Goal: Information Seeking & Learning: Learn about a topic

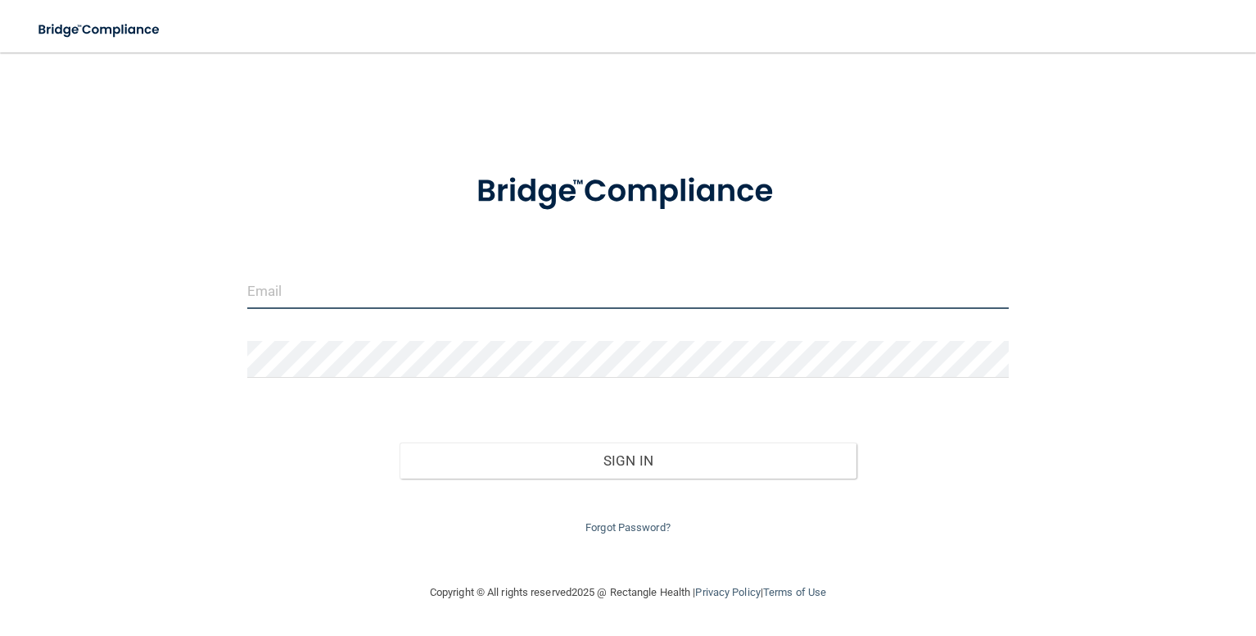
click at [329, 297] on input "email" at bounding box center [628, 290] width 762 height 37
type input "[EMAIL_ADDRESS][DOMAIN_NAME]"
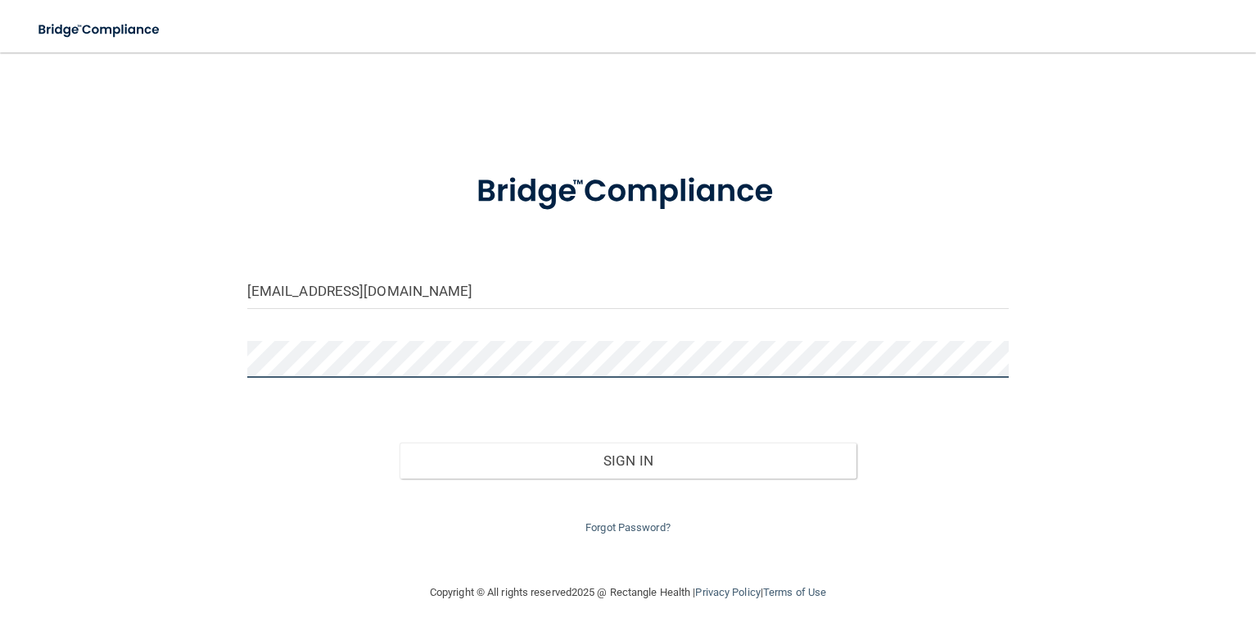
click at [400, 442] on button "Sign In" at bounding box center [628, 460] width 457 height 36
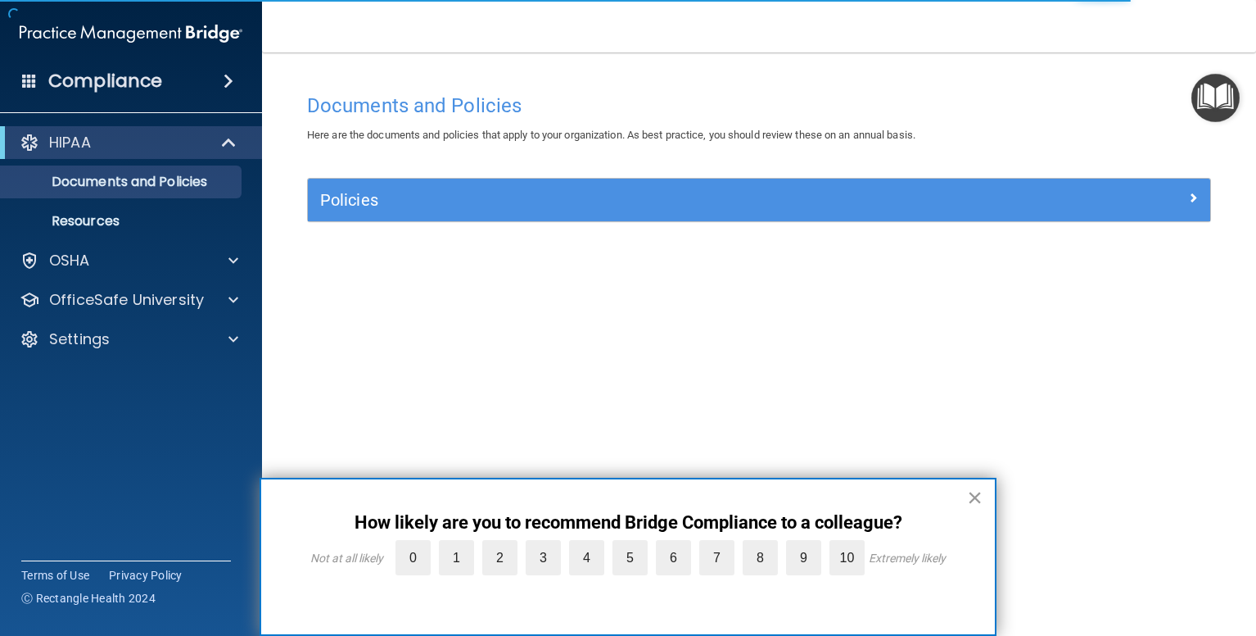
click at [971, 492] on button "×" at bounding box center [975, 497] width 16 height 26
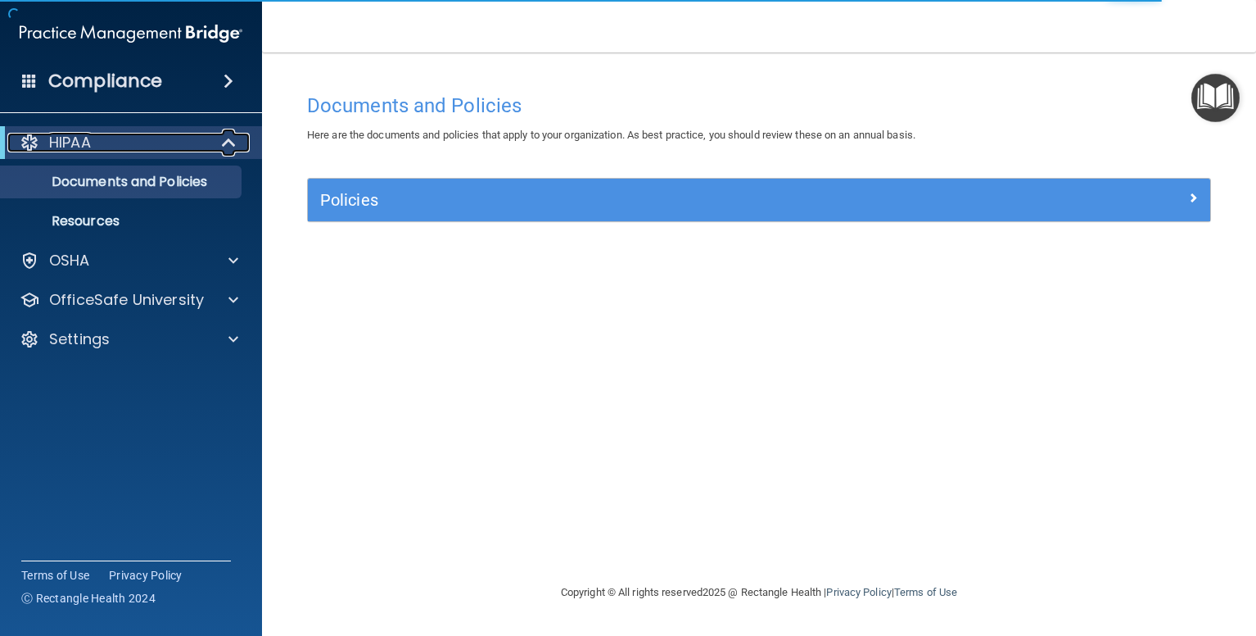
click at [106, 147] on div "HIPAA" at bounding box center [108, 143] width 202 height 20
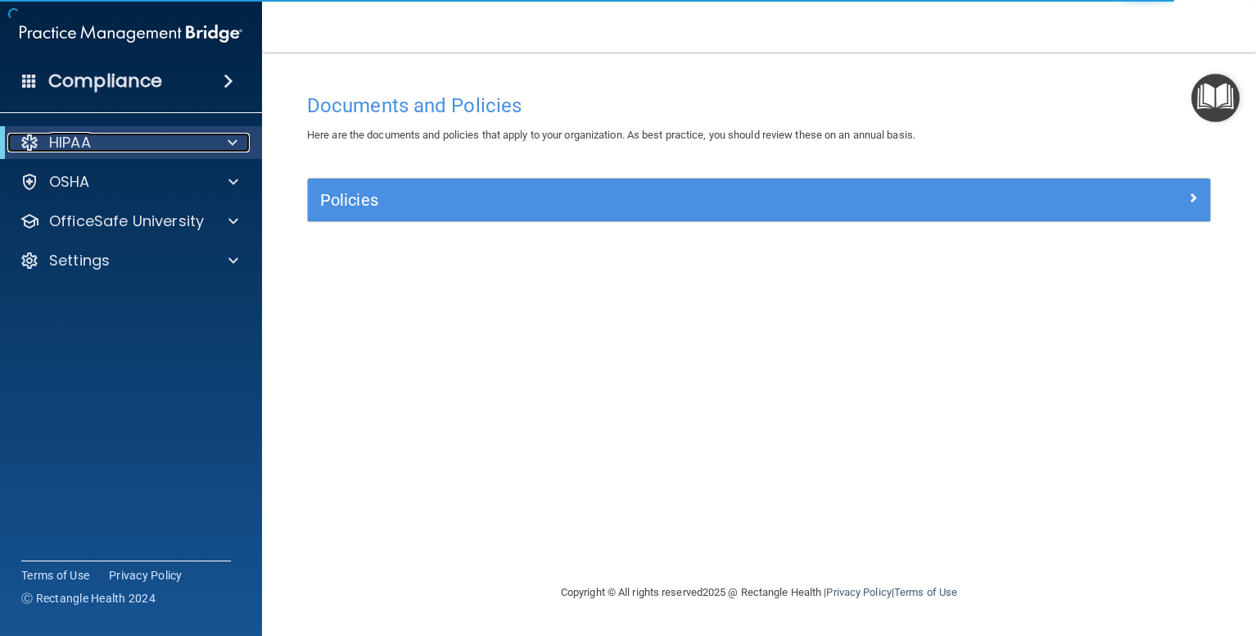
click at [106, 147] on div "HIPAA" at bounding box center [108, 143] width 202 height 20
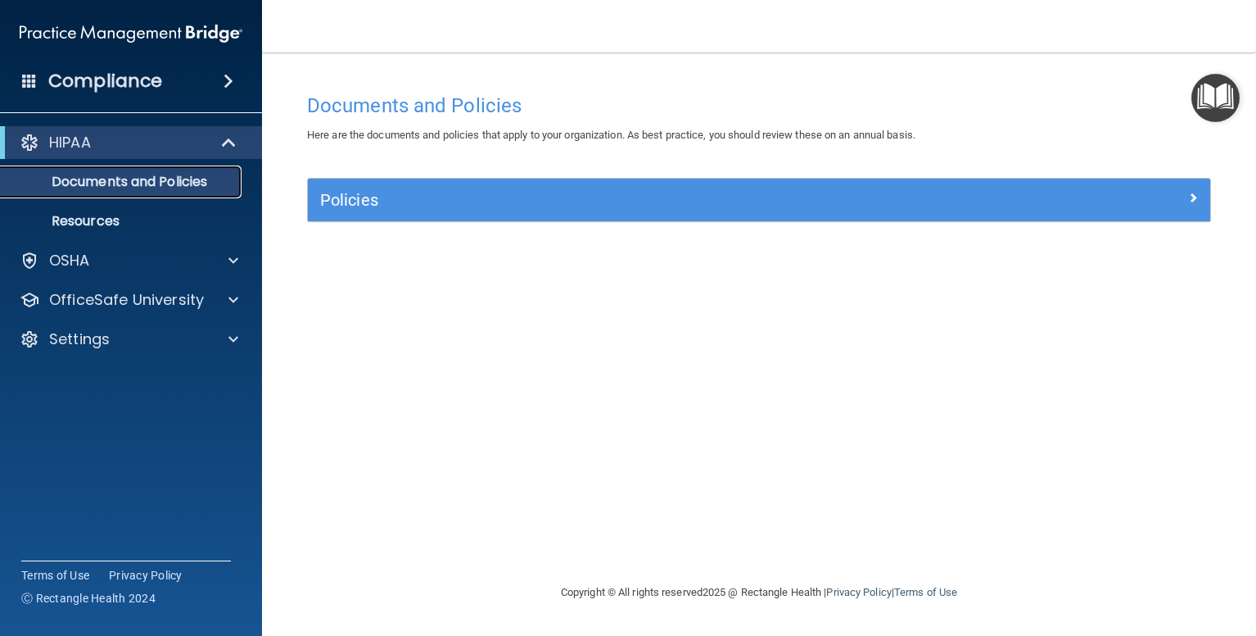
click at [85, 180] on p "Documents and Policies" at bounding box center [123, 182] width 224 height 16
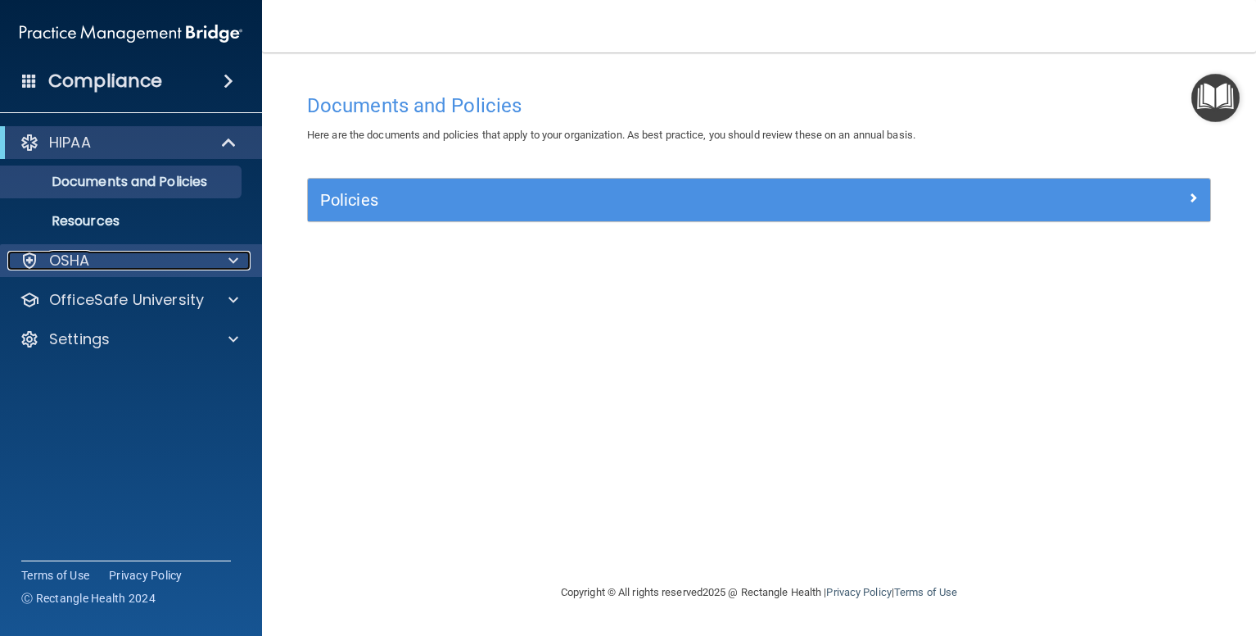
click at [79, 269] on p "OSHA" at bounding box center [69, 261] width 41 height 20
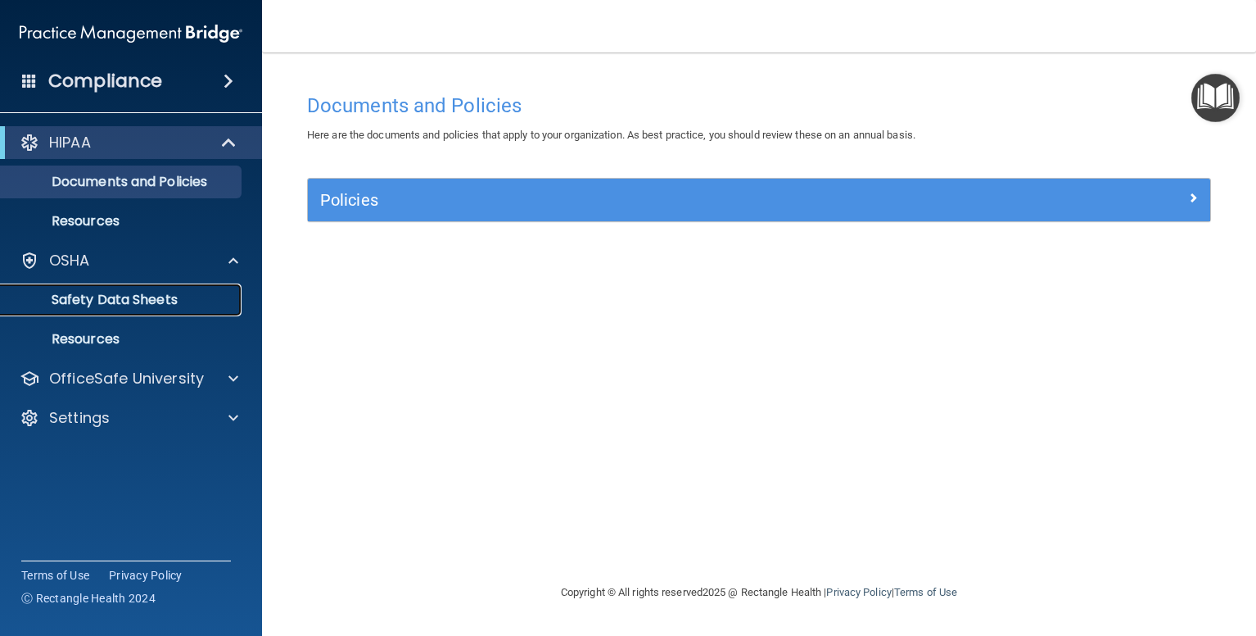
click at [150, 297] on p "Safety Data Sheets" at bounding box center [123, 300] width 224 height 16
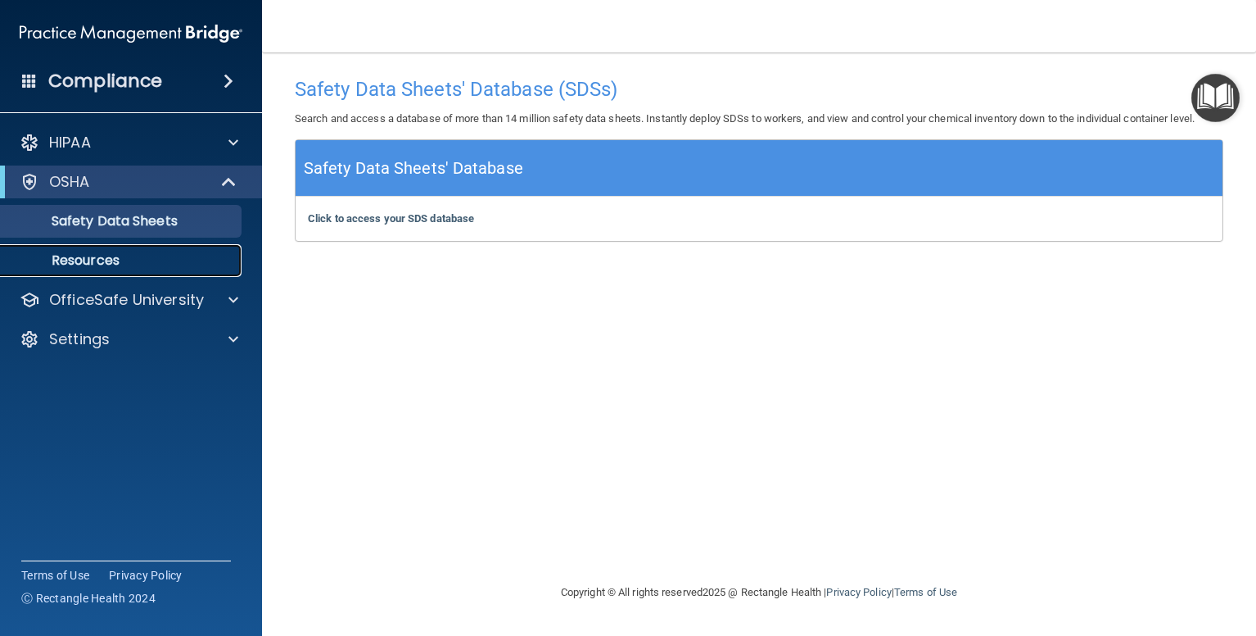
click at [106, 257] on p "Resources" at bounding box center [123, 260] width 224 height 16
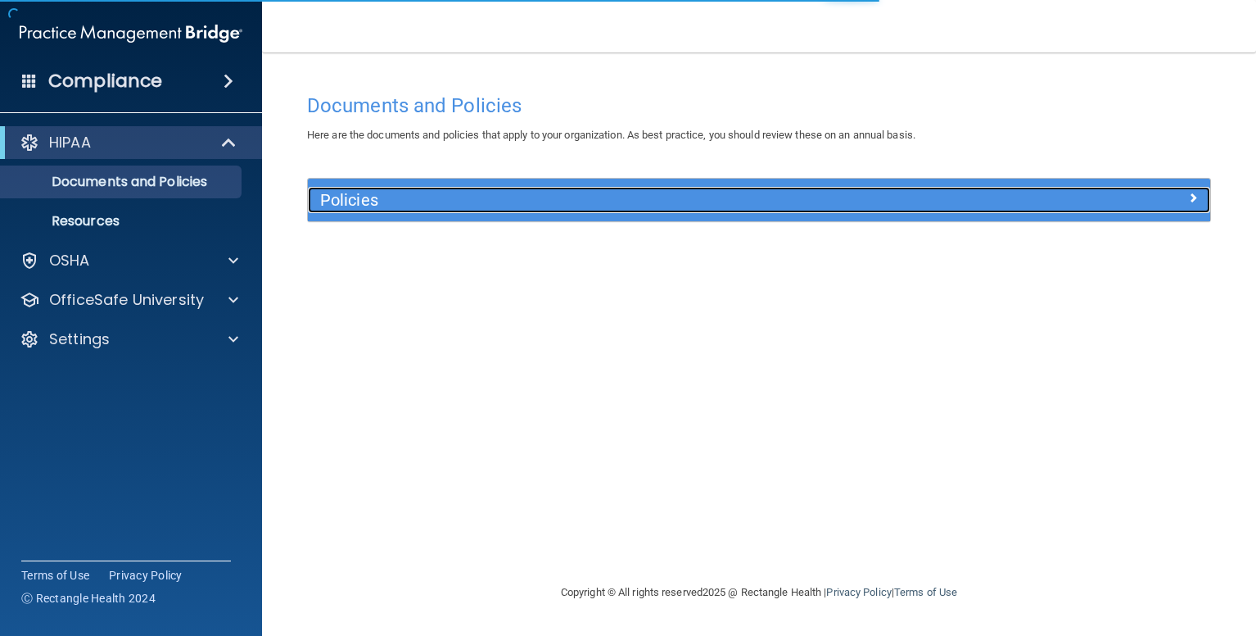
click at [574, 206] on h5 "Policies" at bounding box center [646, 200] width 653 height 18
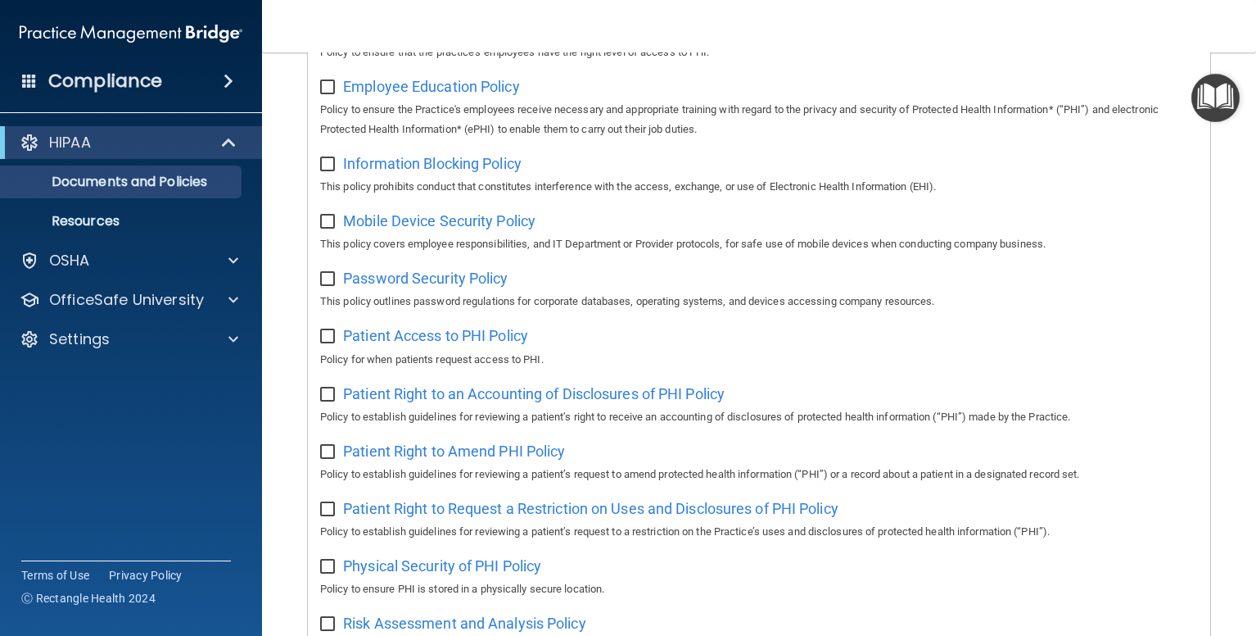
scroll to position [164, 0]
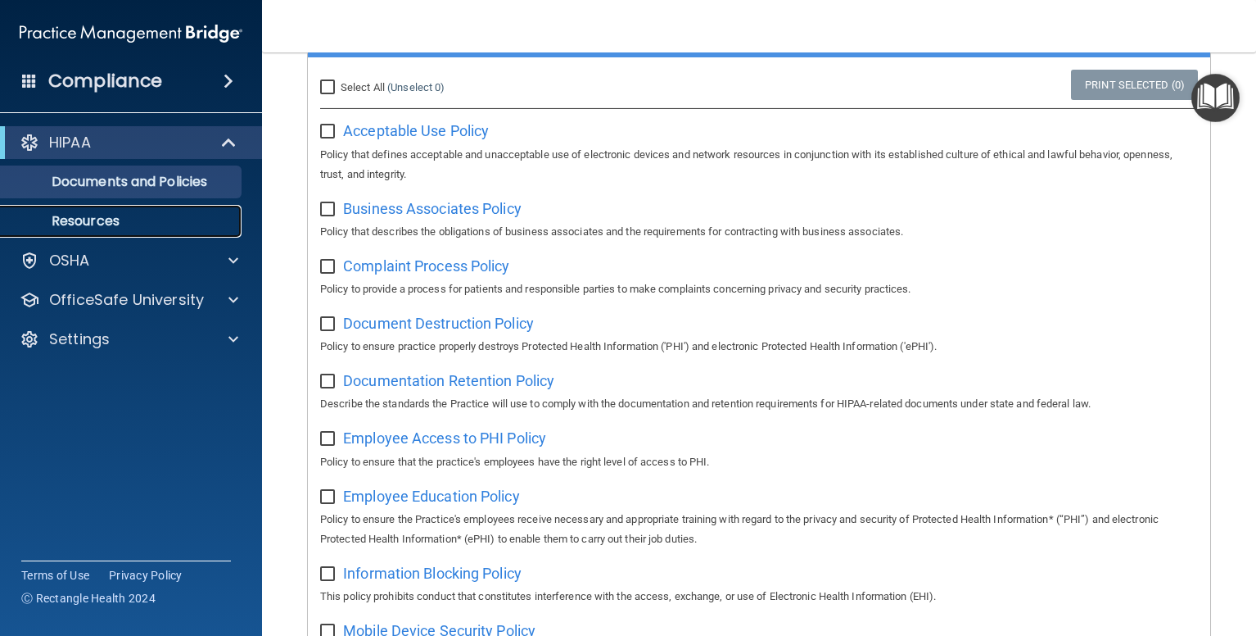
click at [79, 217] on p "Resources" at bounding box center [123, 221] width 224 height 16
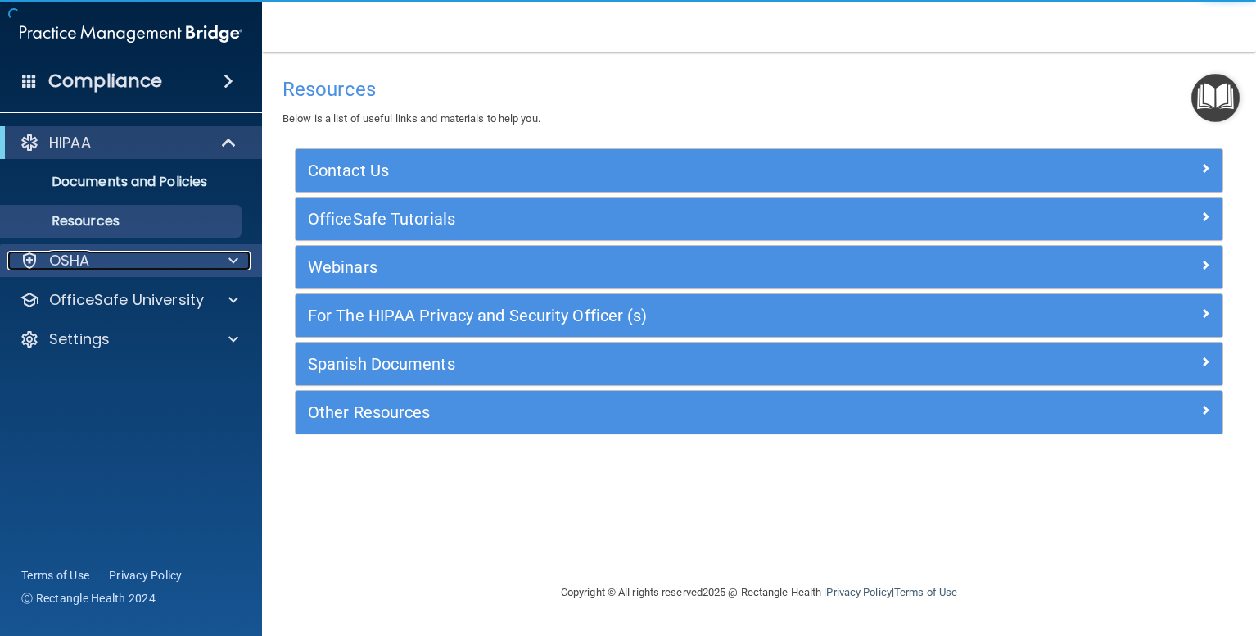
click at [91, 258] on div "OSHA" at bounding box center [108, 261] width 203 height 20
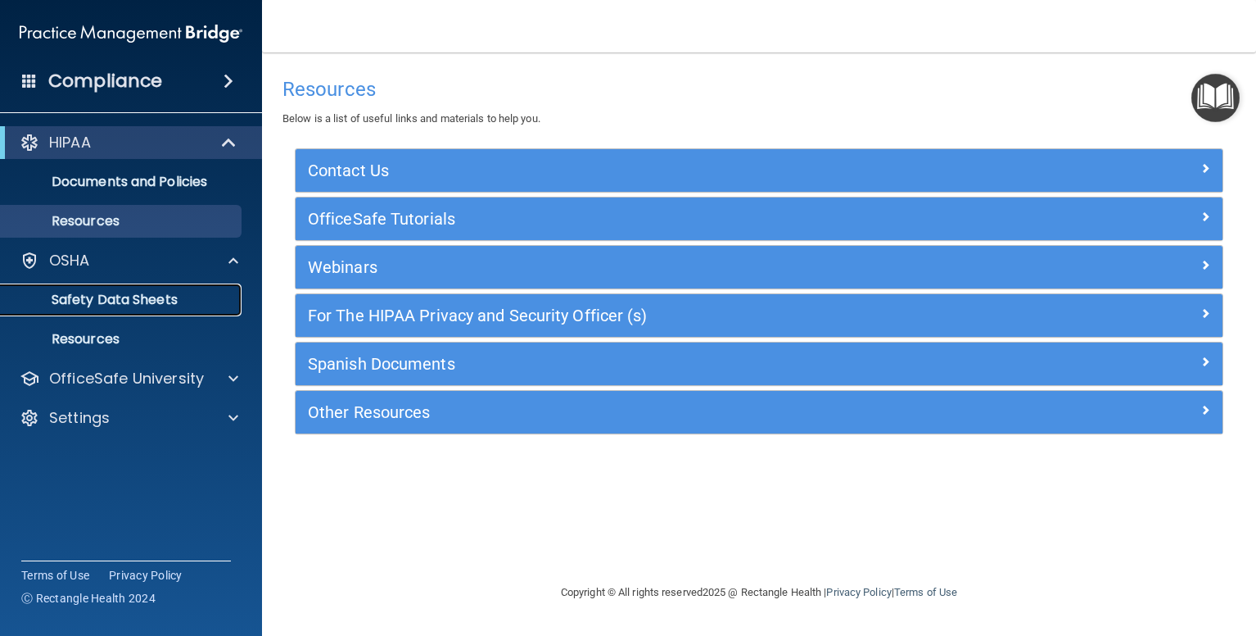
click at [130, 292] on p "Safety Data Sheets" at bounding box center [123, 300] width 224 height 16
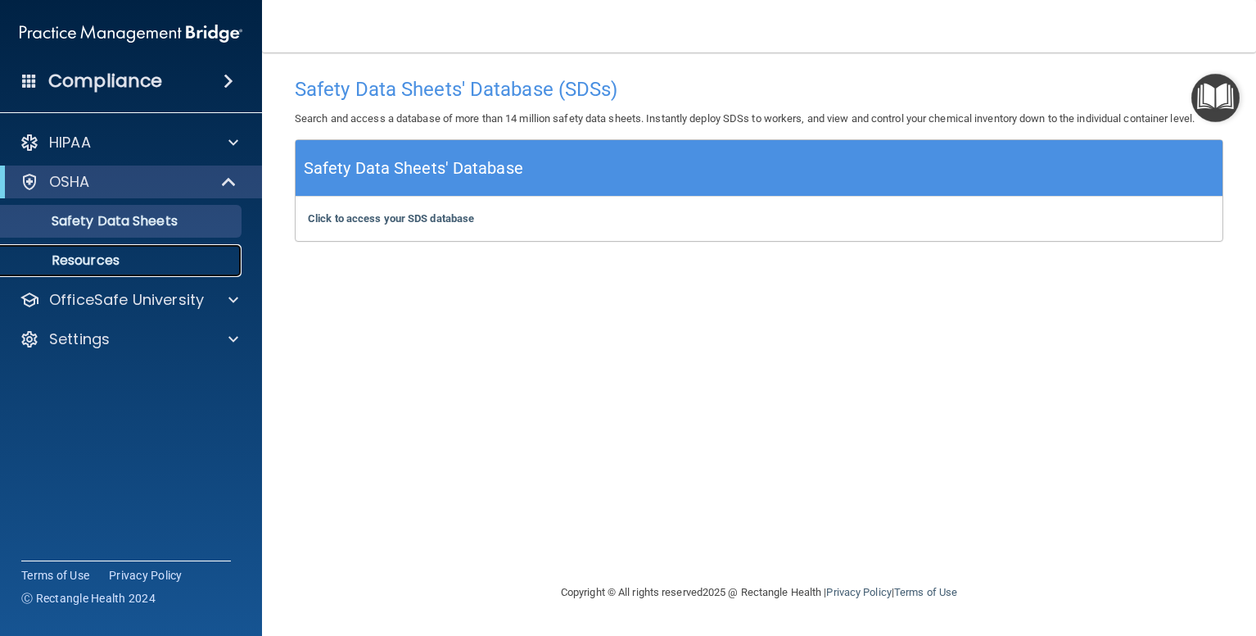
click at [74, 256] on p "Resources" at bounding box center [123, 260] width 224 height 16
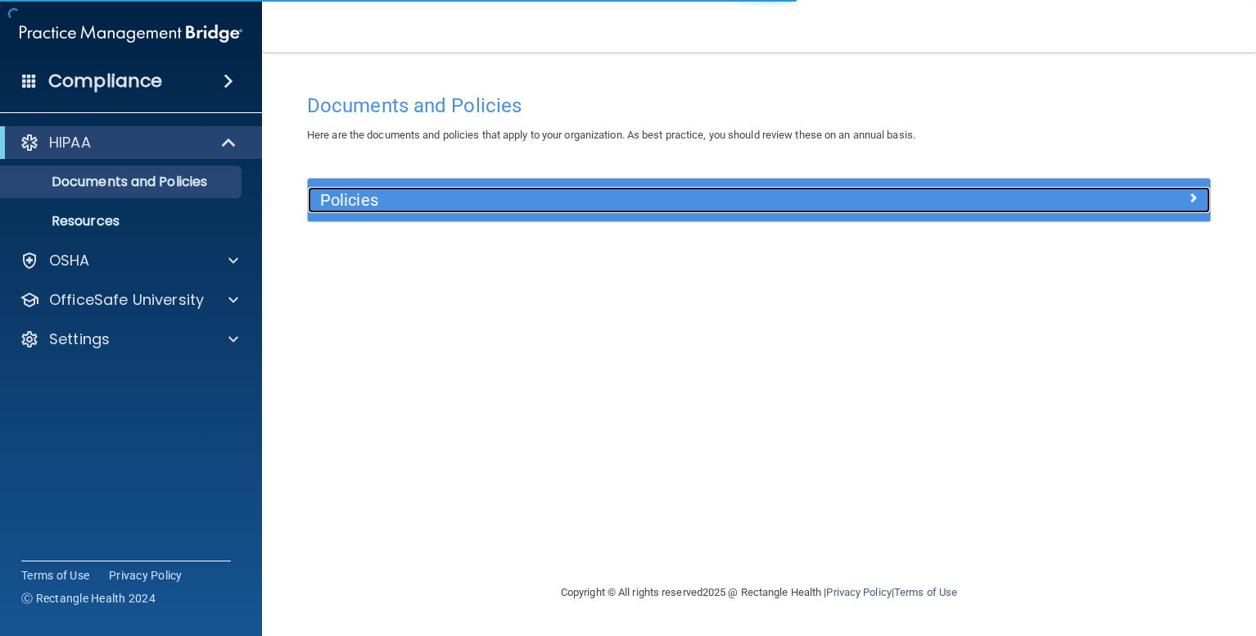
click at [371, 199] on h5 "Policies" at bounding box center [646, 200] width 653 height 18
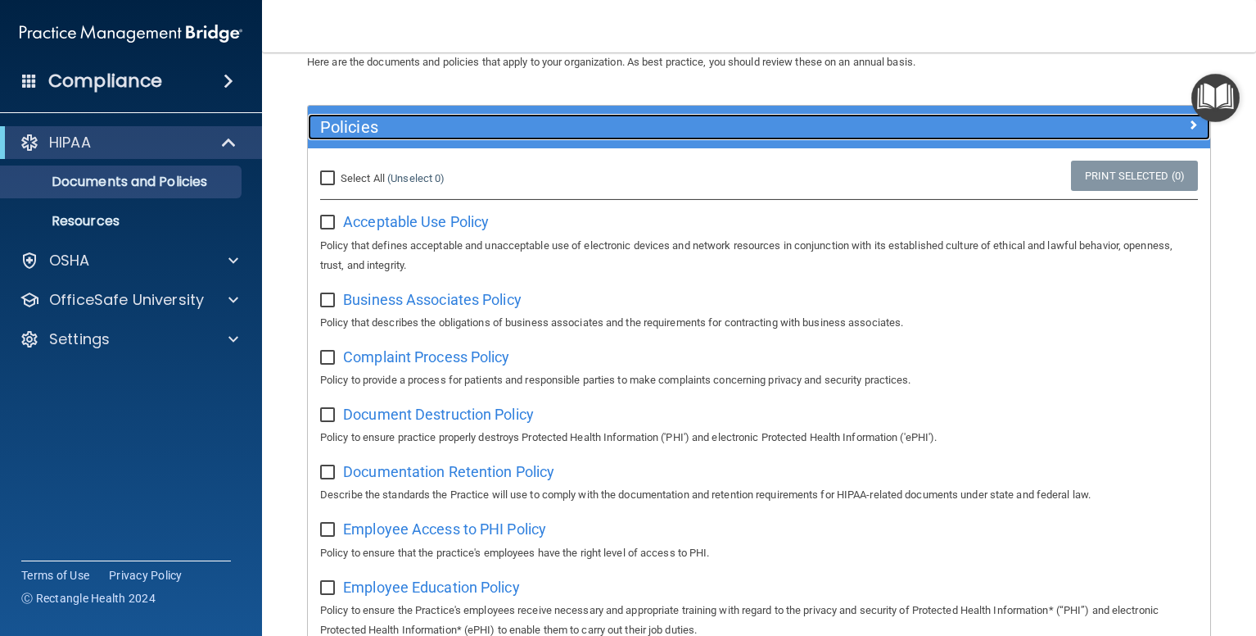
scroll to position [64, 0]
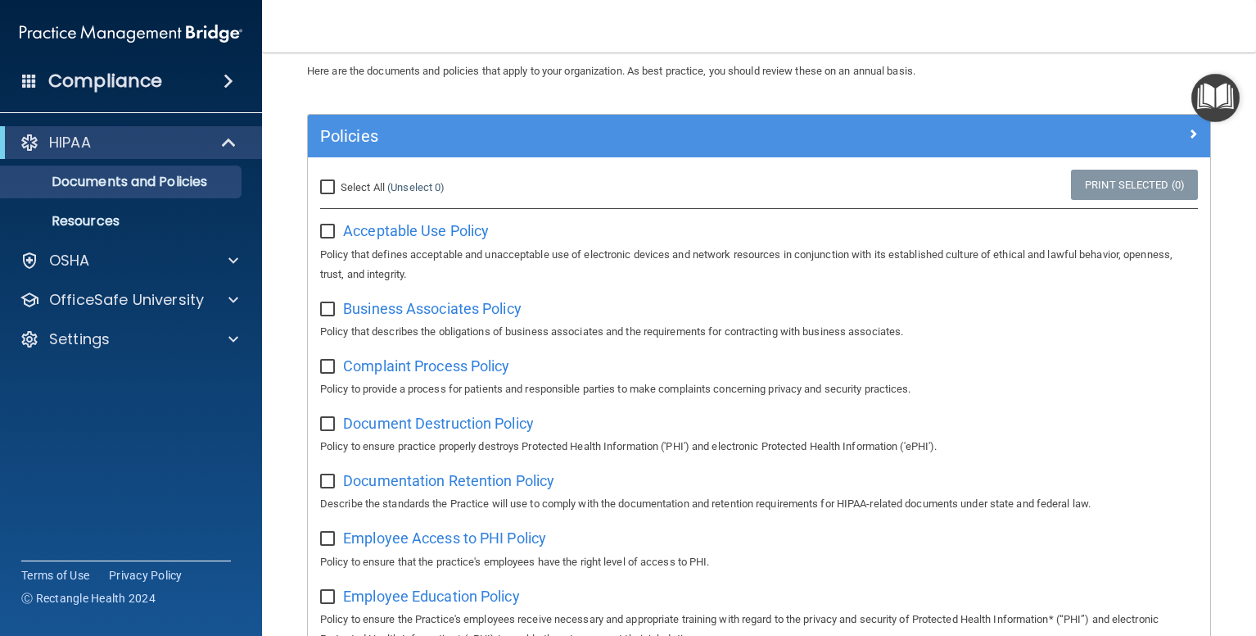
click at [325, 233] on input "checkbox" at bounding box center [329, 231] width 19 height 13
checkbox input "true"
click at [328, 312] on input "checkbox" at bounding box center [329, 309] width 19 height 13
checkbox input "true"
click at [328, 364] on input "checkbox" at bounding box center [329, 366] width 19 height 13
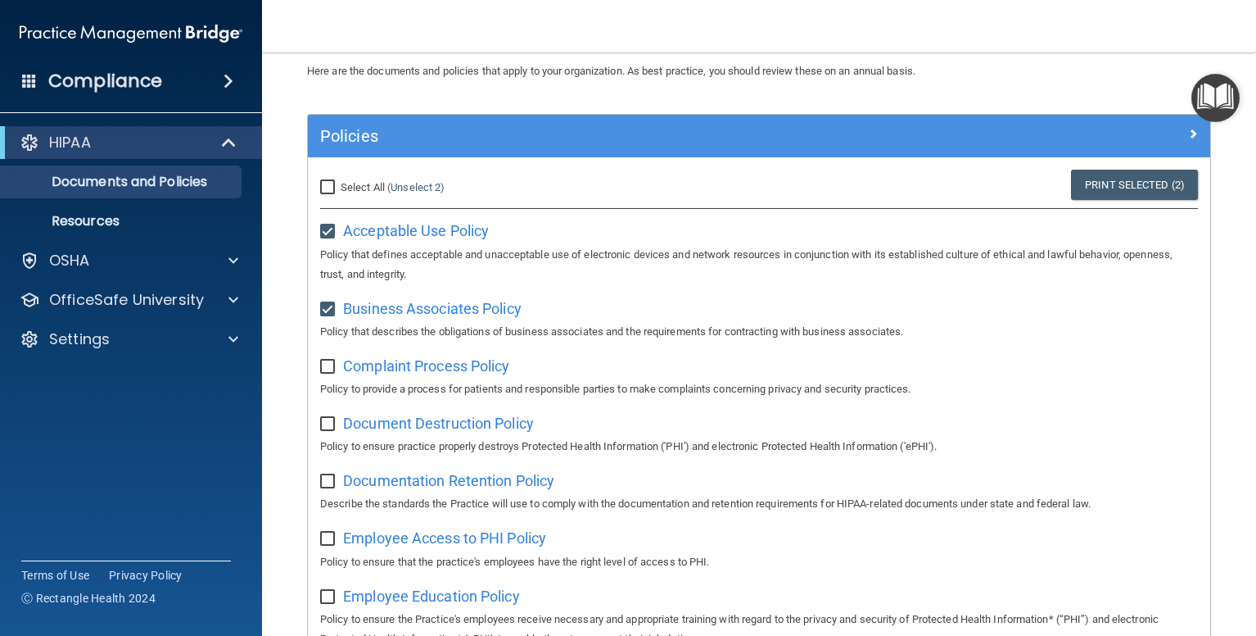
checkbox input "true"
click at [324, 424] on input "checkbox" at bounding box center [329, 424] width 19 height 13
checkbox input "true"
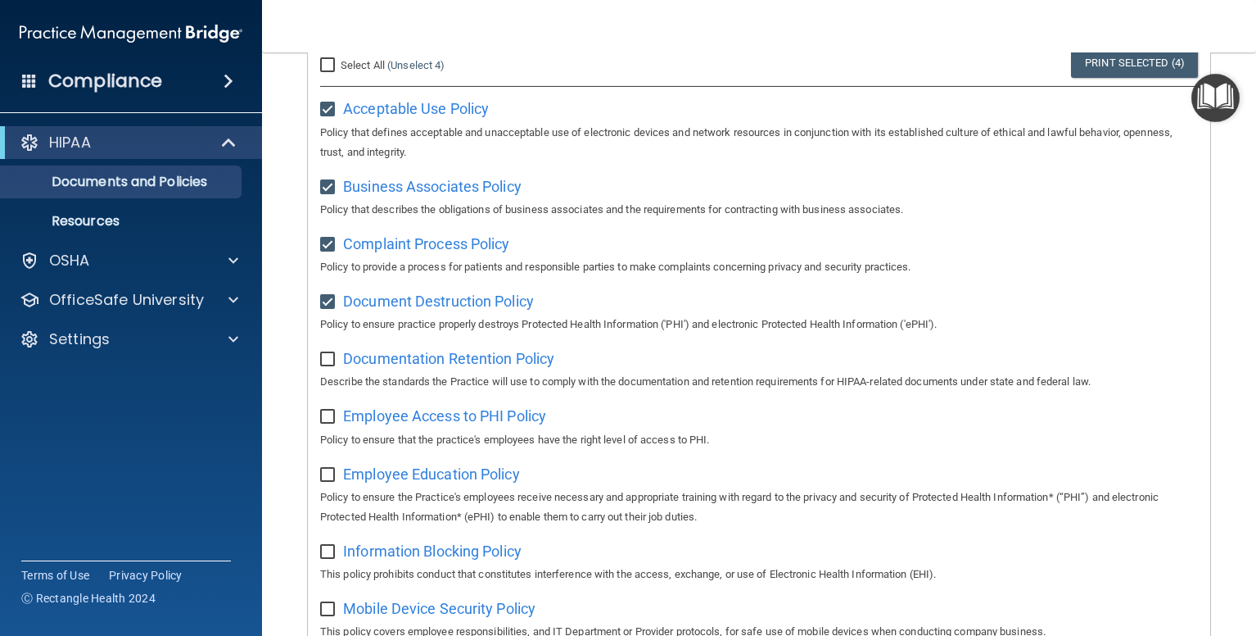
scroll to position [228, 0]
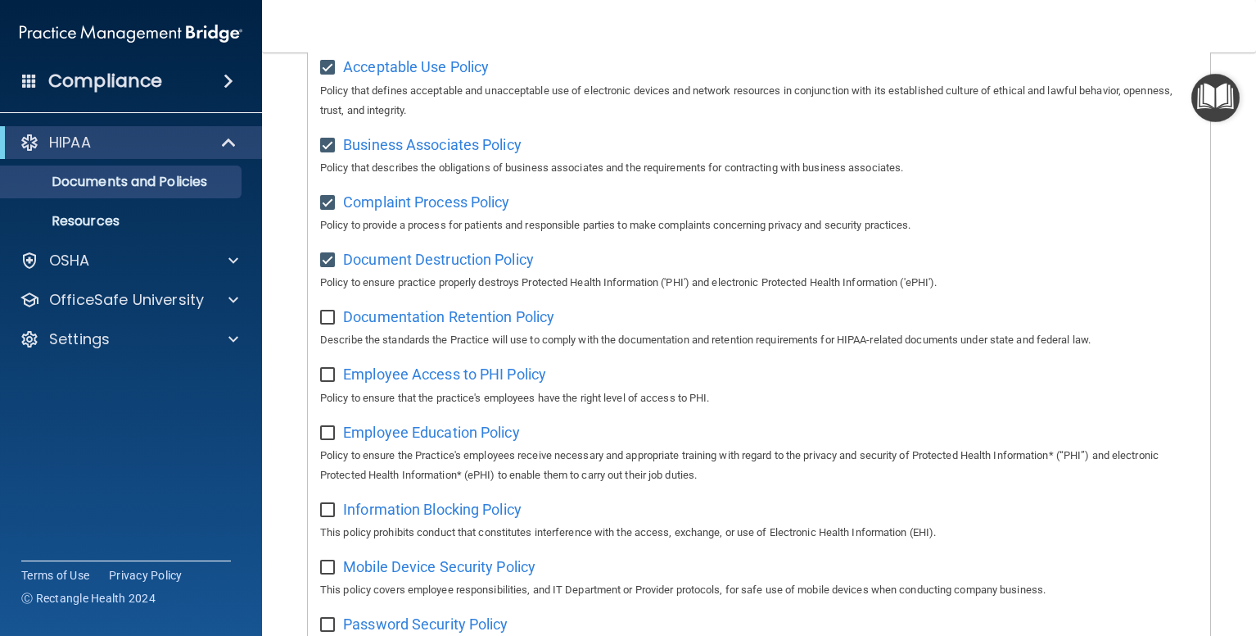
click at [326, 324] on input "checkbox" at bounding box center [329, 317] width 19 height 13
checkbox input "true"
click at [320, 378] on input "checkbox" at bounding box center [329, 375] width 19 height 13
checkbox input "true"
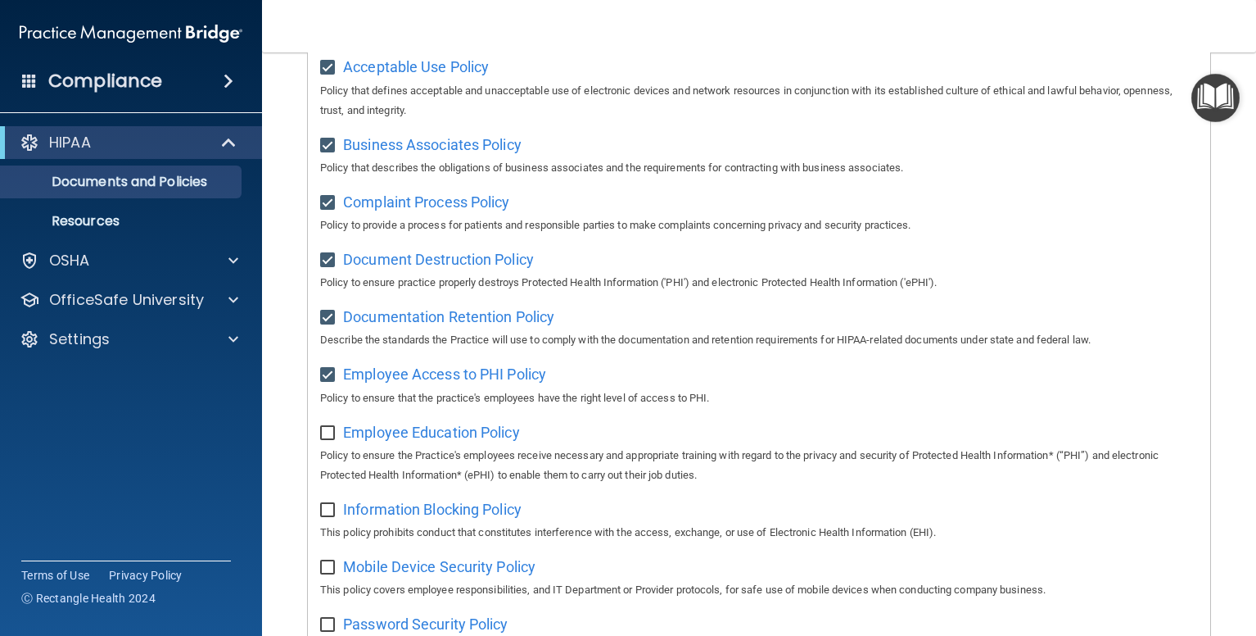
click at [330, 438] on input "checkbox" at bounding box center [329, 433] width 19 height 13
checkbox input "true"
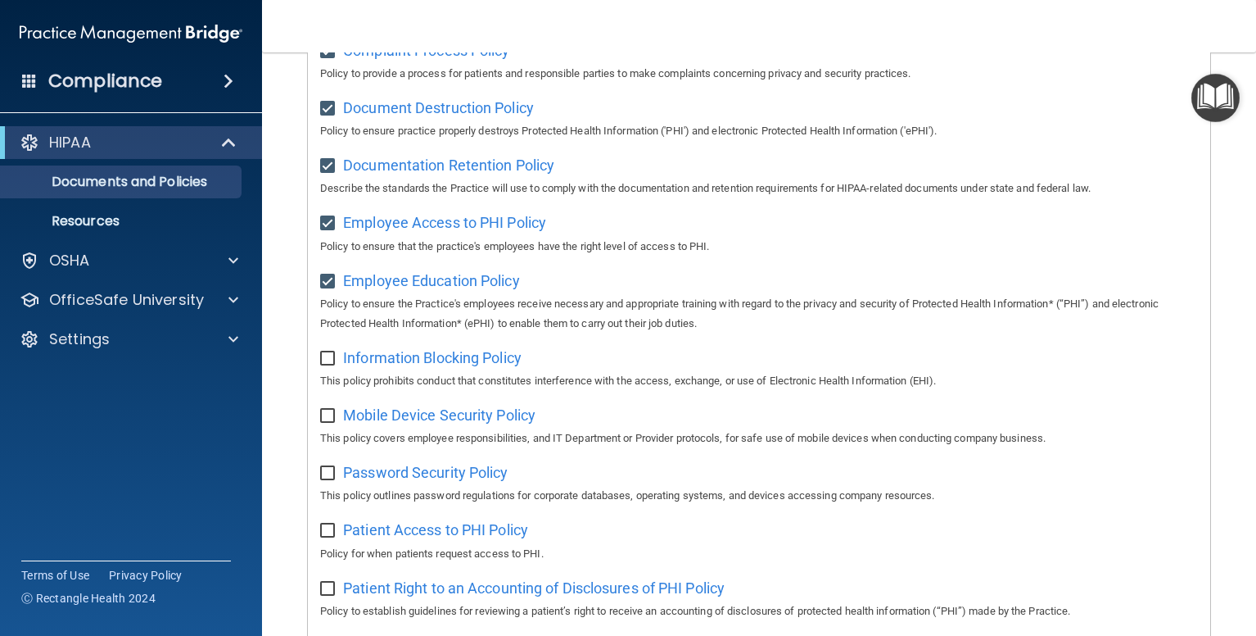
scroll to position [391, 0]
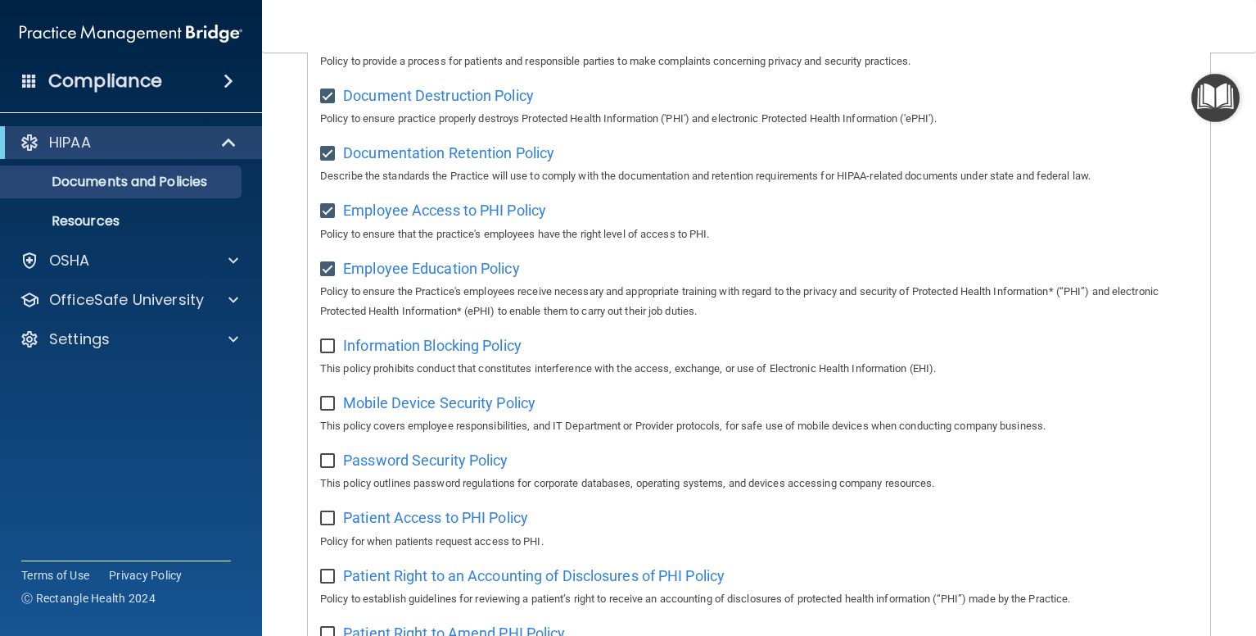
click at [324, 352] on input "checkbox" at bounding box center [329, 346] width 19 height 13
checkbox input "true"
click at [320, 410] on input "checkbox" at bounding box center [329, 403] width 19 height 13
checkbox input "true"
click at [322, 463] on input "checkbox" at bounding box center [329, 461] width 19 height 13
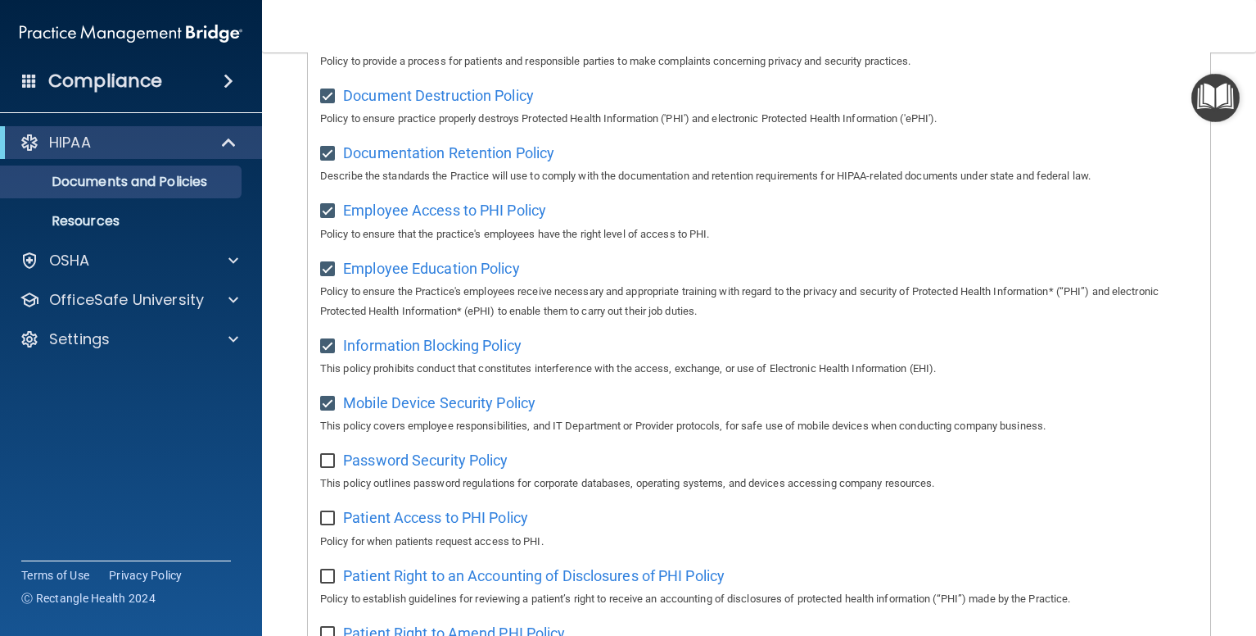
checkbox input "true"
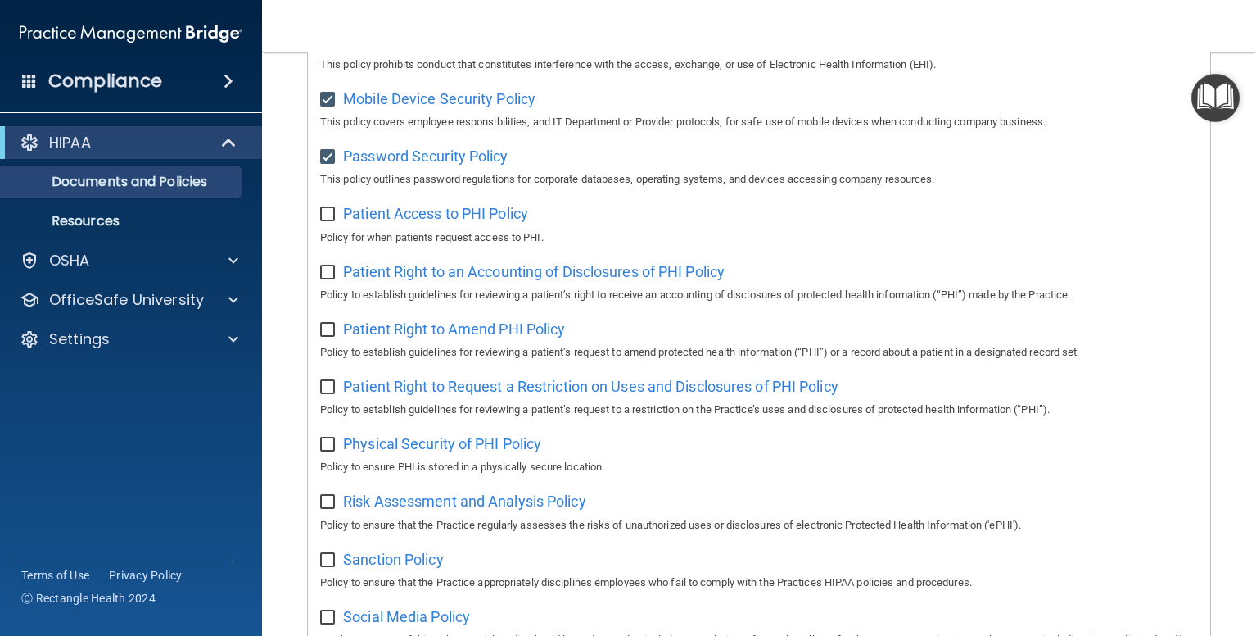
scroll to position [719, 0]
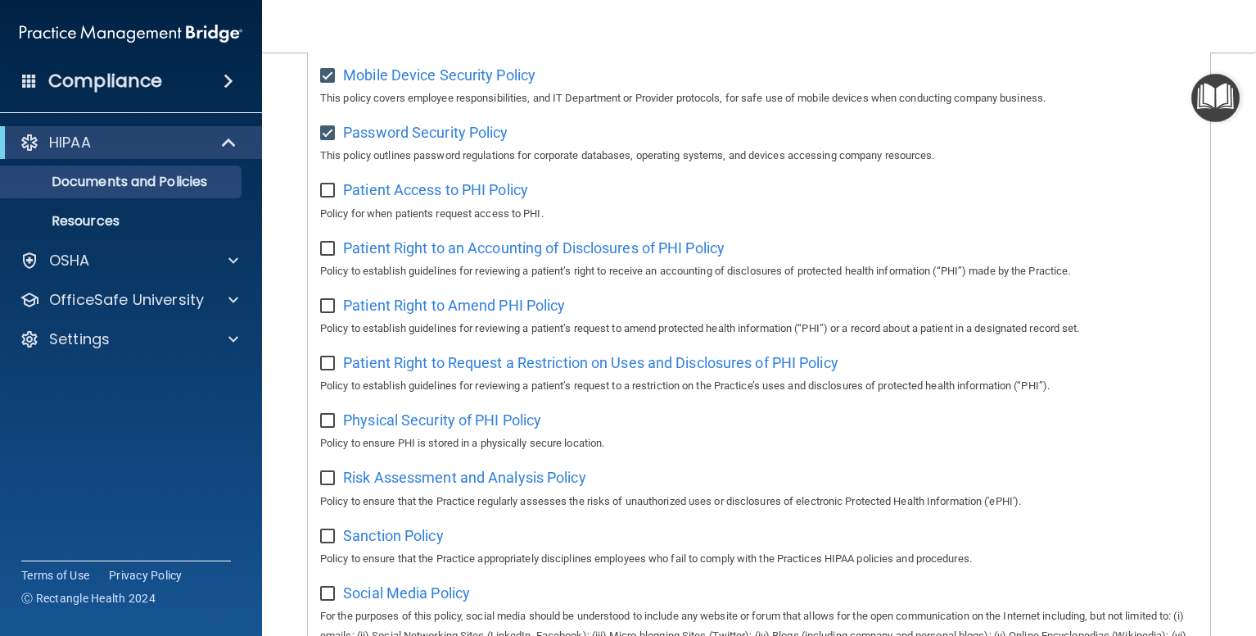
click at [326, 197] on input "checkbox" at bounding box center [329, 190] width 19 height 13
checkbox input "true"
click at [324, 256] on input "checkbox" at bounding box center [329, 248] width 19 height 13
checkbox input "true"
click at [314, 310] on div "Select All (Unselect 12) Unselect All Print Selected (12) Acceptable Use Policy…" at bounding box center [759, 181] width 903 height 1358
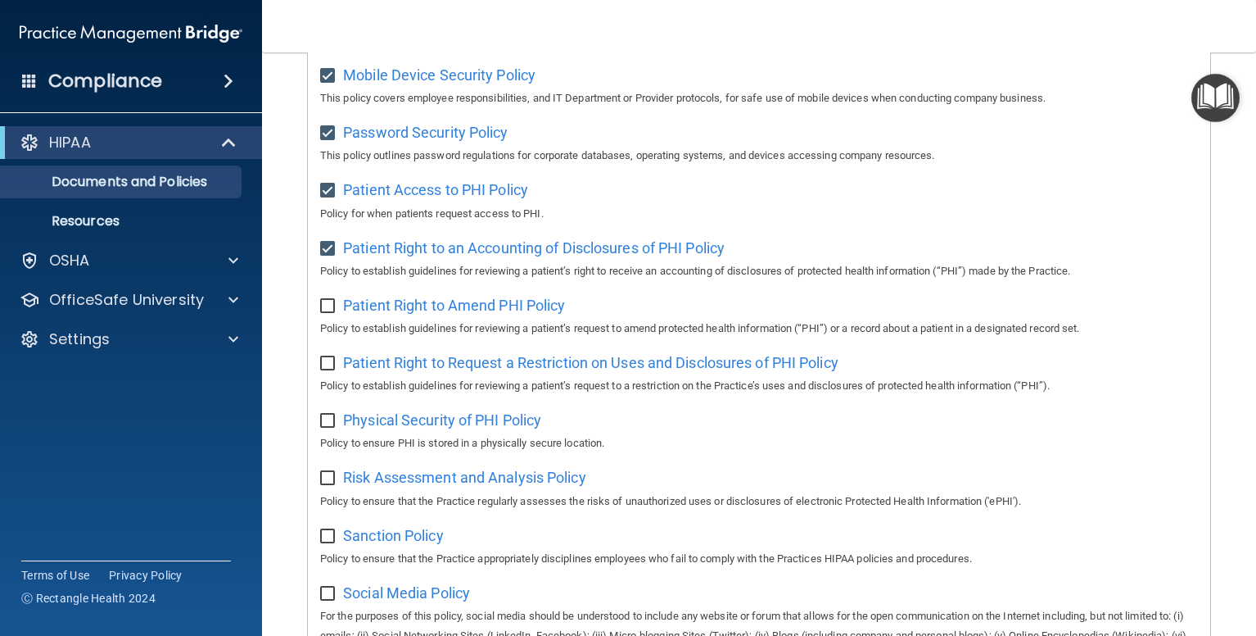
click at [324, 313] on input "checkbox" at bounding box center [329, 306] width 19 height 13
checkbox input "true"
click at [326, 368] on input "checkbox" at bounding box center [329, 363] width 19 height 13
checkbox input "true"
click at [324, 428] on input "checkbox" at bounding box center [329, 420] width 19 height 13
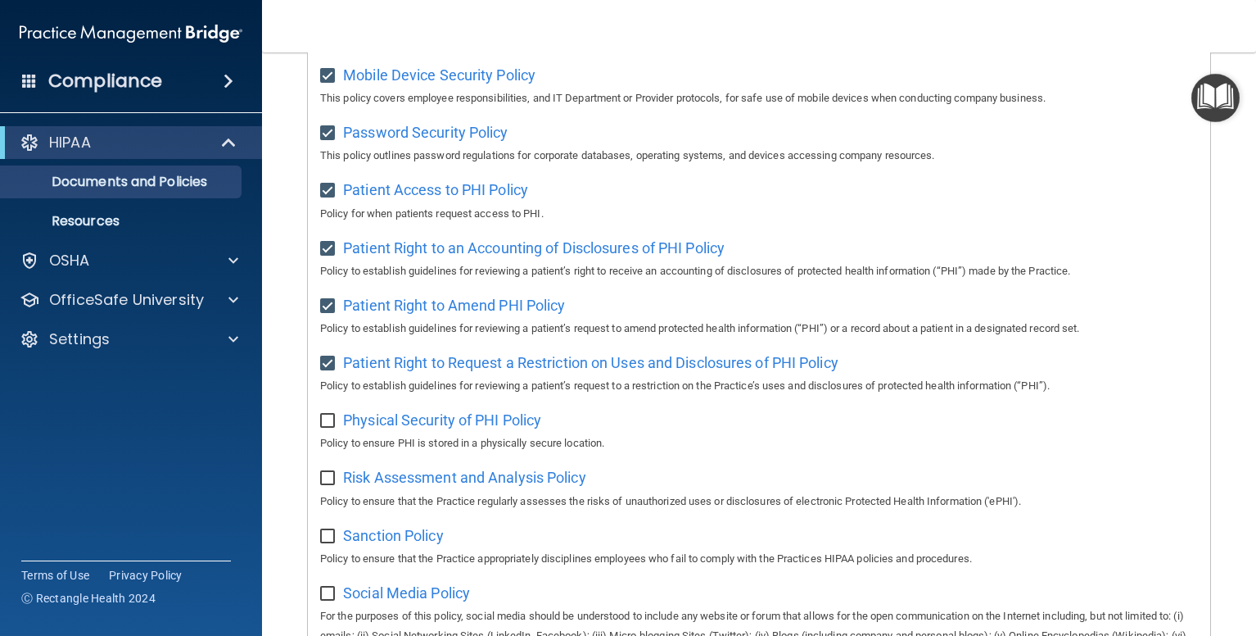
checkbox input "true"
click at [328, 485] on input "checkbox" at bounding box center [329, 478] width 19 height 13
checkbox input "true"
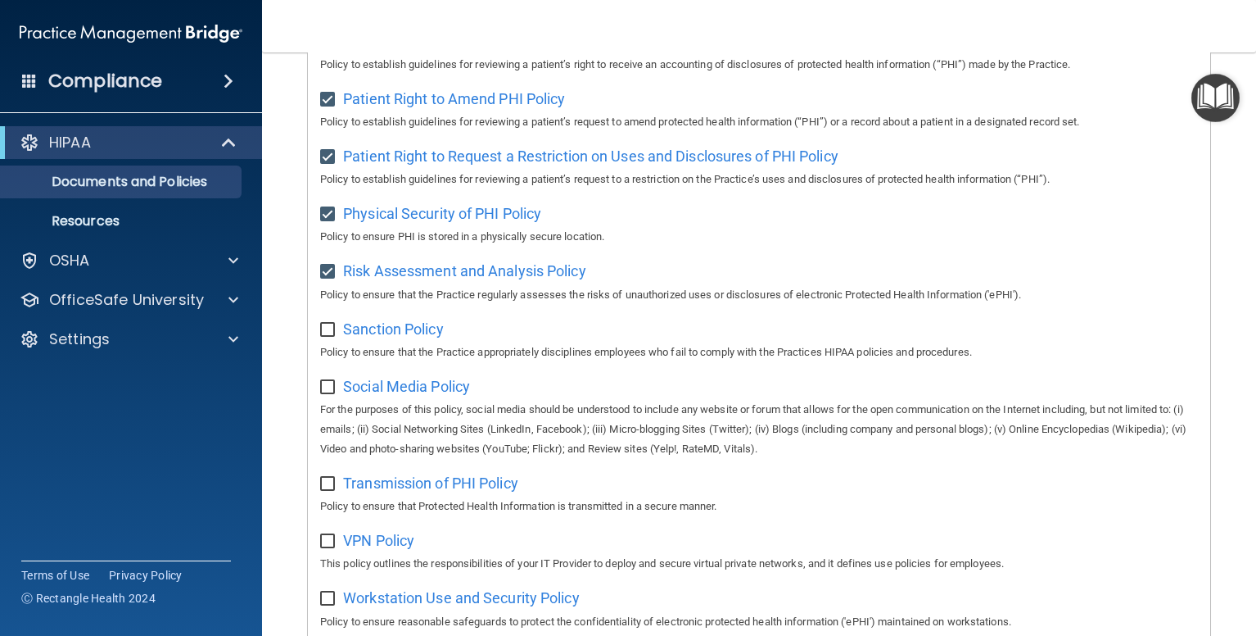
scroll to position [965, 0]
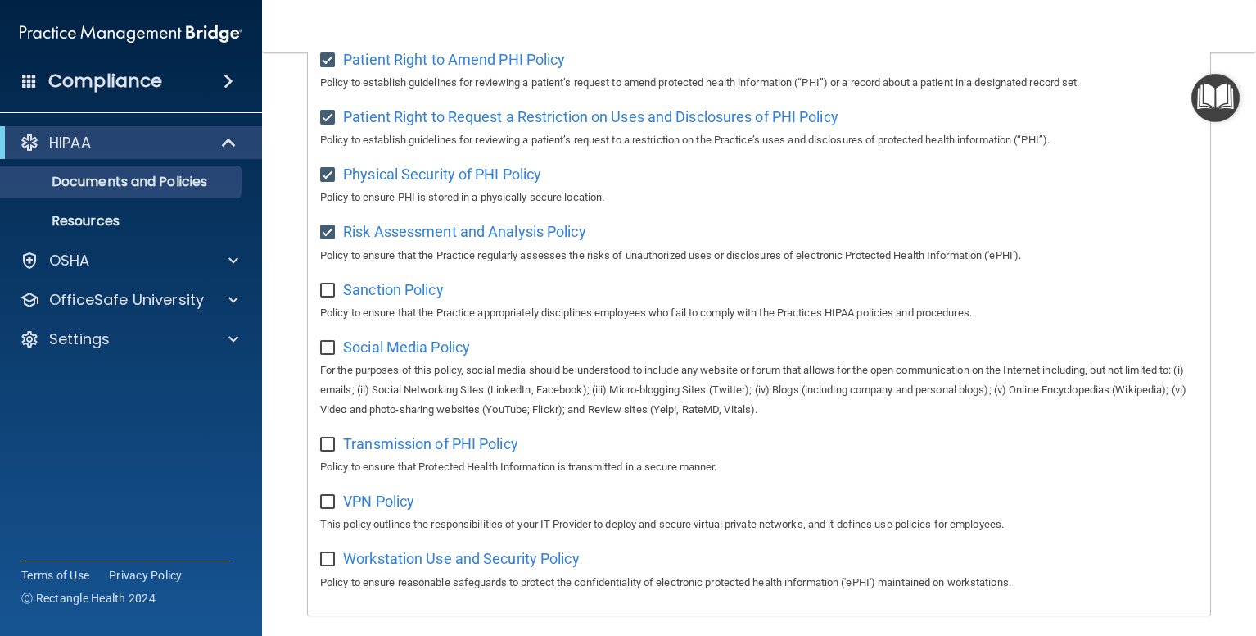
click at [331, 297] on input "checkbox" at bounding box center [329, 290] width 19 height 13
checkbox input "true"
drag, startPoint x: 328, startPoint y: 355, endPoint x: 336, endPoint y: 376, distance: 22.1
click at [328, 355] on input "checkbox" at bounding box center [329, 348] width 19 height 13
checkbox input "true"
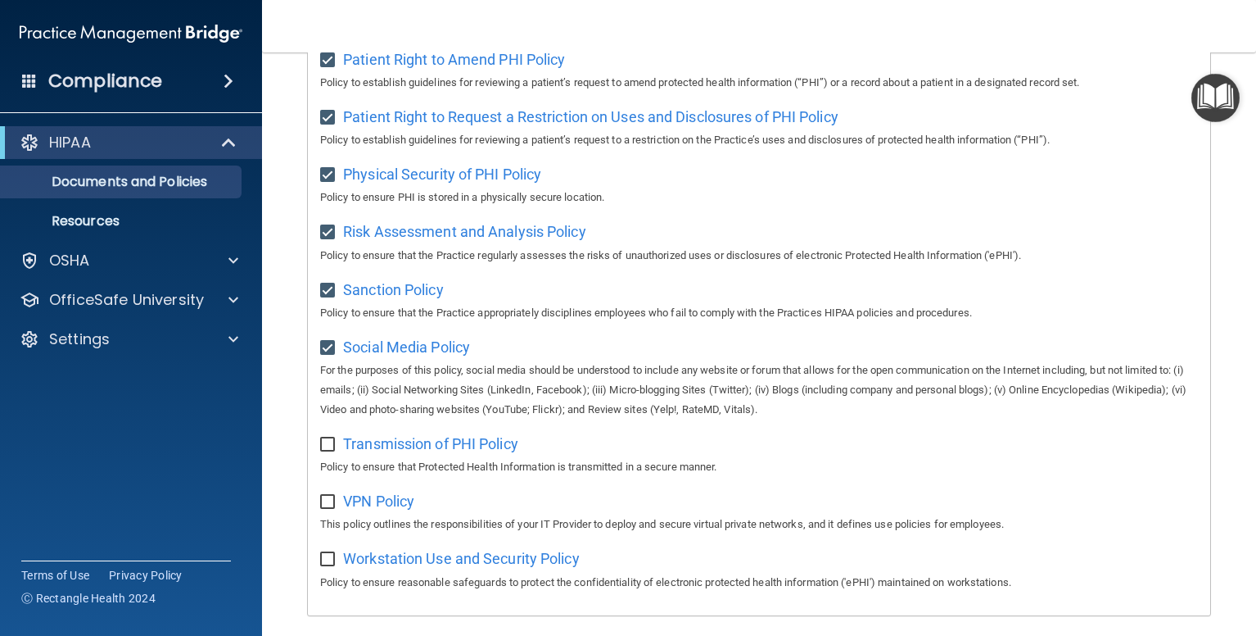
click at [324, 451] on input "checkbox" at bounding box center [329, 444] width 19 height 13
checkbox input "true"
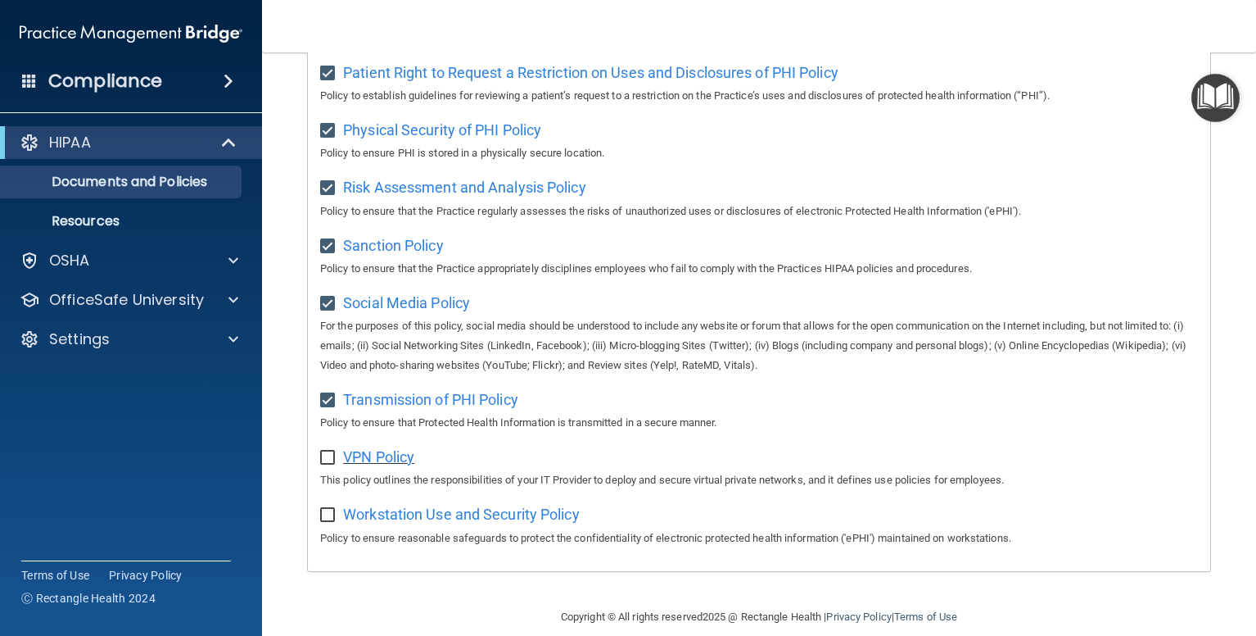
scroll to position [1047, 0]
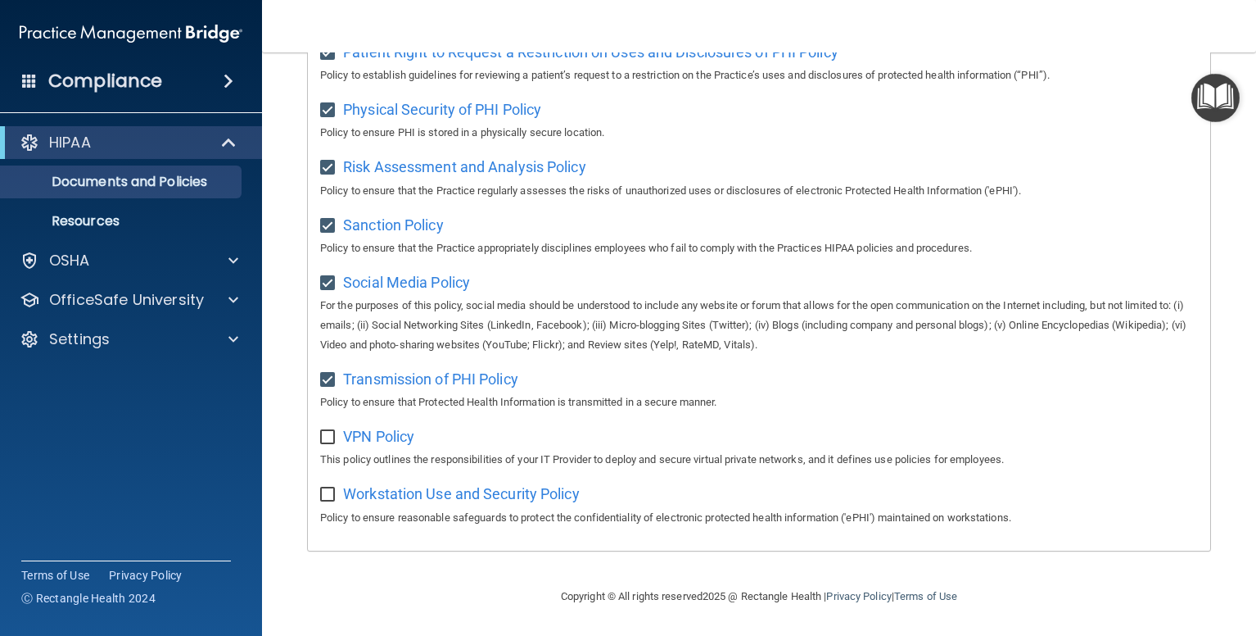
click at [334, 437] on input "checkbox" at bounding box center [329, 437] width 19 height 13
checkbox input "true"
click at [331, 493] on input "checkbox" at bounding box center [329, 494] width 19 height 13
checkbox input "true"
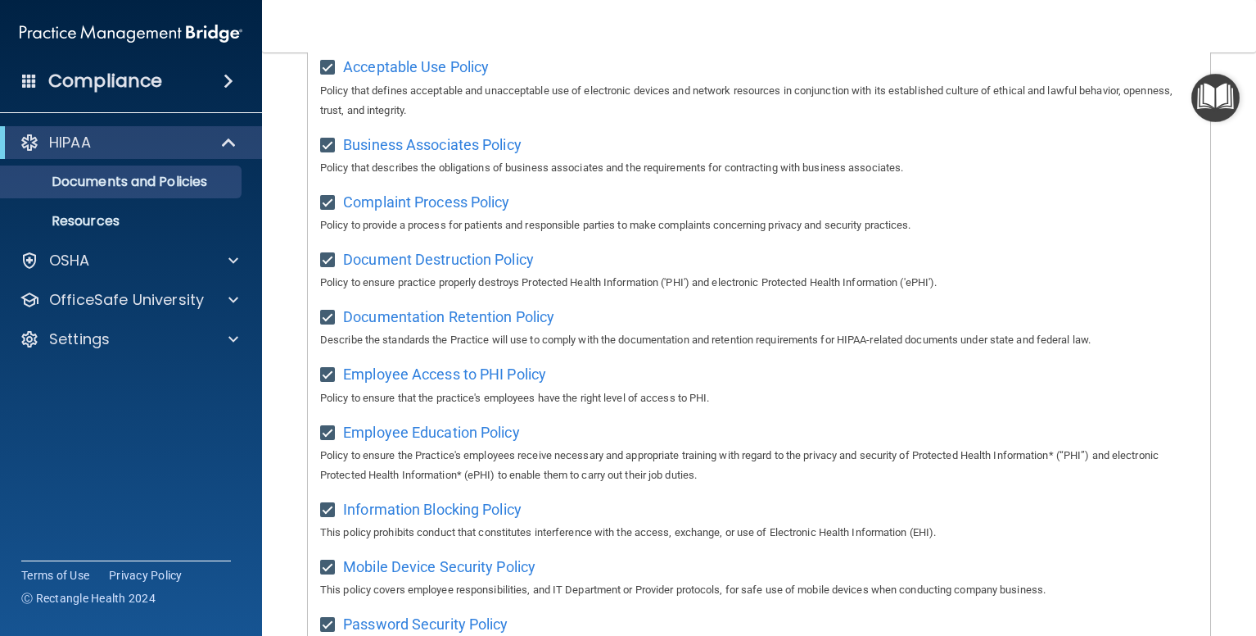
scroll to position [0, 0]
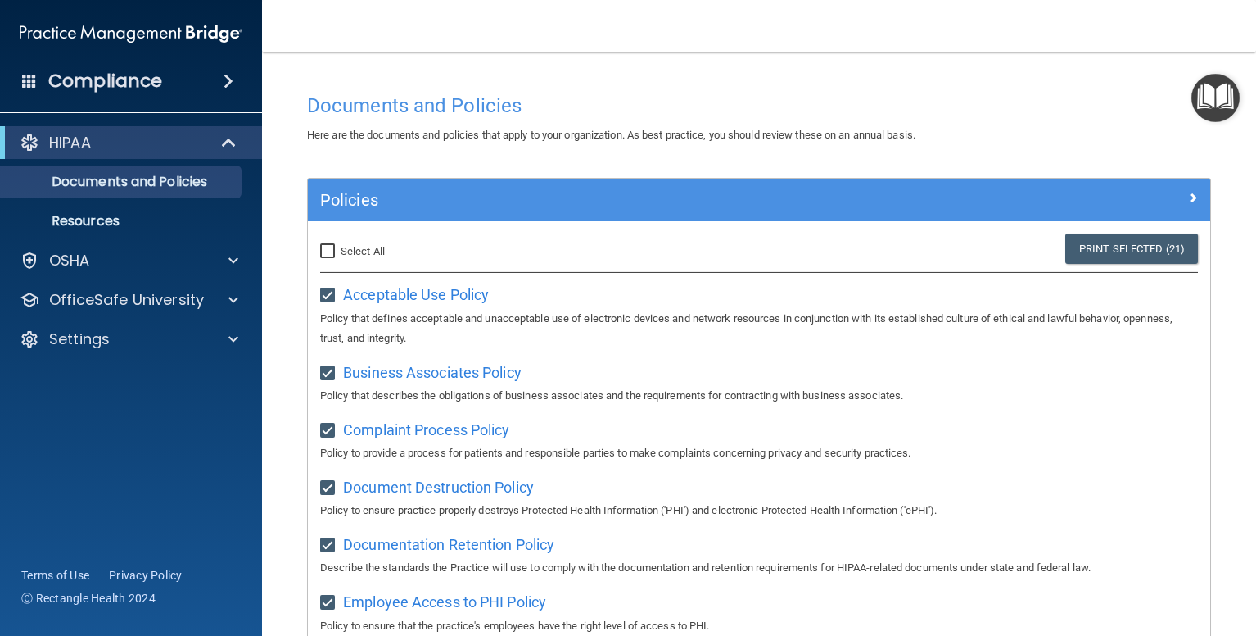
click at [336, 254] on input "Select All (Unselect 21) Unselect All" at bounding box center [329, 251] width 19 height 13
checkbox input "true"
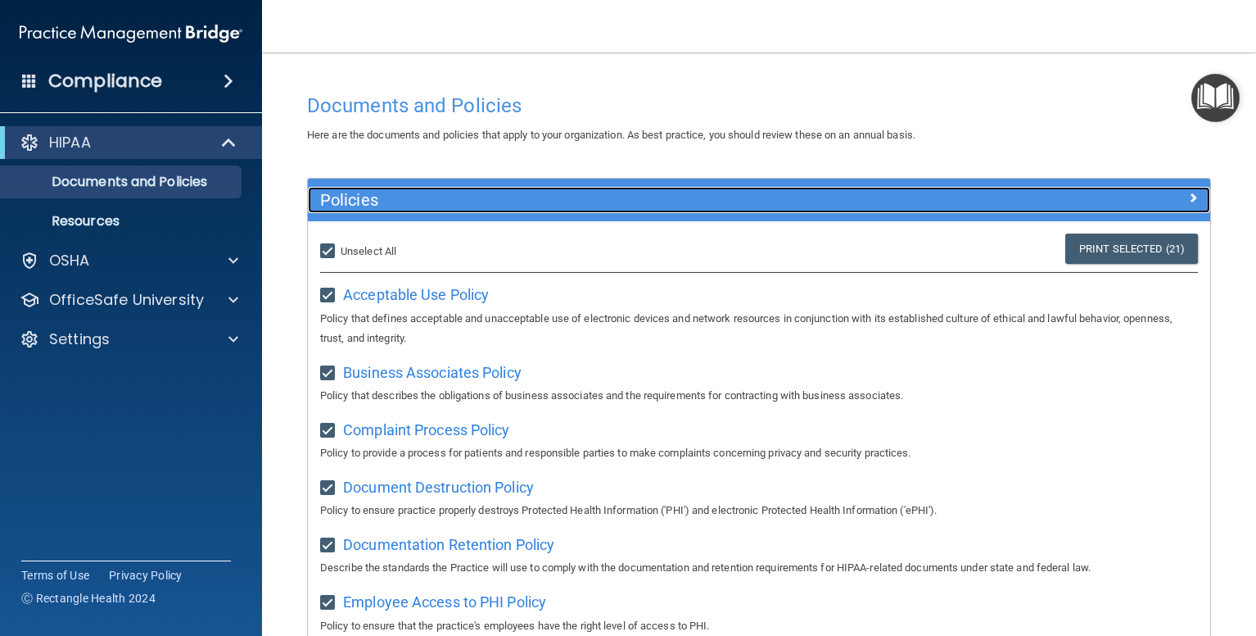
click at [1188, 194] on span at bounding box center [1193, 198] width 10 height 20
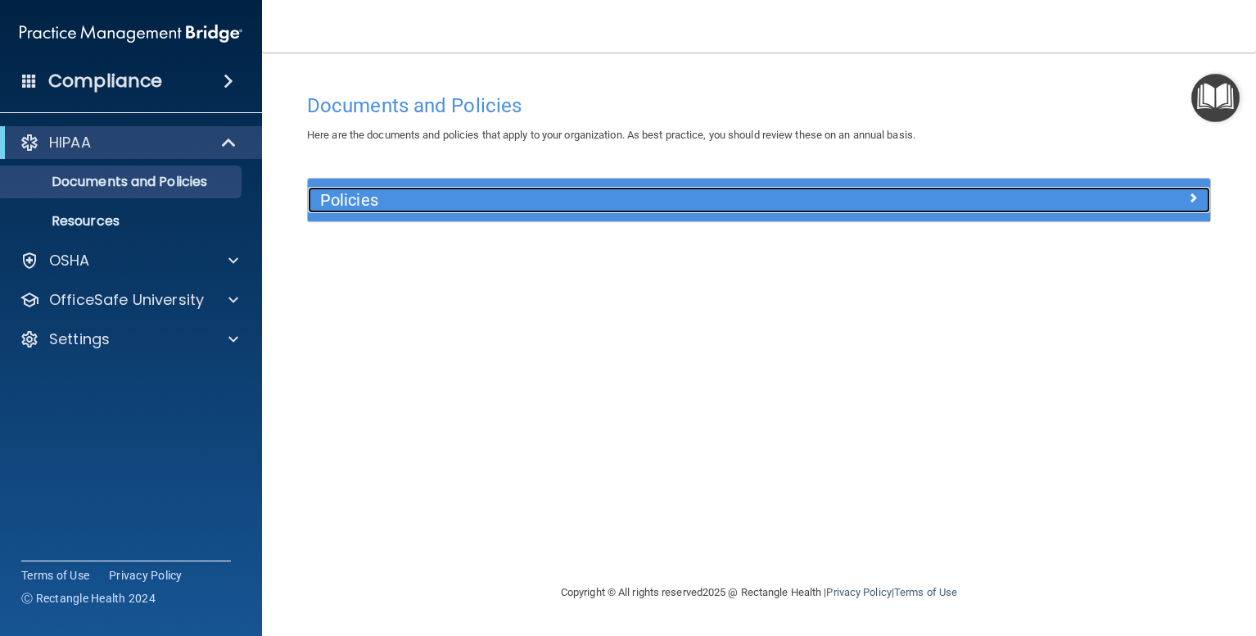
click at [1200, 198] on div at bounding box center [1098, 197] width 226 height 20
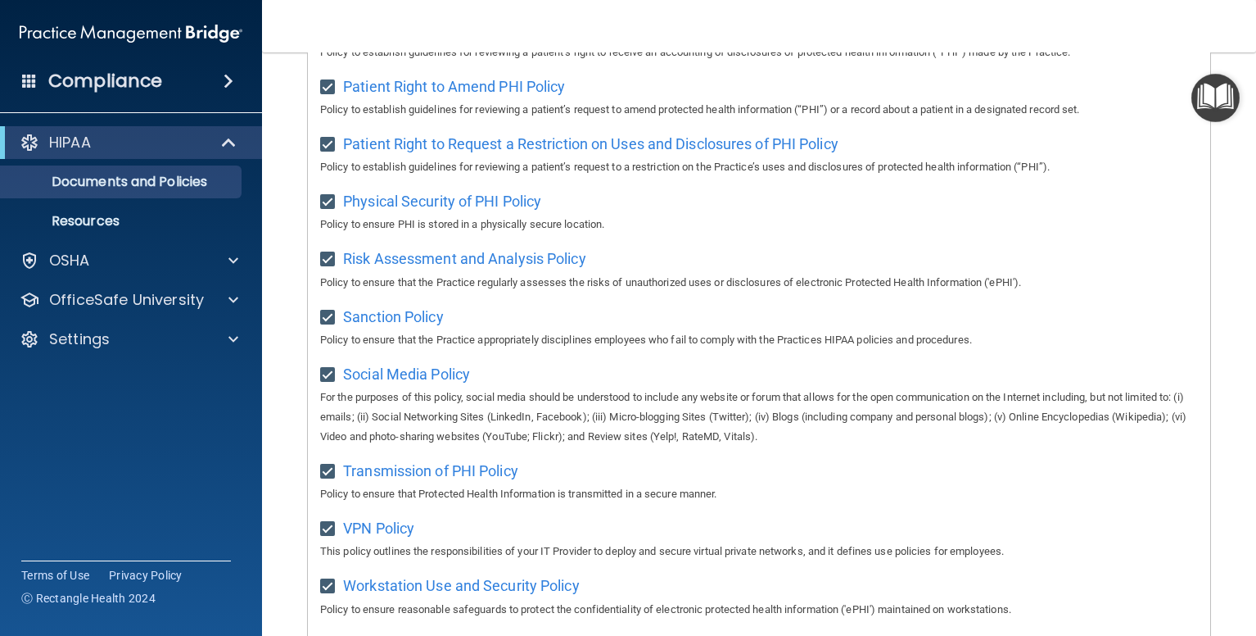
scroll to position [1047, 0]
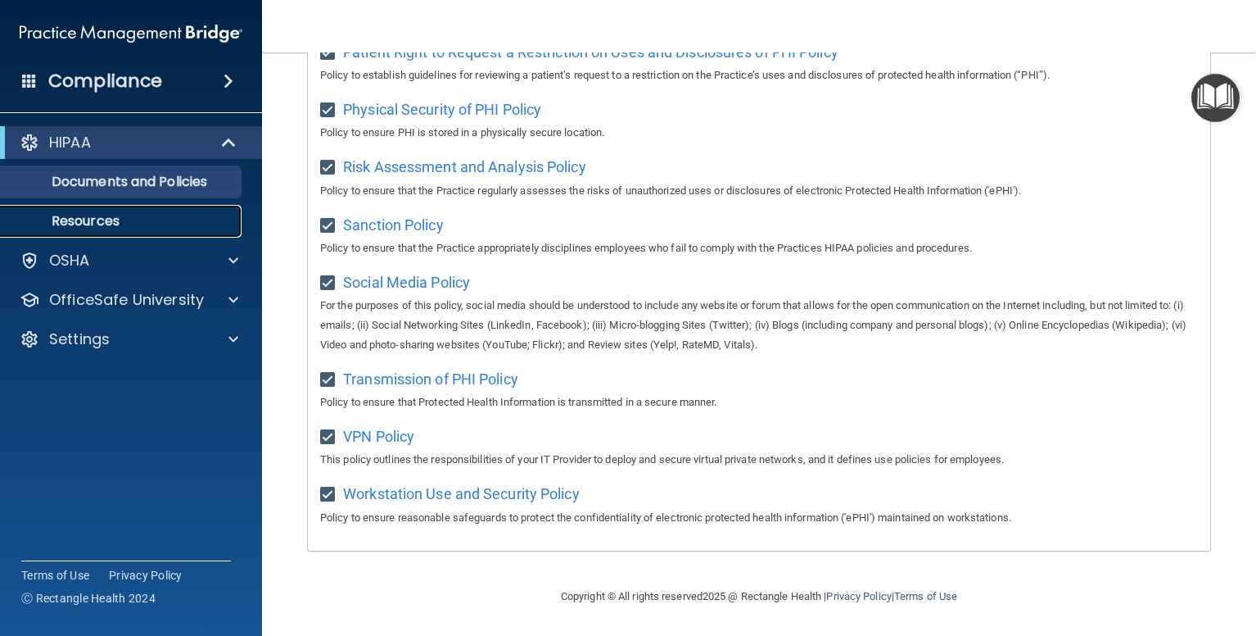
click at [133, 233] on link "Resources" at bounding box center [113, 221] width 258 height 33
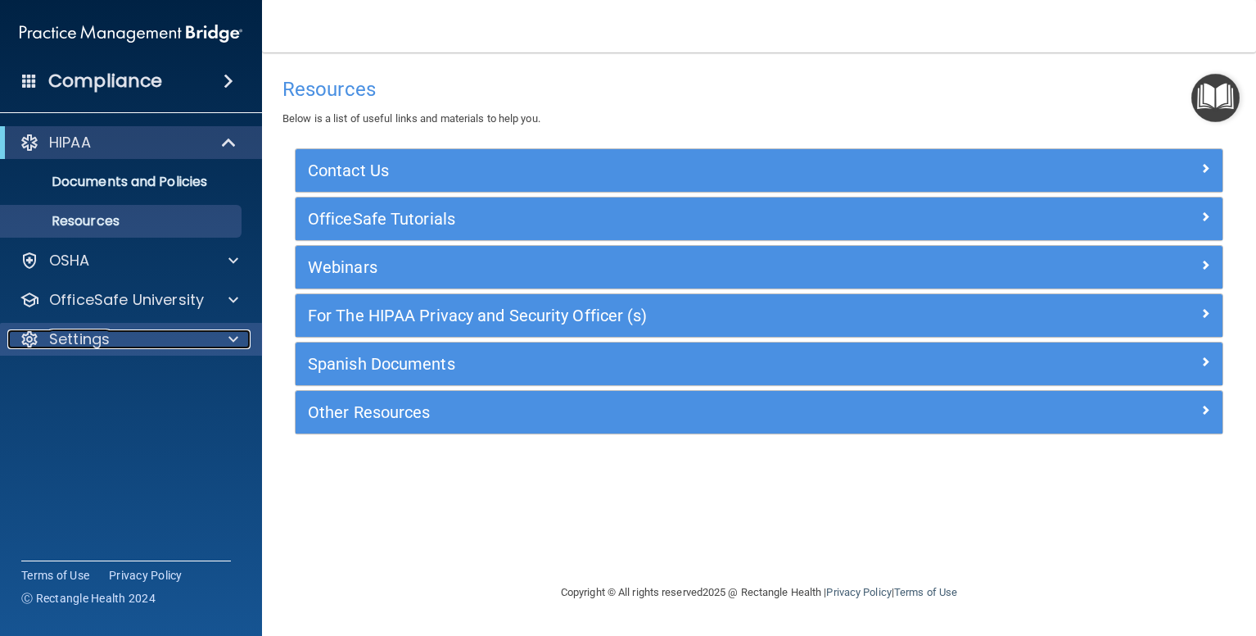
click at [103, 339] on p "Settings" at bounding box center [79, 339] width 61 height 20
click at [85, 335] on p "Settings" at bounding box center [79, 339] width 61 height 20
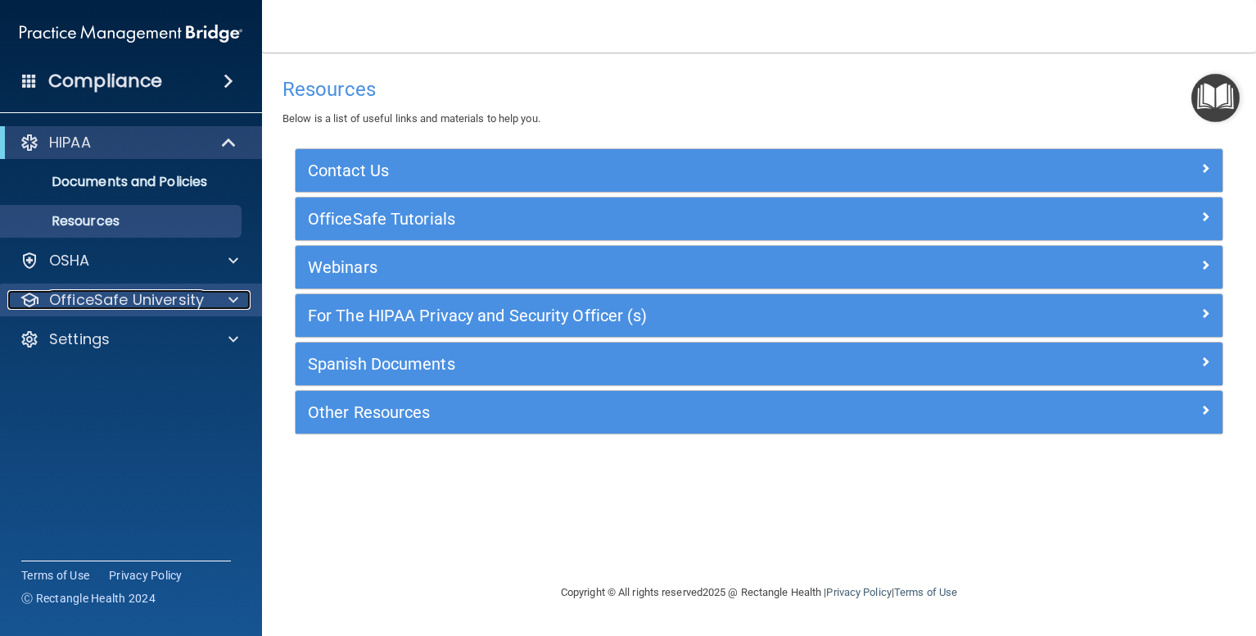
click at [106, 295] on p "OfficeSafe University" at bounding box center [126, 300] width 155 height 20
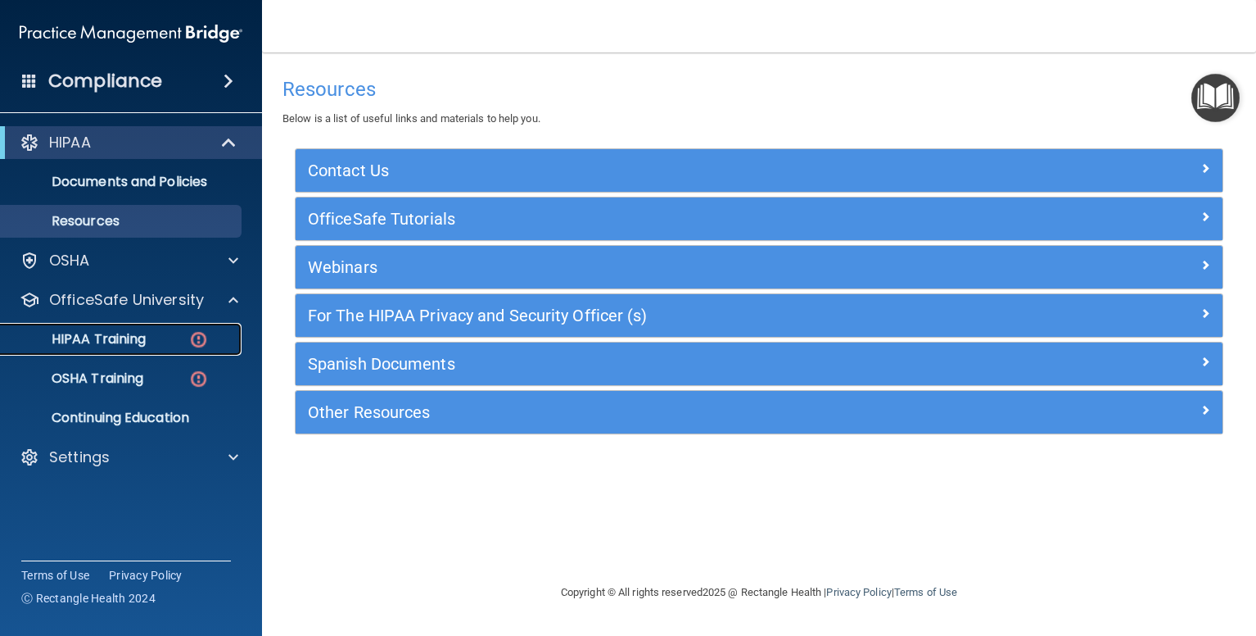
click at [120, 348] on link "HIPAA Training" at bounding box center [113, 339] width 258 height 33
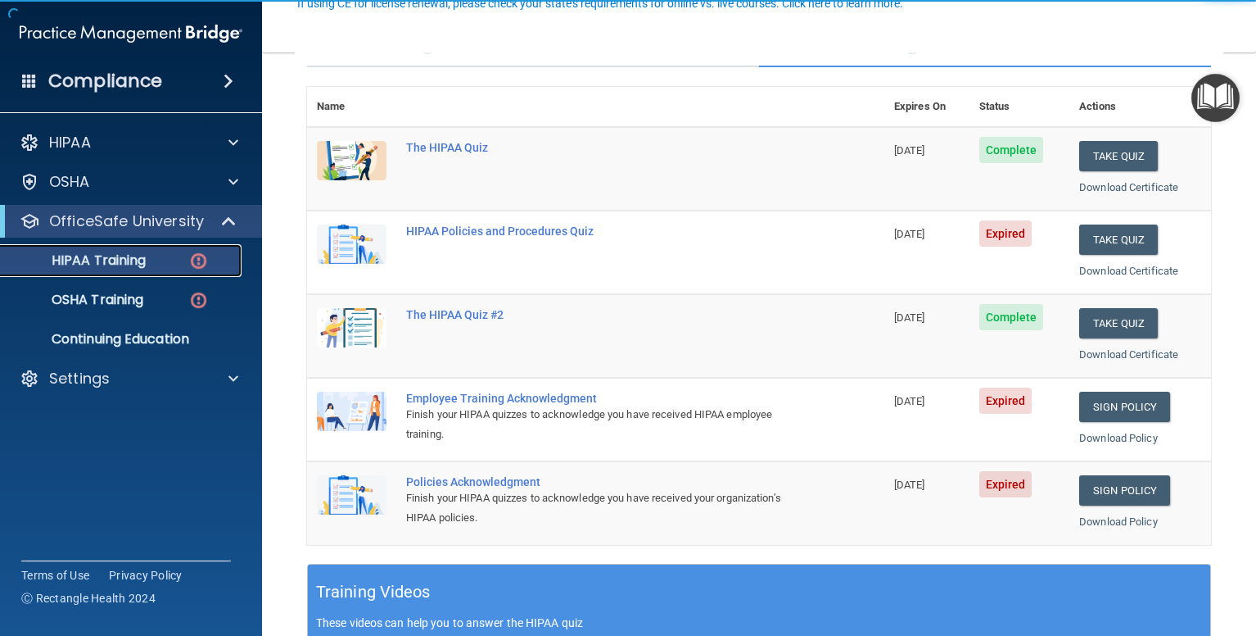
scroll to position [164, 0]
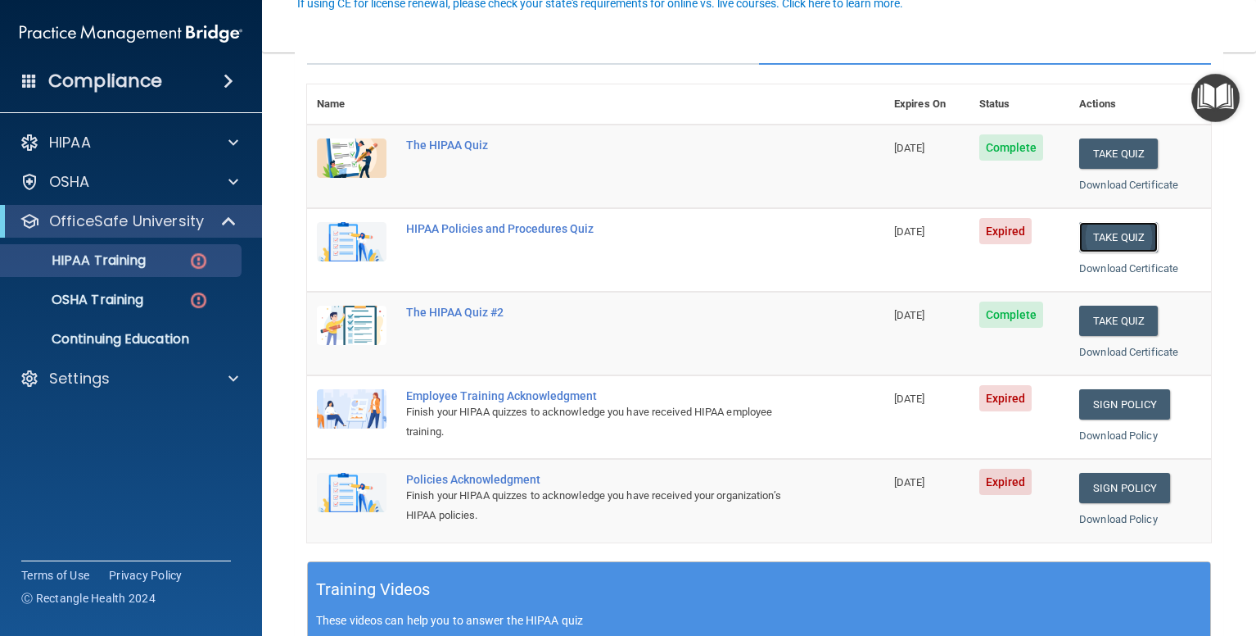
click at [1117, 238] on button "Take Quiz" at bounding box center [1118, 237] width 79 height 30
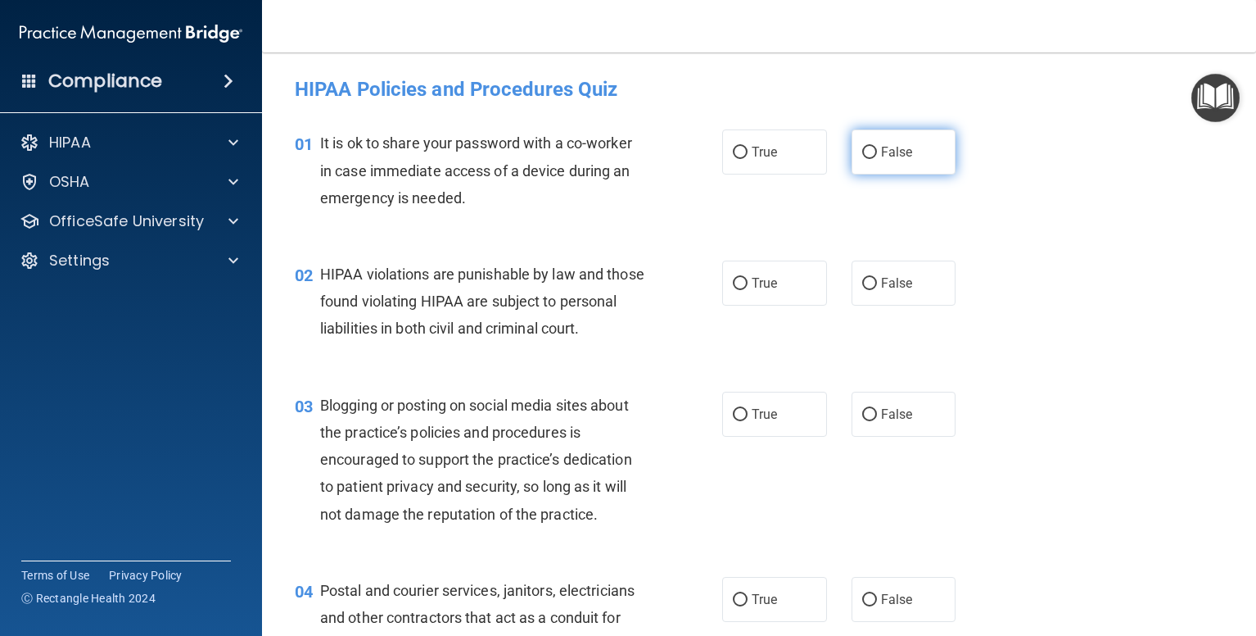
click at [862, 155] on input "False" at bounding box center [869, 153] width 15 height 12
radio input "true"
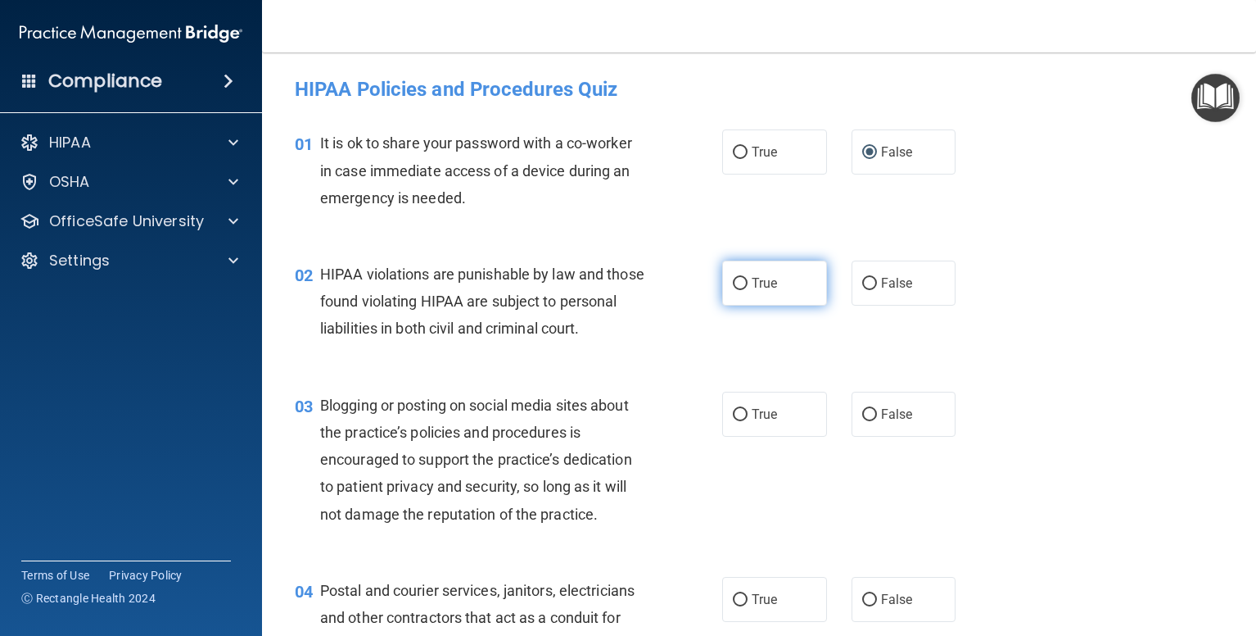
click at [733, 287] on input "True" at bounding box center [740, 284] width 15 height 12
radio input "true"
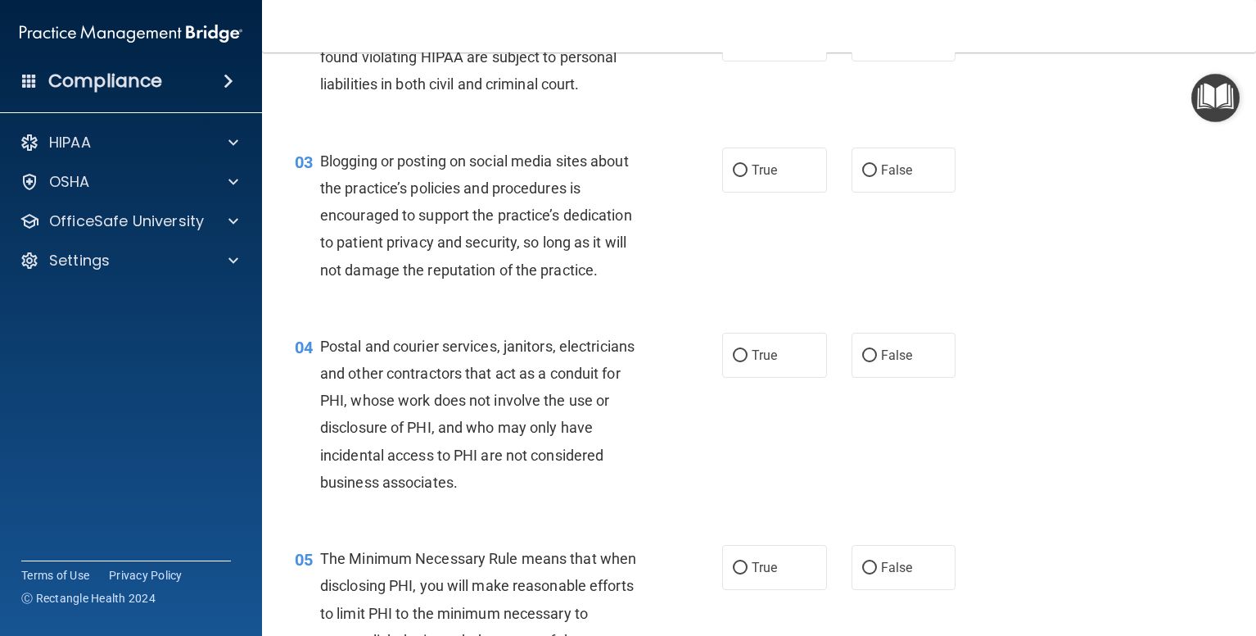
scroll to position [246, 0]
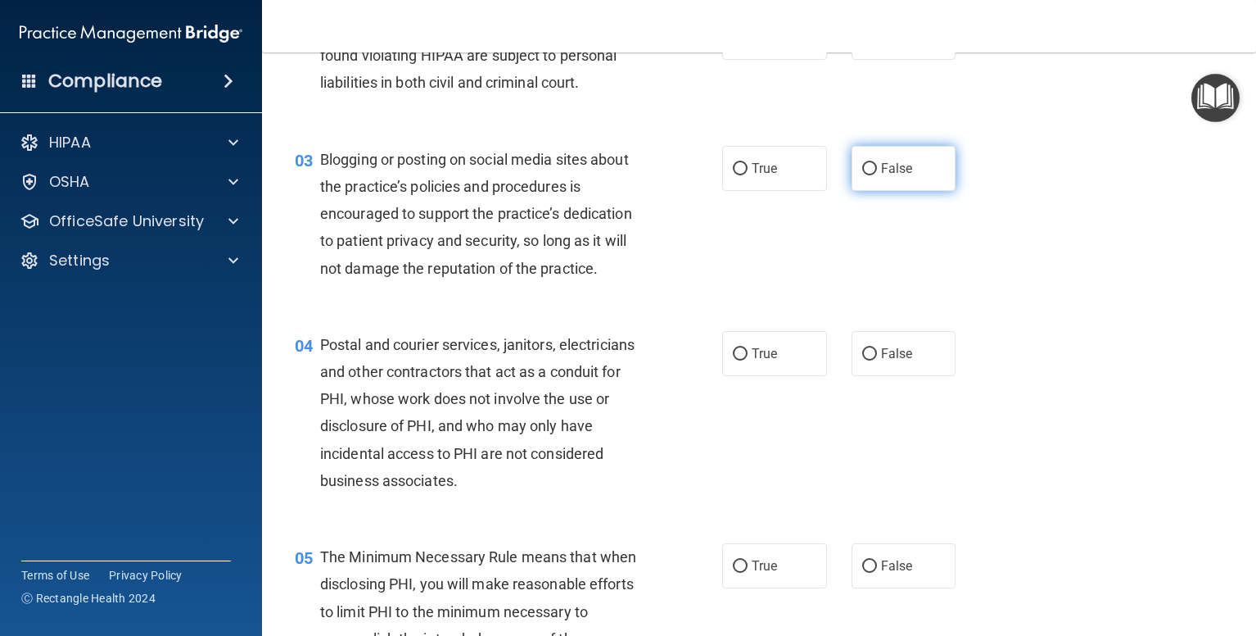
click at [852, 191] on label "False" at bounding box center [904, 168] width 105 height 45
click at [862, 175] on input "False" at bounding box center [869, 169] width 15 height 12
radio input "true"
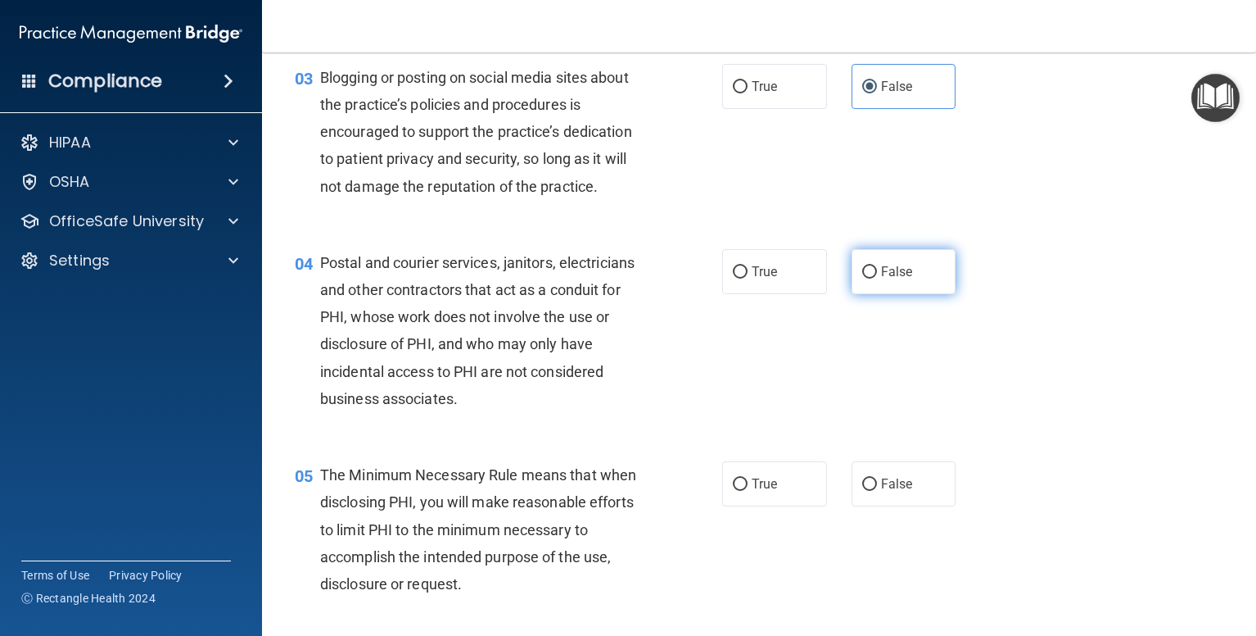
click at [881, 279] on span "False" at bounding box center [897, 272] width 32 height 16
click at [862, 278] on input "False" at bounding box center [869, 272] width 15 height 12
radio input "true"
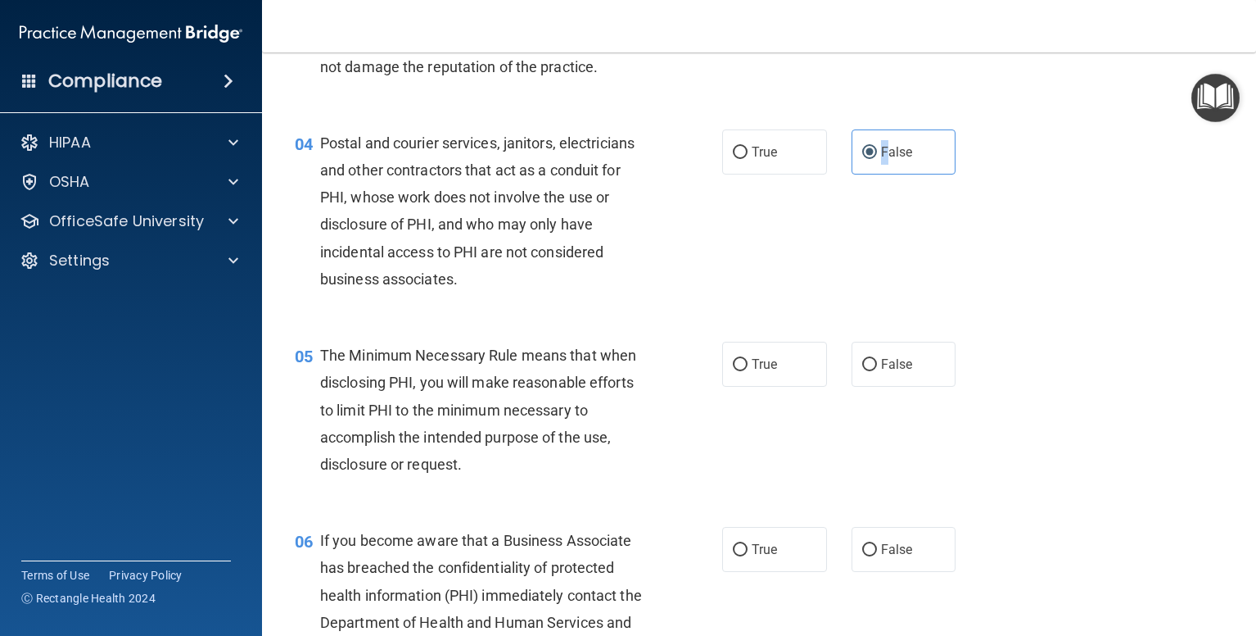
scroll to position [573, 0]
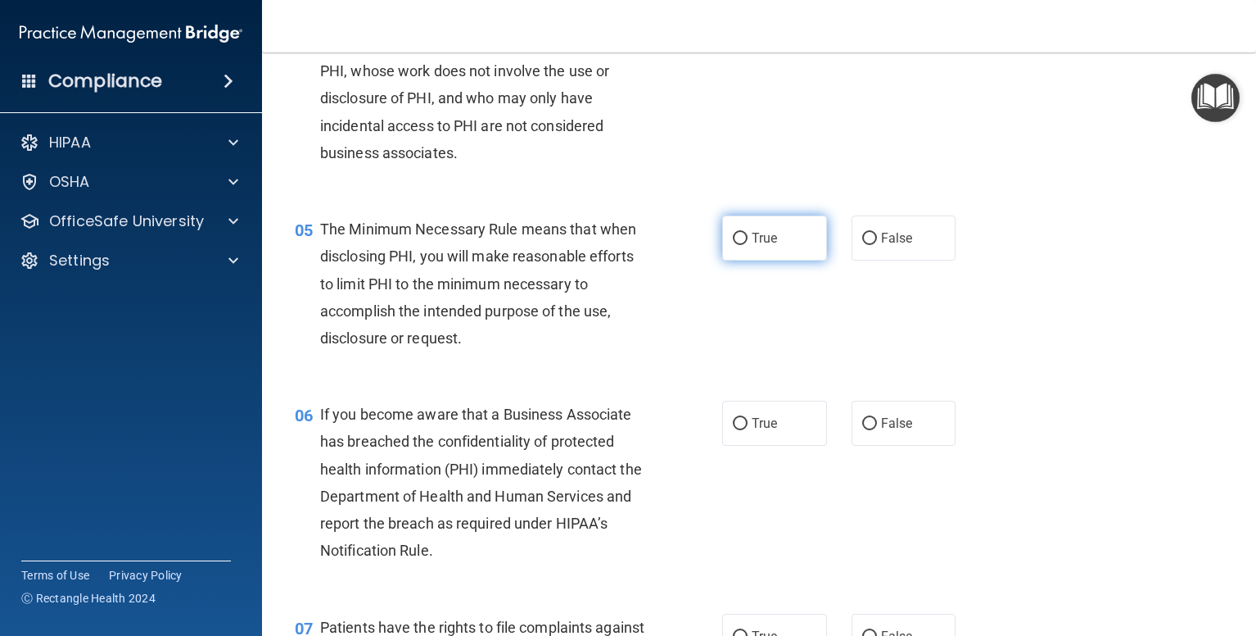
click at [729, 260] on label "True" at bounding box center [774, 237] width 105 height 45
click at [733, 245] on input "True" at bounding box center [740, 239] width 15 height 12
radio input "true"
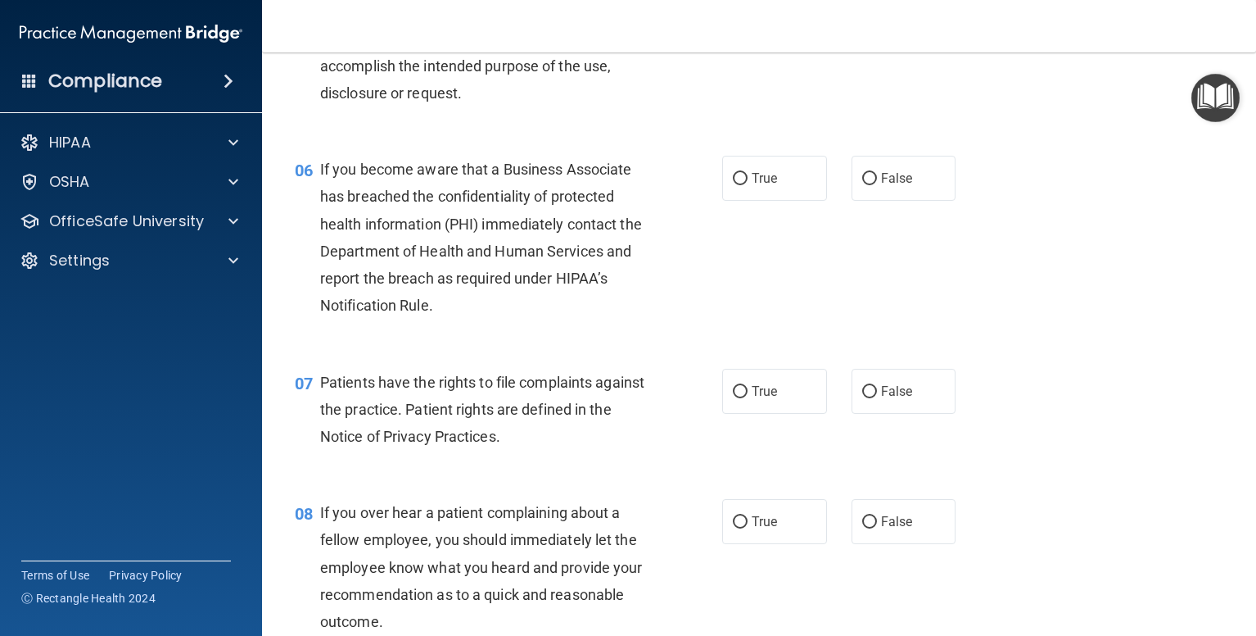
scroll to position [819, 0]
click at [752, 185] on span "True" at bounding box center [764, 178] width 25 height 16
click at [747, 184] on input "True" at bounding box center [740, 178] width 15 height 12
radio input "true"
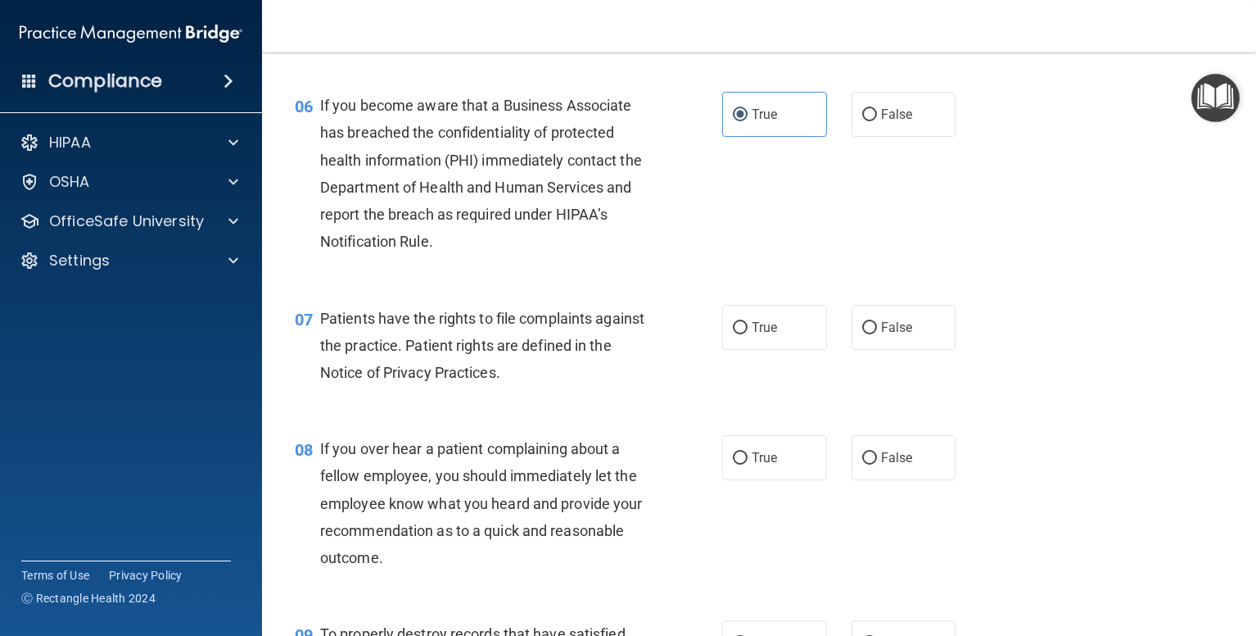
scroll to position [1065, 0]
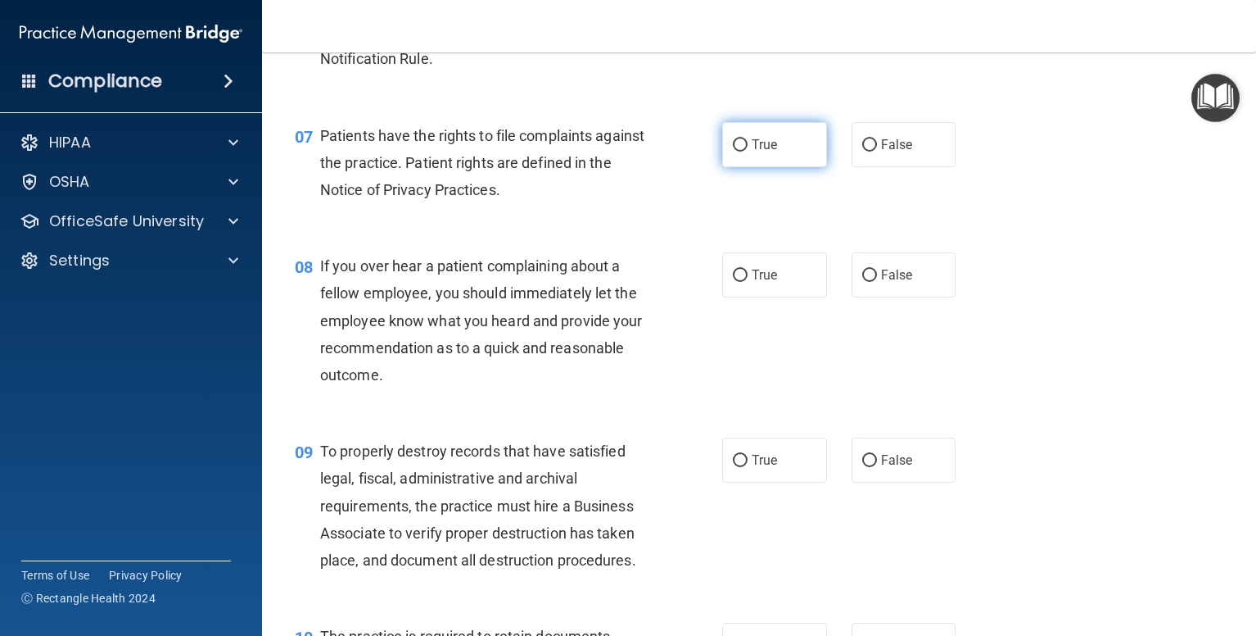
click at [752, 152] on span "True" at bounding box center [764, 145] width 25 height 16
click at [747, 152] on input "True" at bounding box center [740, 145] width 15 height 12
radio input "true"
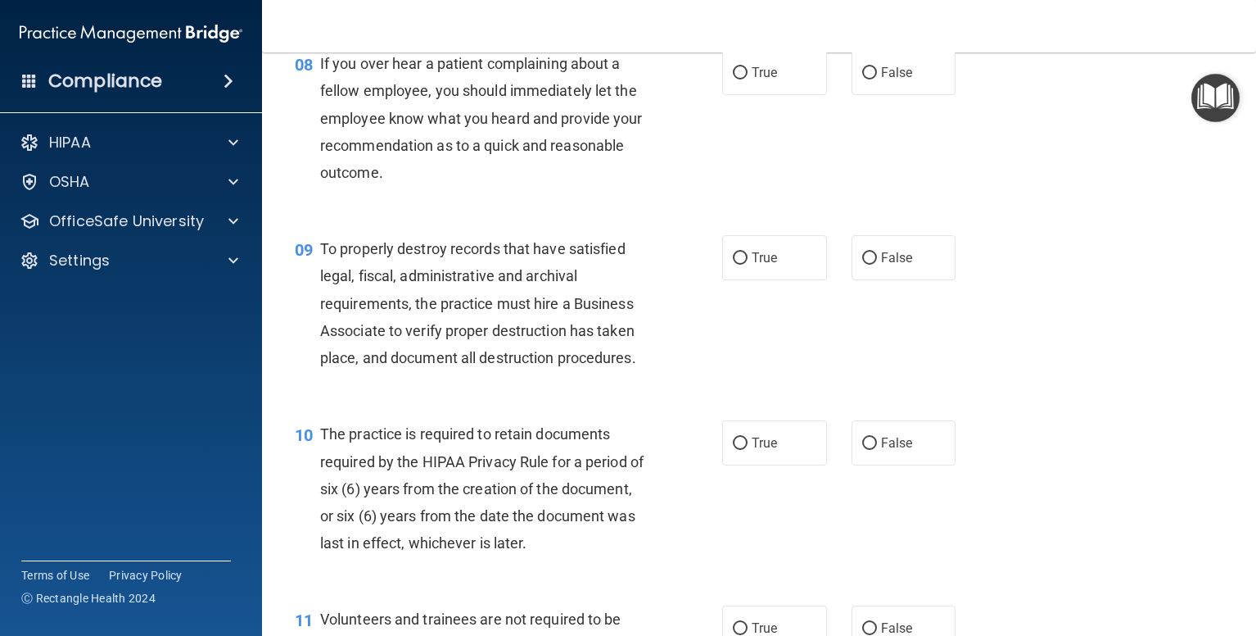
scroll to position [1228, 0]
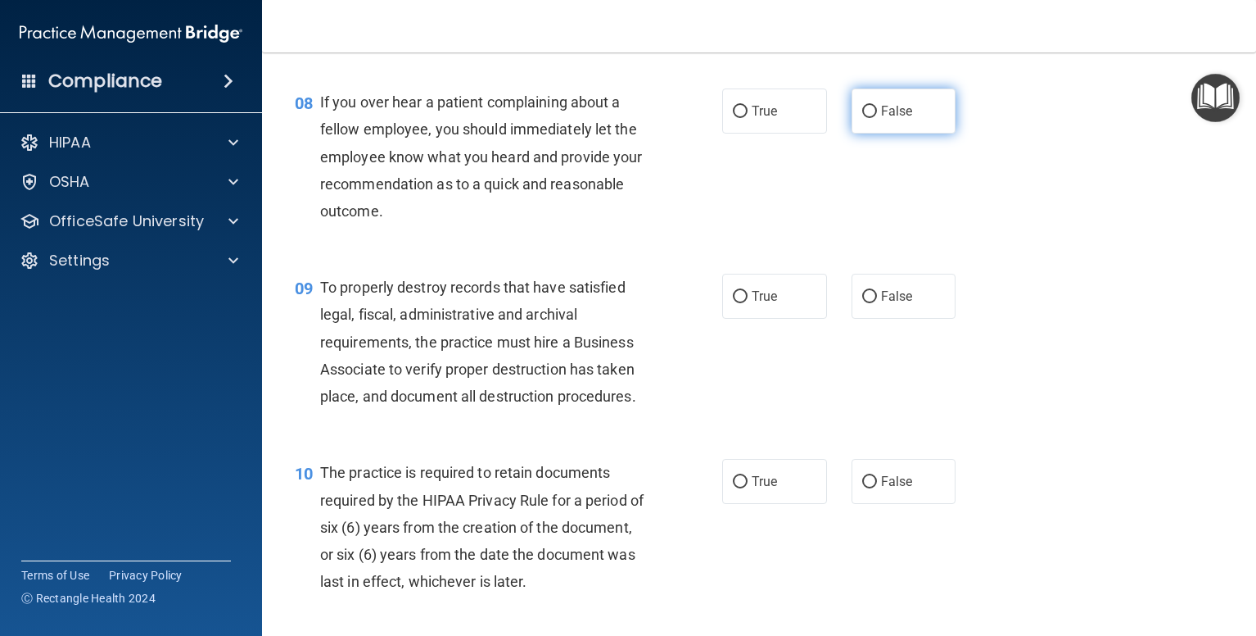
click at [862, 118] on input "False" at bounding box center [869, 112] width 15 height 12
radio input "true"
click at [752, 119] on span "True" at bounding box center [764, 111] width 25 height 16
click at [747, 118] on input "True" at bounding box center [740, 112] width 15 height 12
radio input "true"
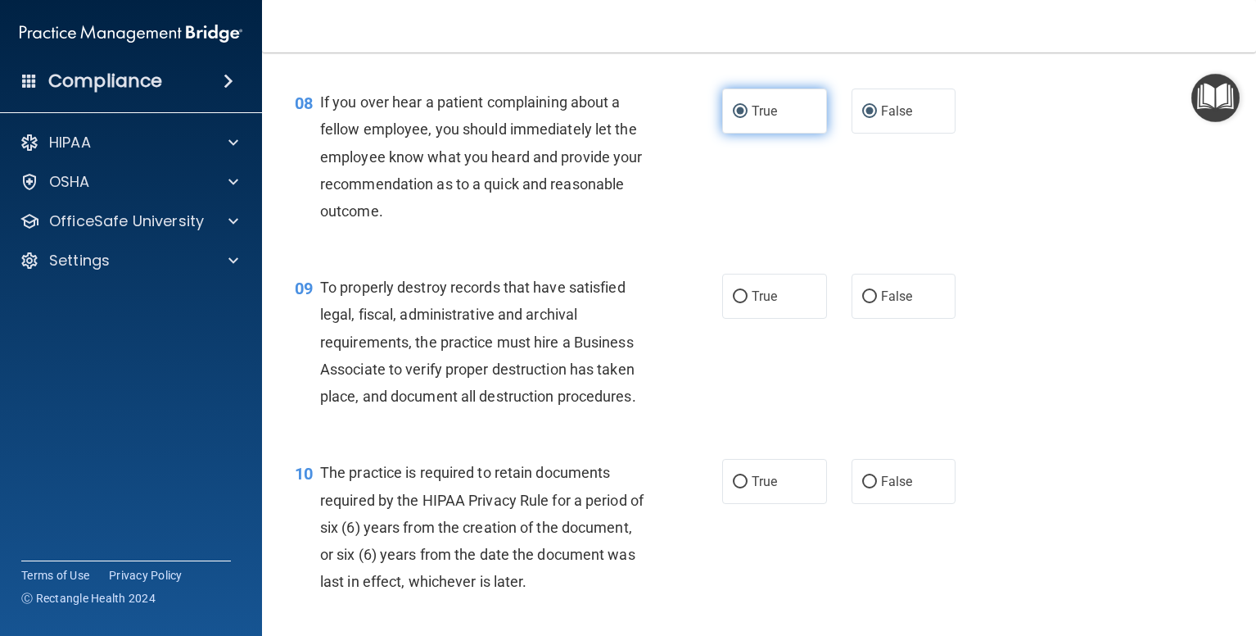
radio input "false"
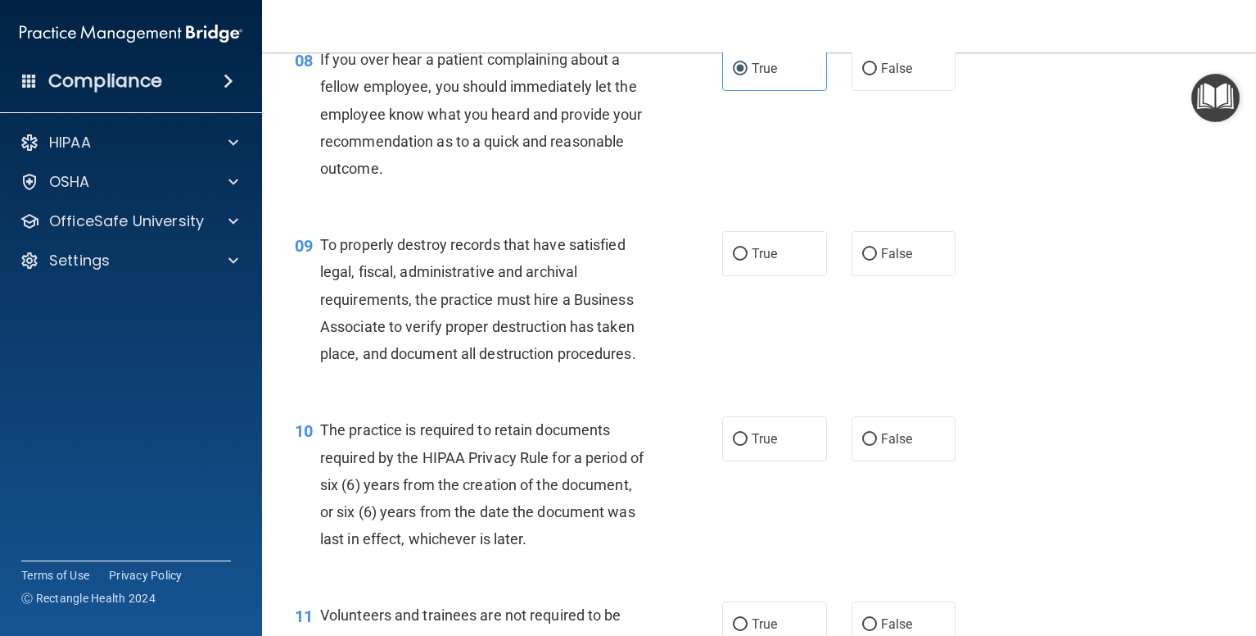
scroll to position [1310, 0]
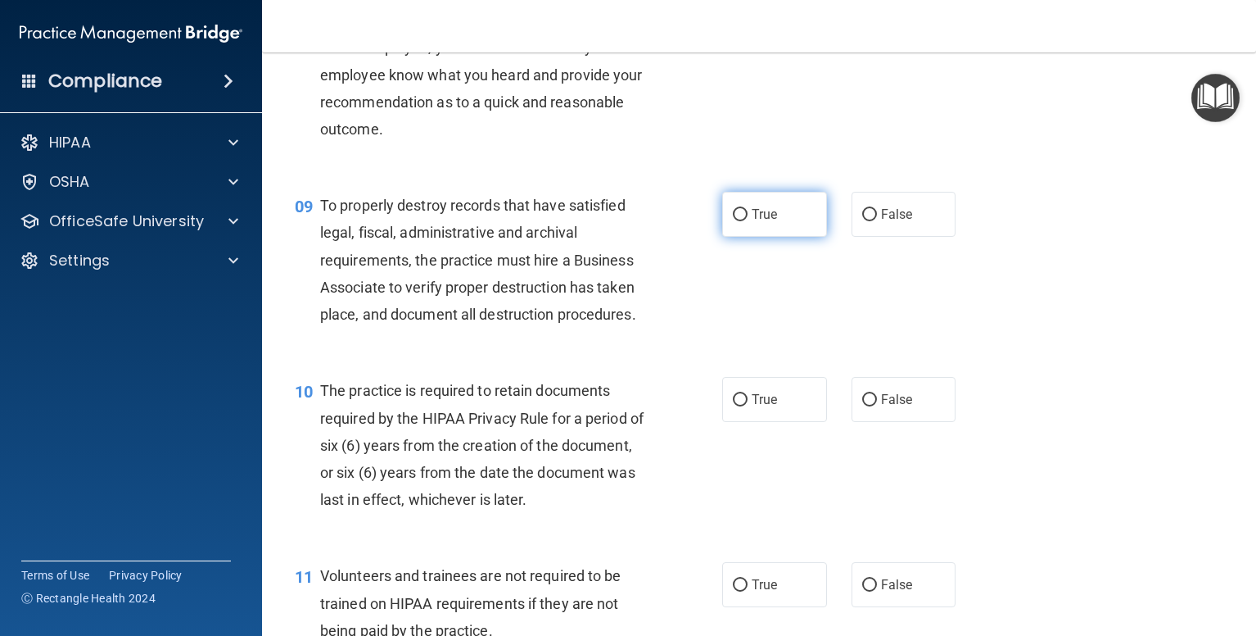
click at [740, 237] on label "True" at bounding box center [774, 214] width 105 height 45
click at [740, 221] on input "True" at bounding box center [740, 215] width 15 height 12
radio input "true"
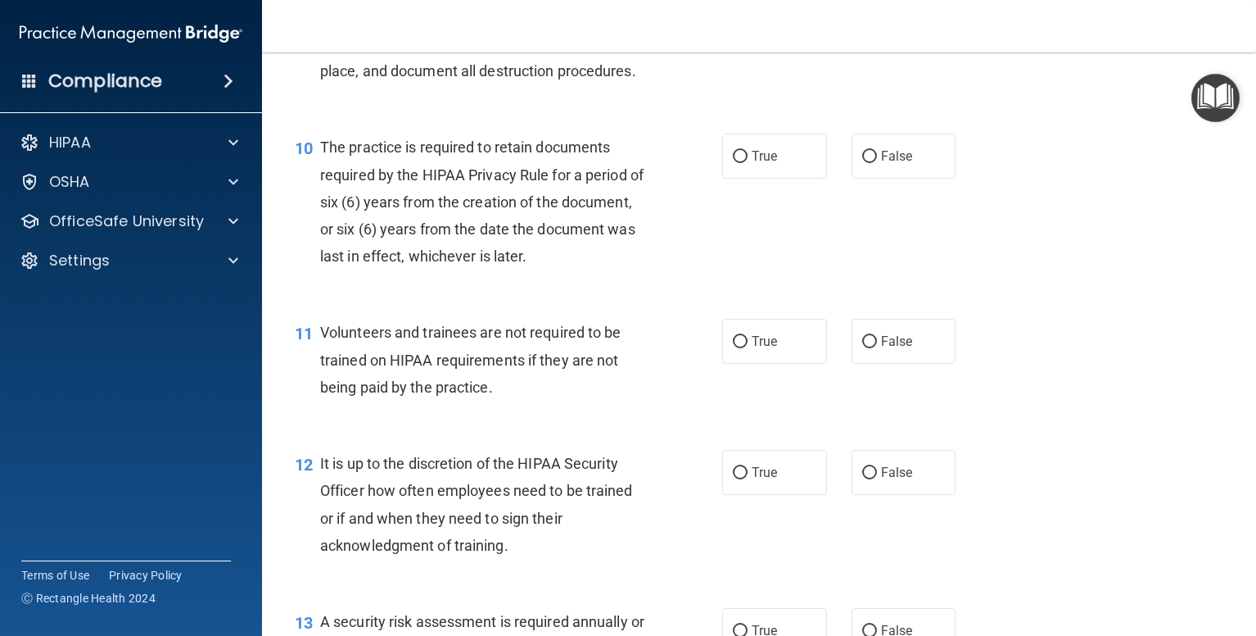
scroll to position [1556, 0]
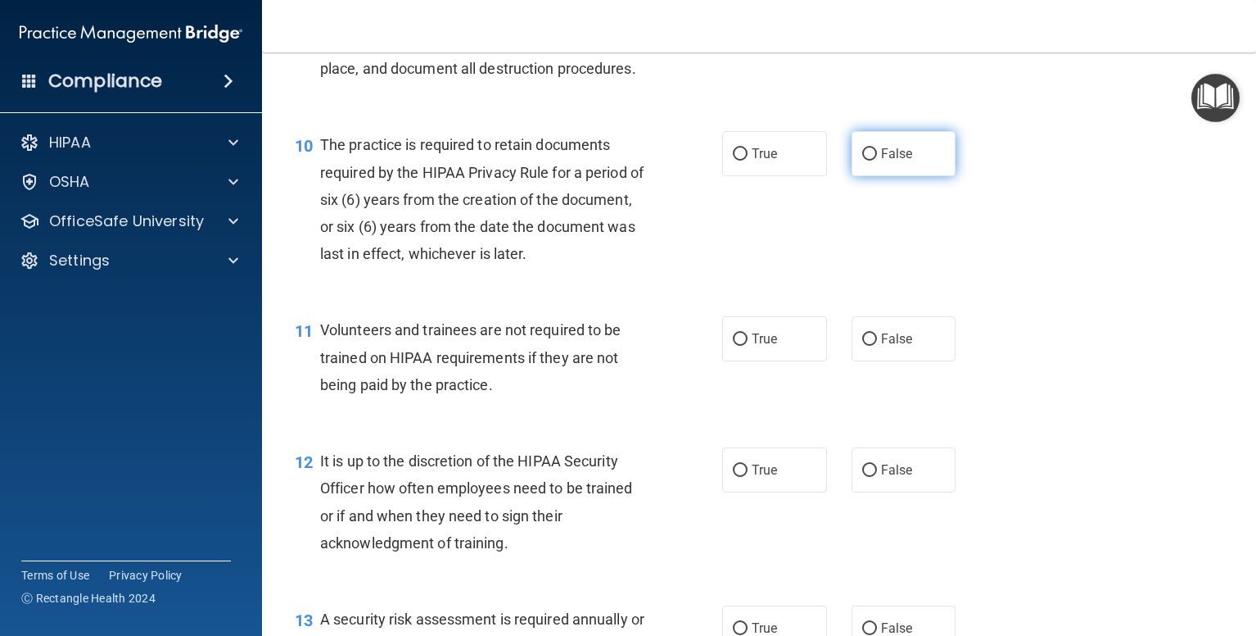
click at [881, 161] on span "False" at bounding box center [897, 154] width 32 height 16
click at [874, 161] on input "False" at bounding box center [869, 154] width 15 height 12
radio input "true"
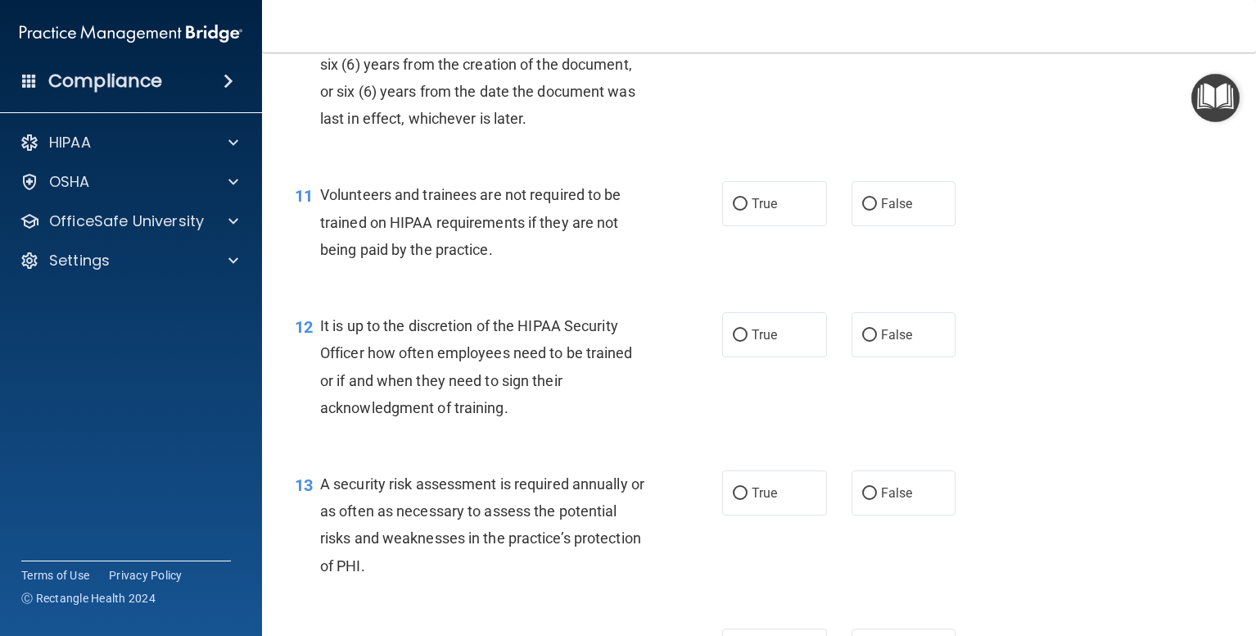
scroll to position [1720, 0]
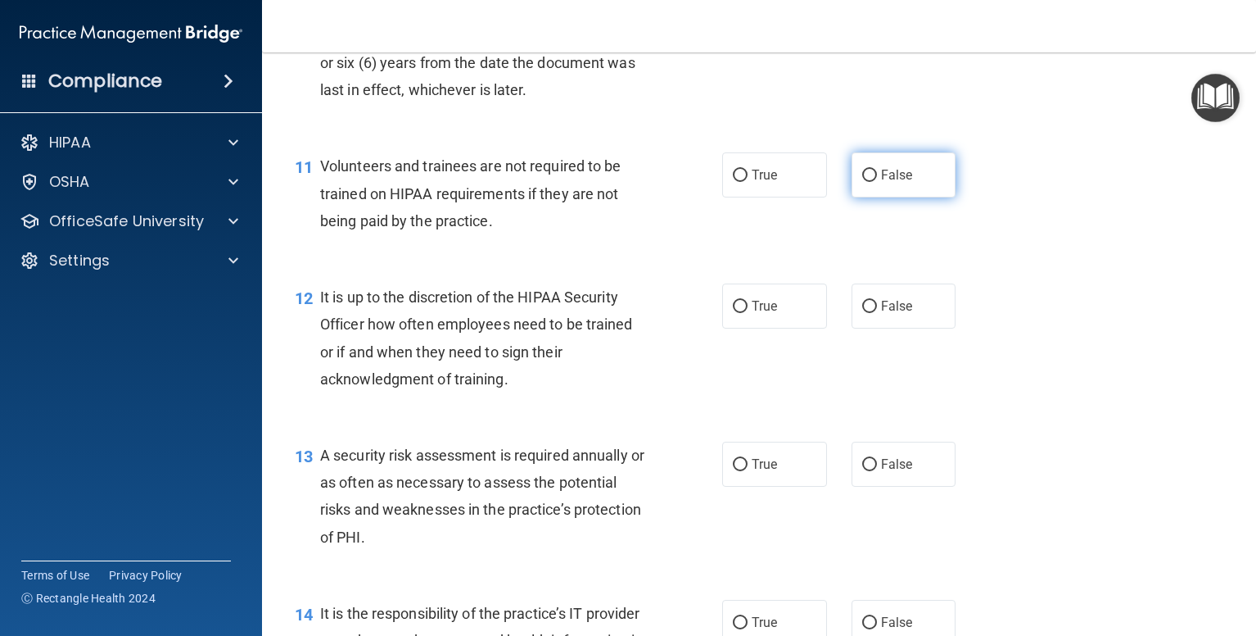
click at [862, 182] on input "False" at bounding box center [869, 176] width 15 height 12
radio input "true"
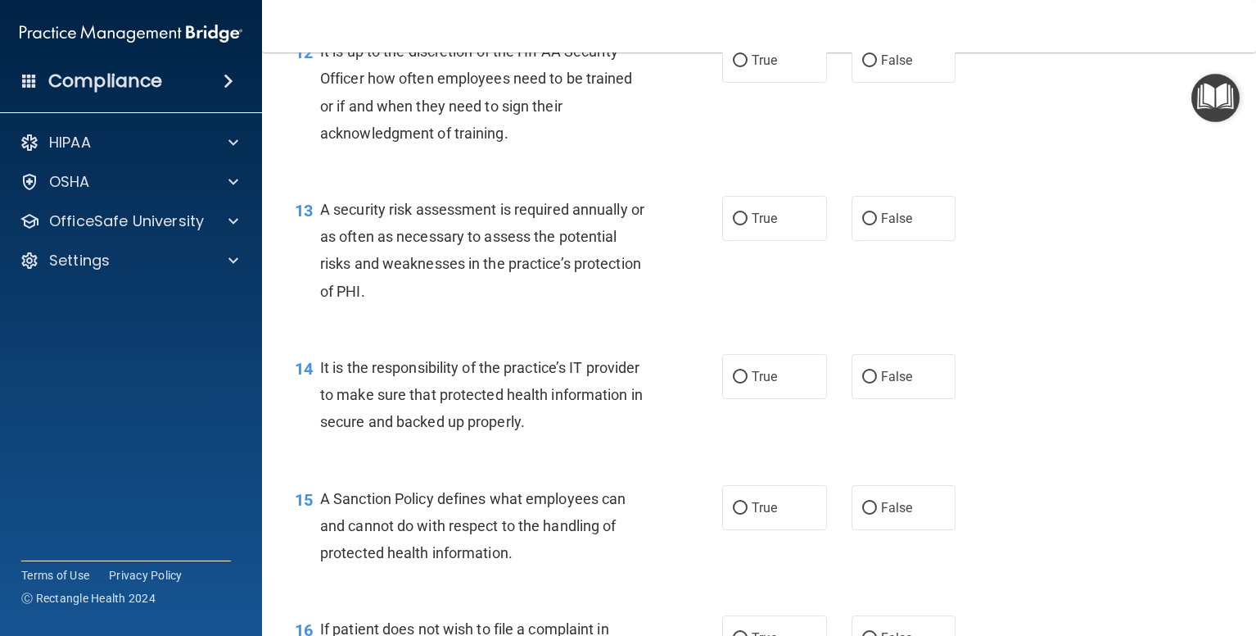
scroll to position [1884, 0]
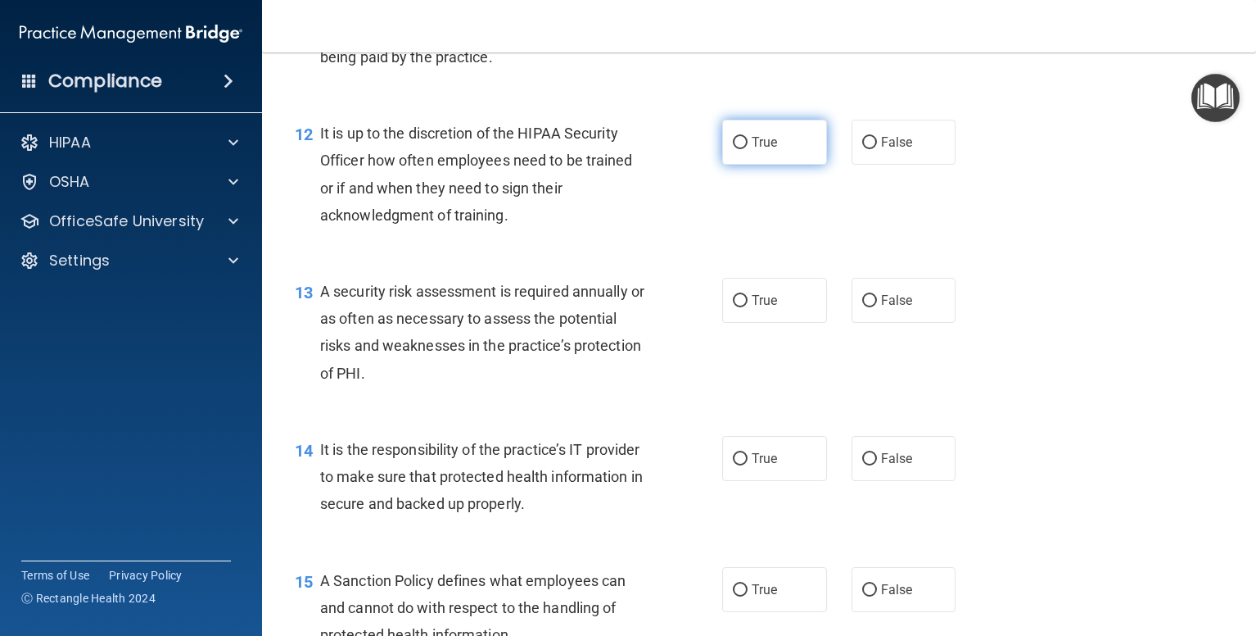
click at [745, 165] on label "True" at bounding box center [774, 142] width 105 height 45
click at [745, 149] on input "True" at bounding box center [740, 143] width 15 height 12
radio input "true"
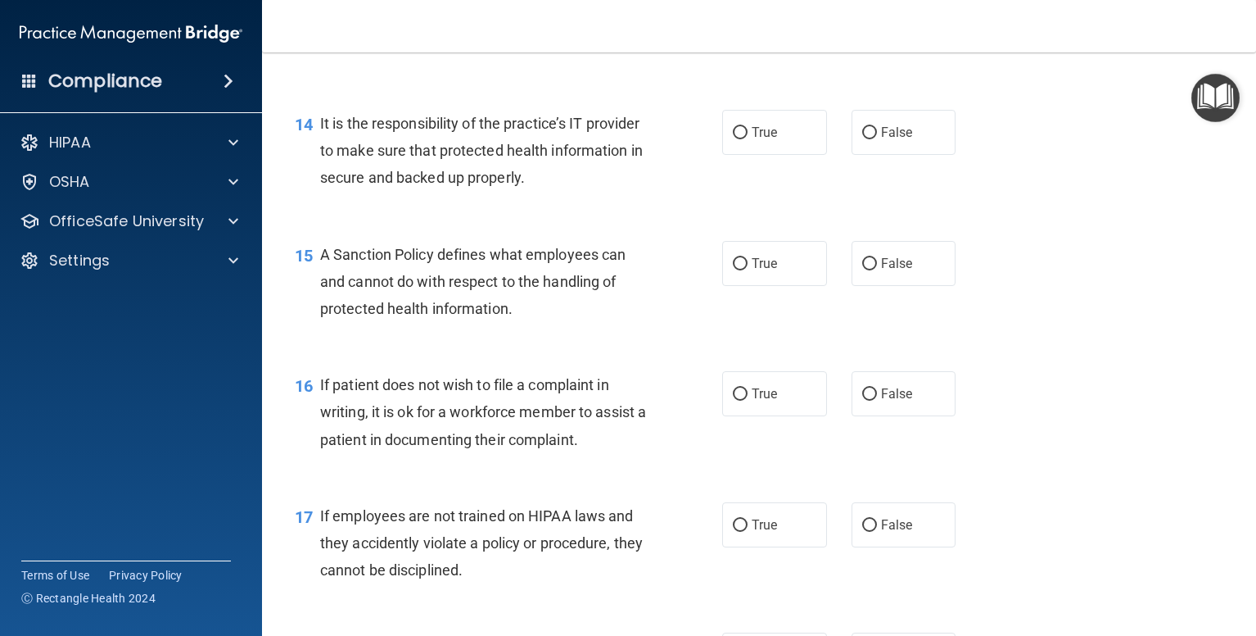
scroll to position [2211, 0]
click at [753, 145] on label "True" at bounding box center [774, 130] width 105 height 45
click at [748, 138] on input "True" at bounding box center [740, 131] width 15 height 12
radio input "true"
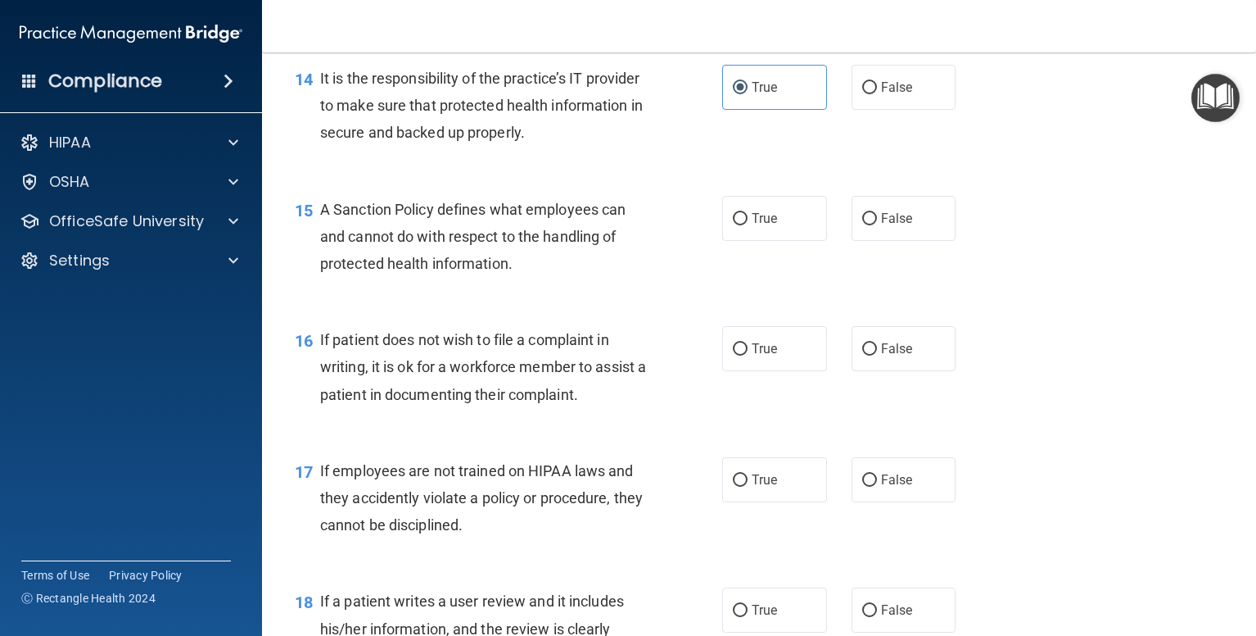
scroll to position [2293, 0]
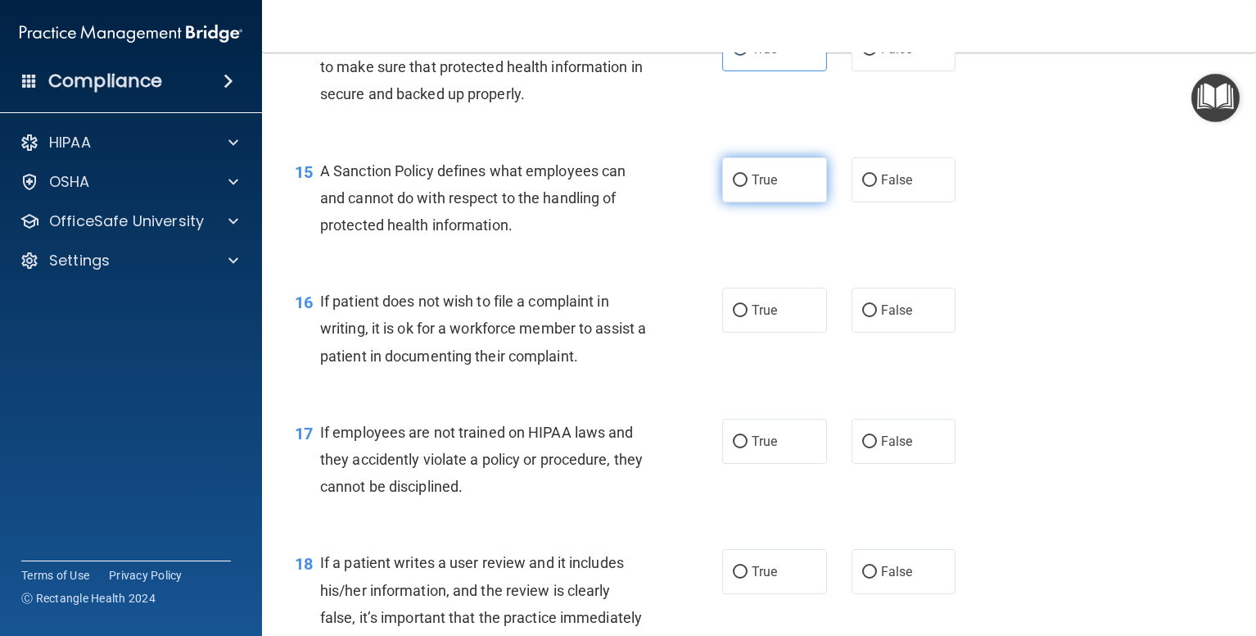
click at [744, 202] on label "True" at bounding box center [774, 179] width 105 height 45
click at [744, 187] on input "True" at bounding box center [740, 180] width 15 height 12
radio input "true"
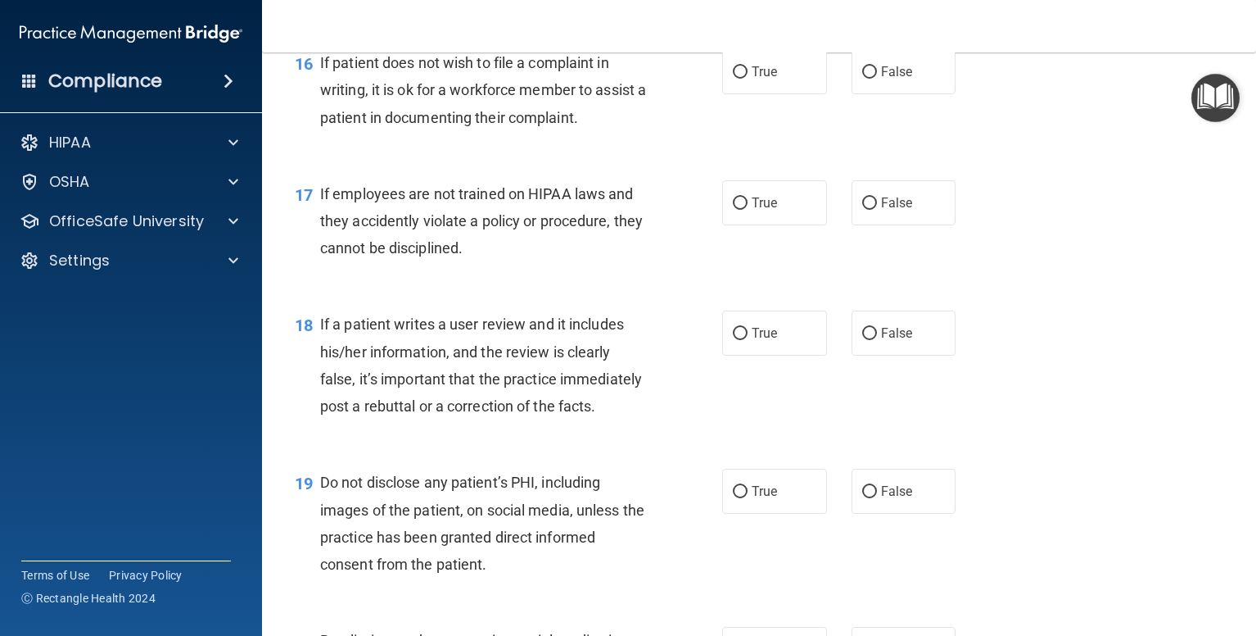
scroll to position [2539, 0]
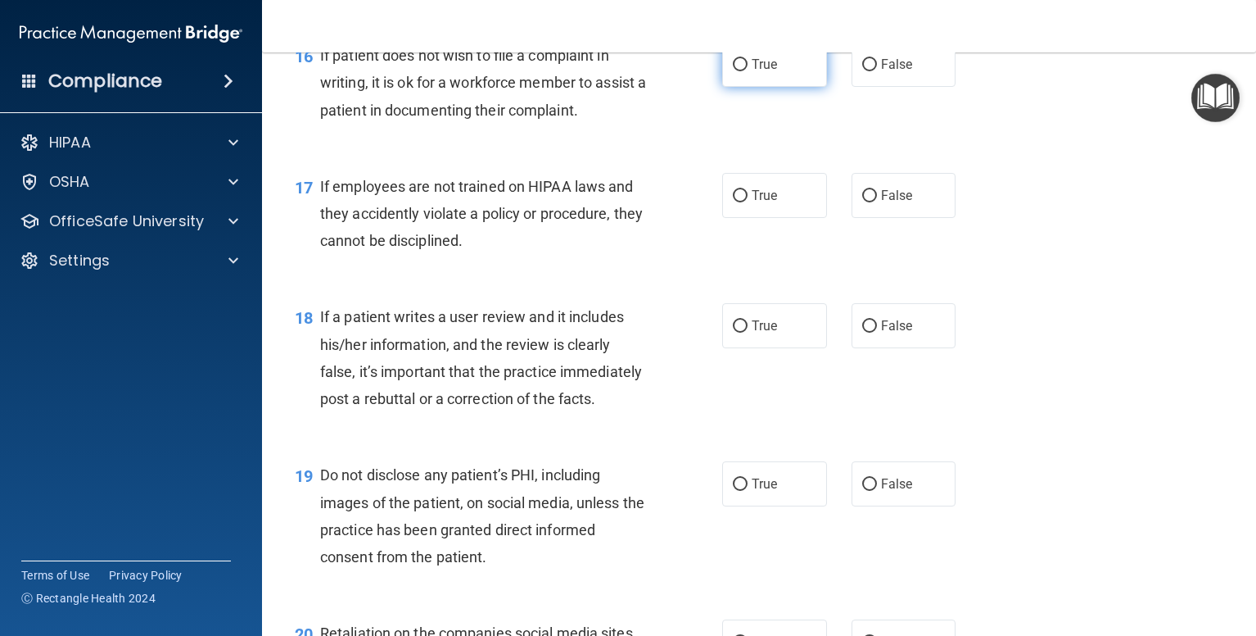
click at [756, 72] on span "True" at bounding box center [764, 65] width 25 height 16
click at [748, 71] on input "True" at bounding box center [740, 65] width 15 height 12
radio input "true"
click at [852, 218] on label "False" at bounding box center [904, 195] width 105 height 45
click at [862, 202] on input "False" at bounding box center [869, 196] width 15 height 12
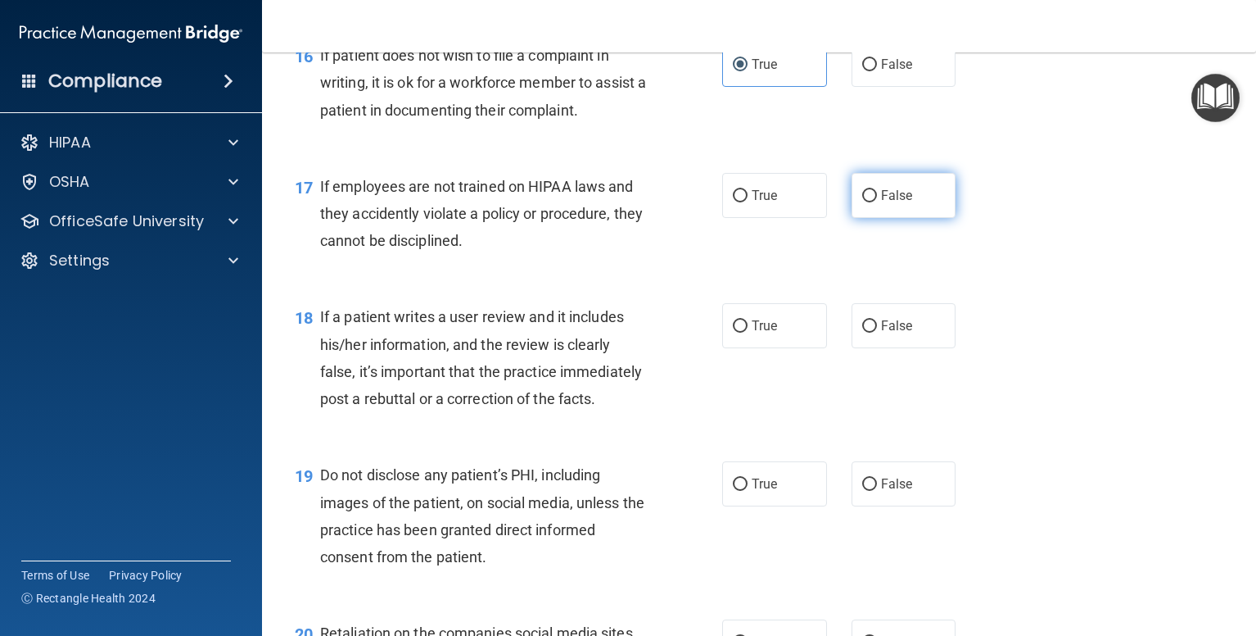
radio input "true"
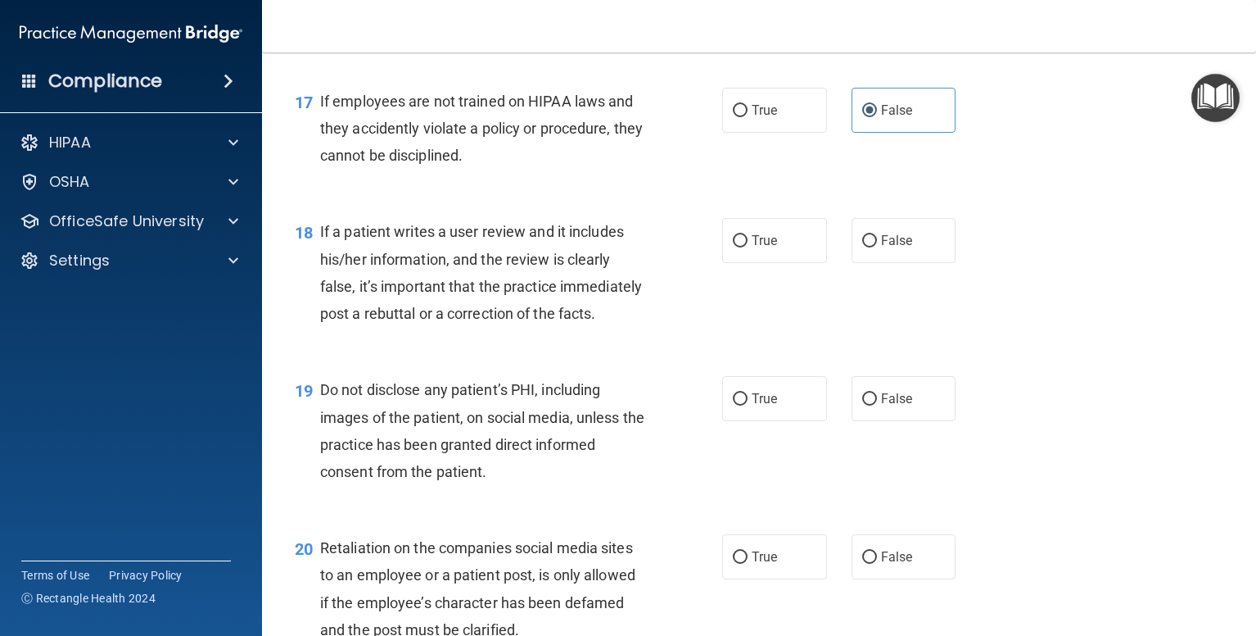
scroll to position [2703, 0]
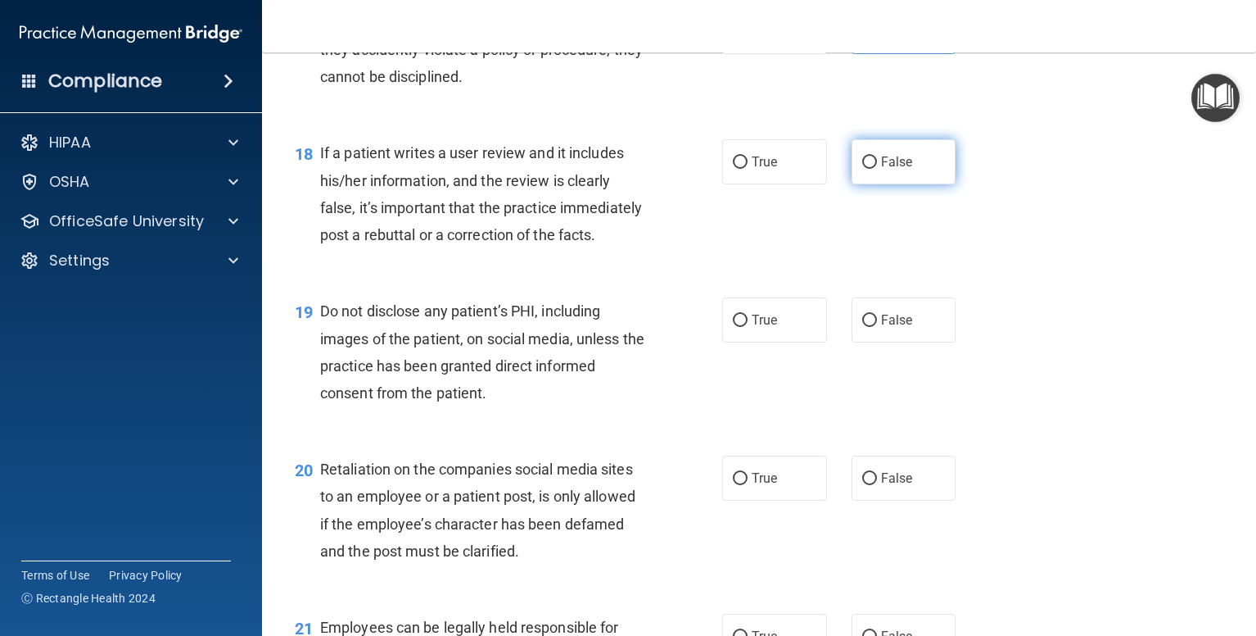
click at [889, 170] on span "False" at bounding box center [897, 162] width 32 height 16
click at [877, 169] on input "False" at bounding box center [869, 162] width 15 height 12
radio input "true"
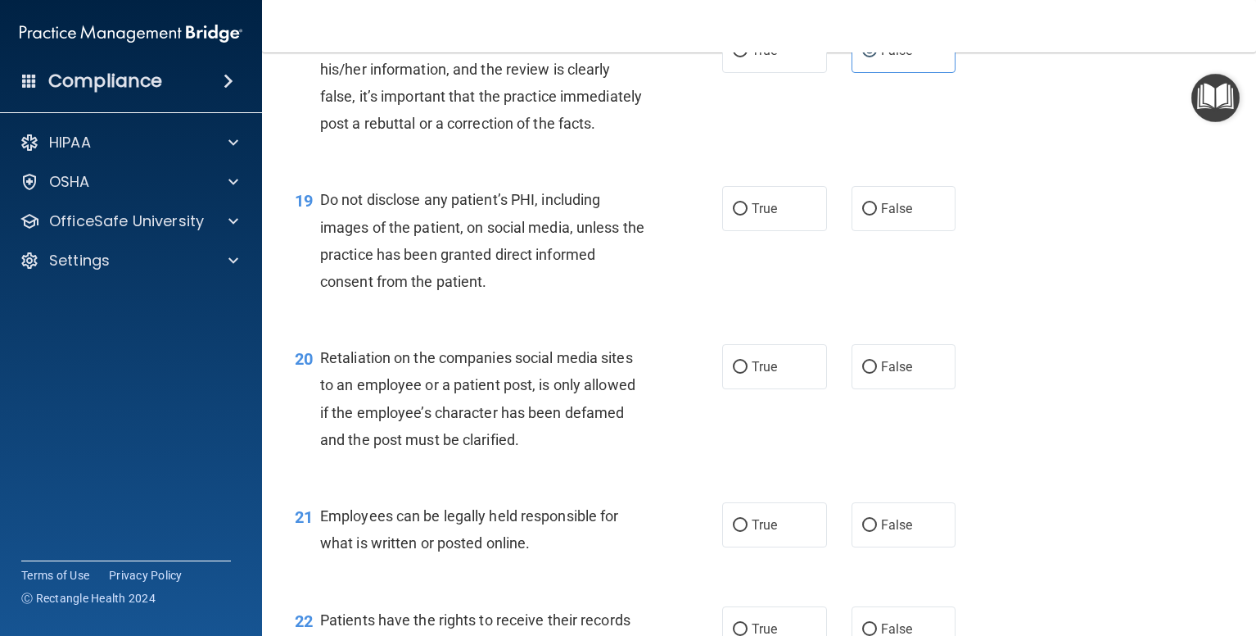
scroll to position [2846, 0]
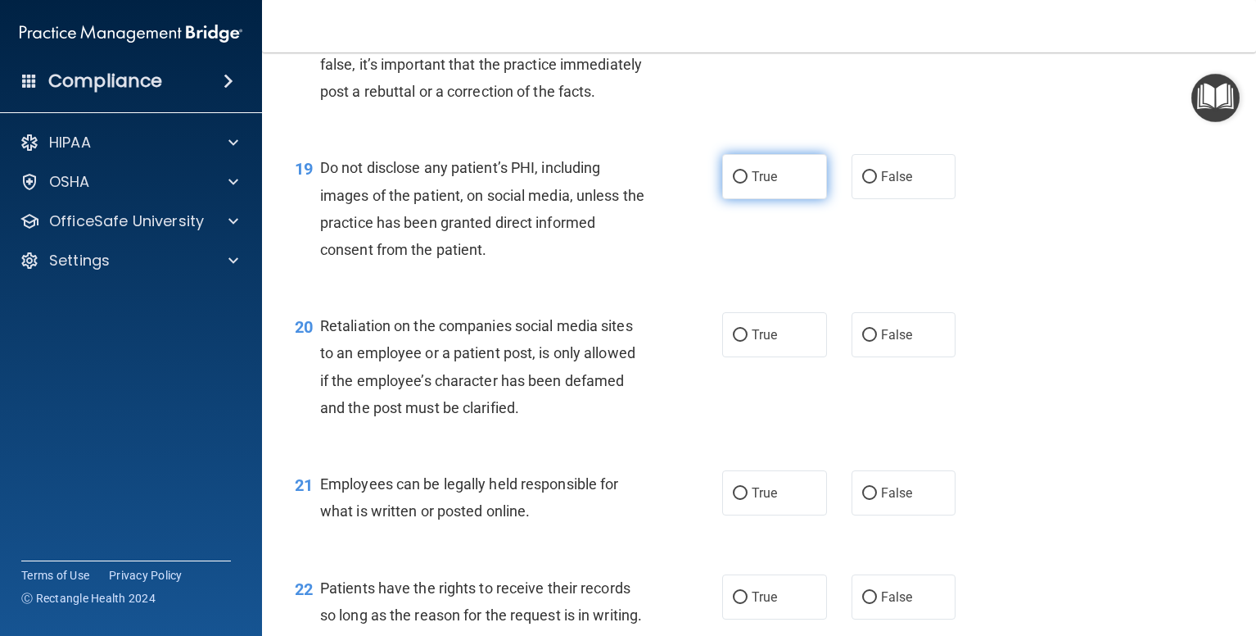
click at [733, 183] on input "True" at bounding box center [740, 177] width 15 height 12
radio input "true"
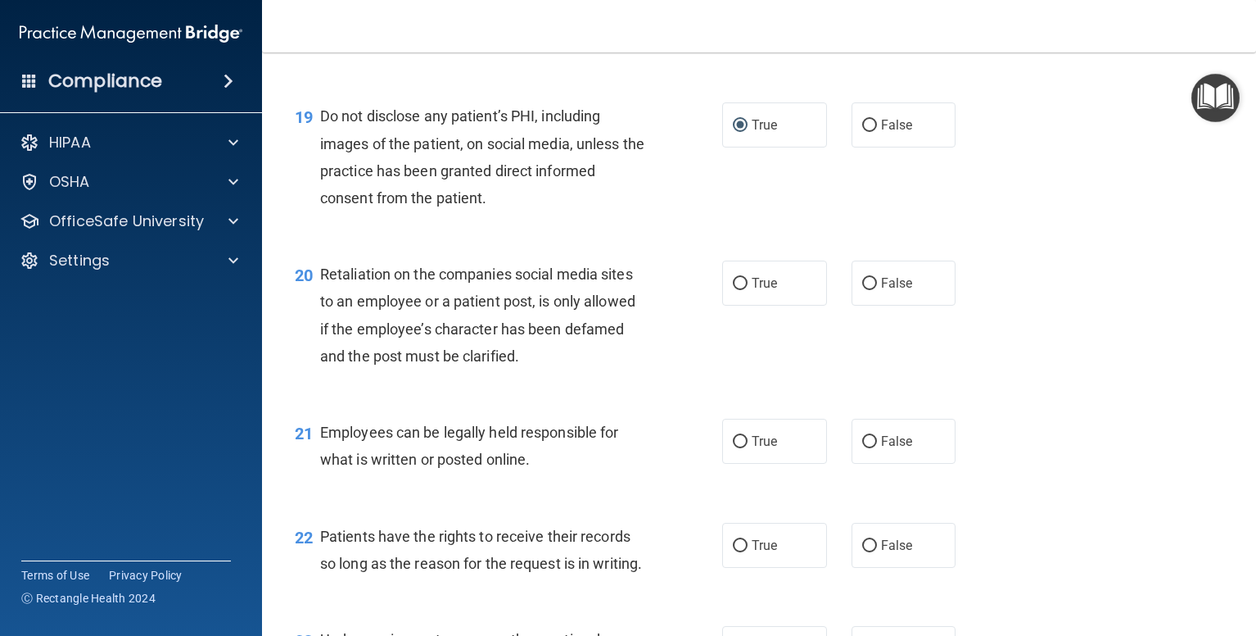
scroll to position [3010, 0]
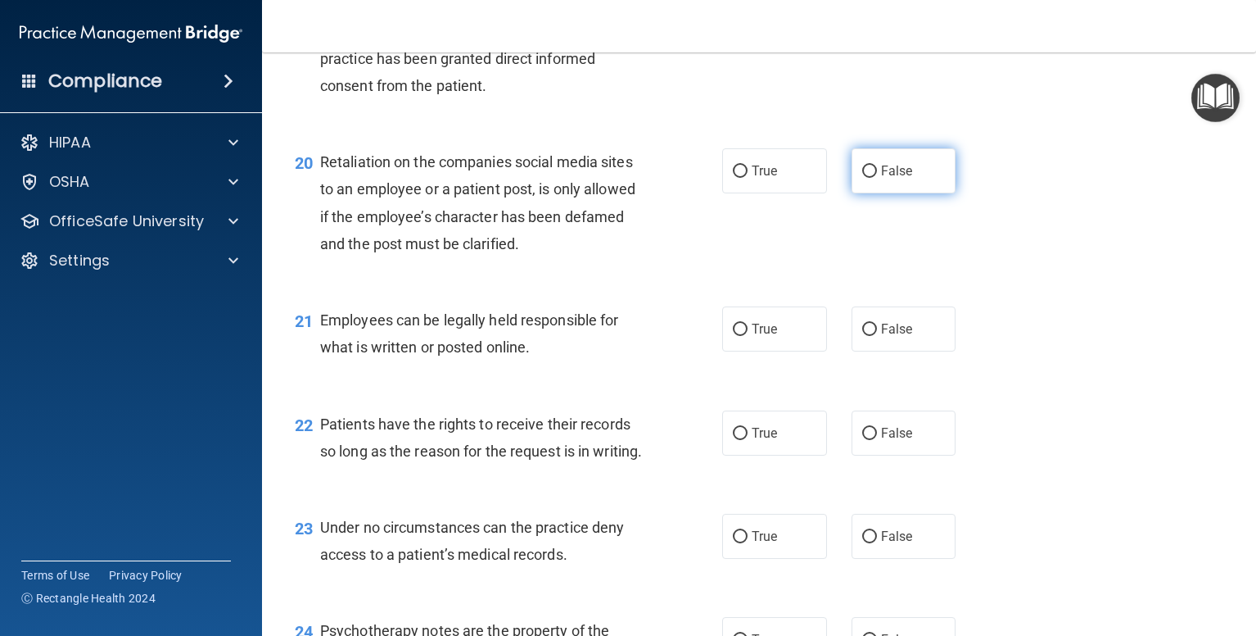
click at [872, 193] on label "False" at bounding box center [904, 170] width 105 height 45
click at [872, 178] on input "False" at bounding box center [869, 171] width 15 height 12
radio input "true"
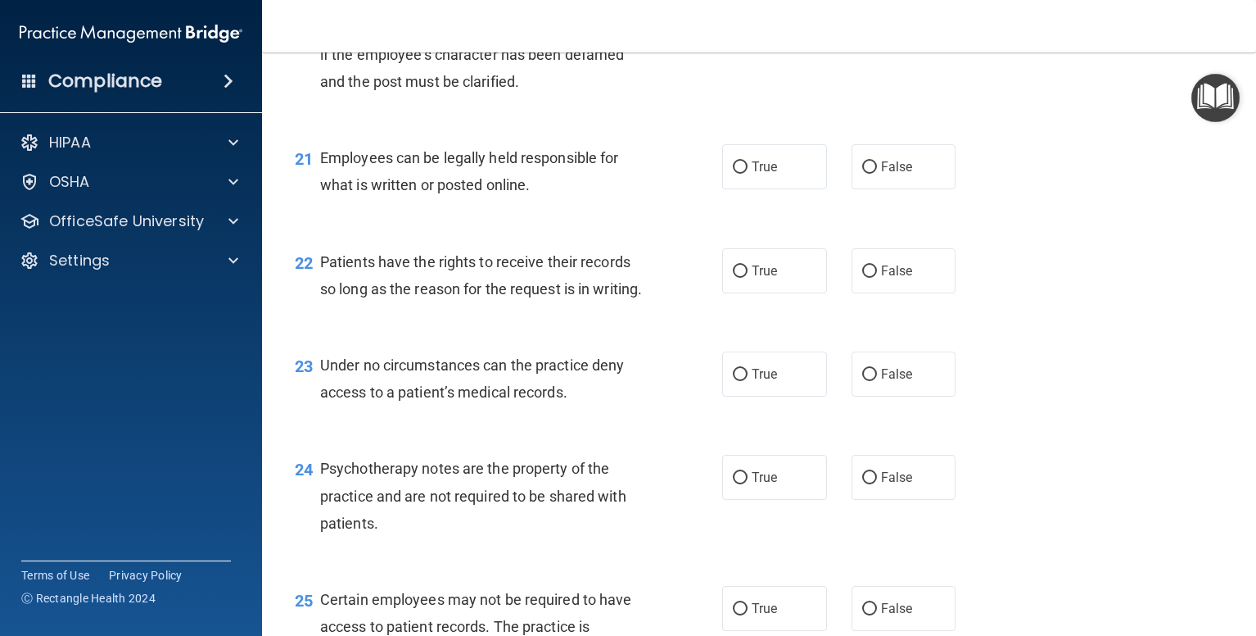
scroll to position [3174, 0]
click at [742, 188] on label "True" at bounding box center [774, 165] width 105 height 45
click at [742, 172] on input "True" at bounding box center [740, 166] width 15 height 12
radio input "true"
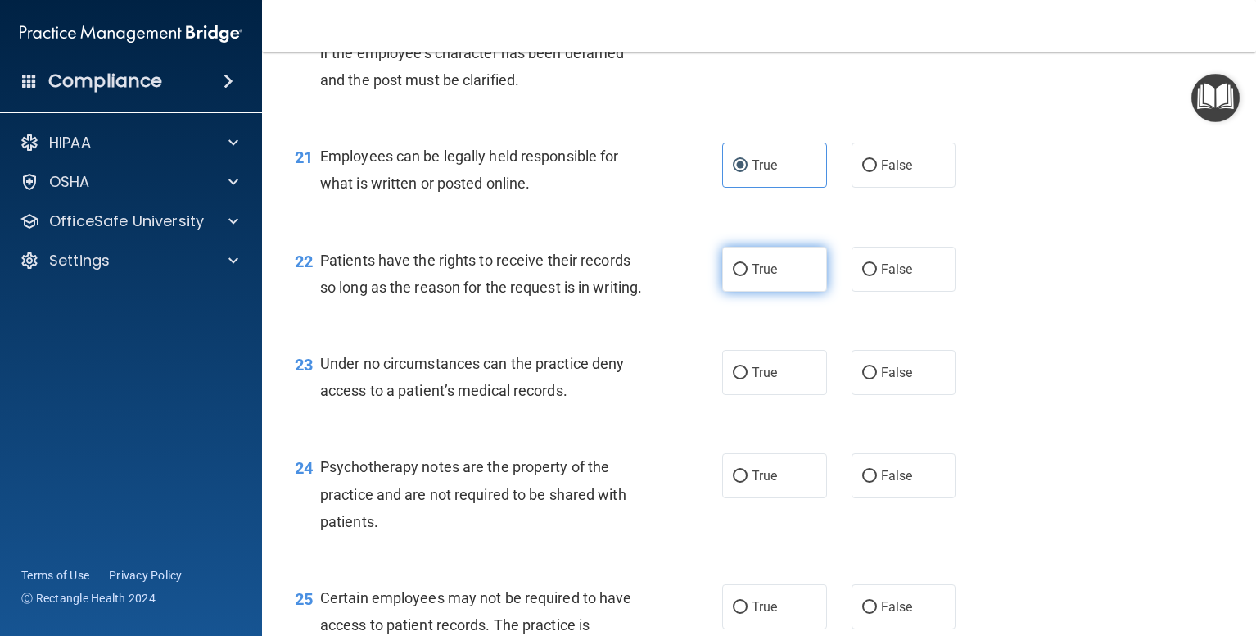
click at [754, 292] on label "True" at bounding box center [774, 269] width 105 height 45
click at [748, 276] on input "True" at bounding box center [740, 270] width 15 height 12
radio input "true"
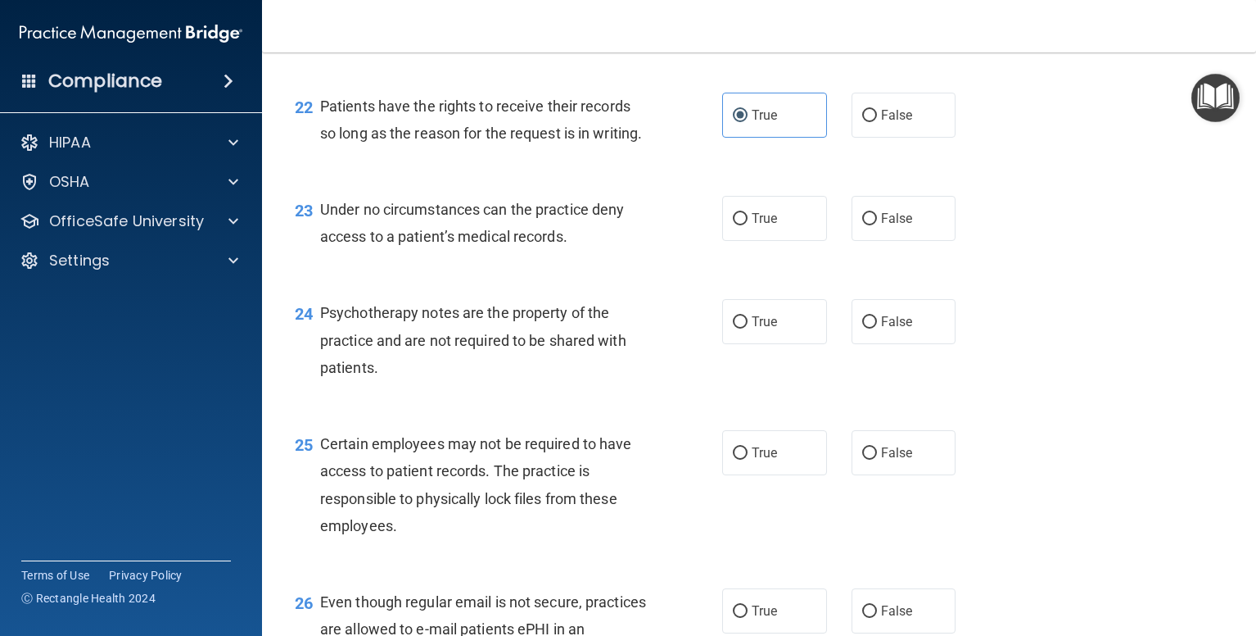
scroll to position [3337, 0]
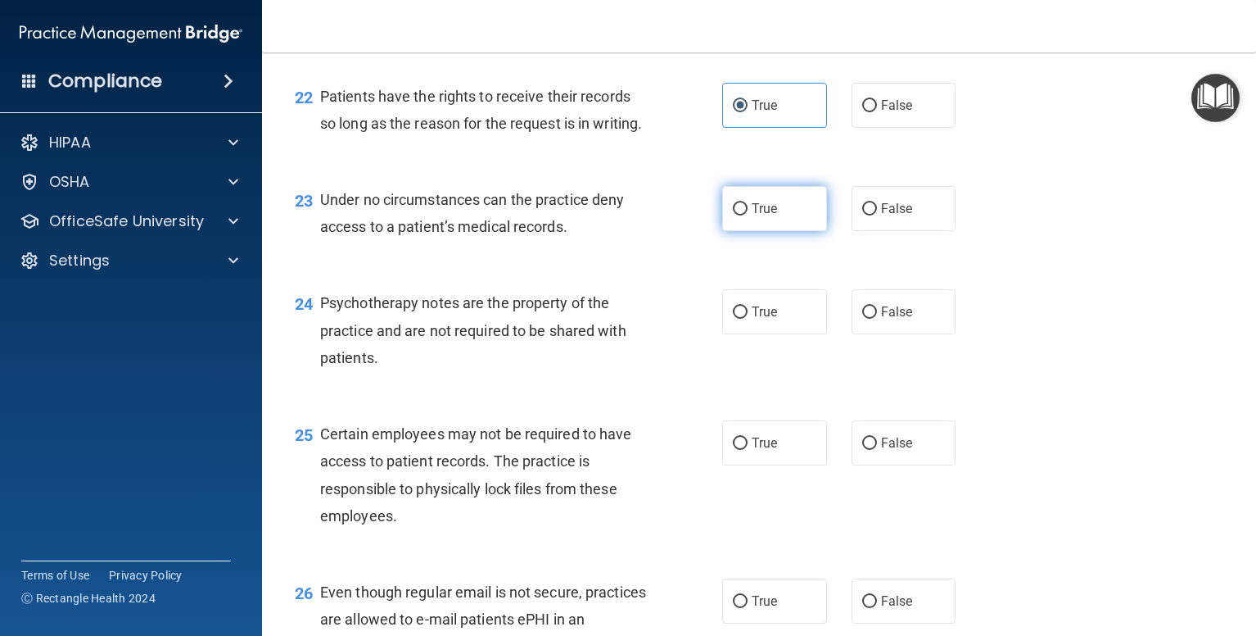
click at [754, 216] on span "True" at bounding box center [764, 209] width 25 height 16
click at [748, 215] on input "True" at bounding box center [740, 209] width 15 height 12
radio input "true"
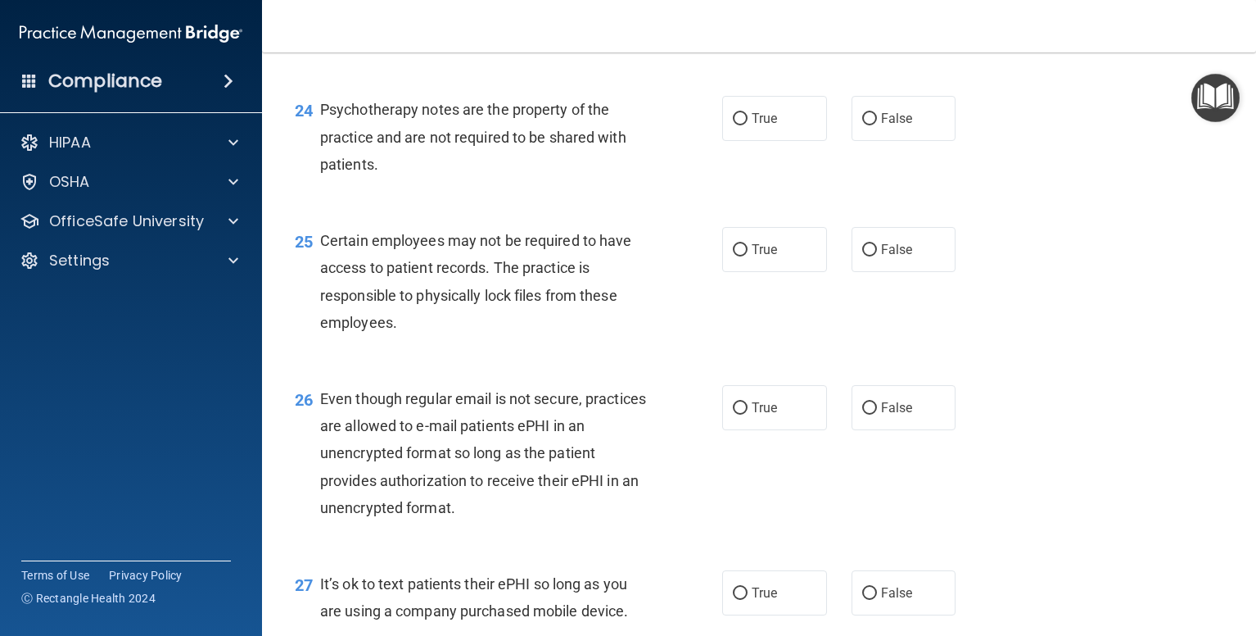
scroll to position [3501, 0]
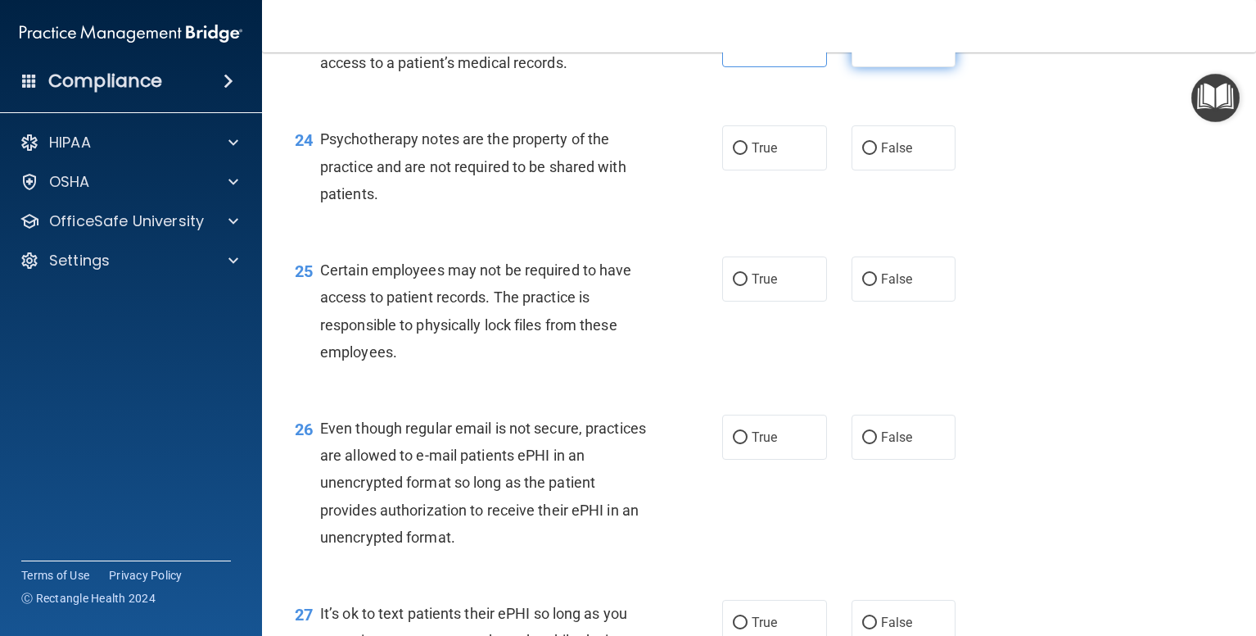
click at [862, 52] on input "False" at bounding box center [869, 45] width 15 height 12
radio input "true"
radio input "false"
click at [866, 155] on input "False" at bounding box center [869, 149] width 15 height 12
radio input "true"
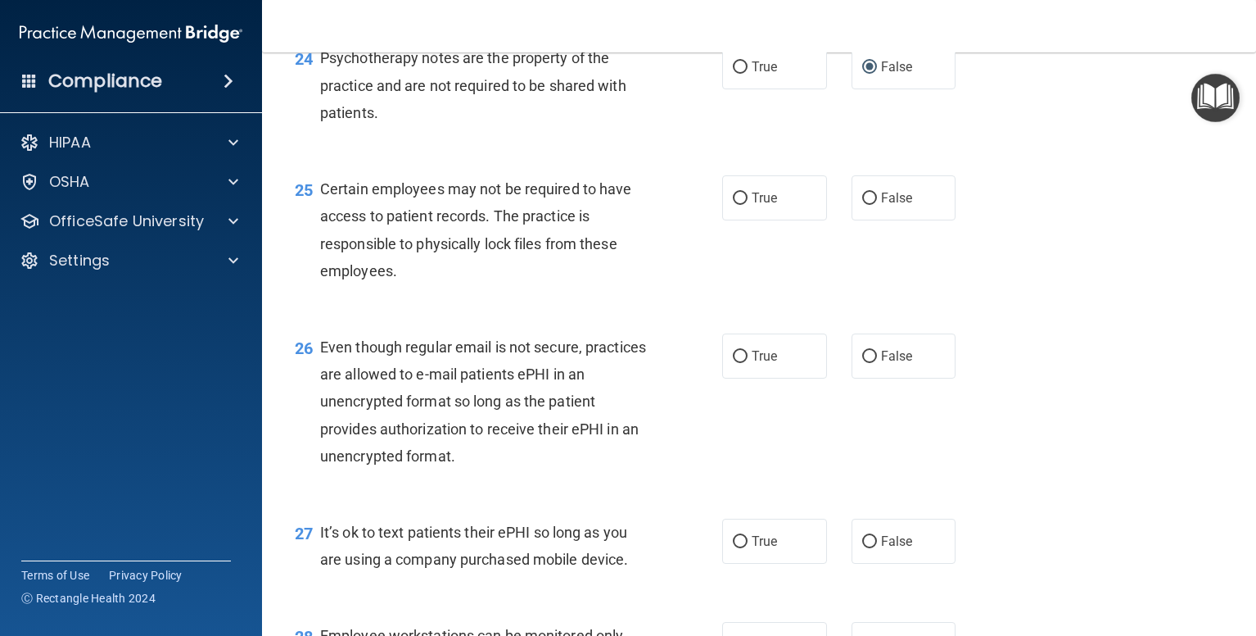
scroll to position [3583, 0]
click at [753, 205] on span "True" at bounding box center [764, 197] width 25 height 16
click at [748, 204] on input "True" at bounding box center [740, 198] width 15 height 12
radio input "true"
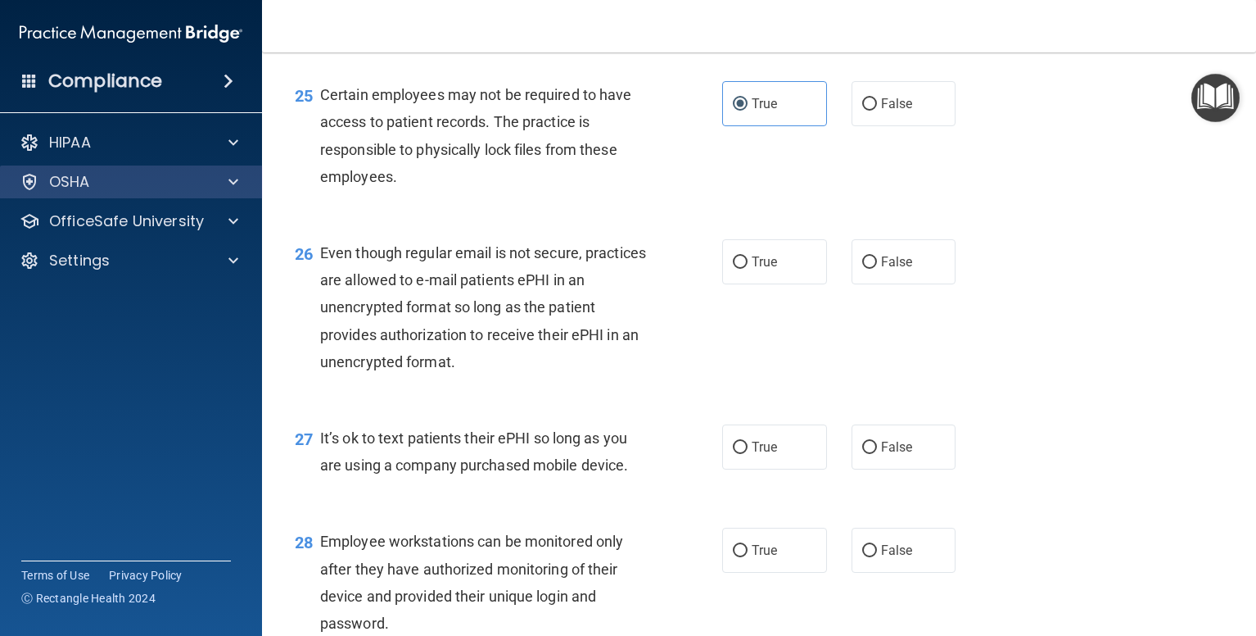
scroll to position [3829, 0]
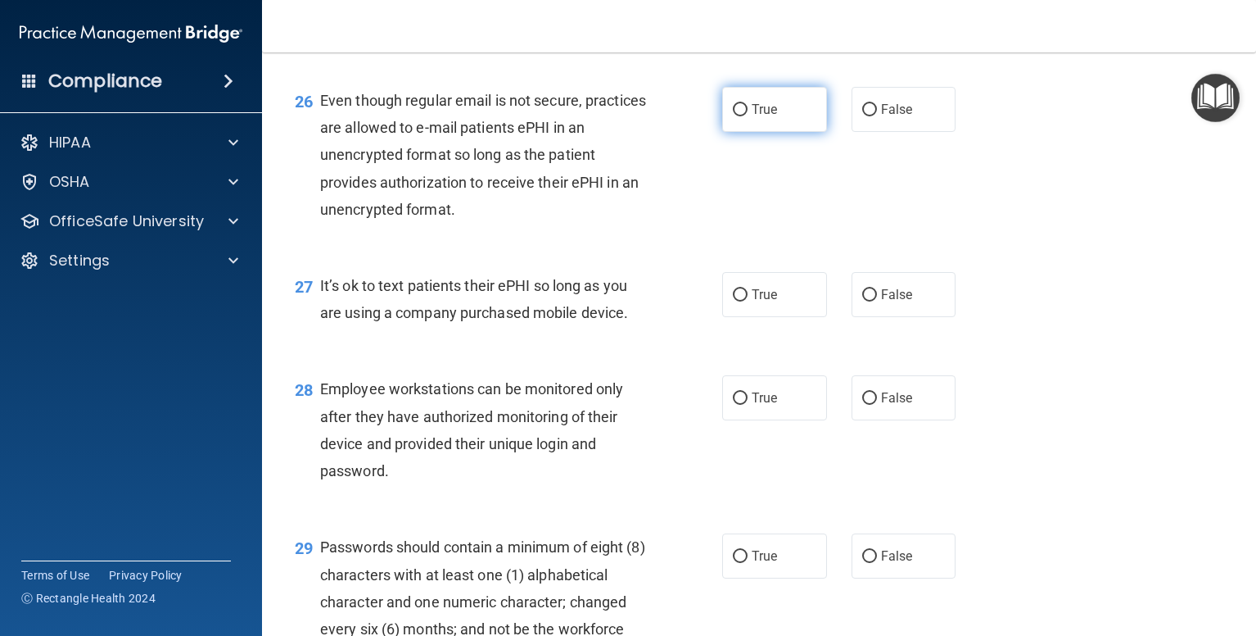
click at [733, 116] on input "True" at bounding box center [740, 110] width 15 height 12
radio input "true"
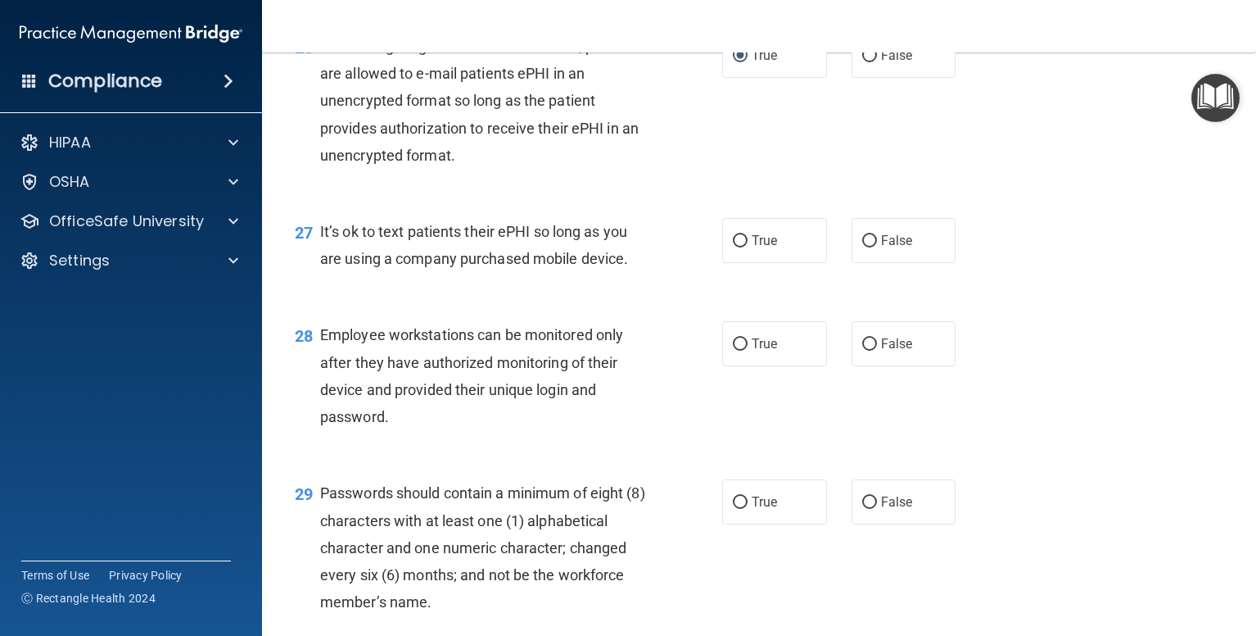
scroll to position [3993, 0]
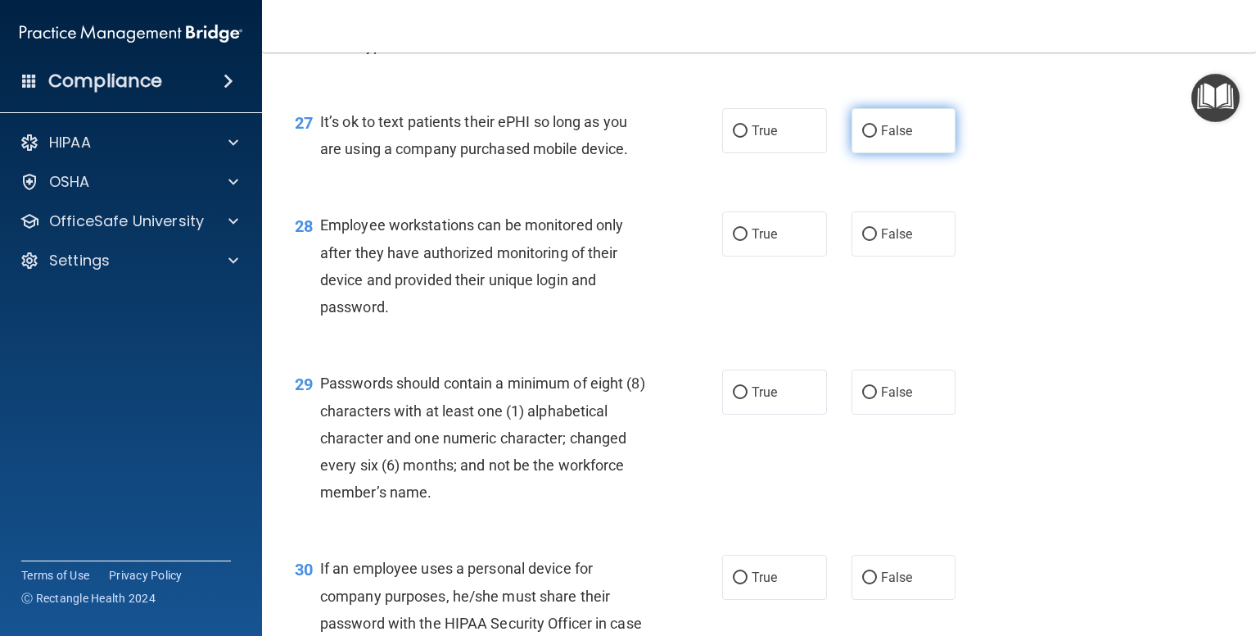
click at [881, 138] on span "False" at bounding box center [897, 131] width 32 height 16
click at [875, 138] on input "False" at bounding box center [869, 131] width 15 height 12
radio input "true"
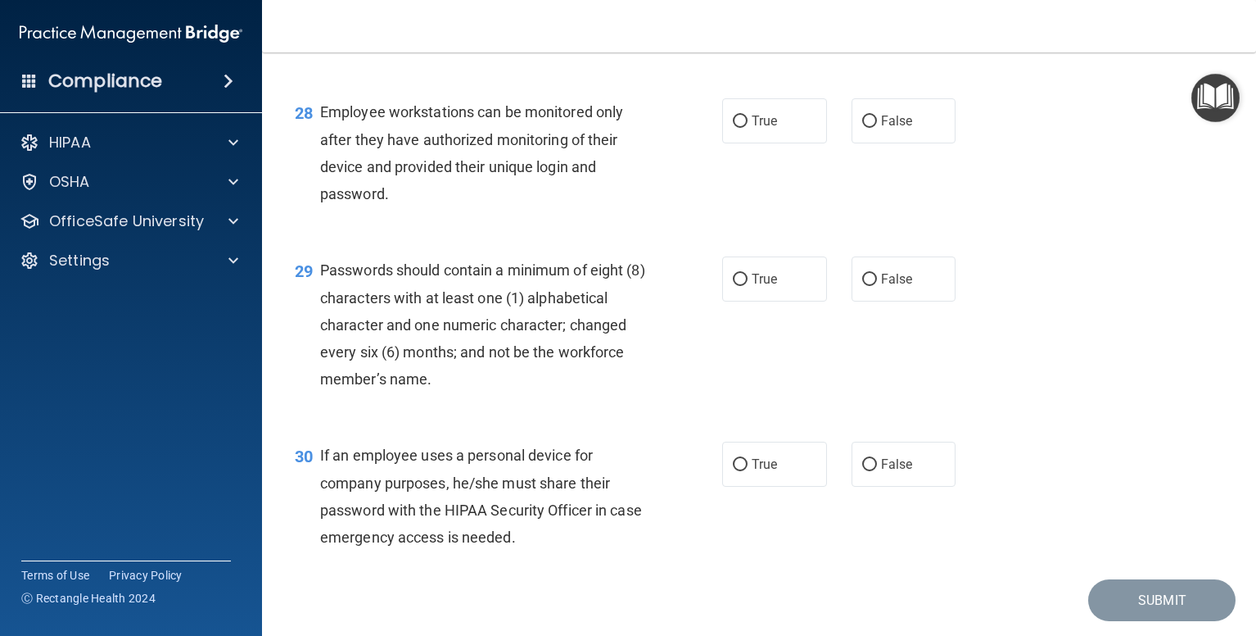
scroll to position [4156, 0]
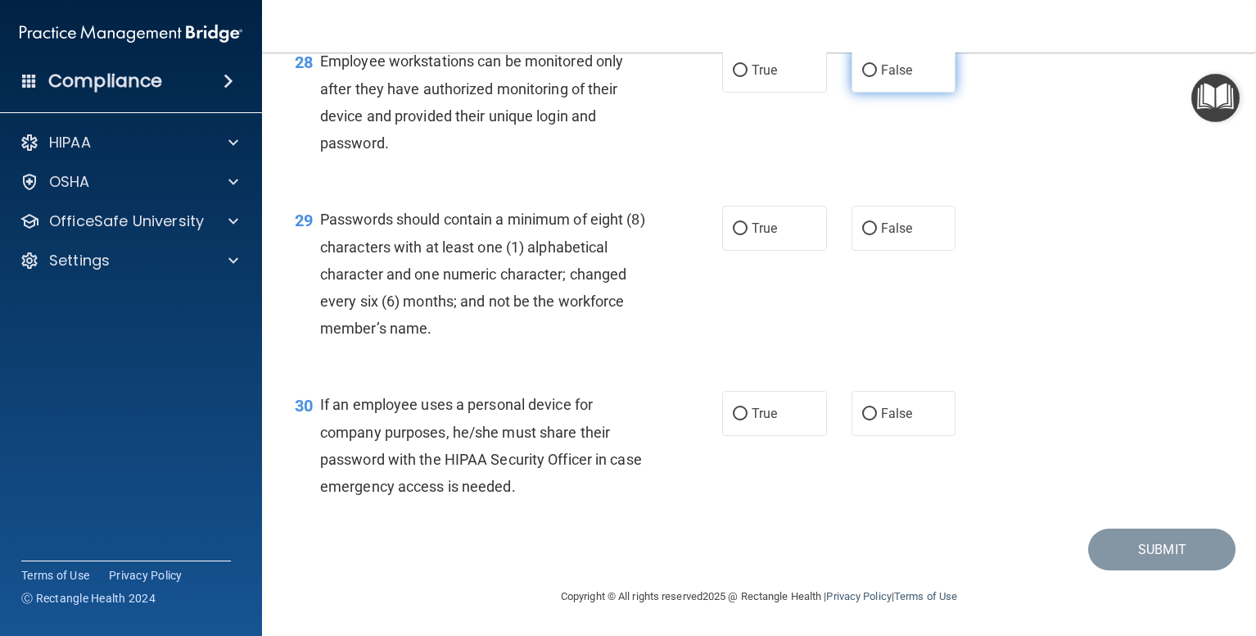
click at [885, 93] on label "False" at bounding box center [904, 70] width 105 height 45
click at [877, 77] on input "False" at bounding box center [869, 71] width 15 height 12
radio input "true"
click at [752, 243] on label "True" at bounding box center [774, 228] width 105 height 45
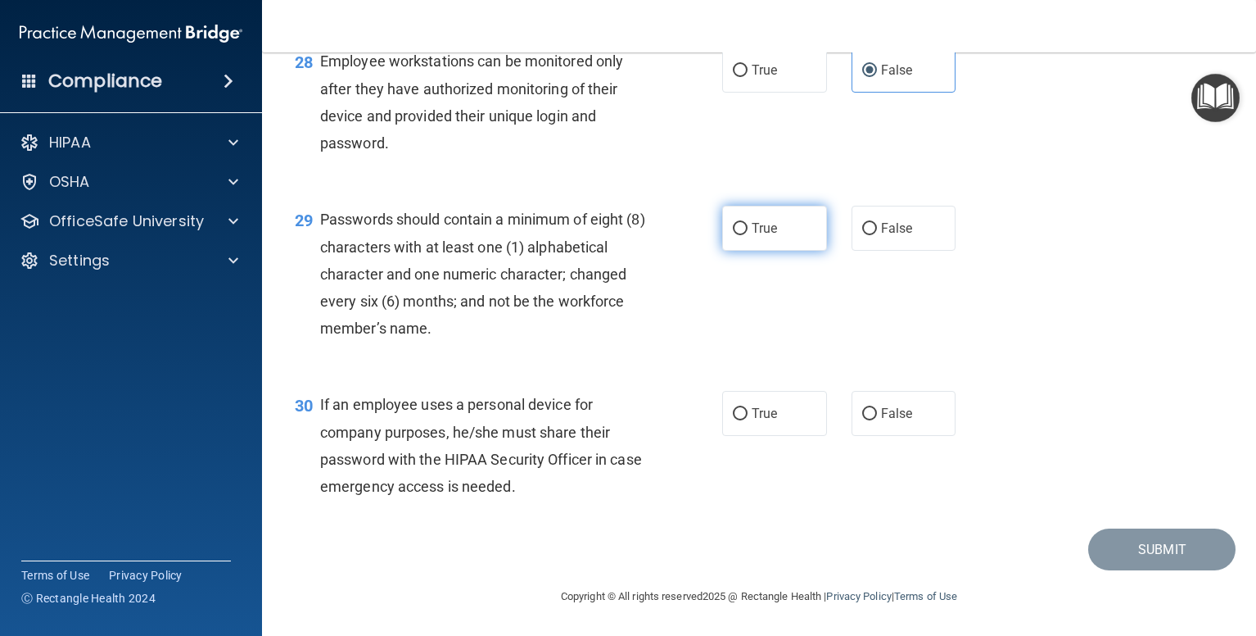
click at [748, 235] on input "True" at bounding box center [740, 229] width 15 height 12
radio input "true"
click at [752, 407] on span "True" at bounding box center [764, 413] width 25 height 16
click at [748, 408] on input "True" at bounding box center [740, 414] width 15 height 12
radio input "true"
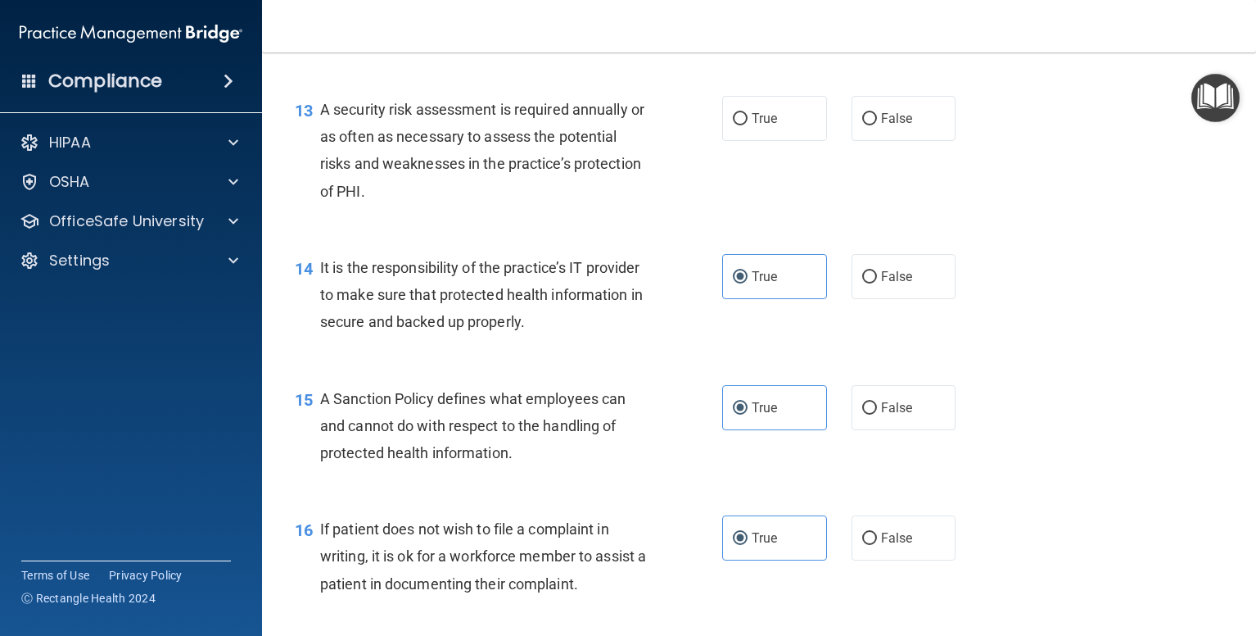
scroll to position [2027, 0]
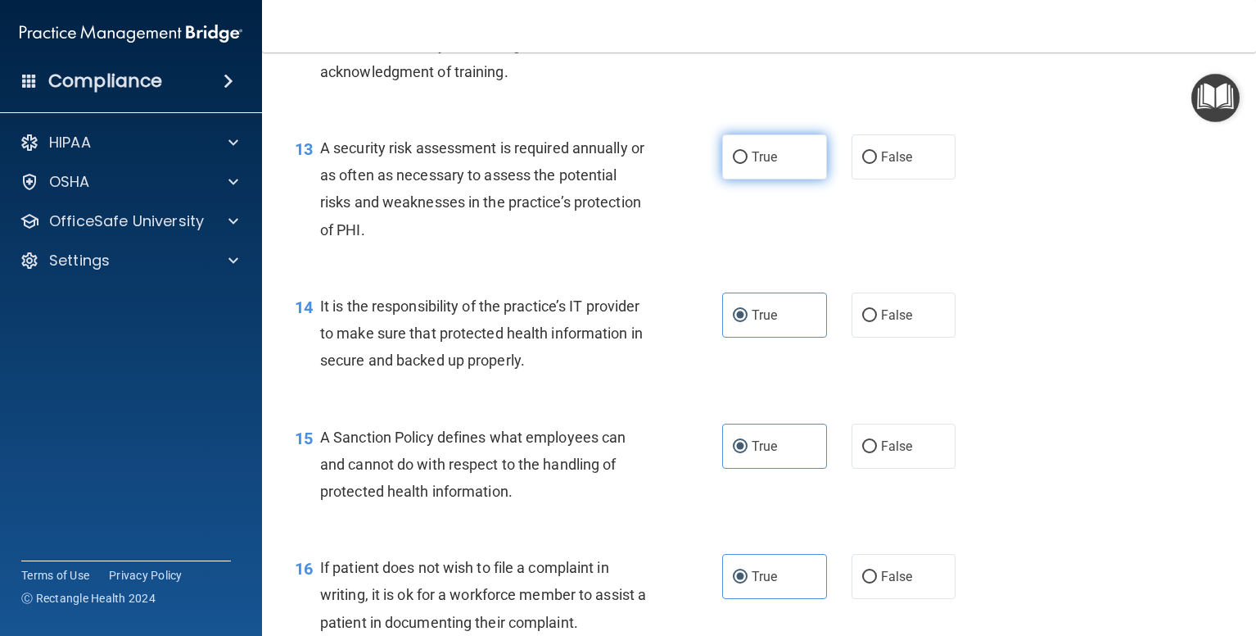
click at [748, 179] on label "True" at bounding box center [774, 156] width 105 height 45
click at [748, 164] on input "True" at bounding box center [740, 158] width 15 height 12
radio input "true"
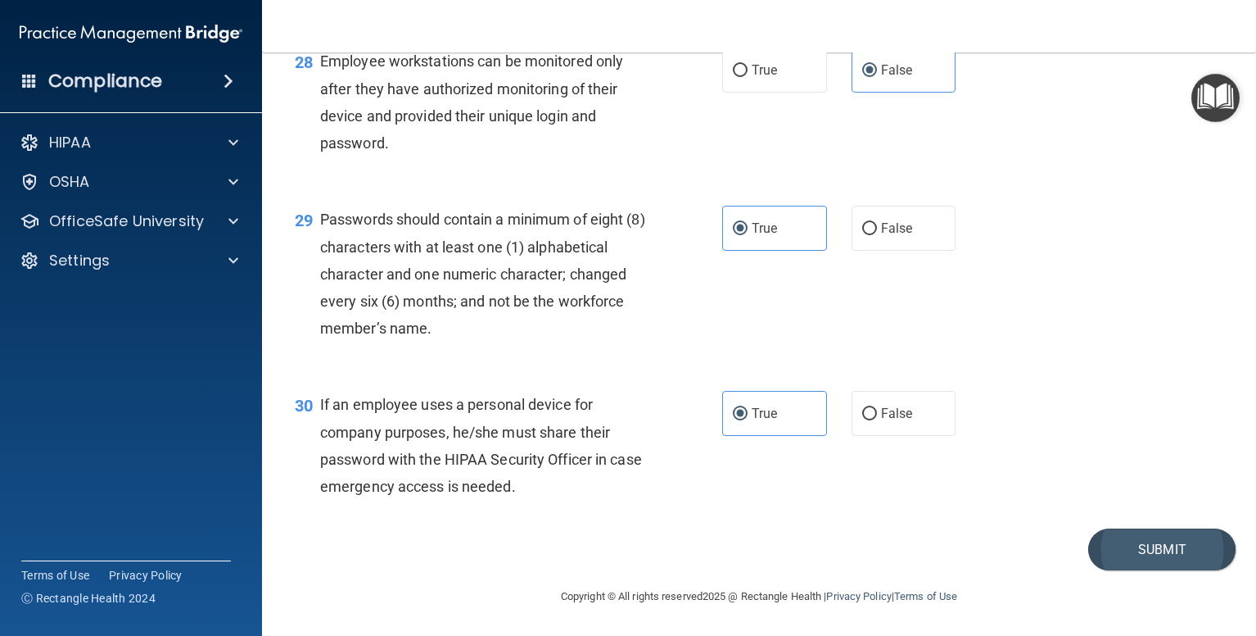
scroll to position [4238, 0]
click at [1121, 544] on button "Submit" at bounding box center [1161, 549] width 147 height 42
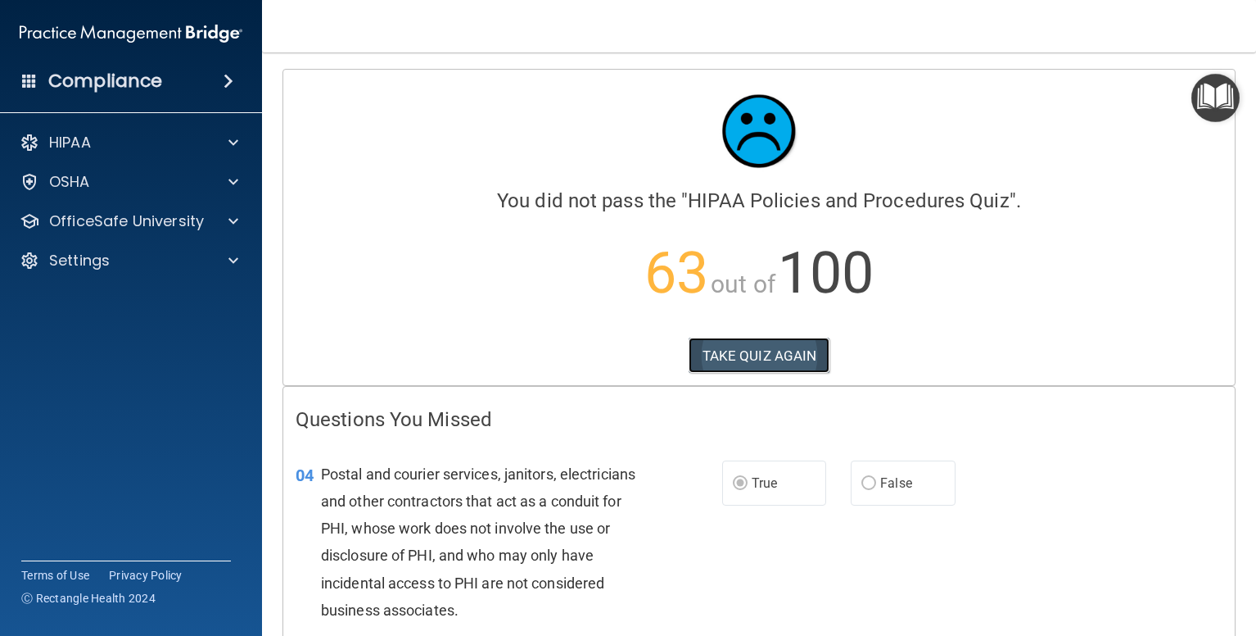
click at [759, 355] on button "TAKE QUIZ AGAIN" at bounding box center [760, 355] width 142 height 36
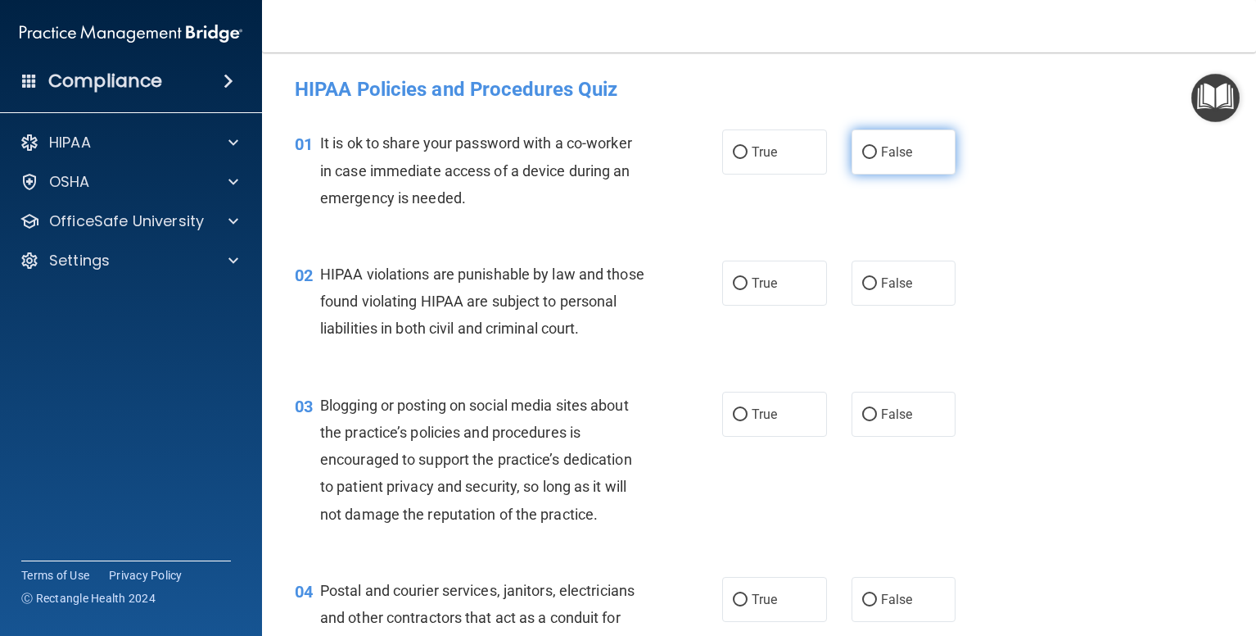
click at [863, 155] on input "False" at bounding box center [869, 153] width 15 height 12
radio input "true"
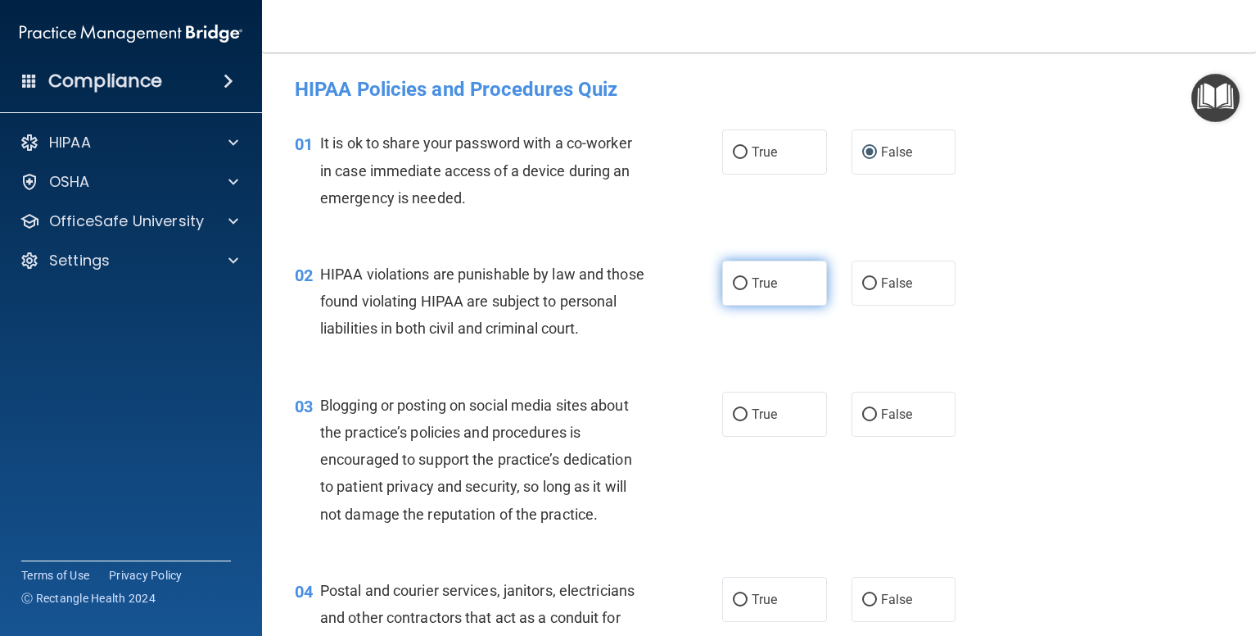
click at [740, 290] on input "True" at bounding box center [740, 284] width 15 height 12
radio input "true"
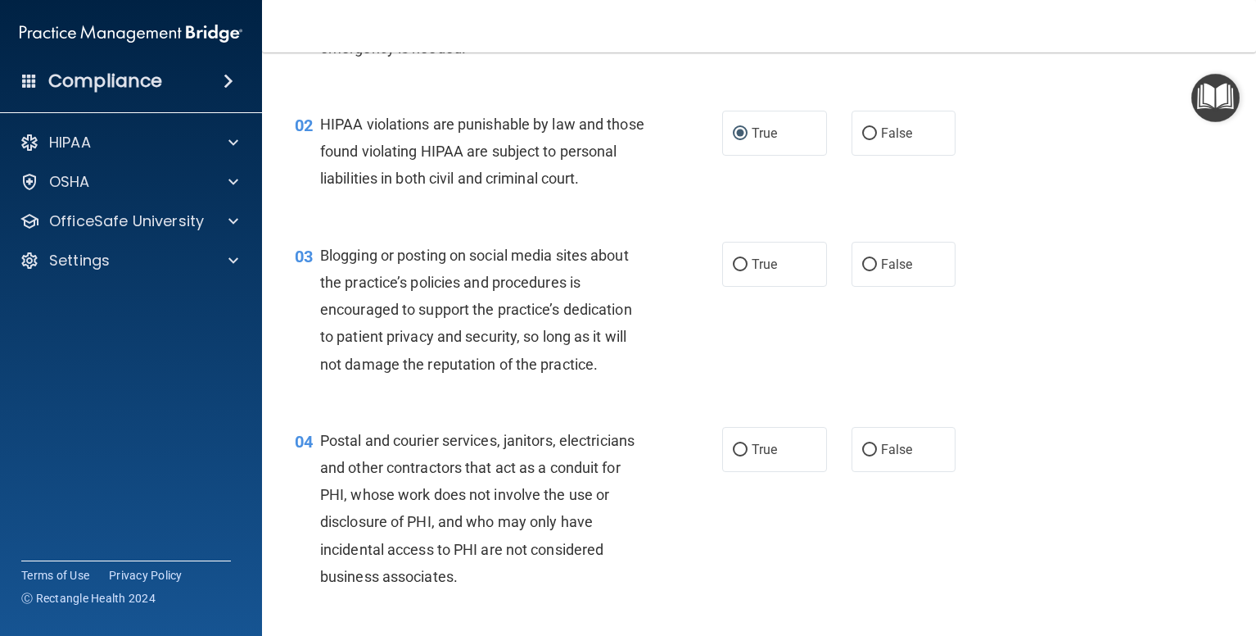
scroll to position [164, 0]
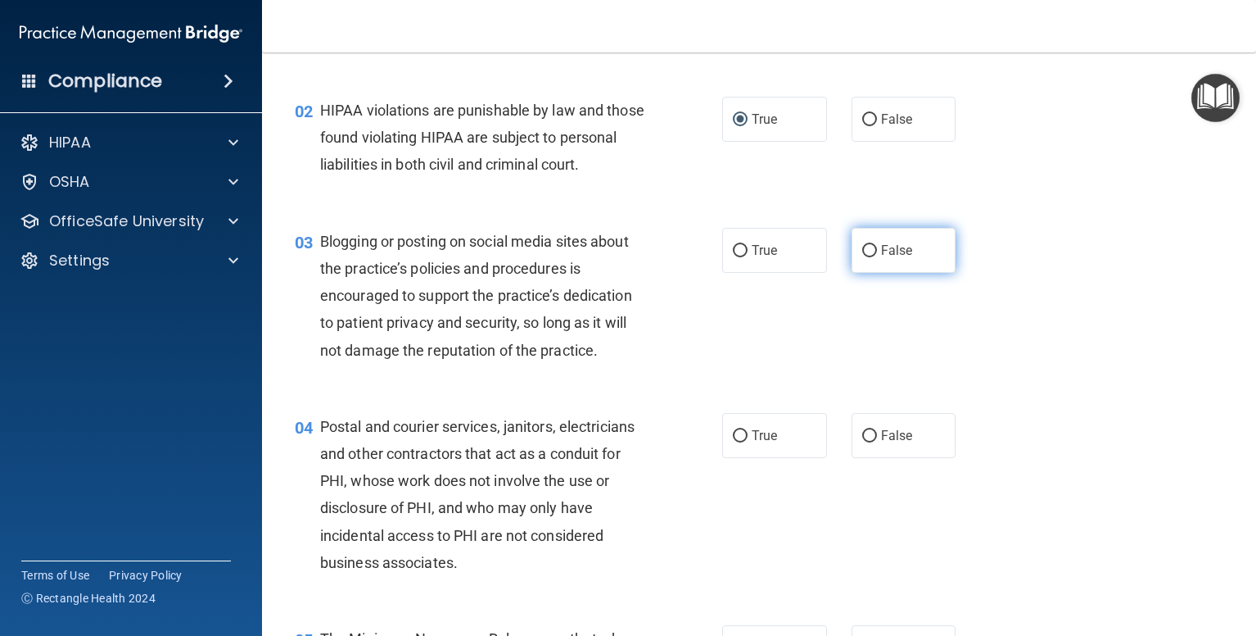
click at [862, 257] on input "False" at bounding box center [869, 251] width 15 height 12
radio input "true"
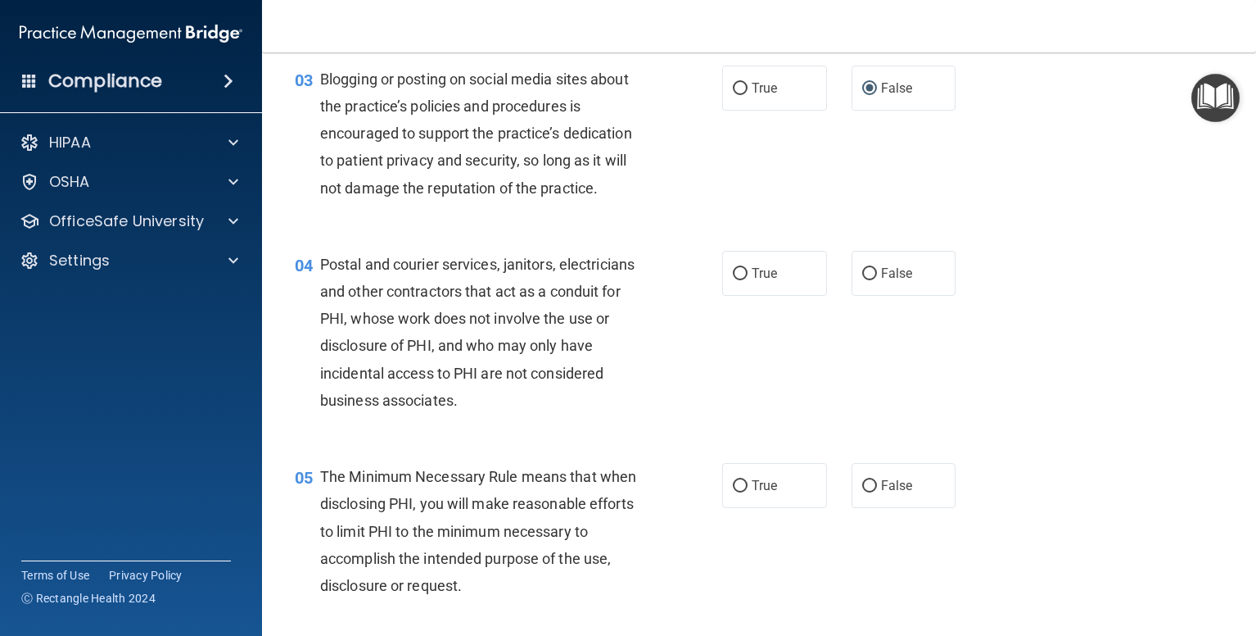
scroll to position [328, 0]
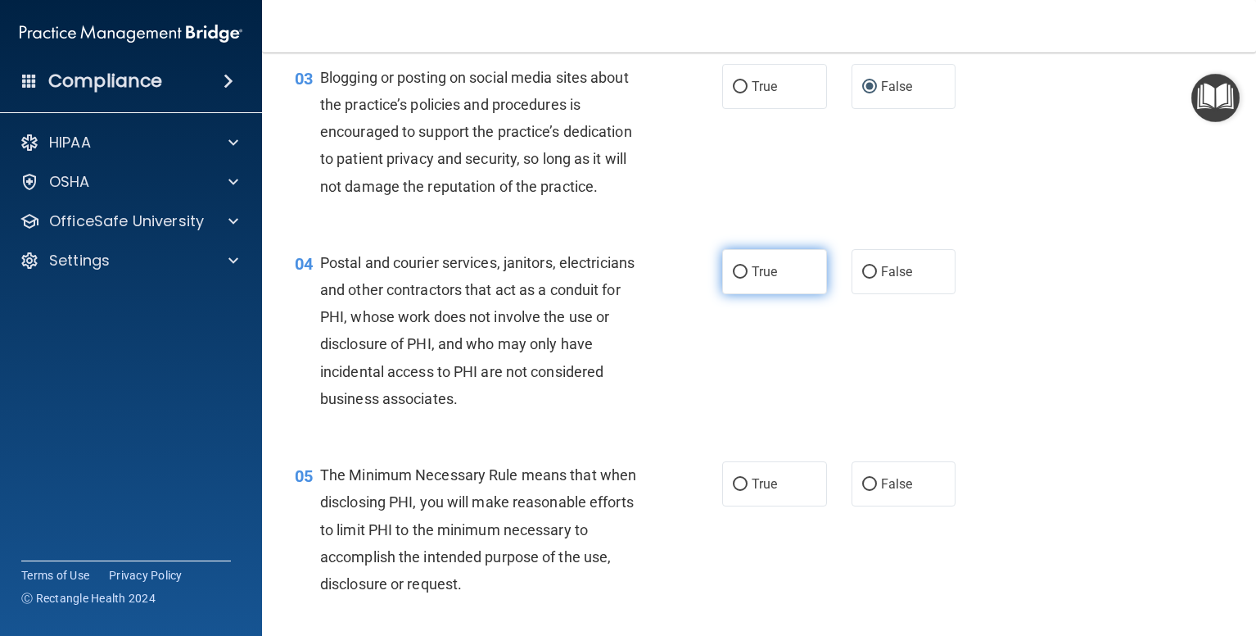
click at [743, 294] on label "True" at bounding box center [774, 271] width 105 height 45
click at [743, 278] on input "True" at bounding box center [740, 272] width 15 height 12
radio input "true"
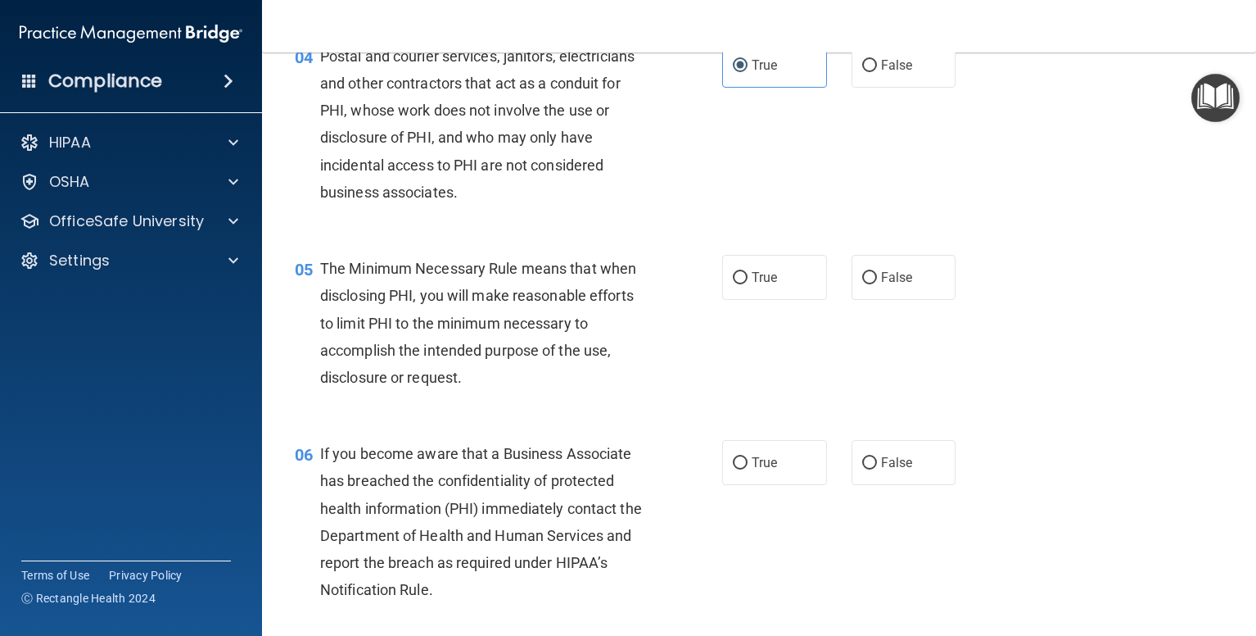
scroll to position [573, 0]
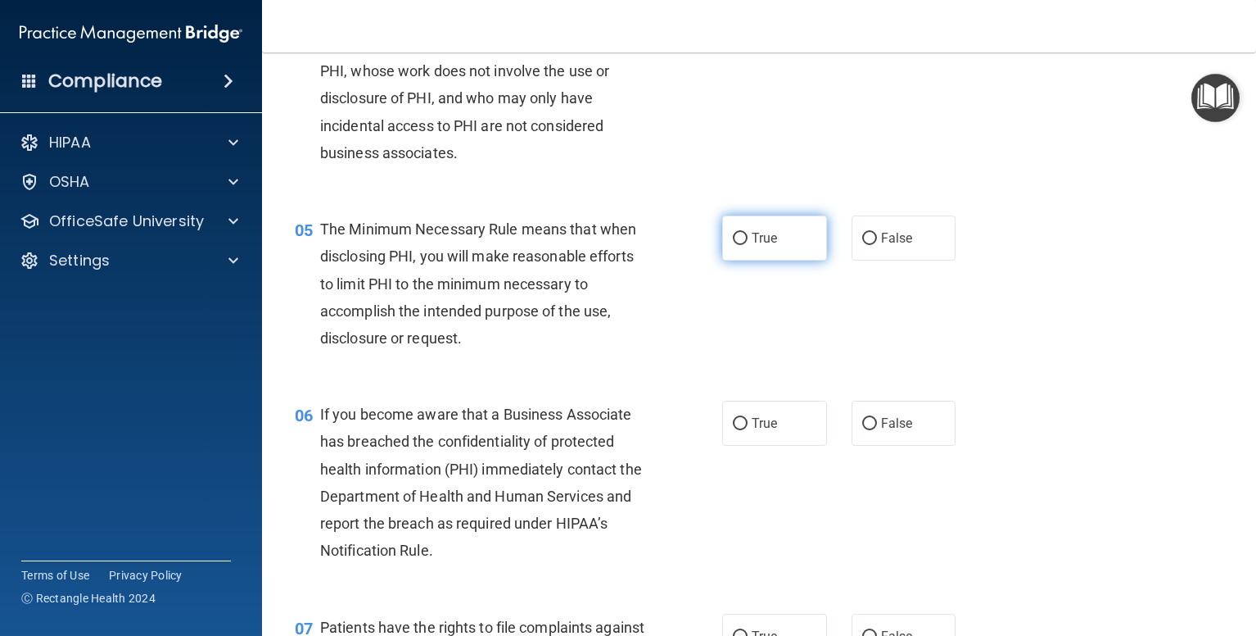
click at [748, 256] on label "True" at bounding box center [774, 237] width 105 height 45
click at [748, 245] on input "True" at bounding box center [740, 239] width 15 height 12
radio input "true"
click at [870, 446] on label "False" at bounding box center [904, 422] width 105 height 45
click at [870, 430] on input "False" at bounding box center [869, 424] width 15 height 12
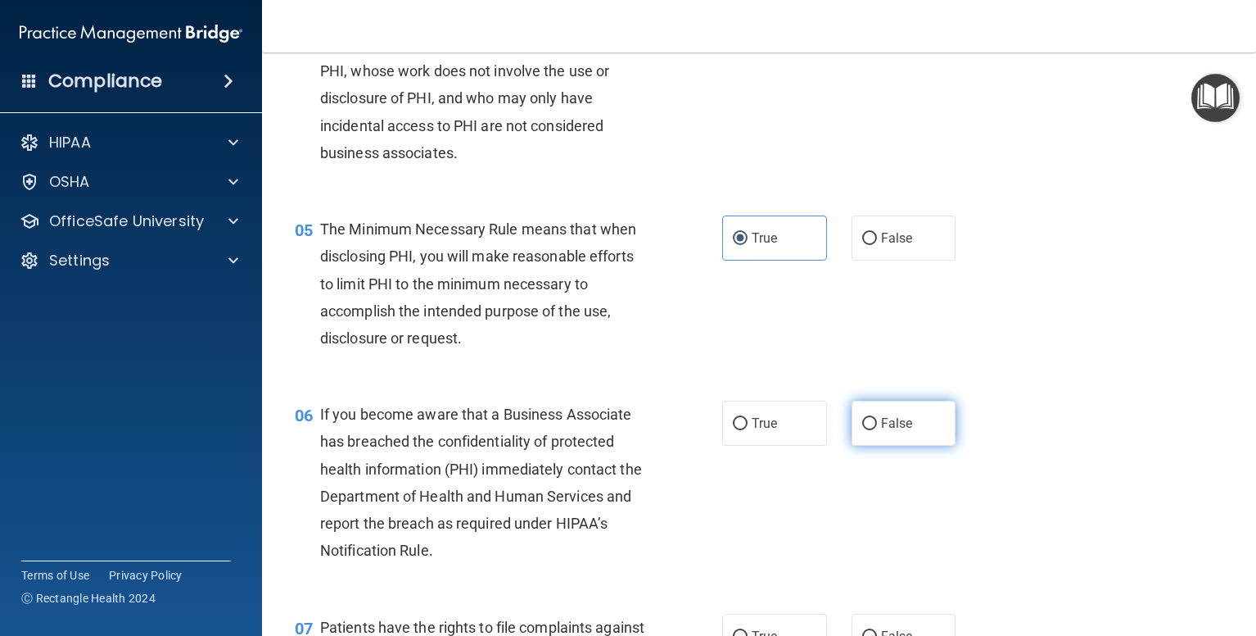
radio input "true"
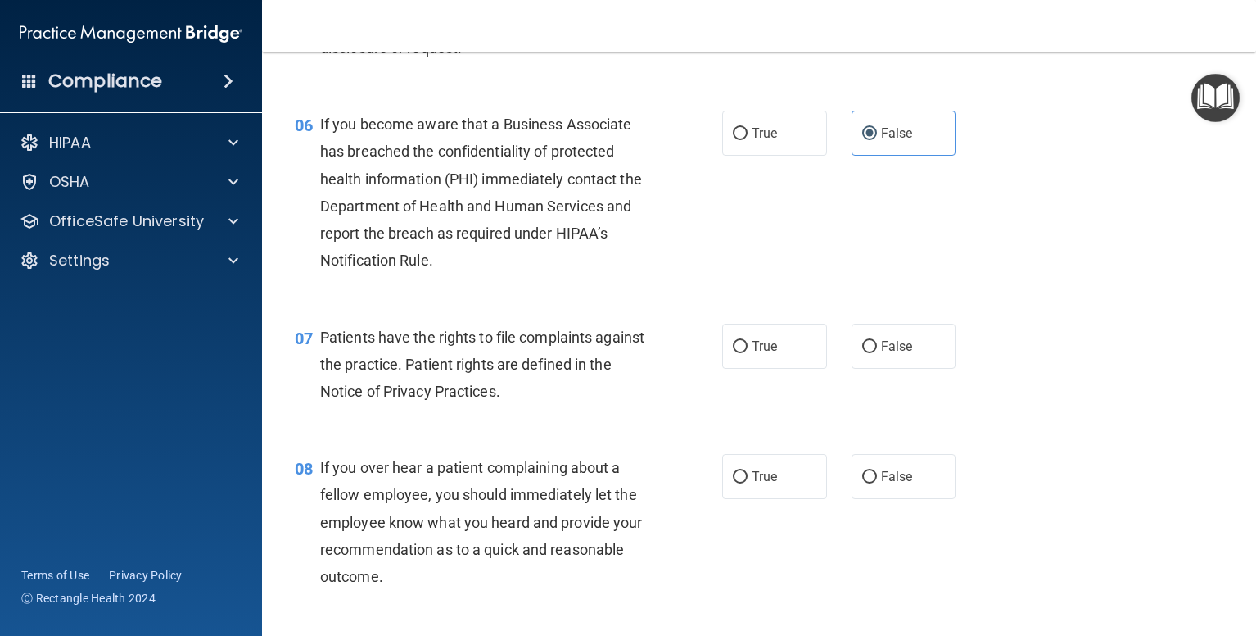
scroll to position [901, 0]
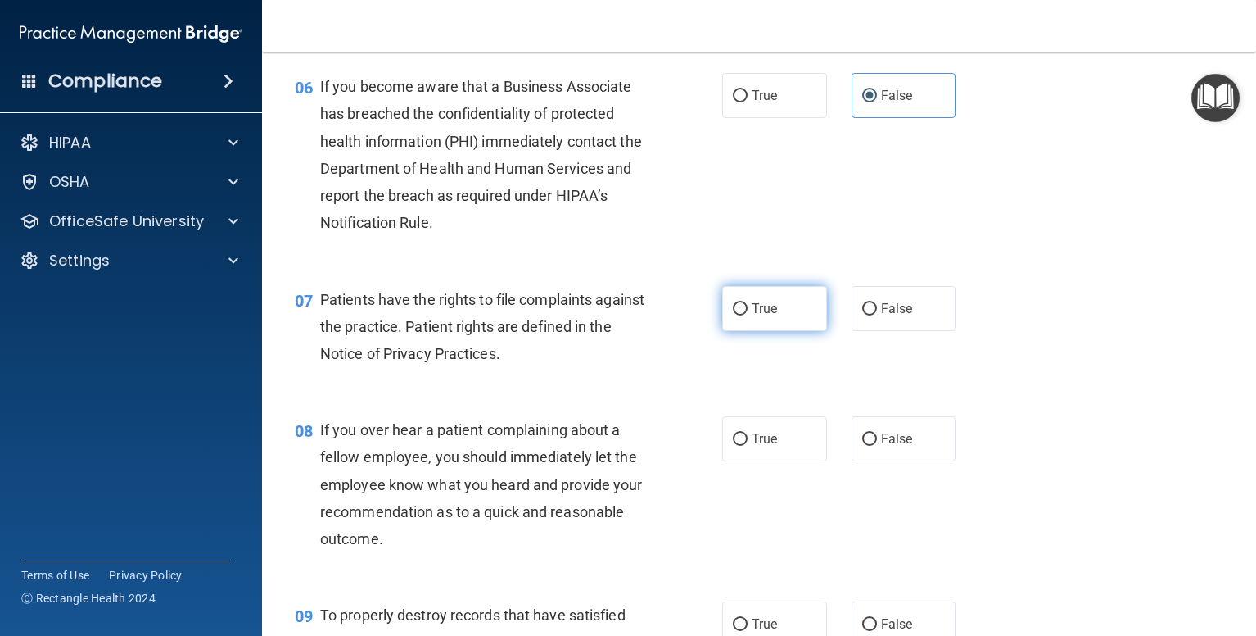
click at [752, 316] on span "True" at bounding box center [764, 309] width 25 height 16
click at [748, 315] on input "True" at bounding box center [740, 309] width 15 height 12
radio input "true"
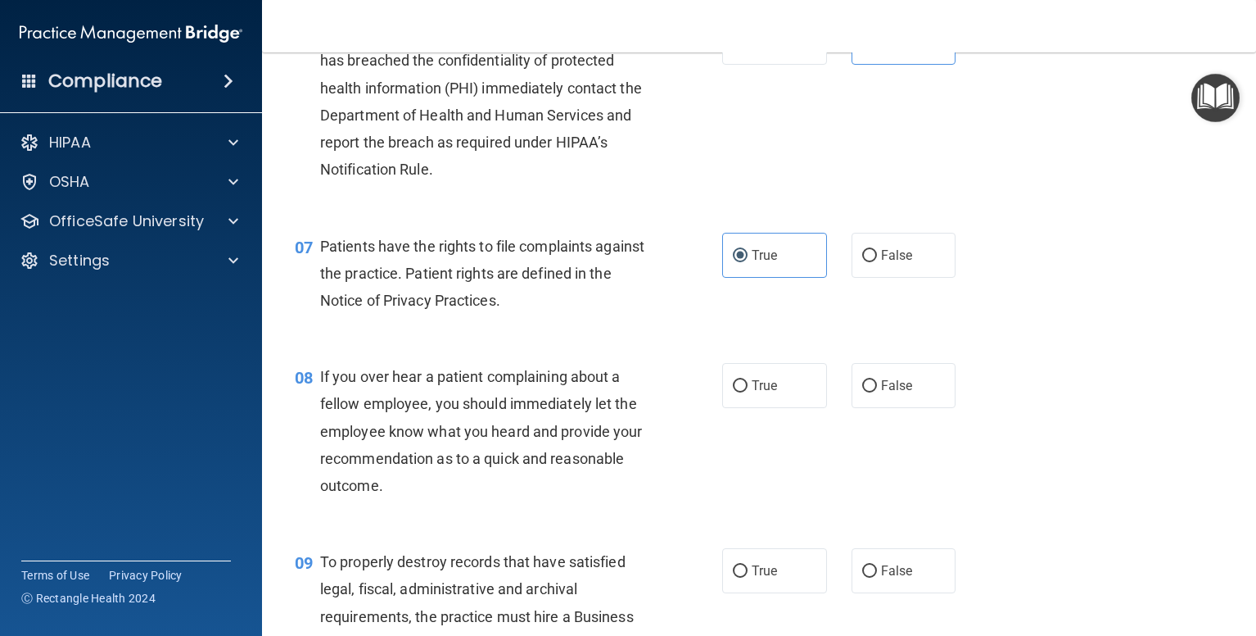
scroll to position [983, 0]
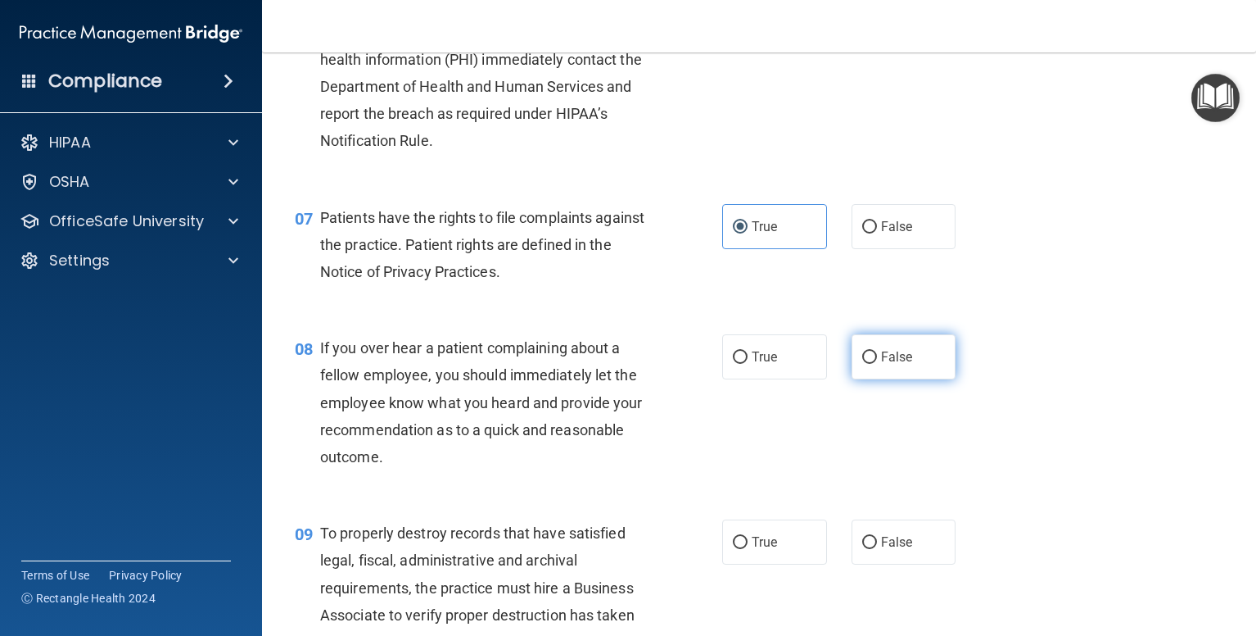
click at [871, 379] on label "False" at bounding box center [904, 356] width 105 height 45
click at [871, 364] on input "False" at bounding box center [869, 357] width 15 height 12
radio input "true"
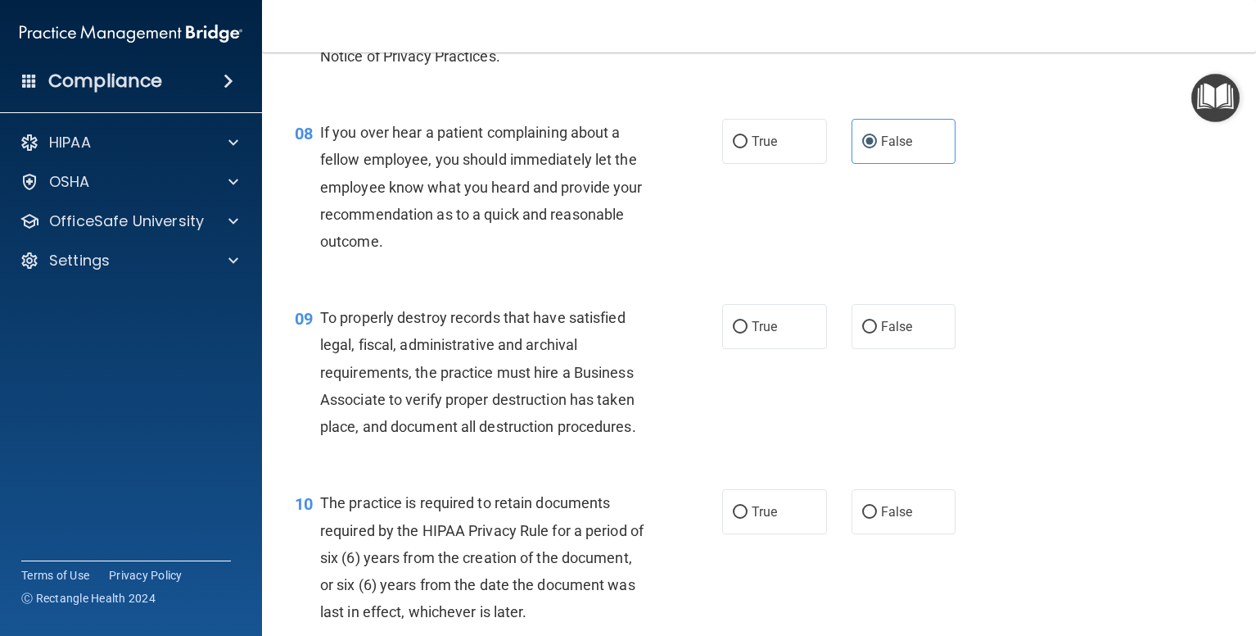
scroll to position [1228, 0]
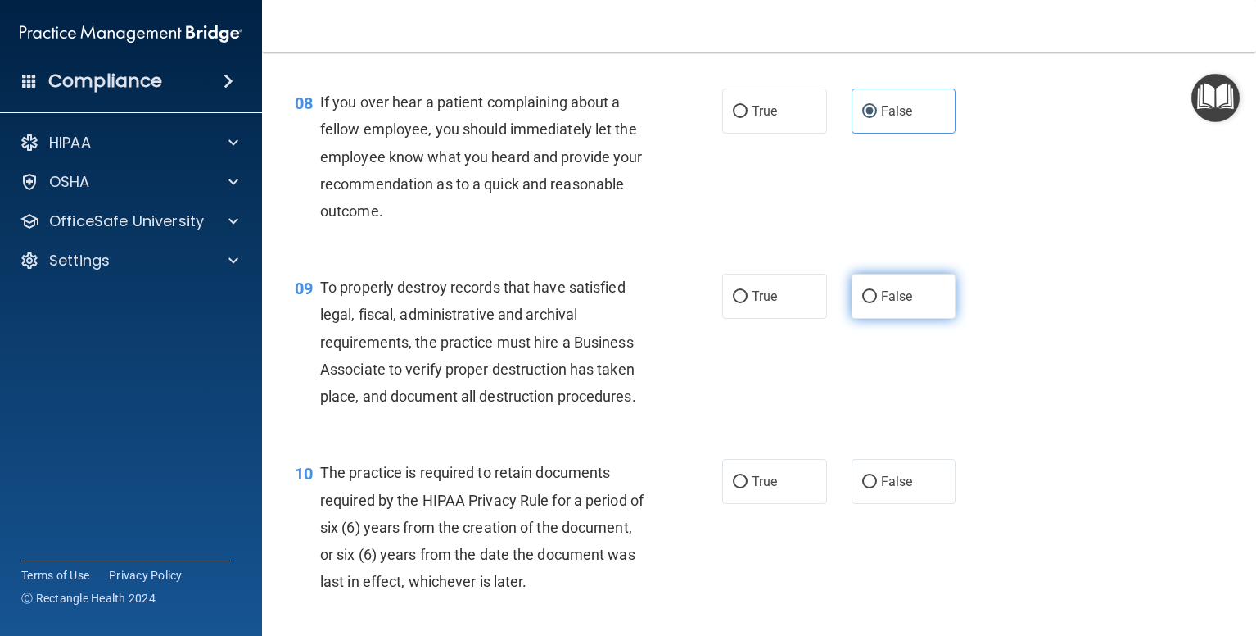
click at [862, 303] on input "False" at bounding box center [869, 297] width 15 height 12
radio input "true"
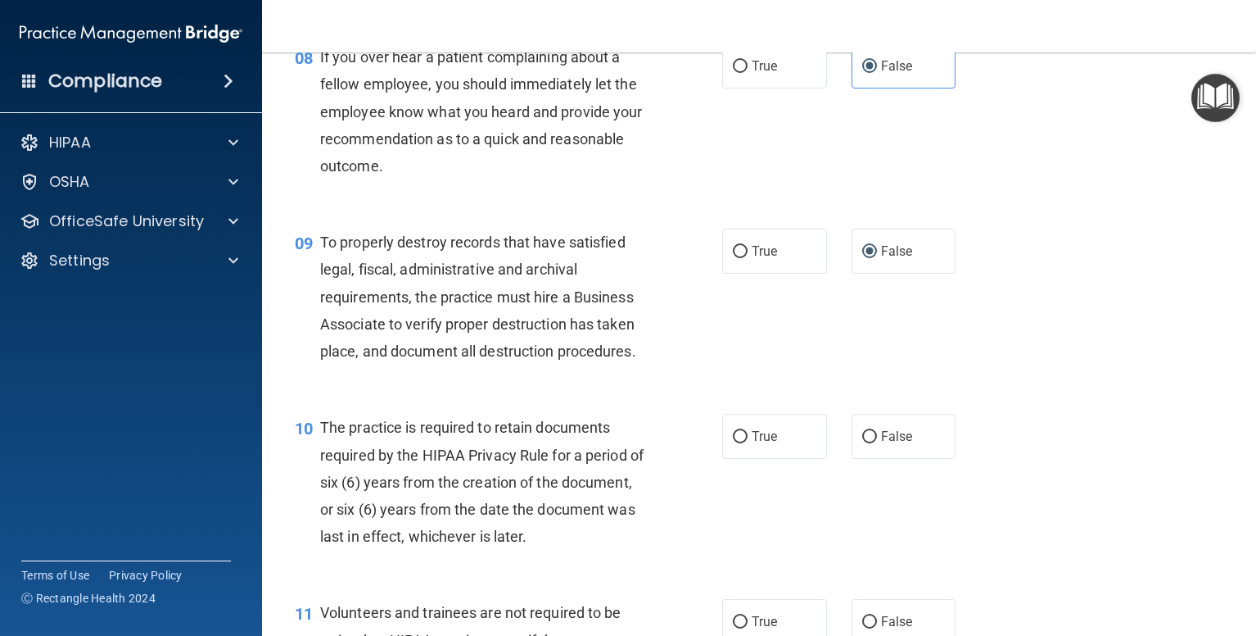
scroll to position [1392, 0]
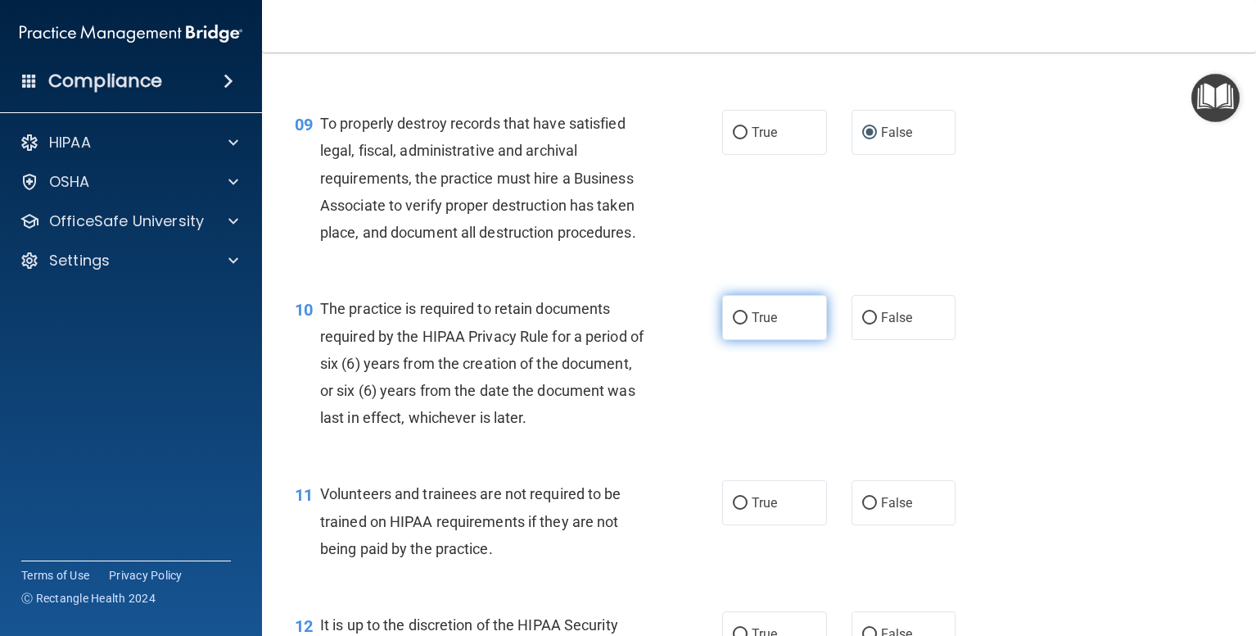
click at [736, 340] on label "True" at bounding box center [774, 317] width 105 height 45
click at [736, 324] on input "True" at bounding box center [740, 318] width 15 height 12
radio input "true"
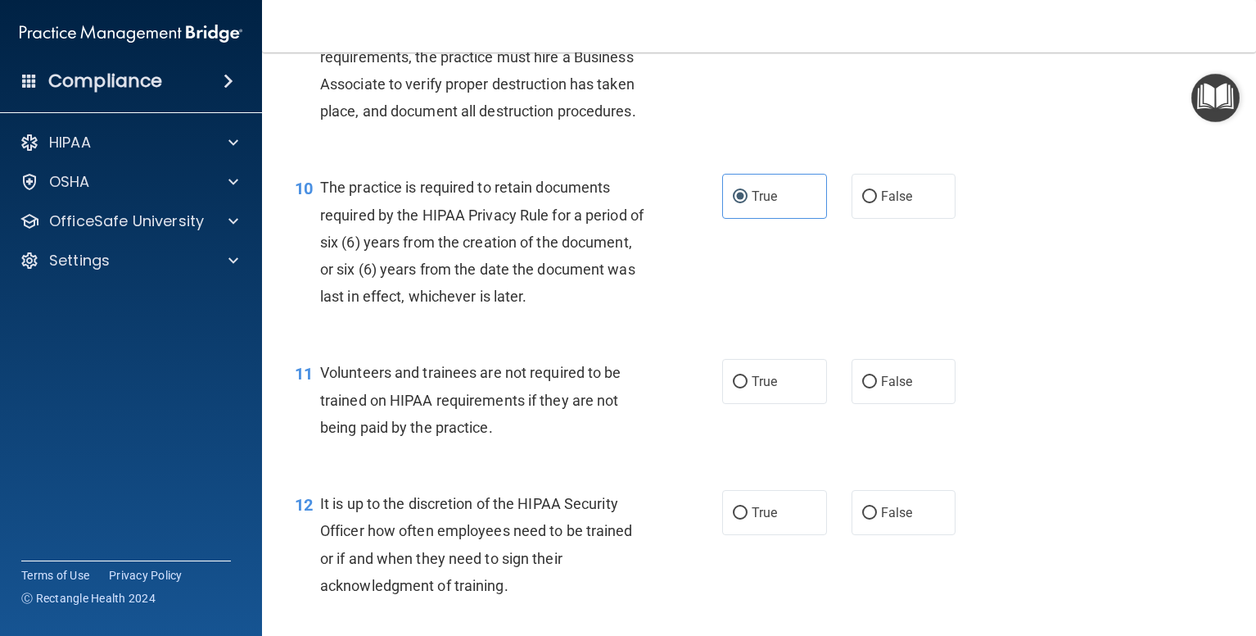
scroll to position [1556, 0]
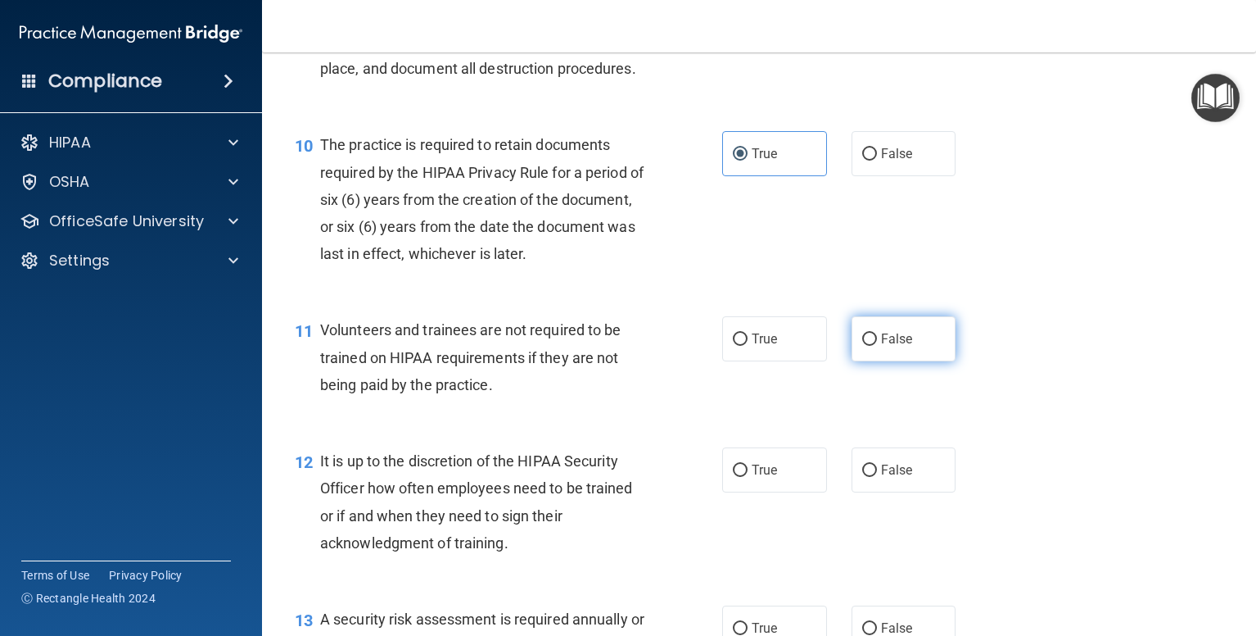
click at [869, 361] on label "False" at bounding box center [904, 338] width 105 height 45
click at [864, 346] on input "False" at bounding box center [869, 339] width 15 height 12
radio input "true"
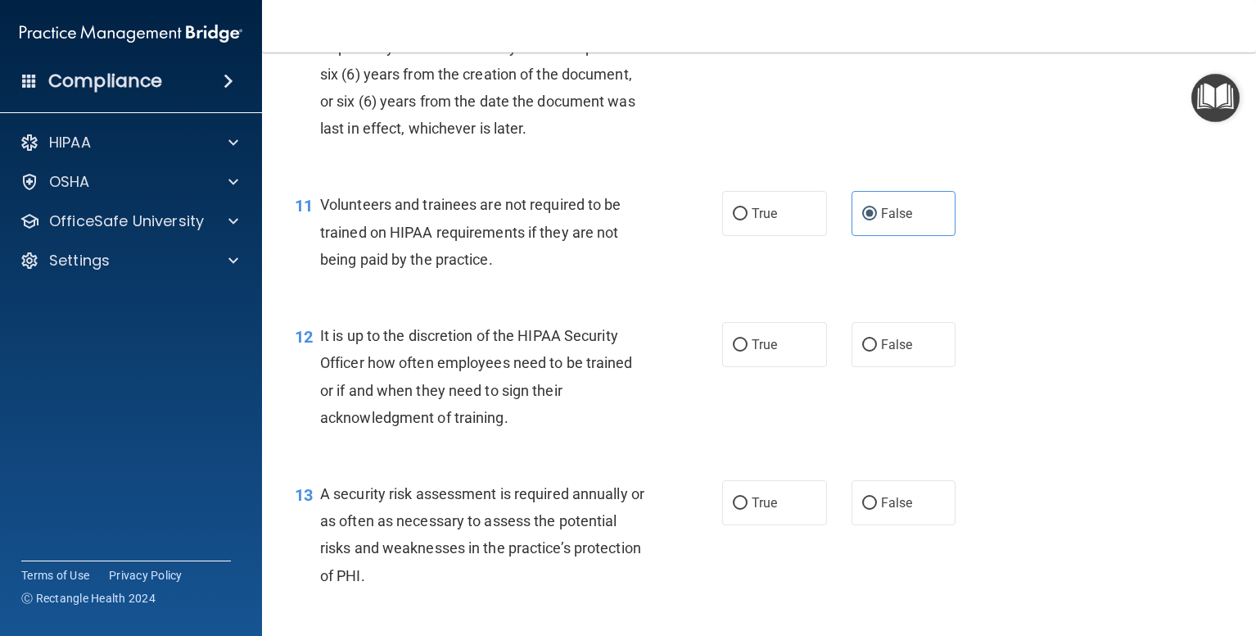
scroll to position [1720, 0]
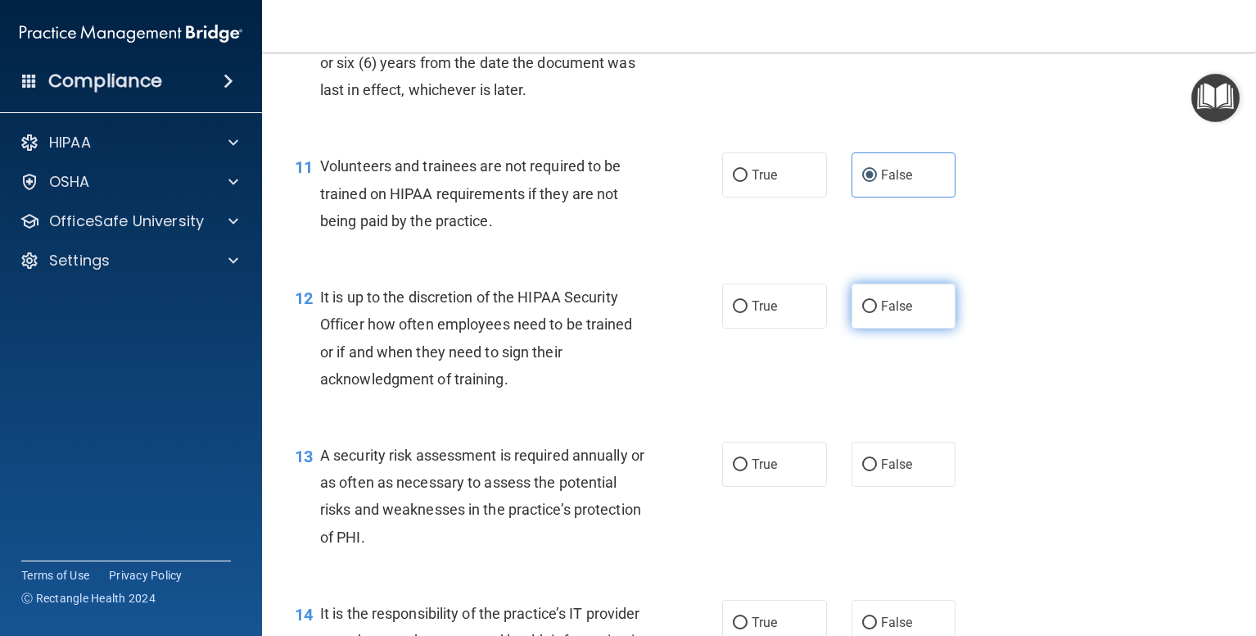
click at [866, 313] on input "False" at bounding box center [869, 307] width 15 height 12
radio input "true"
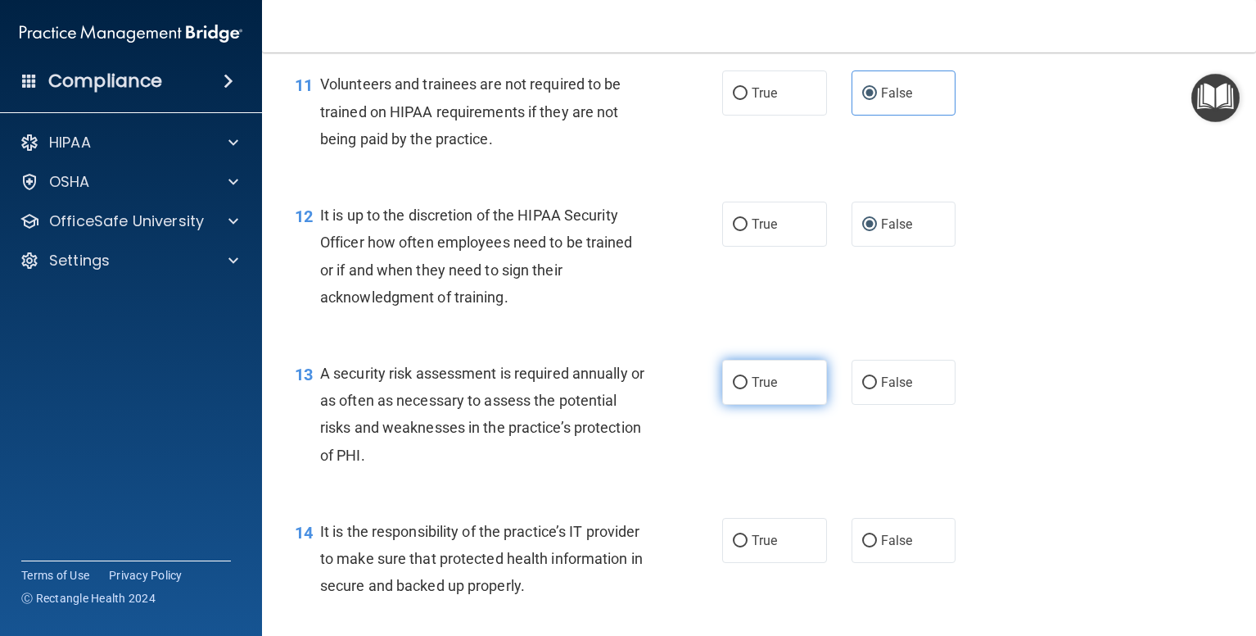
click at [733, 389] on input "True" at bounding box center [740, 383] width 15 height 12
radio input "true"
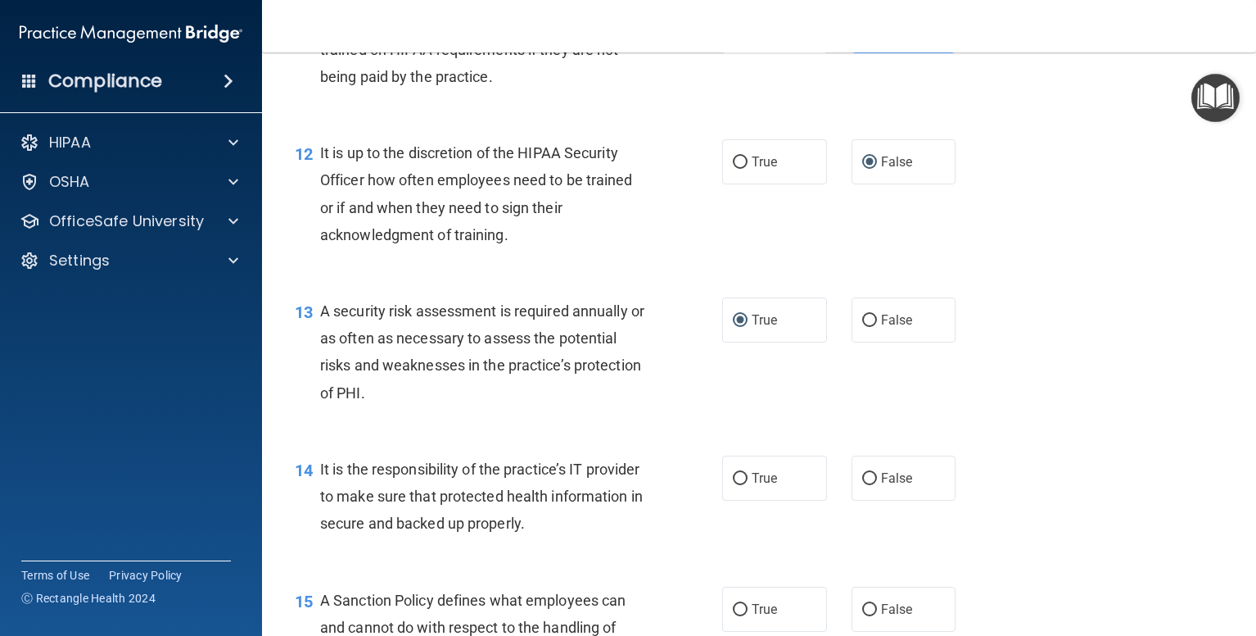
scroll to position [2047, 0]
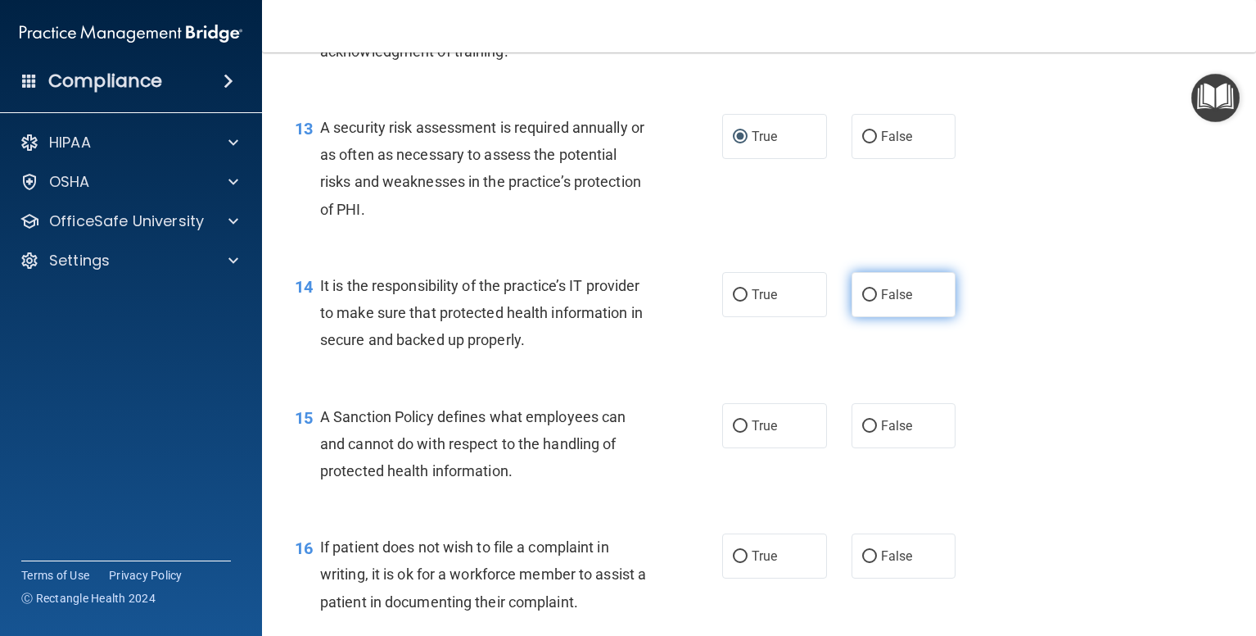
click at [863, 301] on input "False" at bounding box center [869, 295] width 15 height 12
radio input "true"
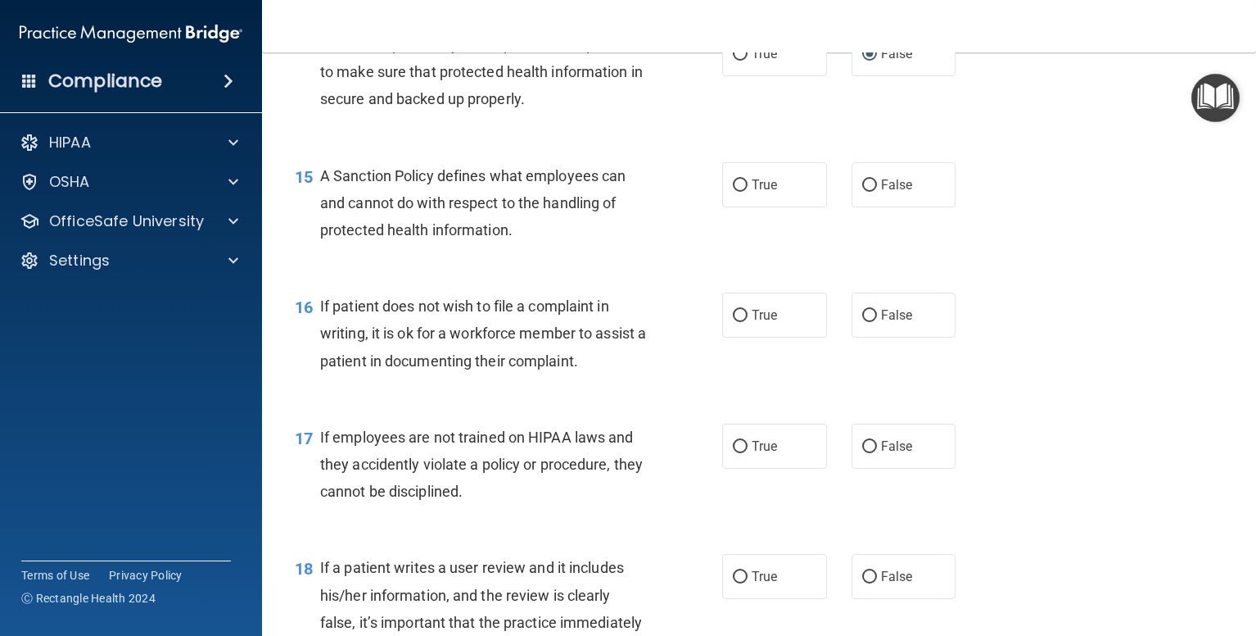
scroll to position [2293, 0]
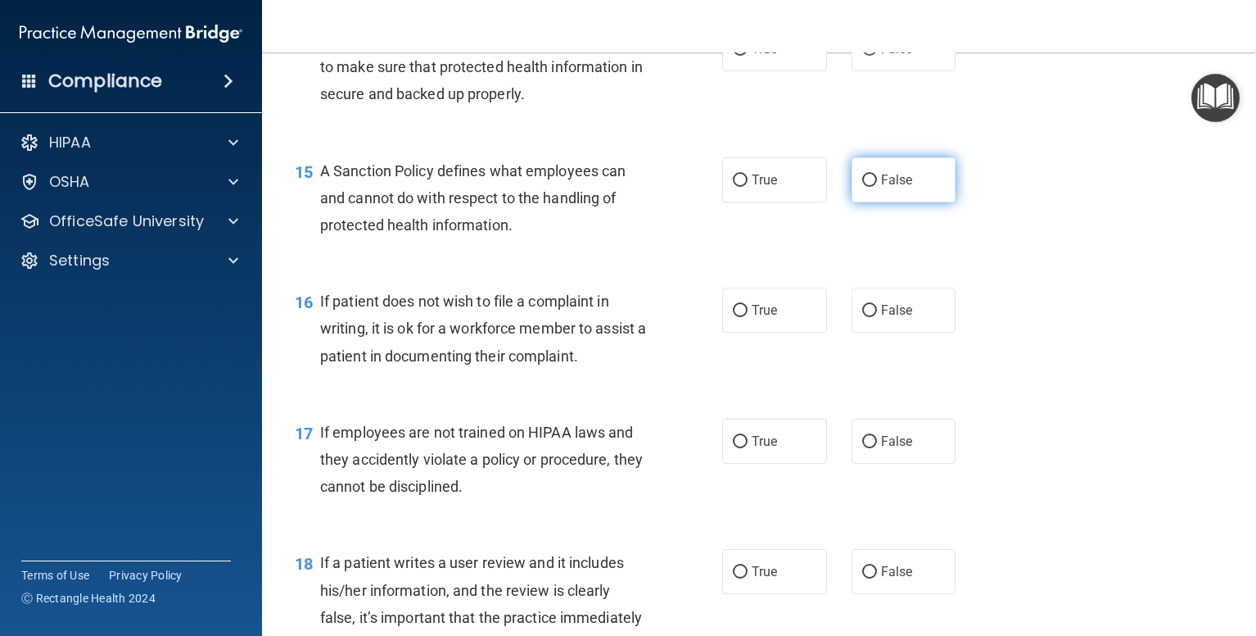
click at [862, 187] on input "False" at bounding box center [869, 180] width 15 height 12
radio input "true"
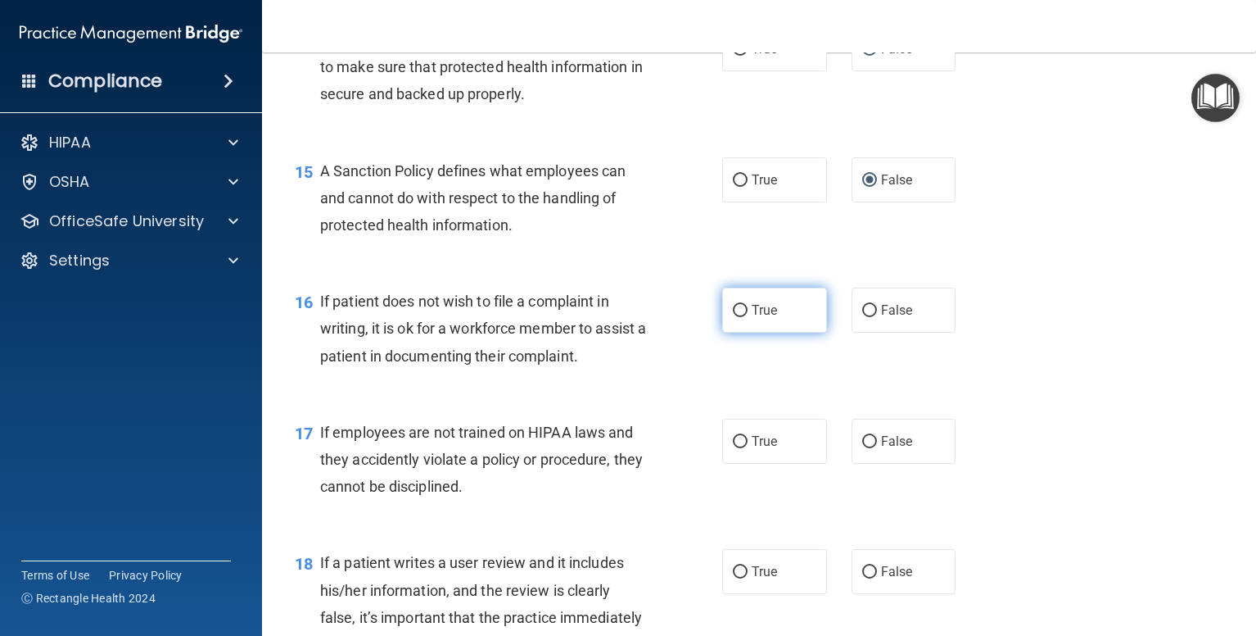
click at [752, 318] on span "True" at bounding box center [764, 310] width 25 height 16
click at [748, 317] on input "True" at bounding box center [740, 311] width 15 height 12
radio input "true"
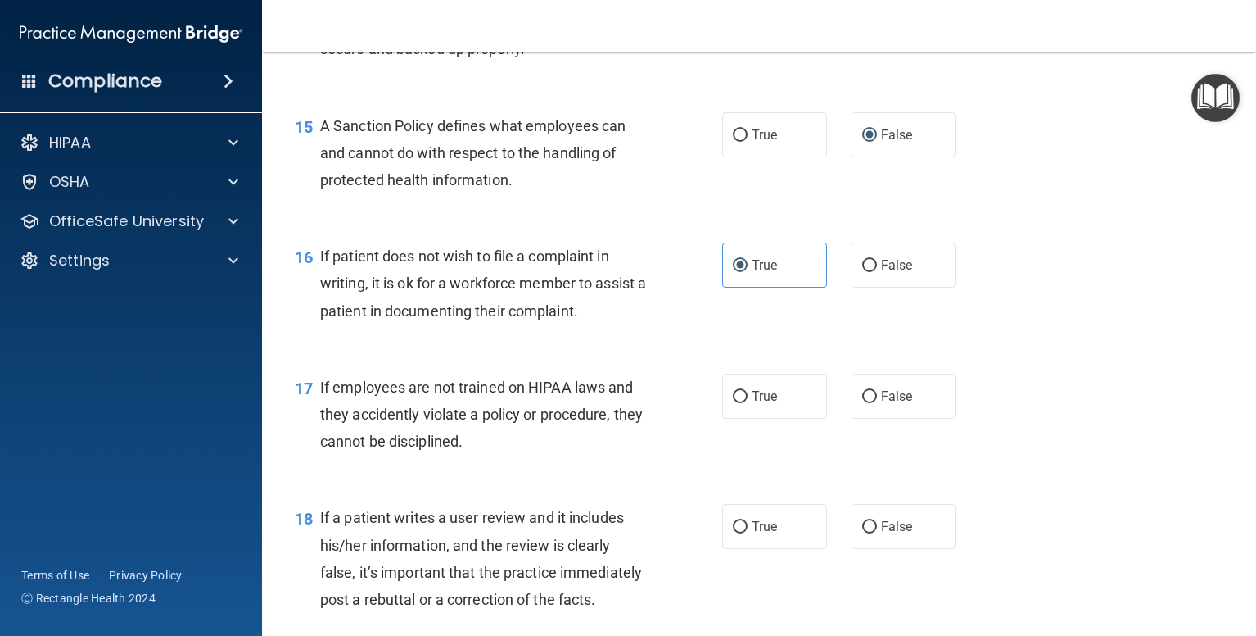
scroll to position [2457, 0]
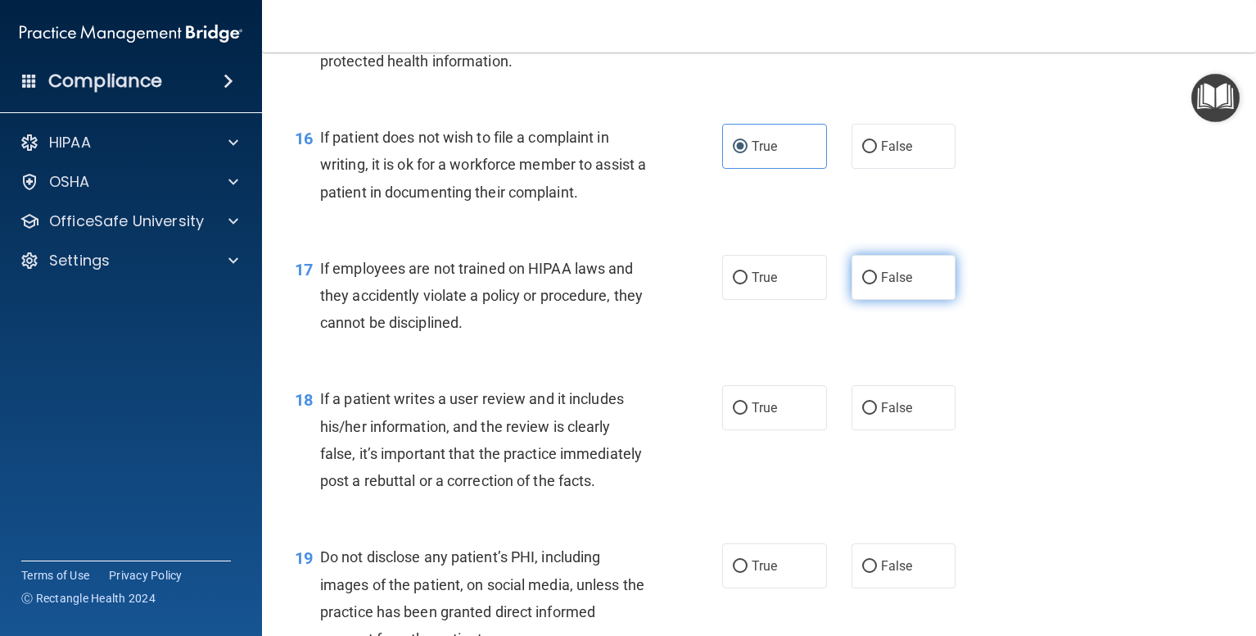
click at [866, 284] on input "False" at bounding box center [869, 278] width 15 height 12
radio input "true"
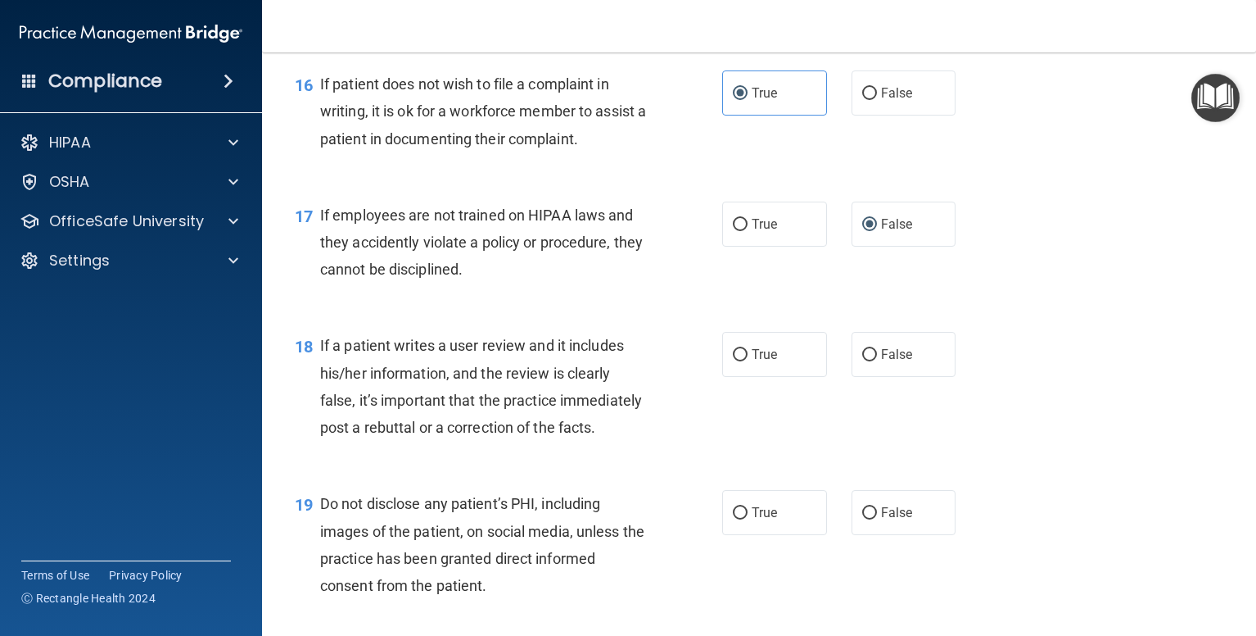
scroll to position [2539, 0]
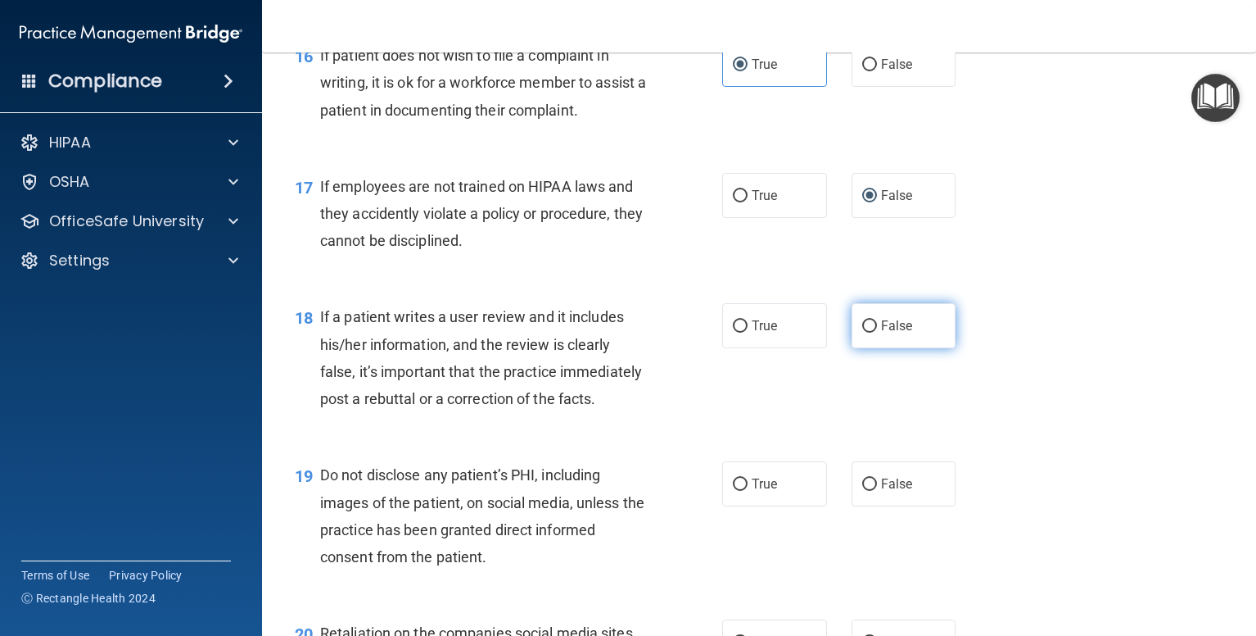
click at [862, 333] on input "False" at bounding box center [869, 326] width 15 height 12
radio input "true"
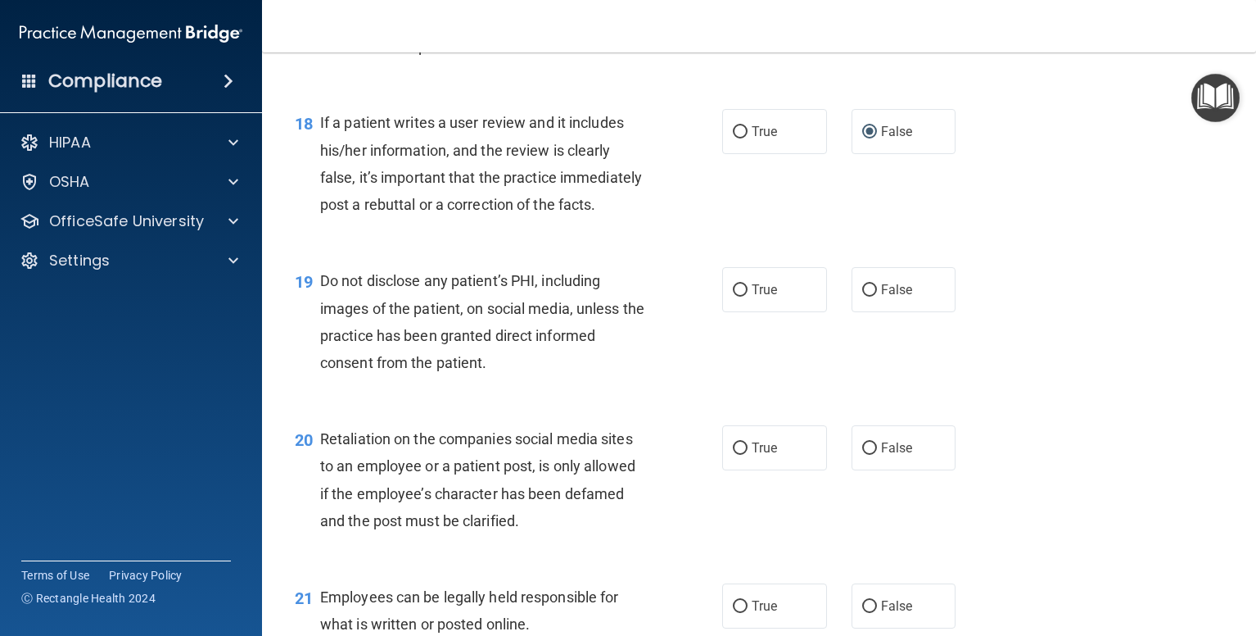
scroll to position [2785, 0]
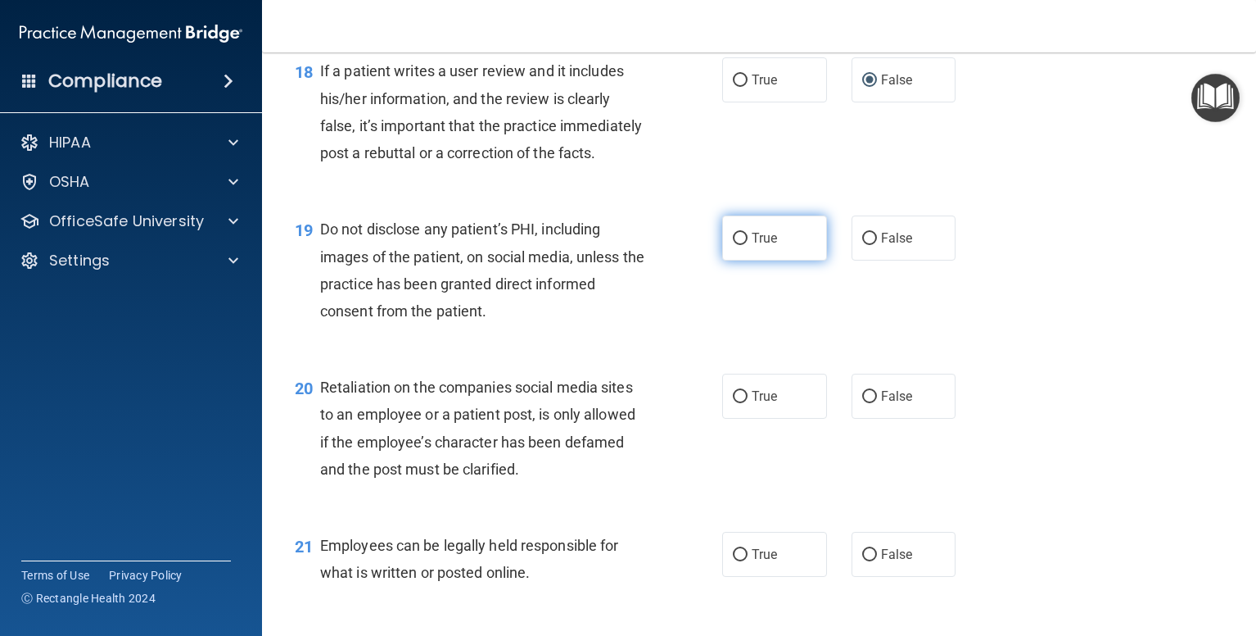
click at [772, 260] on label "True" at bounding box center [774, 237] width 105 height 45
click at [748, 245] on input "True" at bounding box center [740, 239] width 15 height 12
radio input "true"
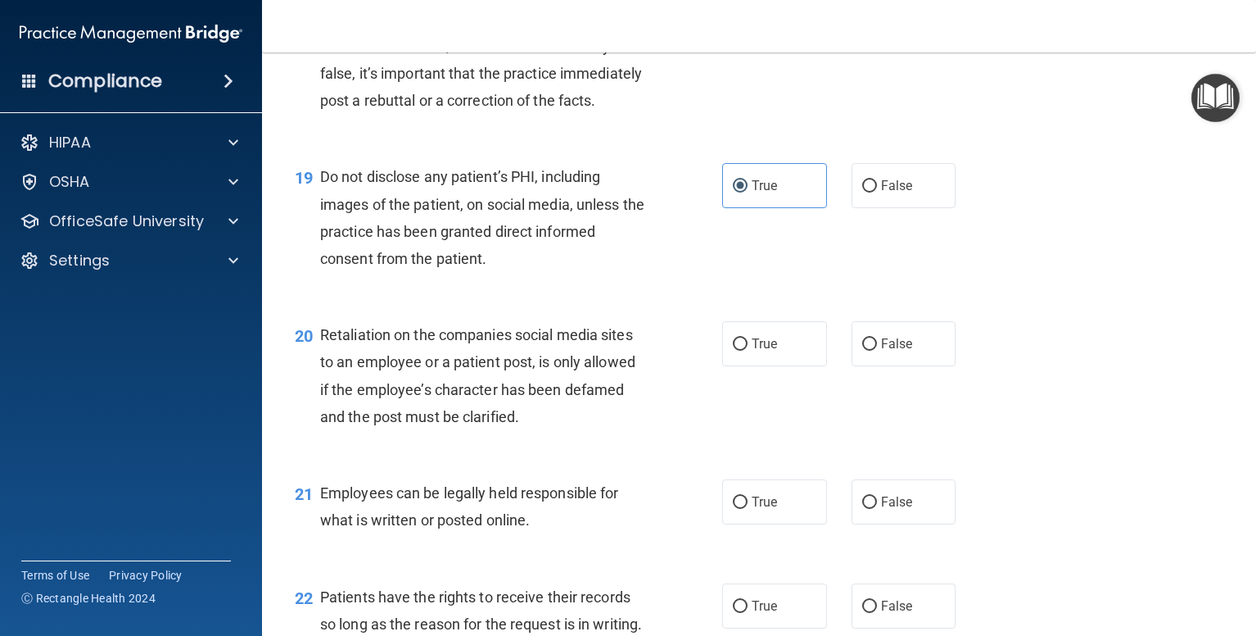
scroll to position [2866, 0]
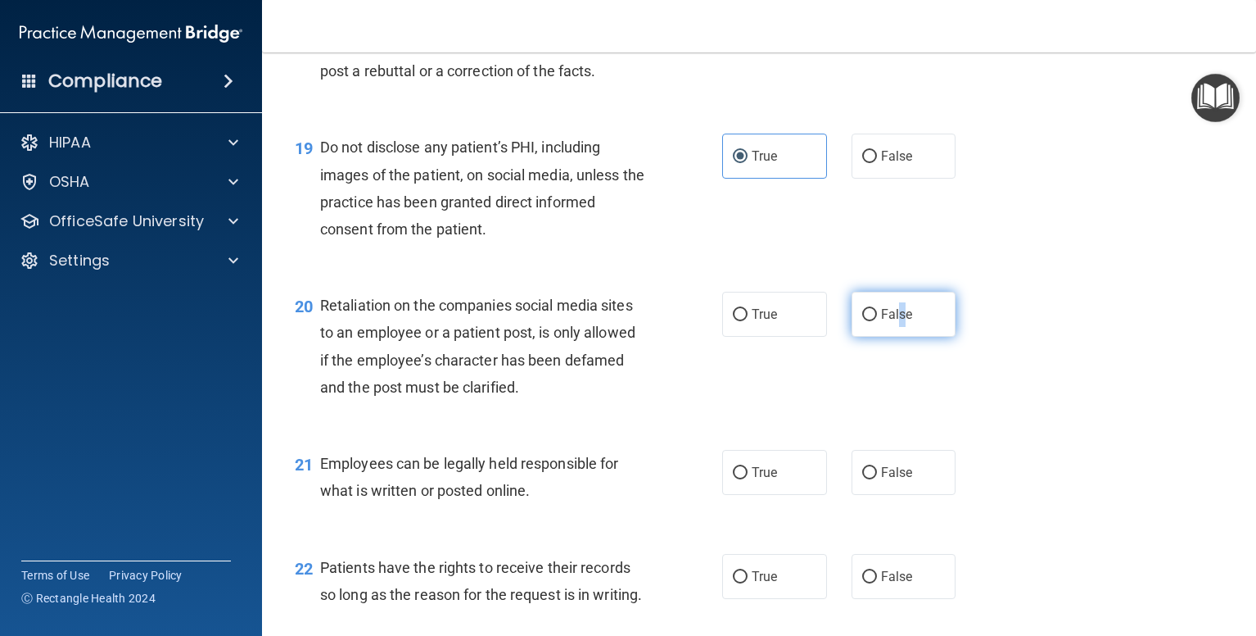
click at [894, 322] on span "False" at bounding box center [897, 314] width 32 height 16
click at [868, 321] on input "False" at bounding box center [869, 315] width 15 height 12
radio input "true"
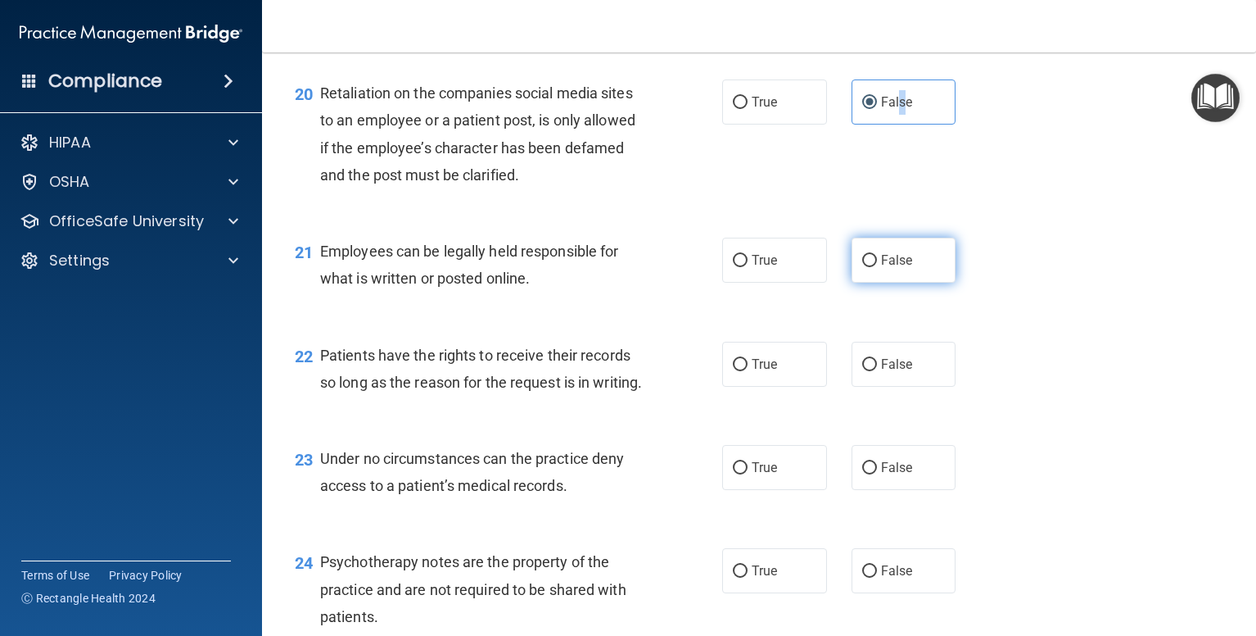
scroll to position [3112, 0]
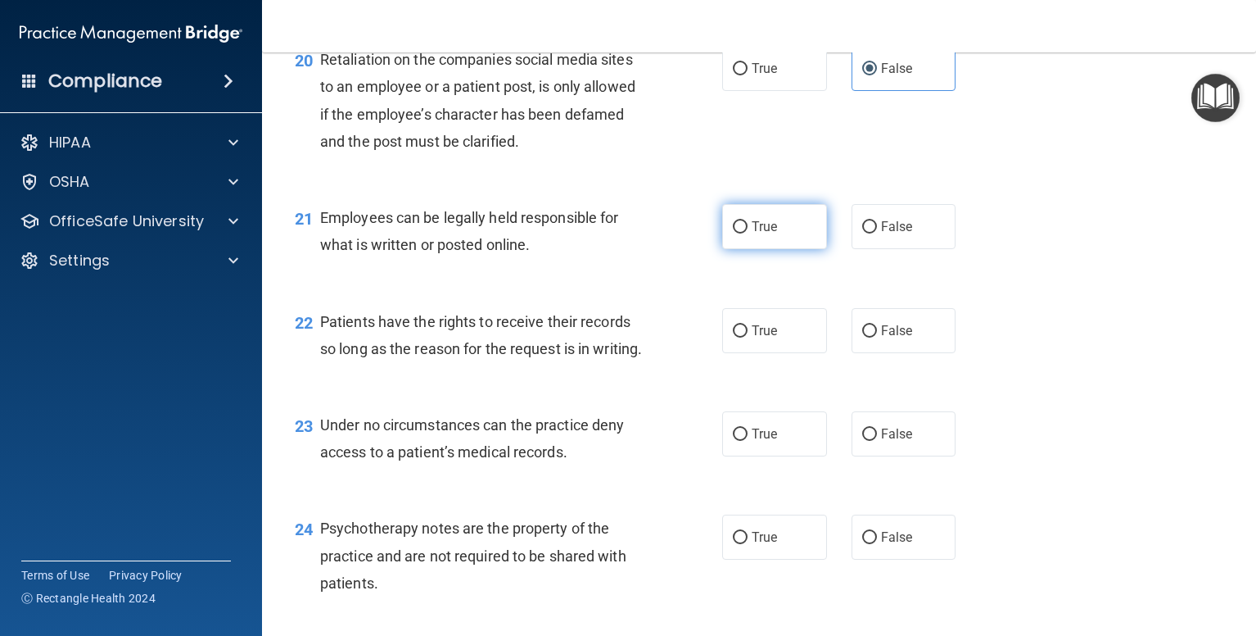
click at [756, 234] on span "True" at bounding box center [764, 227] width 25 height 16
click at [748, 233] on input "True" at bounding box center [740, 227] width 15 height 12
radio input "true"
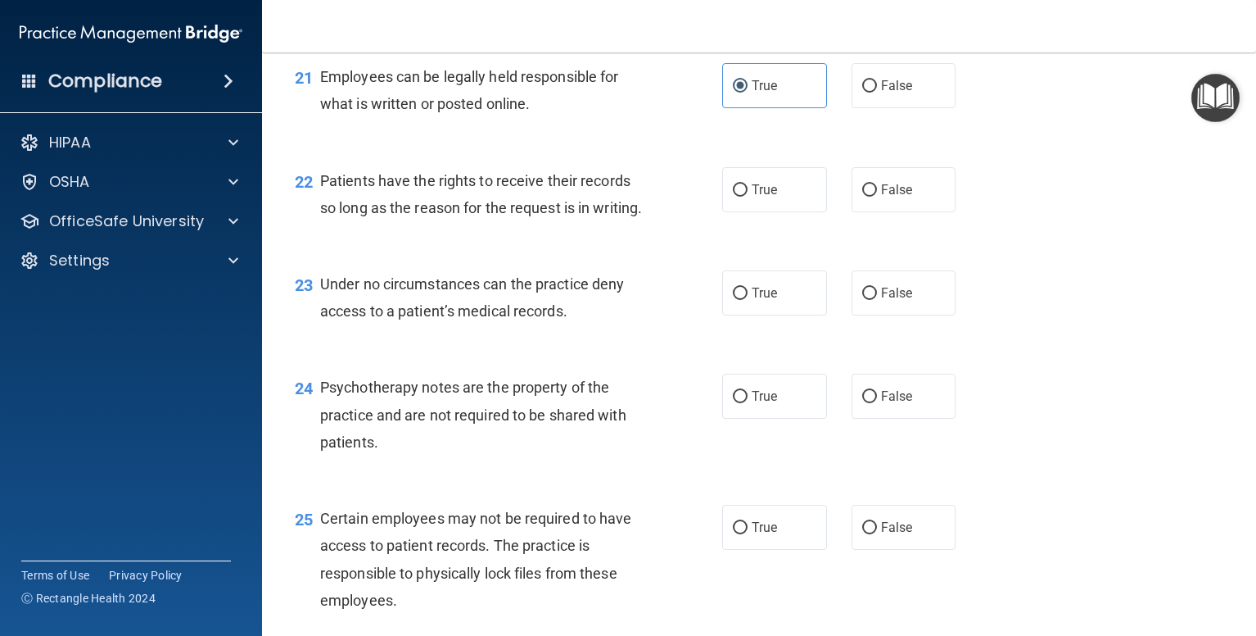
scroll to position [3276, 0]
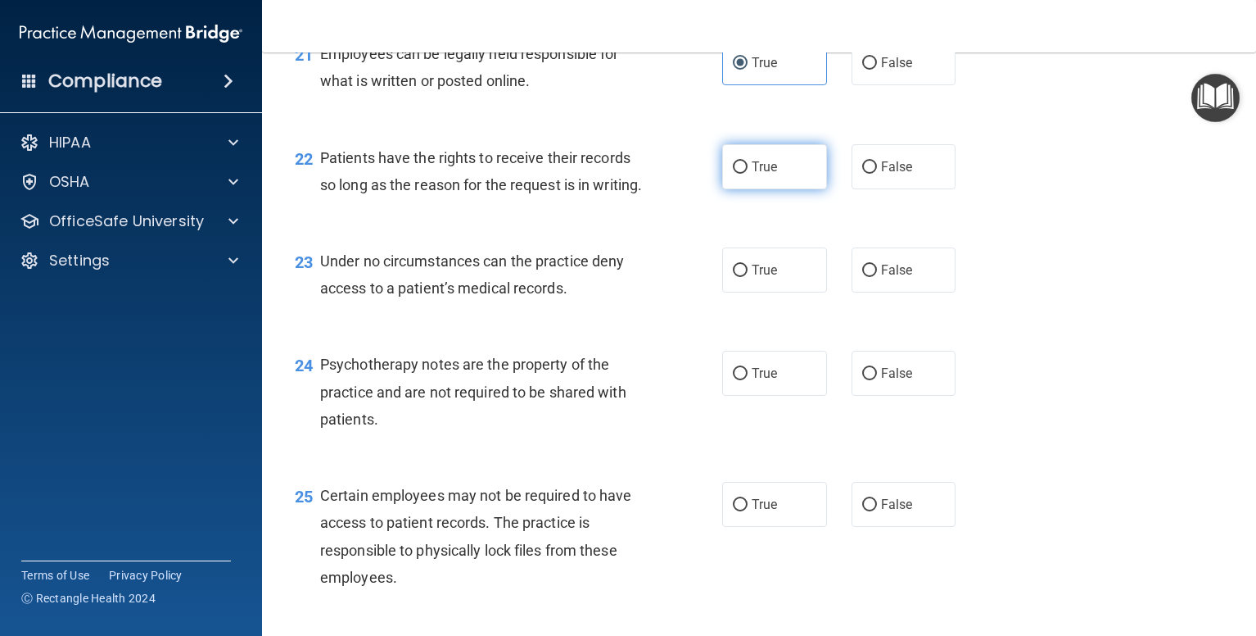
click at [735, 174] on input "True" at bounding box center [740, 167] width 15 height 12
radio input "true"
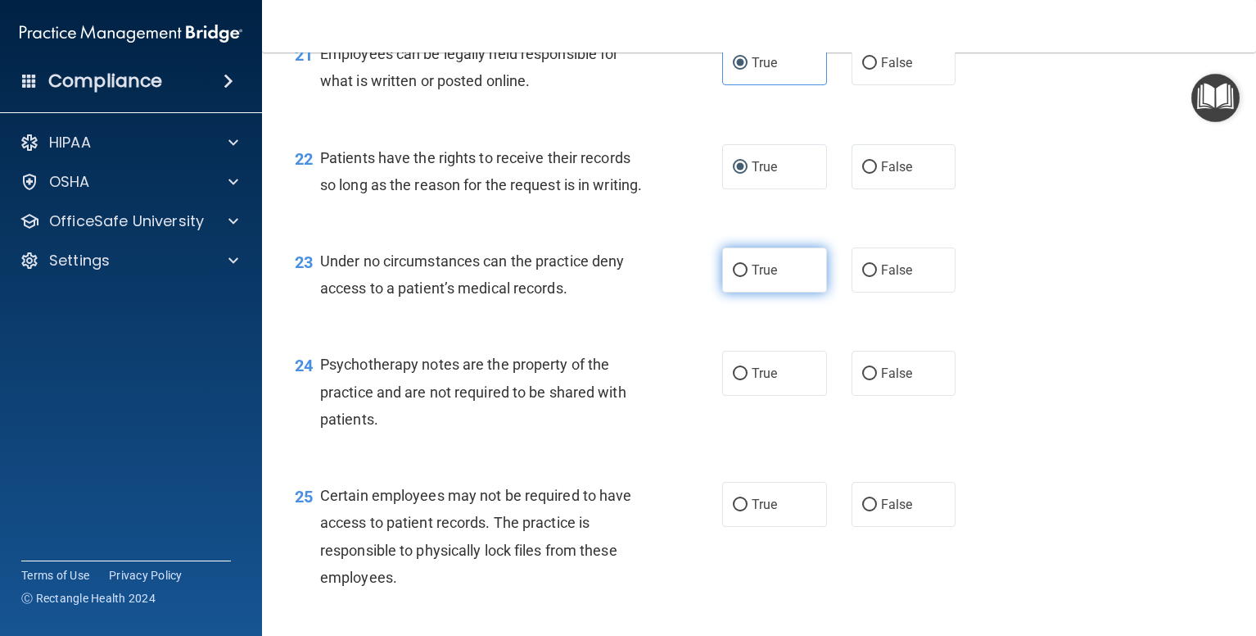
click at [744, 292] on label "True" at bounding box center [774, 269] width 105 height 45
click at [744, 277] on input "True" at bounding box center [740, 271] width 15 height 12
radio input "true"
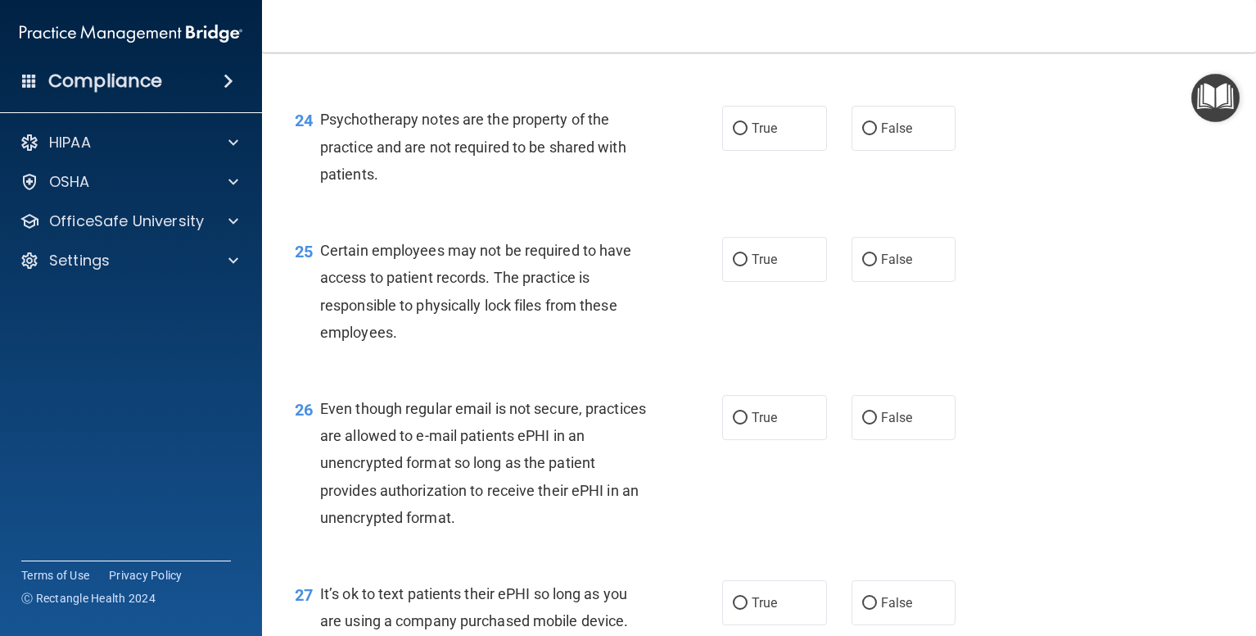
scroll to position [3522, 0]
click at [862, 31] on input "False" at bounding box center [869, 25] width 15 height 12
radio input "true"
radio input "false"
click at [739, 134] on input "True" at bounding box center [740, 128] width 15 height 12
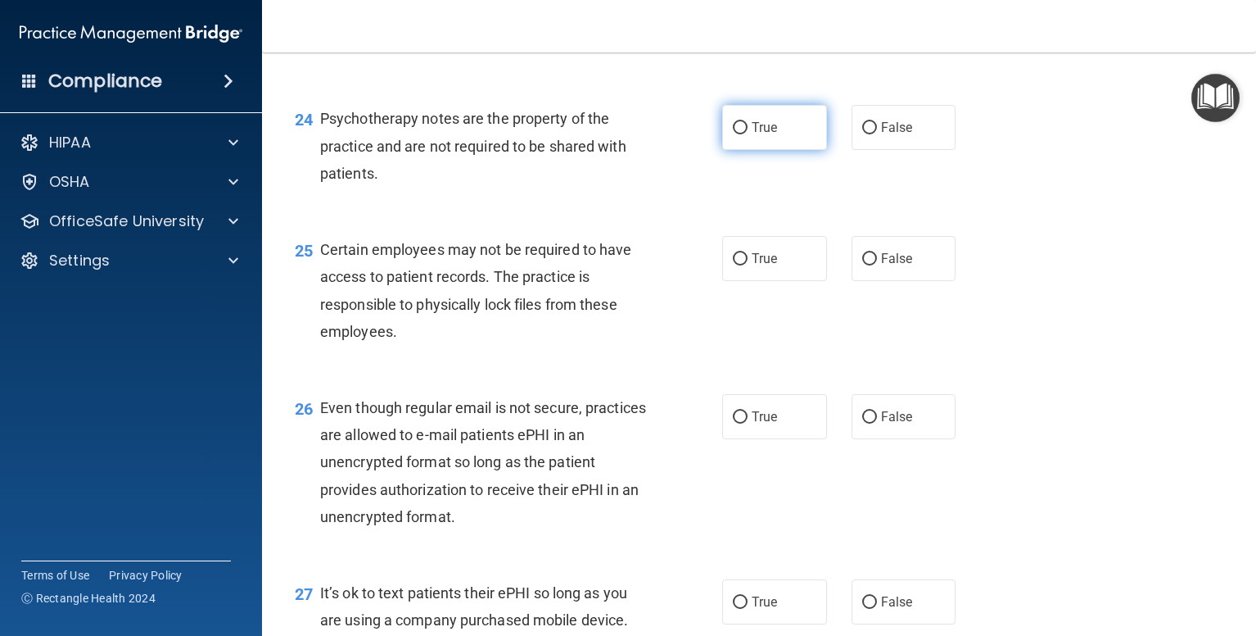
radio input "true"
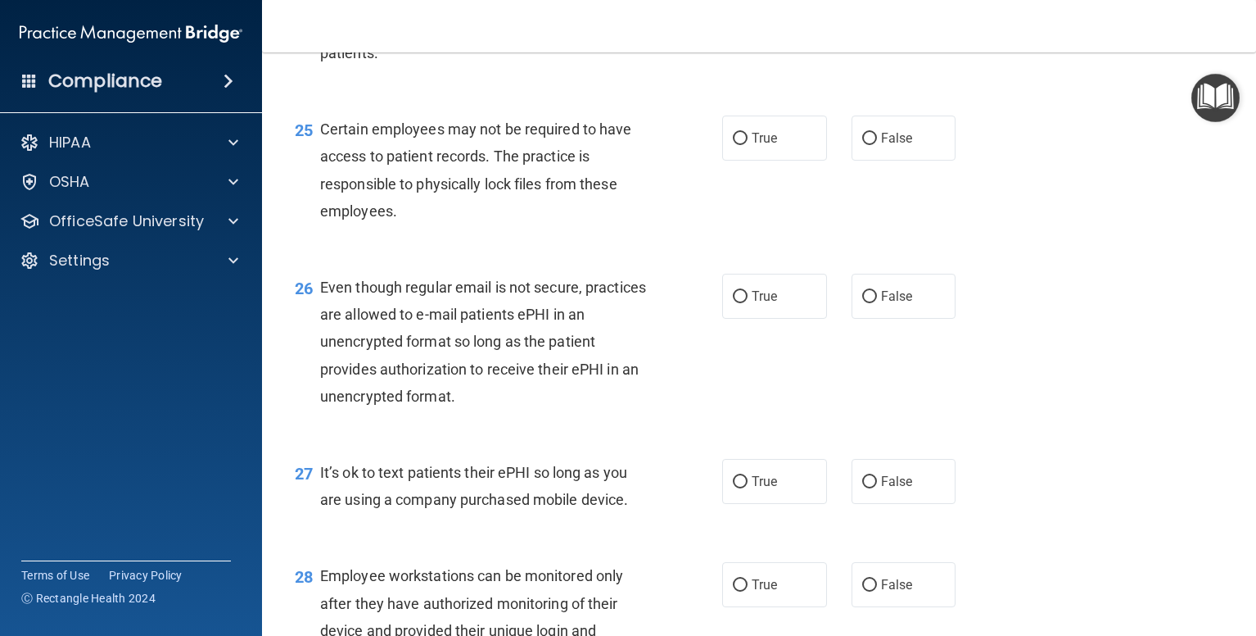
scroll to position [3685, 0]
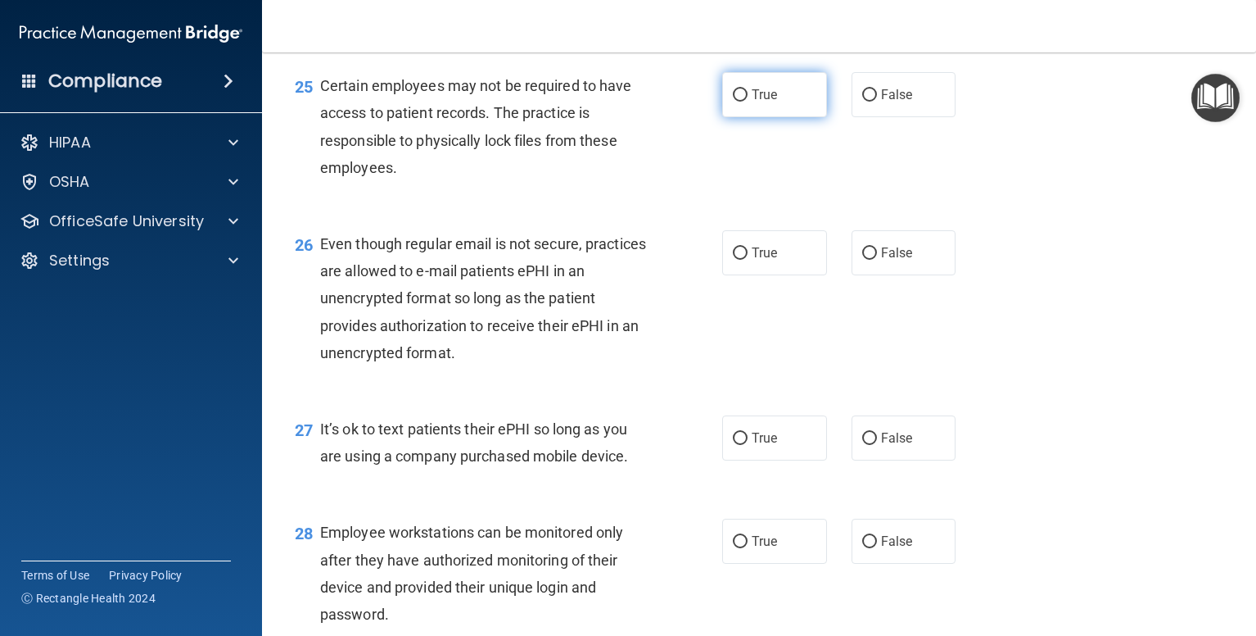
click at [733, 102] on input "True" at bounding box center [740, 95] width 15 height 12
radio input "true"
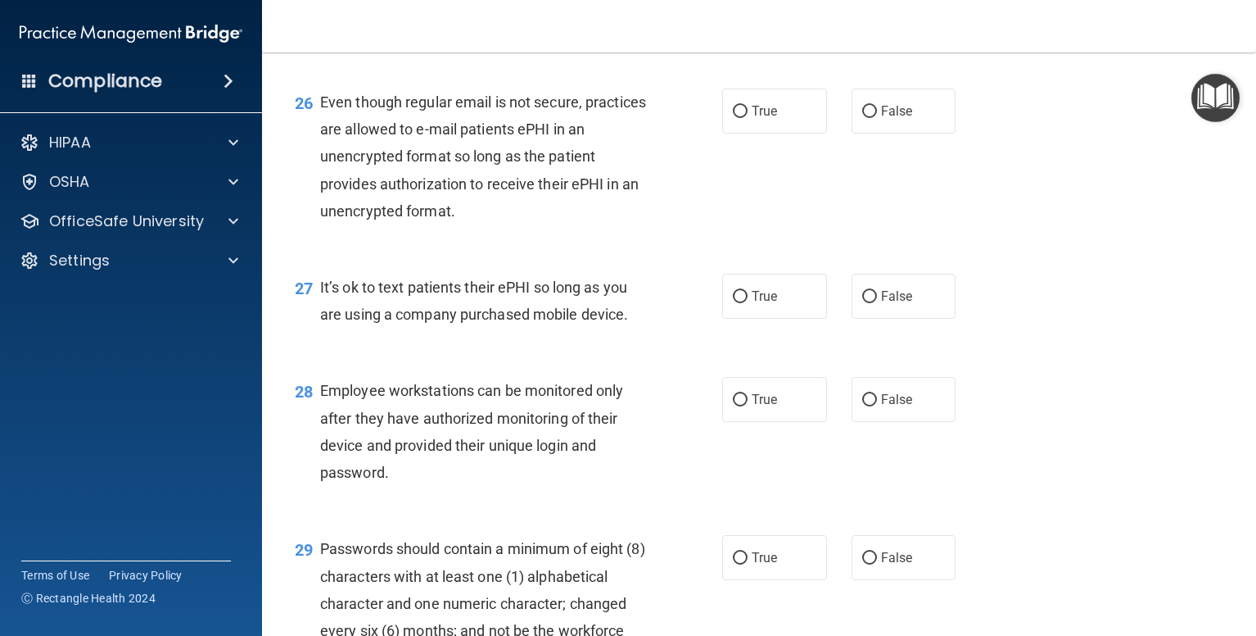
scroll to position [3849, 0]
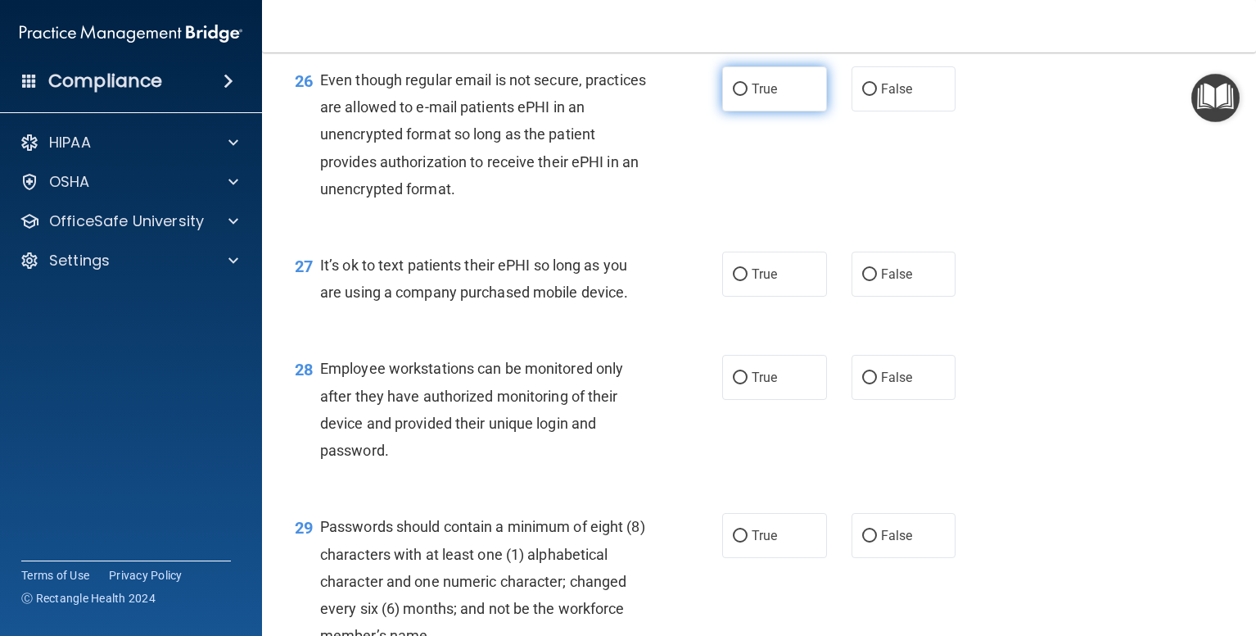
click at [740, 96] on input "True" at bounding box center [740, 90] width 15 height 12
radio input "true"
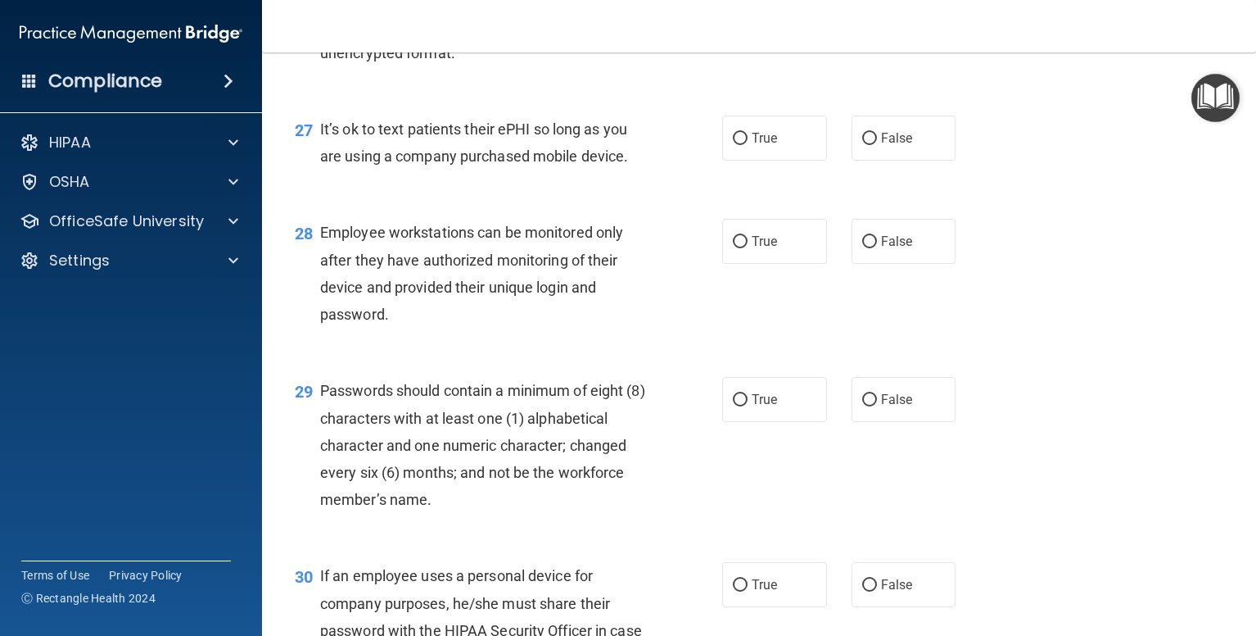
scroll to position [4013, 0]
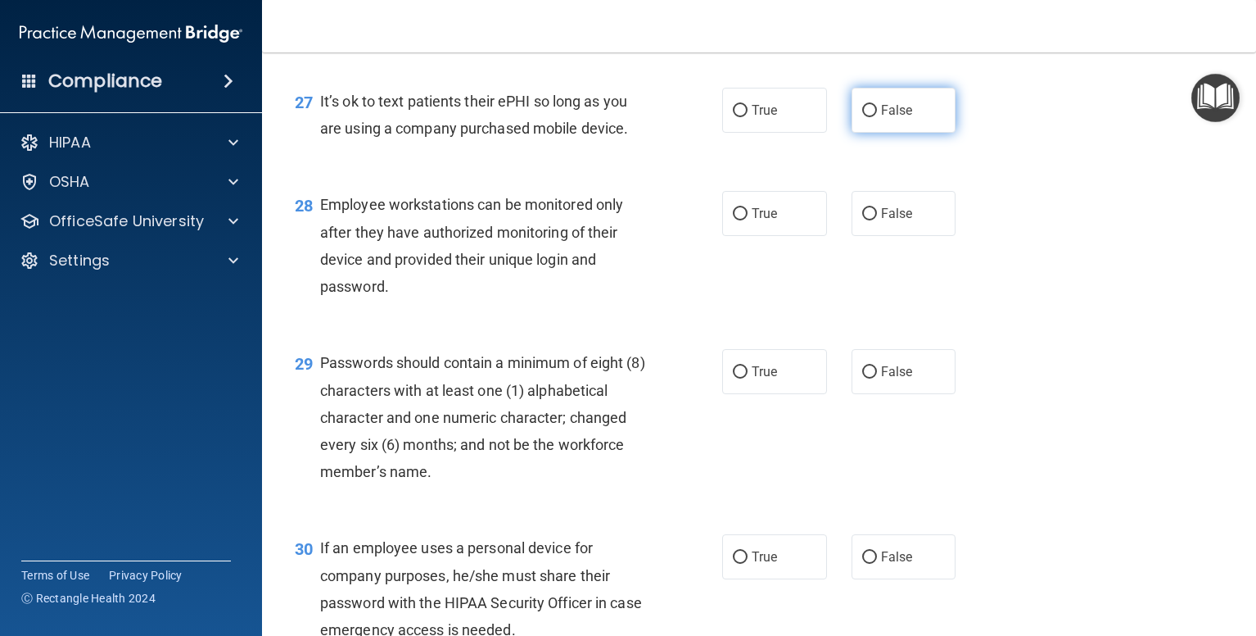
click at [863, 133] on label "False" at bounding box center [904, 110] width 105 height 45
click at [863, 117] on input "False" at bounding box center [869, 111] width 15 height 12
radio input "true"
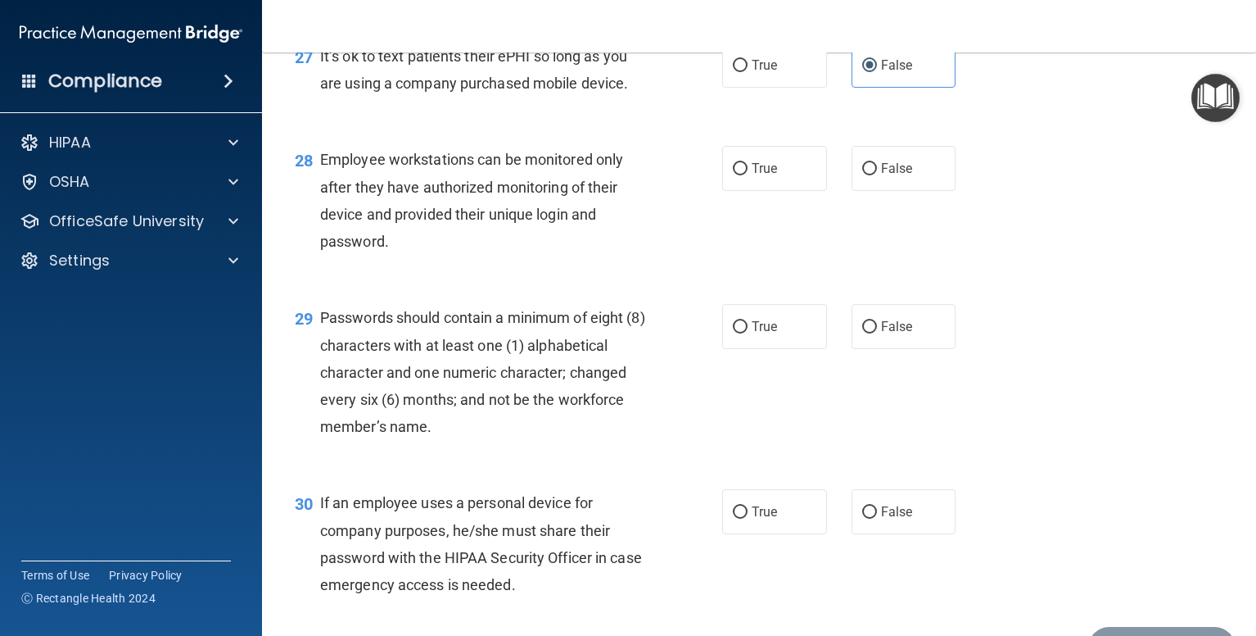
scroll to position [4095, 0]
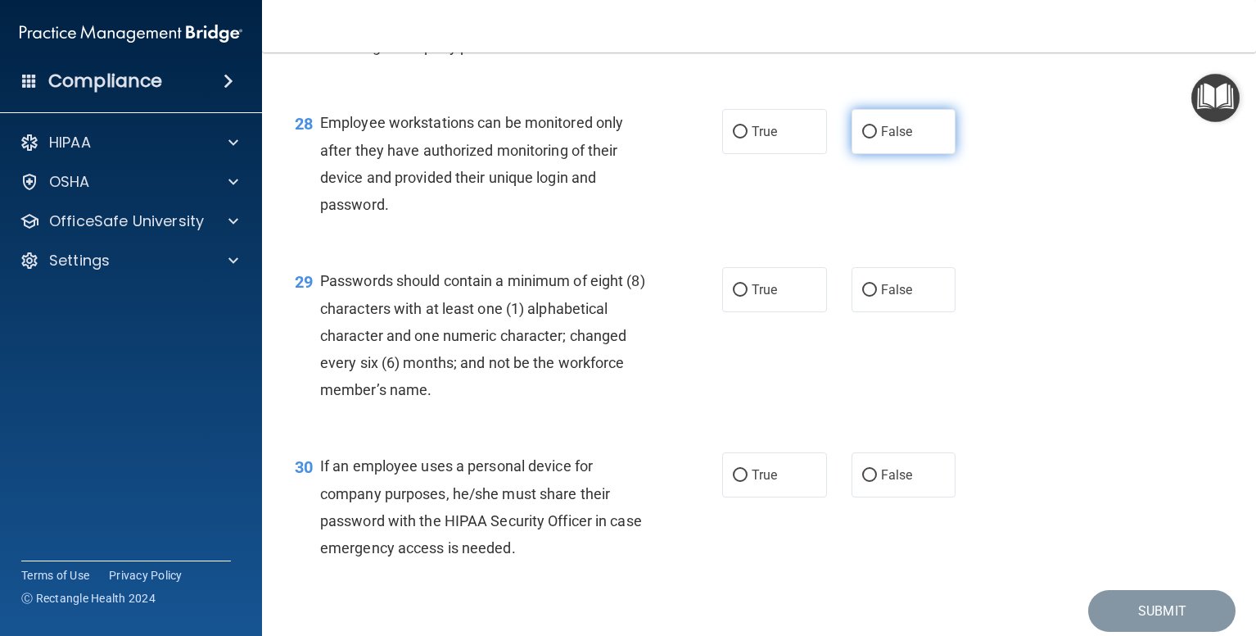
click at [852, 154] on label "False" at bounding box center [904, 131] width 105 height 45
click at [862, 138] on input "False" at bounding box center [869, 132] width 15 height 12
radio input "true"
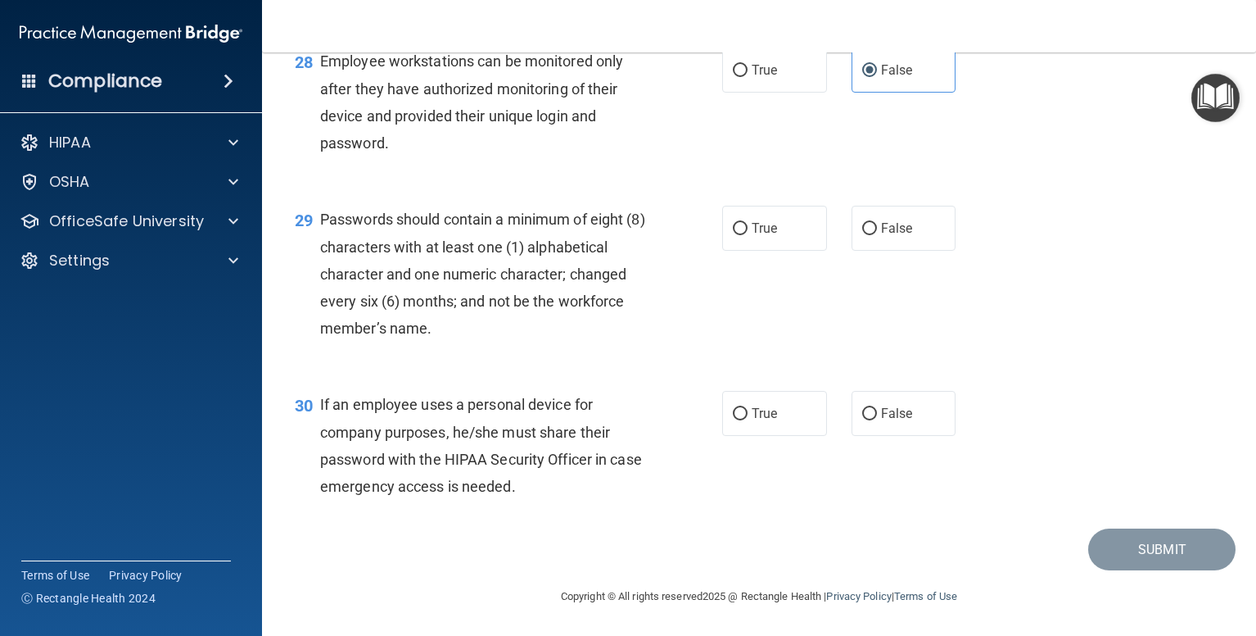
scroll to position [4238, 0]
click at [740, 221] on label "True" at bounding box center [774, 228] width 105 height 45
click at [740, 223] on input "True" at bounding box center [740, 229] width 15 height 12
radio input "true"
click at [864, 409] on input "False" at bounding box center [869, 414] width 15 height 12
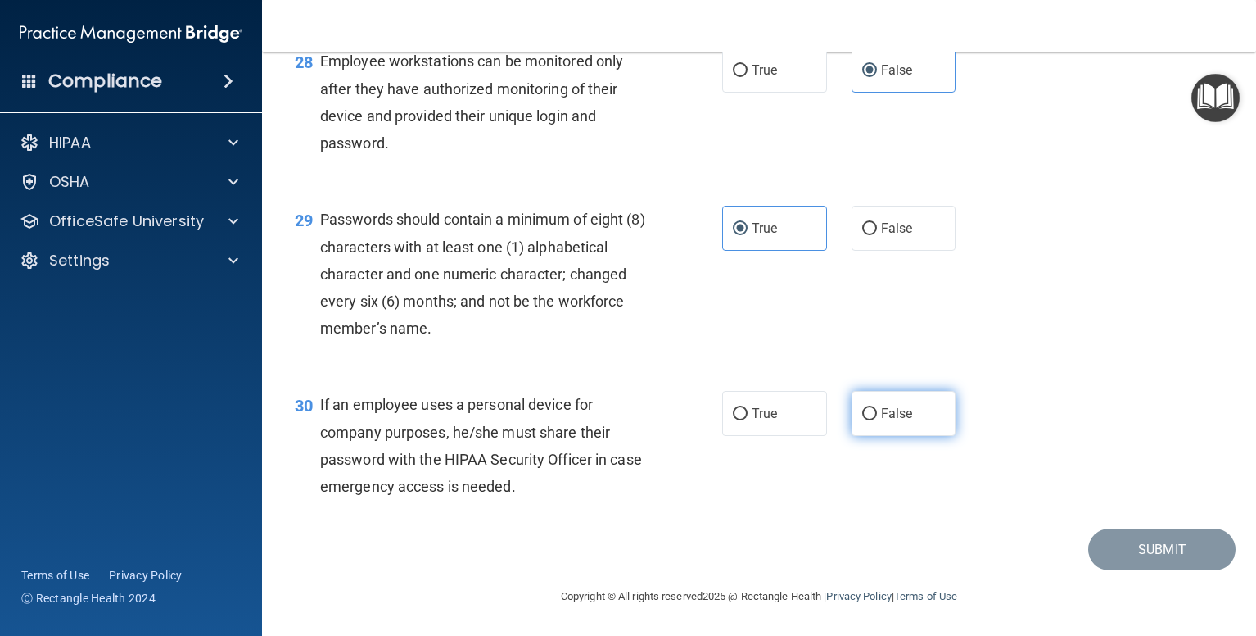
radio input "true"
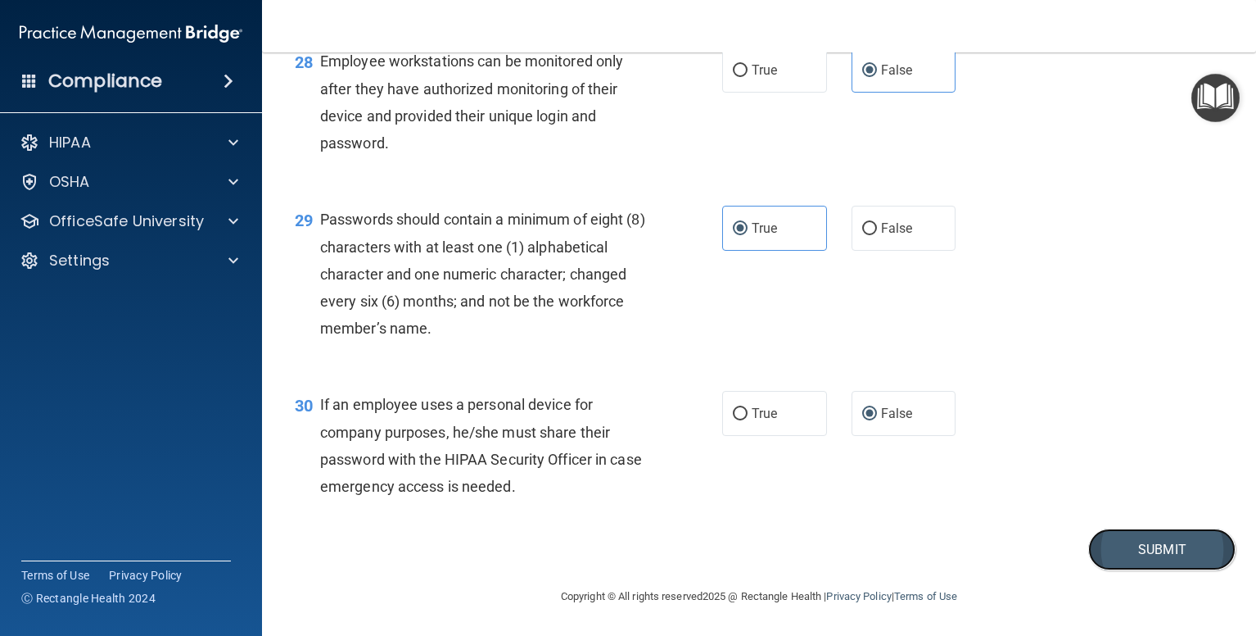
click at [1128, 539] on button "Submit" at bounding box center [1161, 549] width 147 height 42
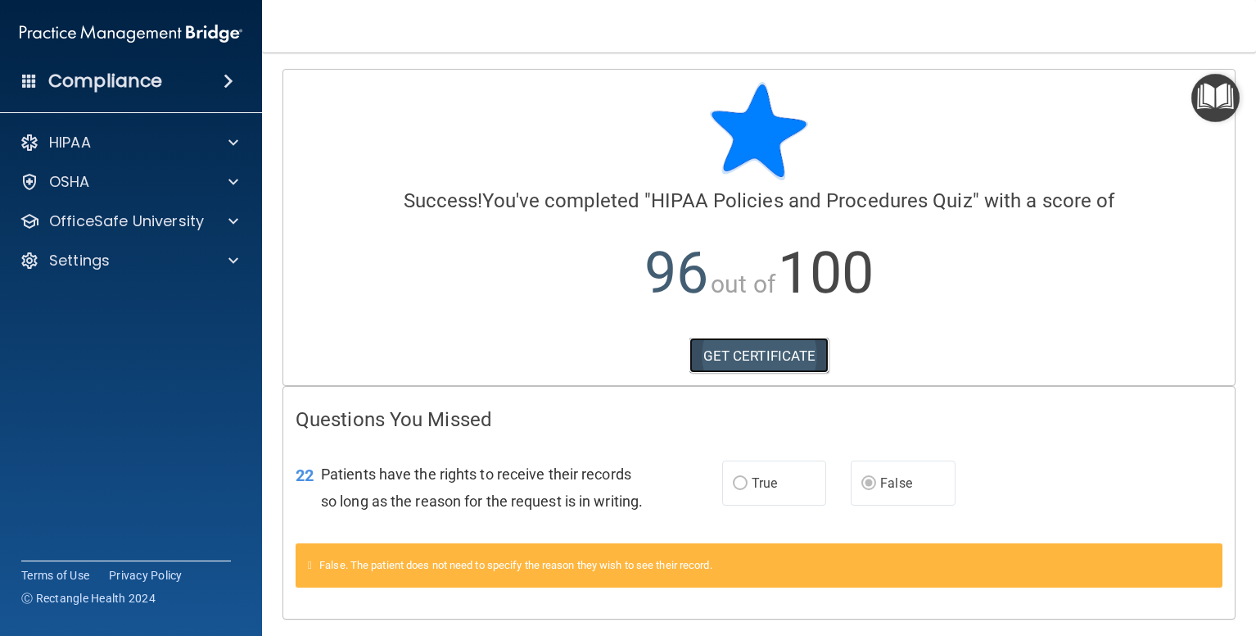
click at [722, 361] on link "GET CERTIFICATE" at bounding box center [760, 355] width 140 height 36
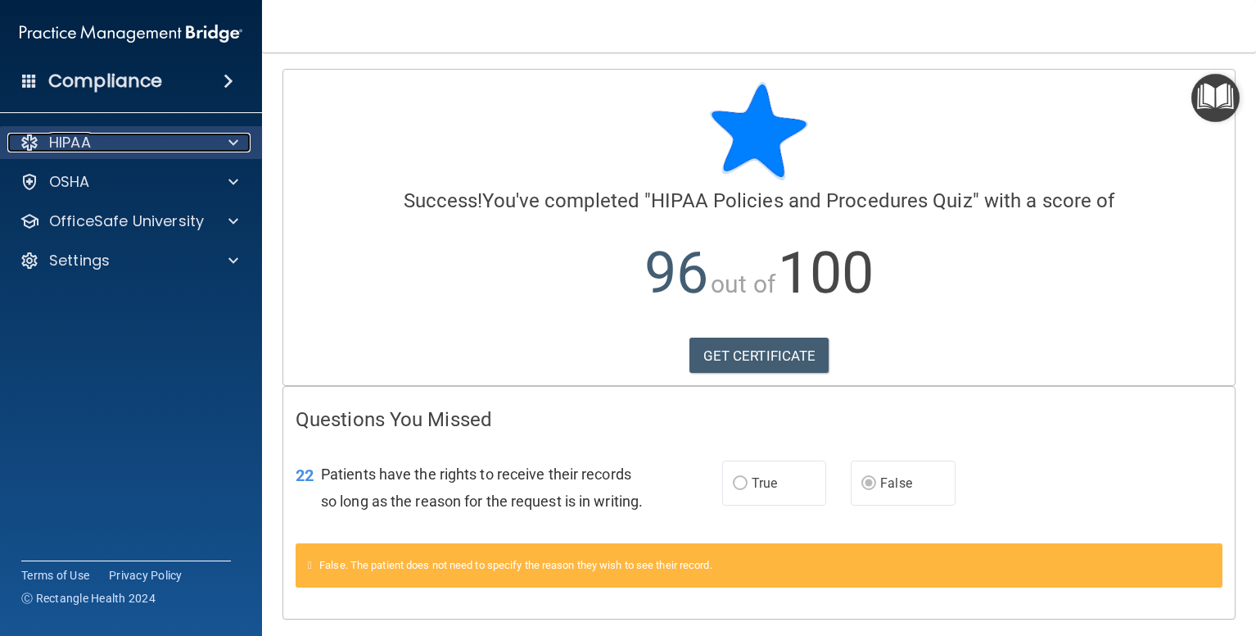
click at [233, 138] on span at bounding box center [233, 143] width 10 height 20
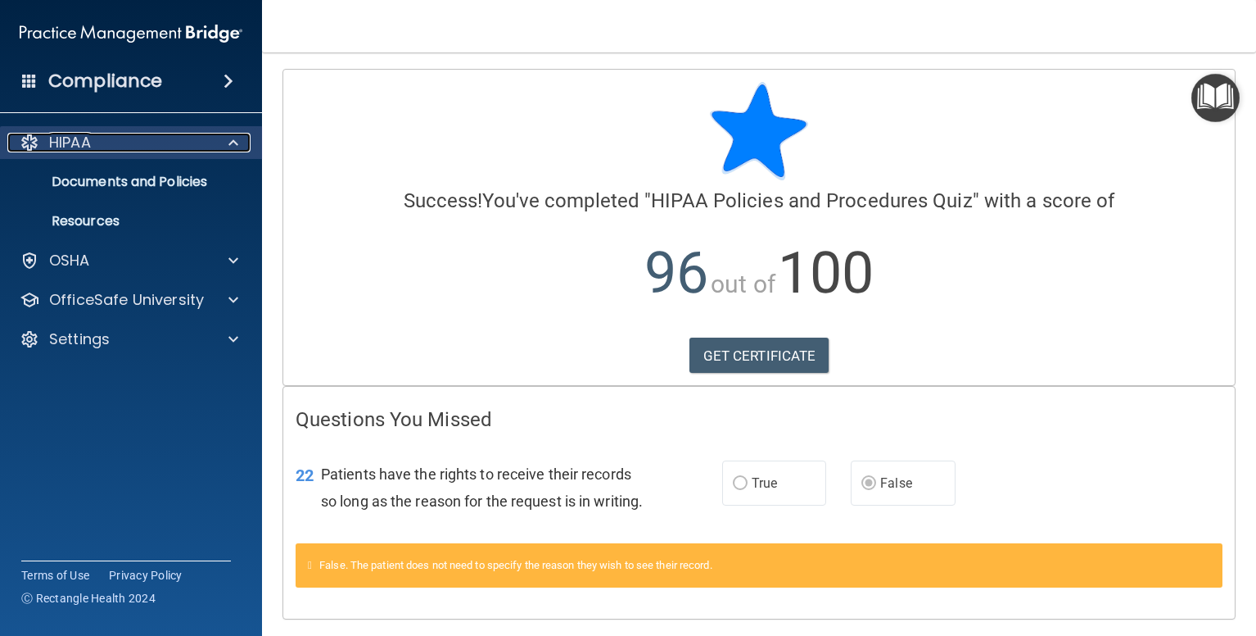
click at [233, 149] on span at bounding box center [233, 143] width 10 height 20
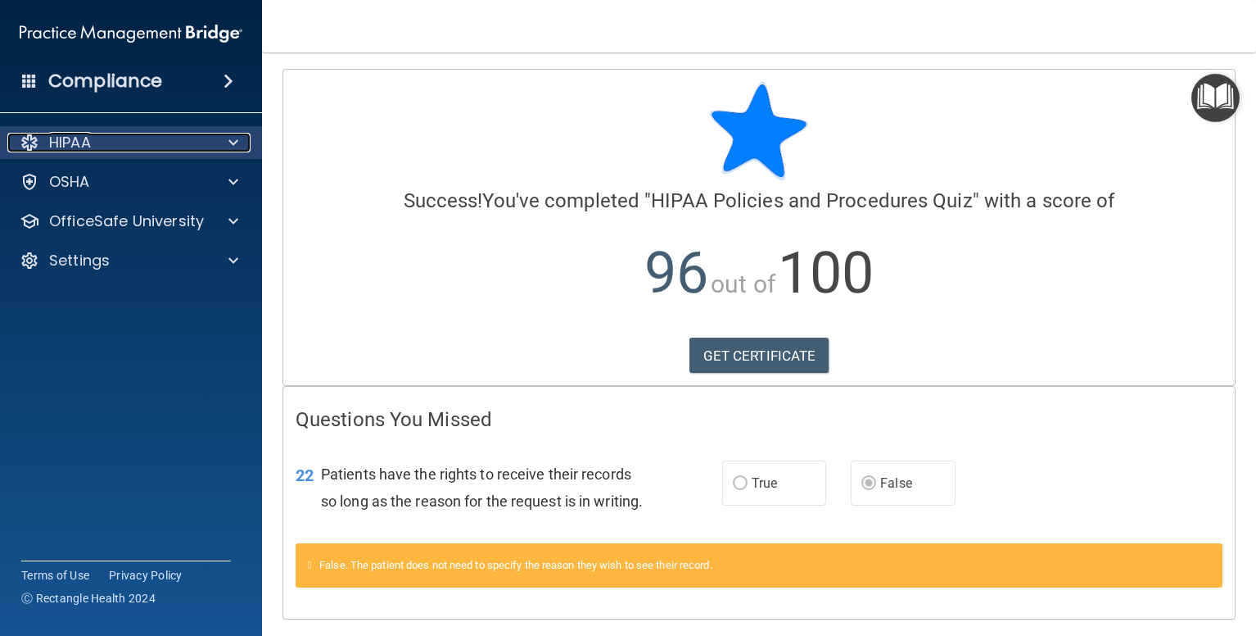
click at [233, 149] on span at bounding box center [233, 143] width 10 height 20
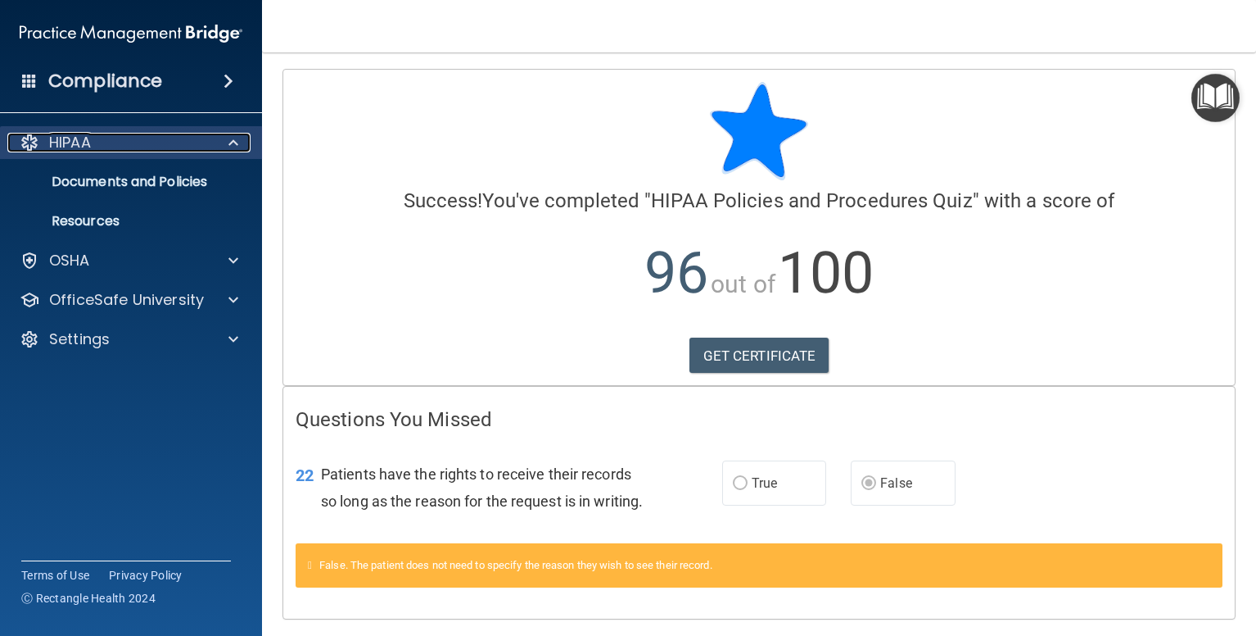
click at [65, 141] on p "HIPAA" at bounding box center [70, 143] width 42 height 20
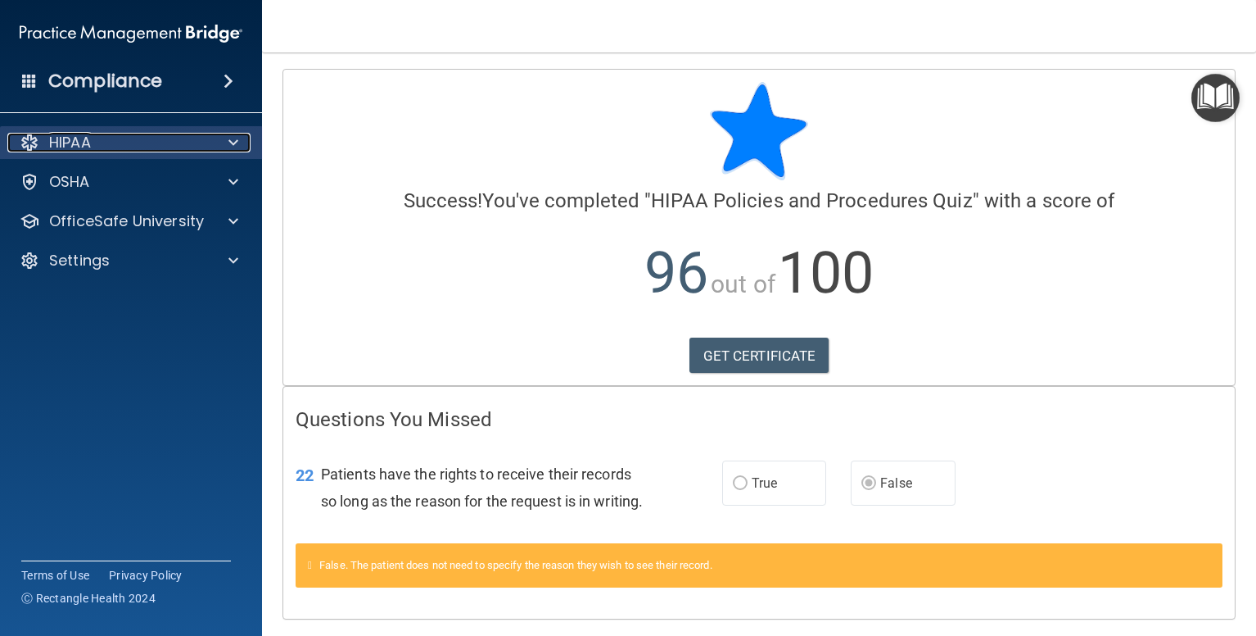
click at [78, 142] on p "HIPAA" at bounding box center [70, 143] width 42 height 20
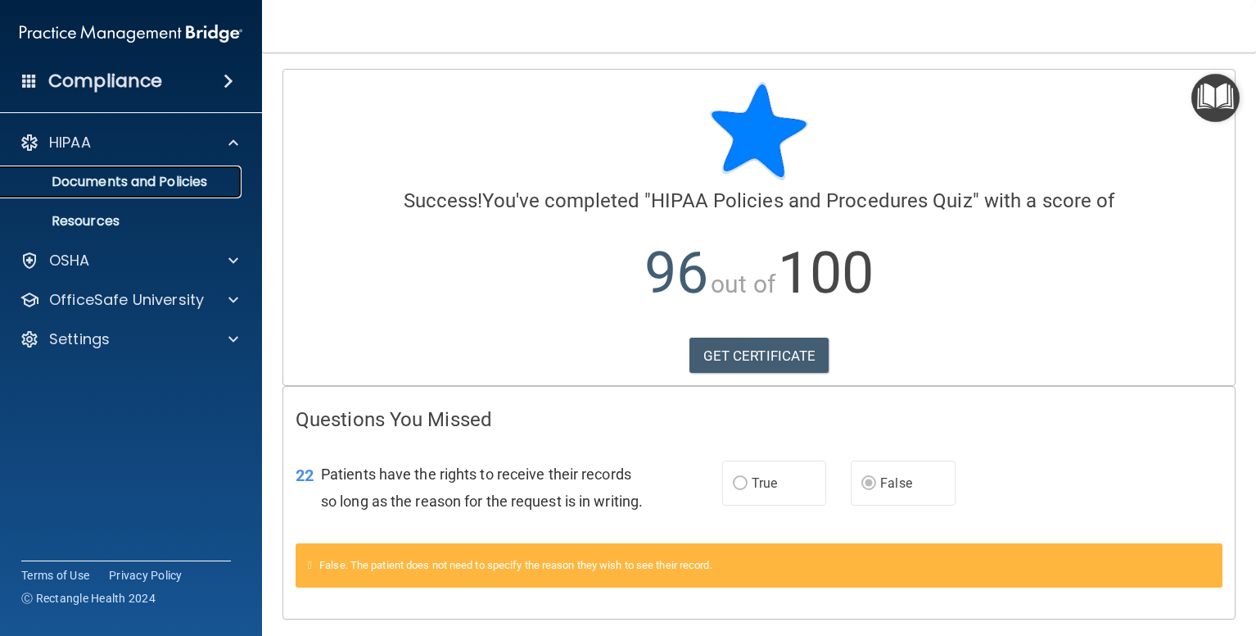
click at [103, 180] on p "Documents and Policies" at bounding box center [123, 182] width 224 height 16
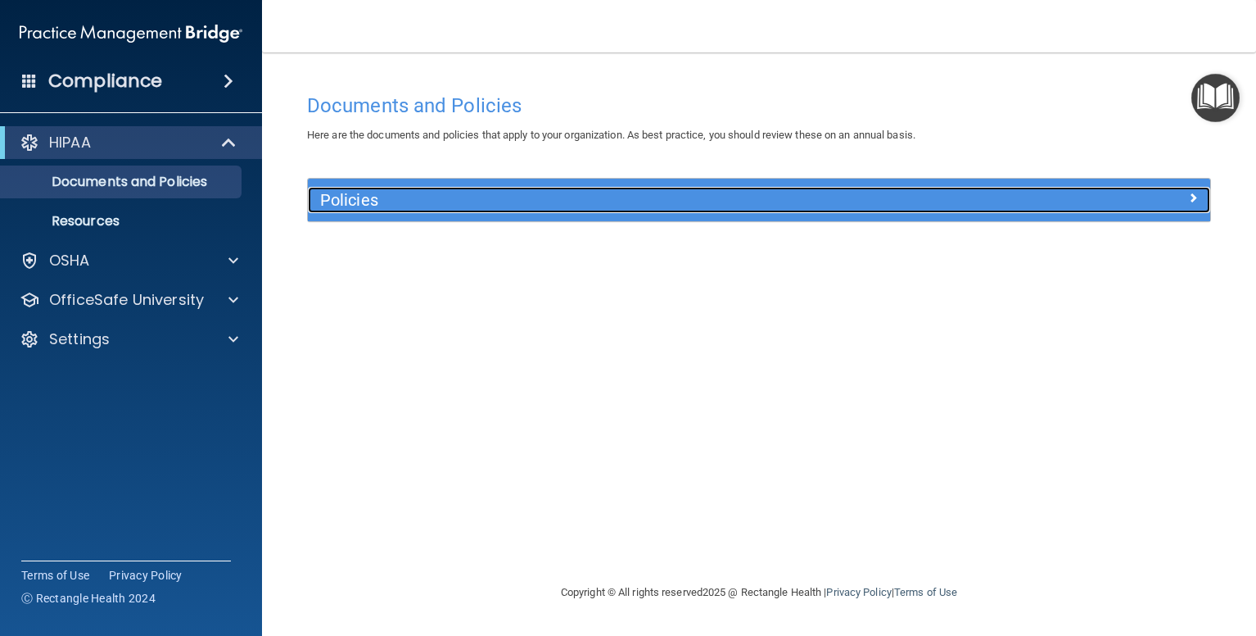
drag, startPoint x: 1191, startPoint y: 193, endPoint x: 1181, endPoint y: 200, distance: 11.8
click at [1191, 194] on span at bounding box center [1193, 198] width 10 height 20
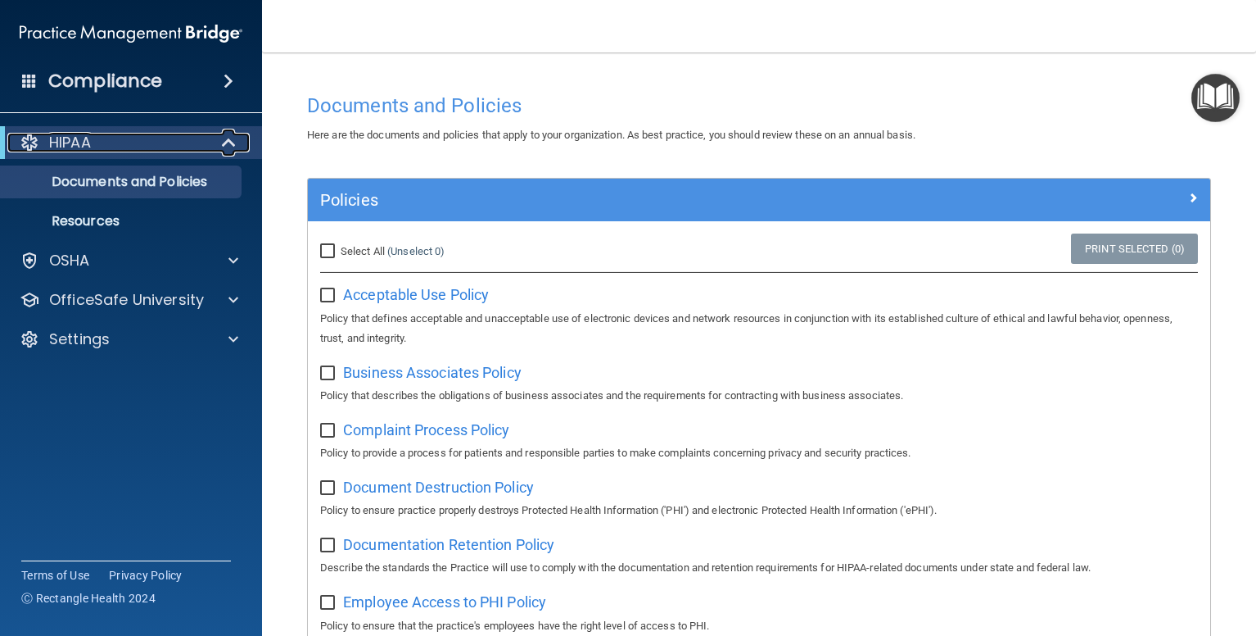
click at [151, 141] on div "HIPAA" at bounding box center [108, 143] width 202 height 20
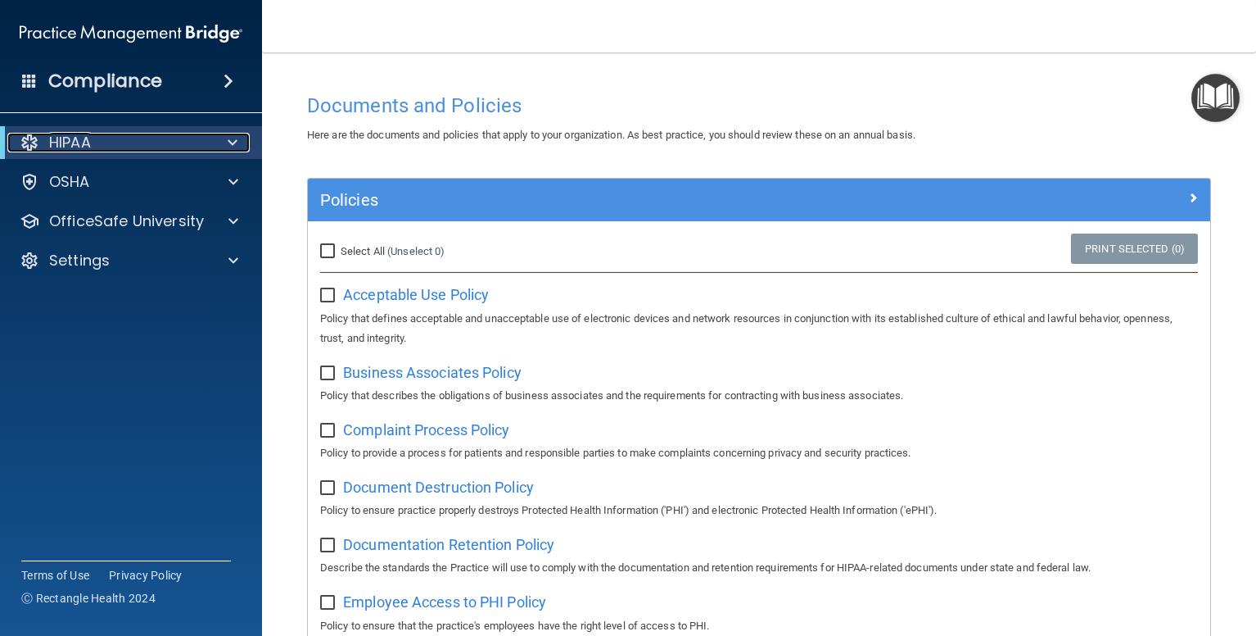
click at [17, 141] on div "HIPAA" at bounding box center [108, 143] width 202 height 20
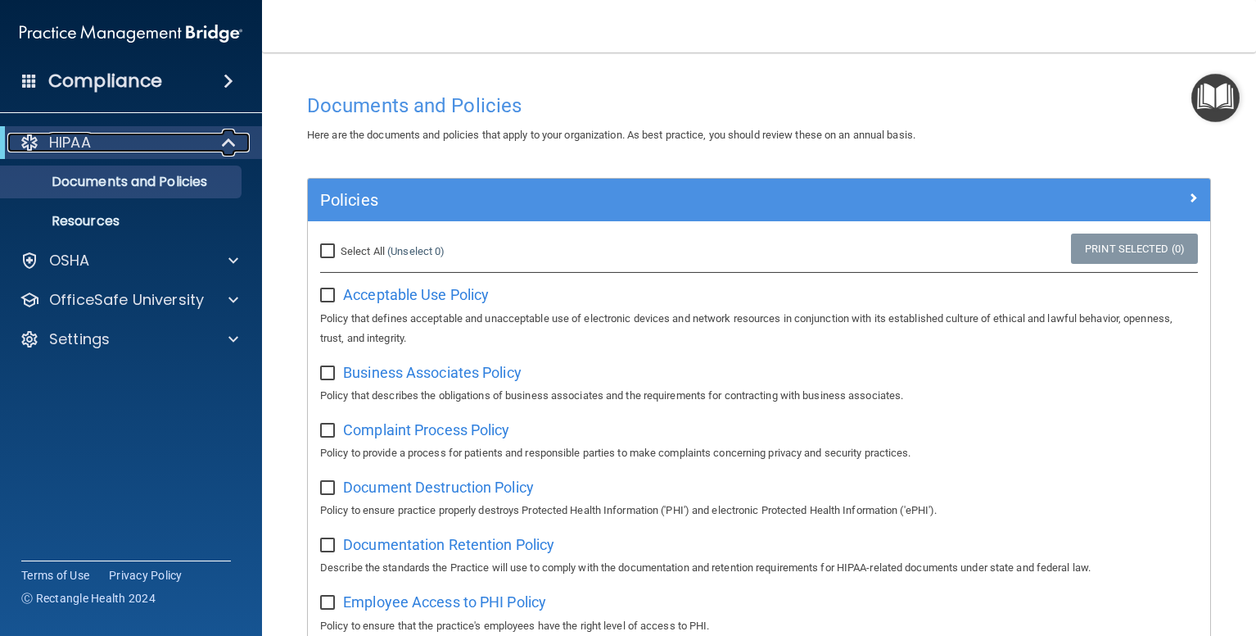
click at [27, 140] on div at bounding box center [30, 143] width 20 height 20
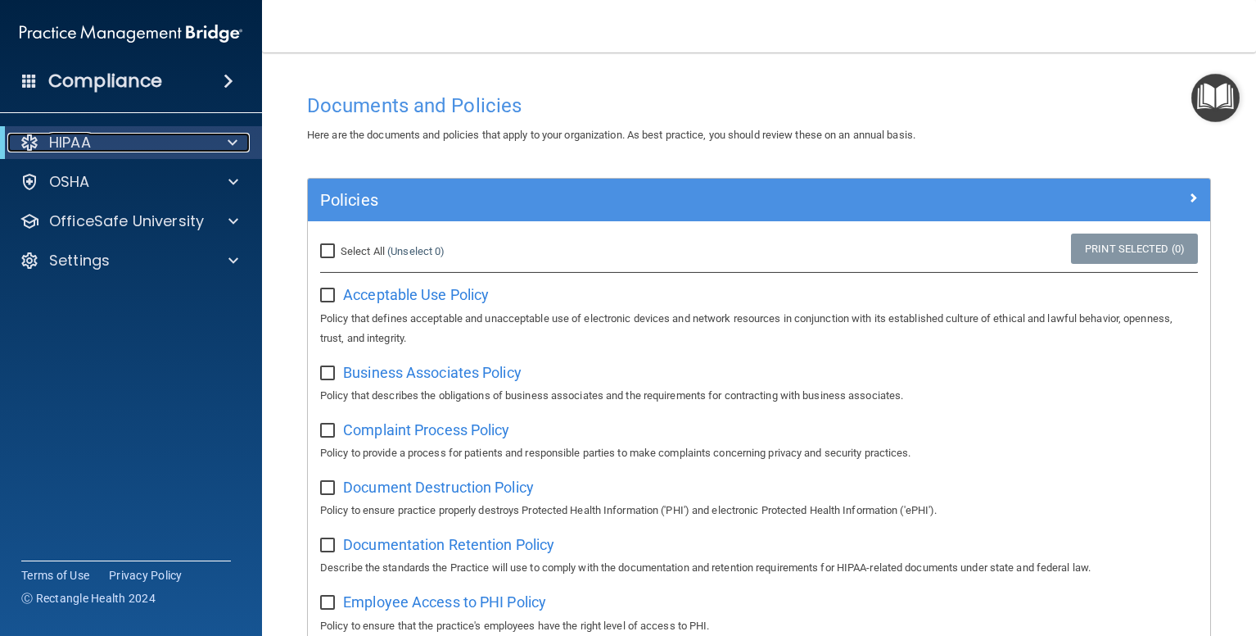
click at [27, 140] on div at bounding box center [30, 143] width 20 height 20
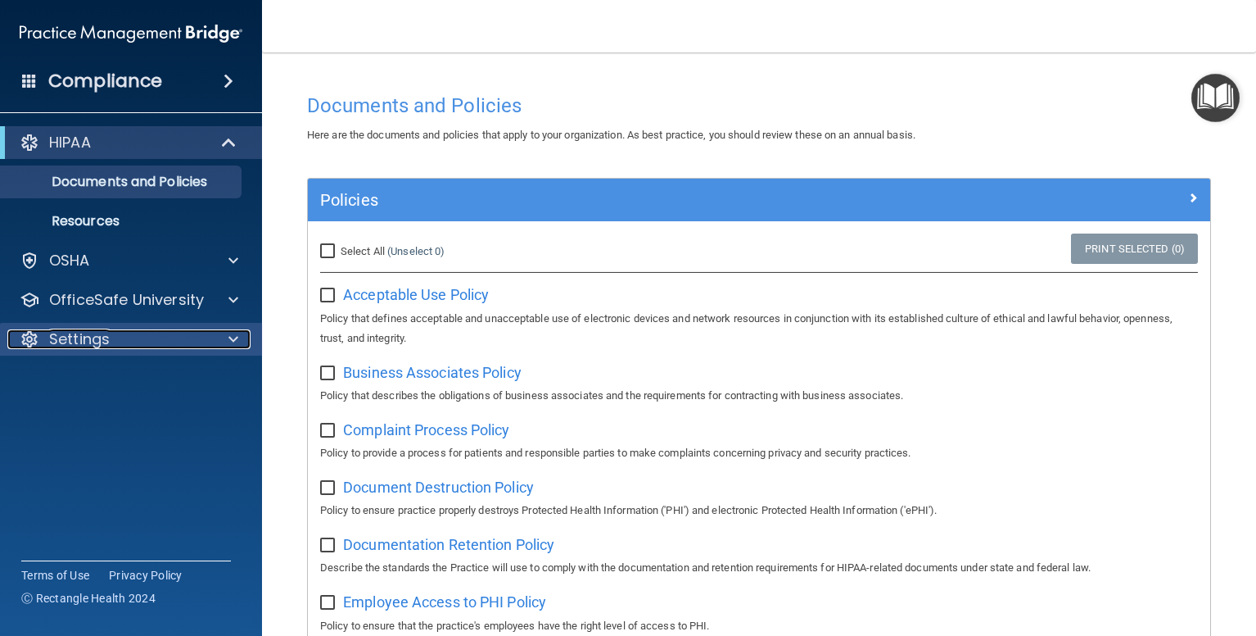
click at [91, 343] on p "Settings" at bounding box center [79, 339] width 61 height 20
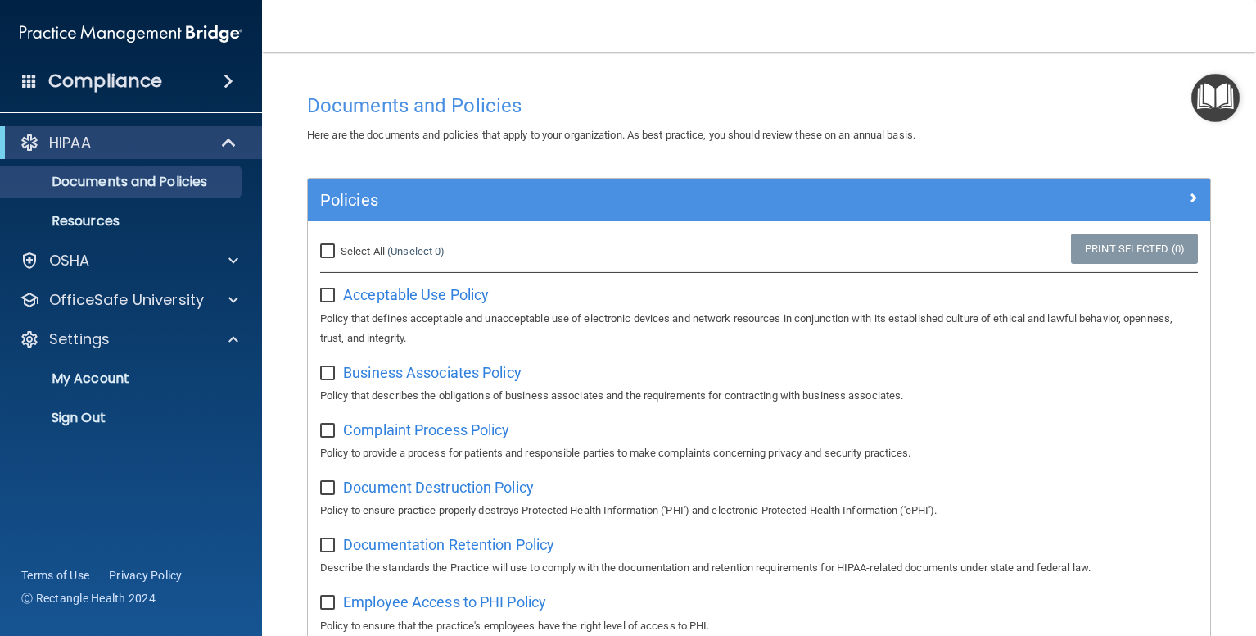
click at [227, 81] on span at bounding box center [229, 81] width 10 height 20
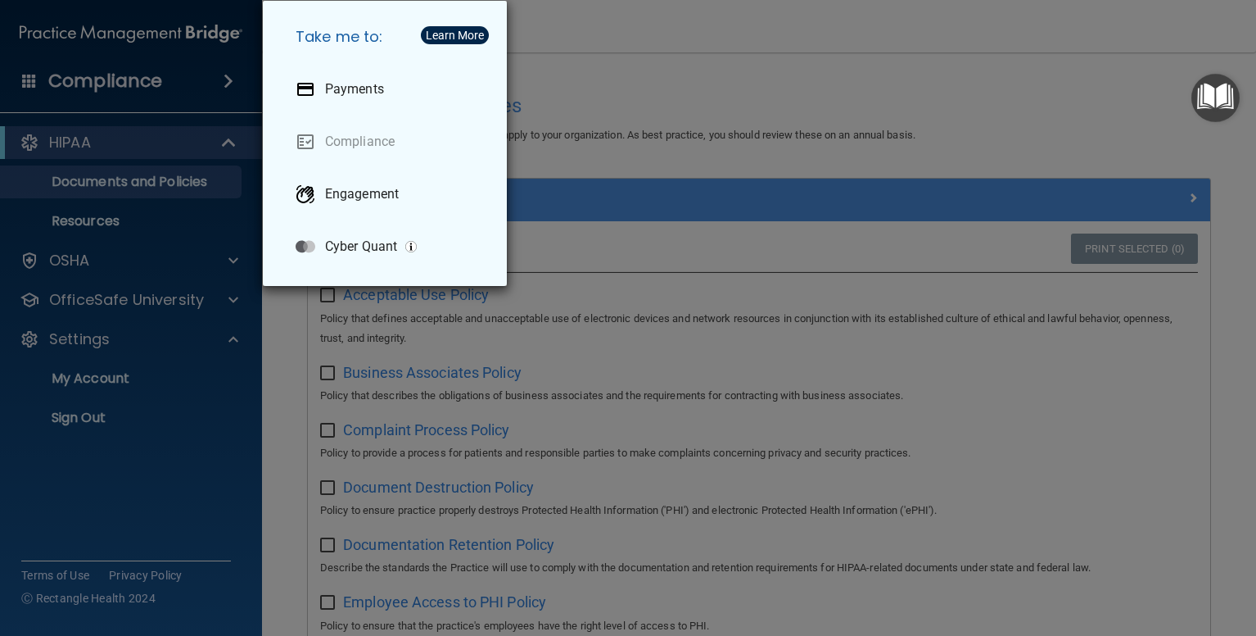
click at [212, 88] on div "Take me to: Payments Compliance Engagement Cyber Quant" at bounding box center [628, 318] width 1256 height 636
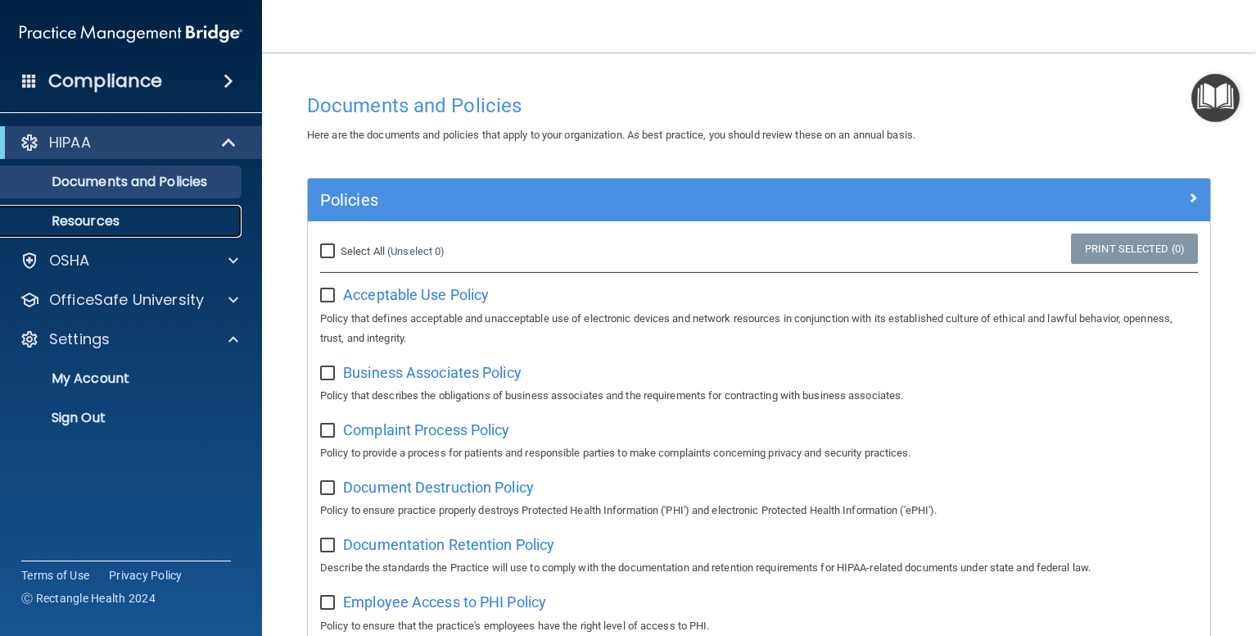
click at [75, 221] on p "Resources" at bounding box center [123, 221] width 224 height 16
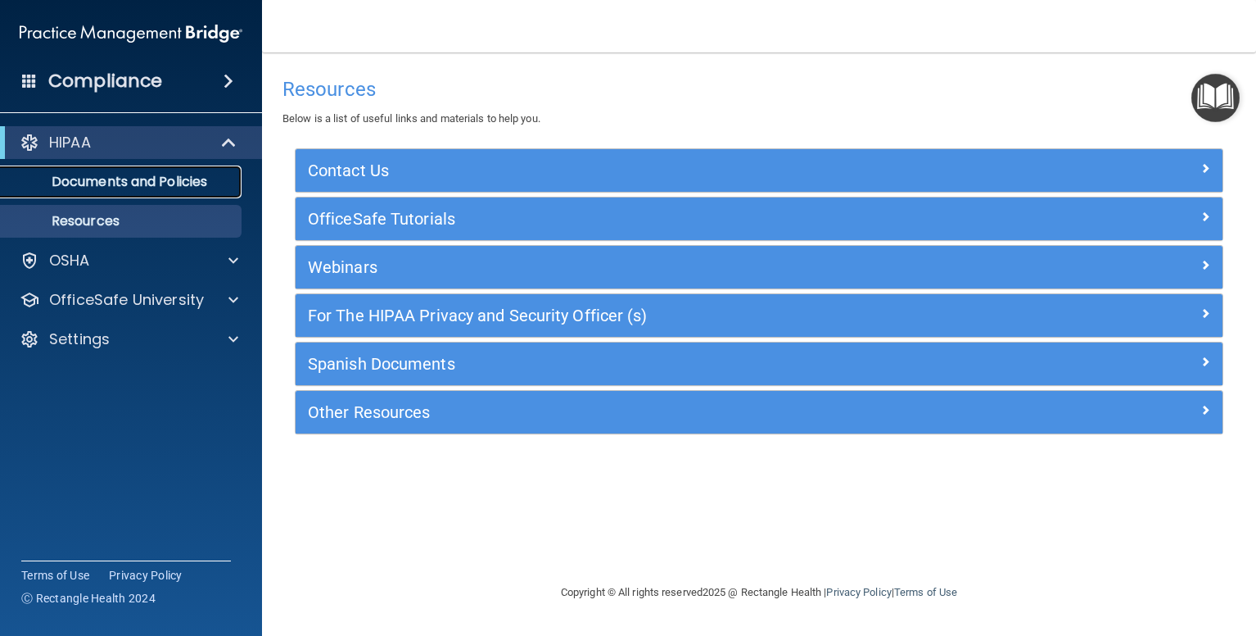
click at [133, 182] on p "Documents and Policies" at bounding box center [123, 182] width 224 height 16
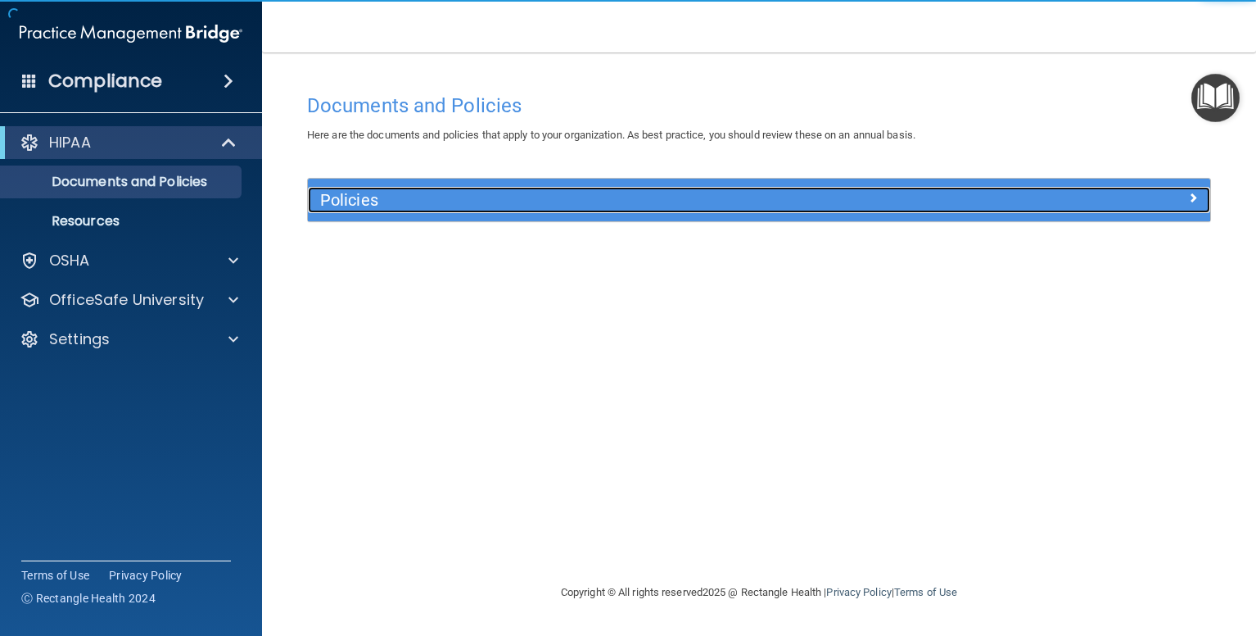
click at [550, 196] on h5 "Policies" at bounding box center [646, 200] width 653 height 18
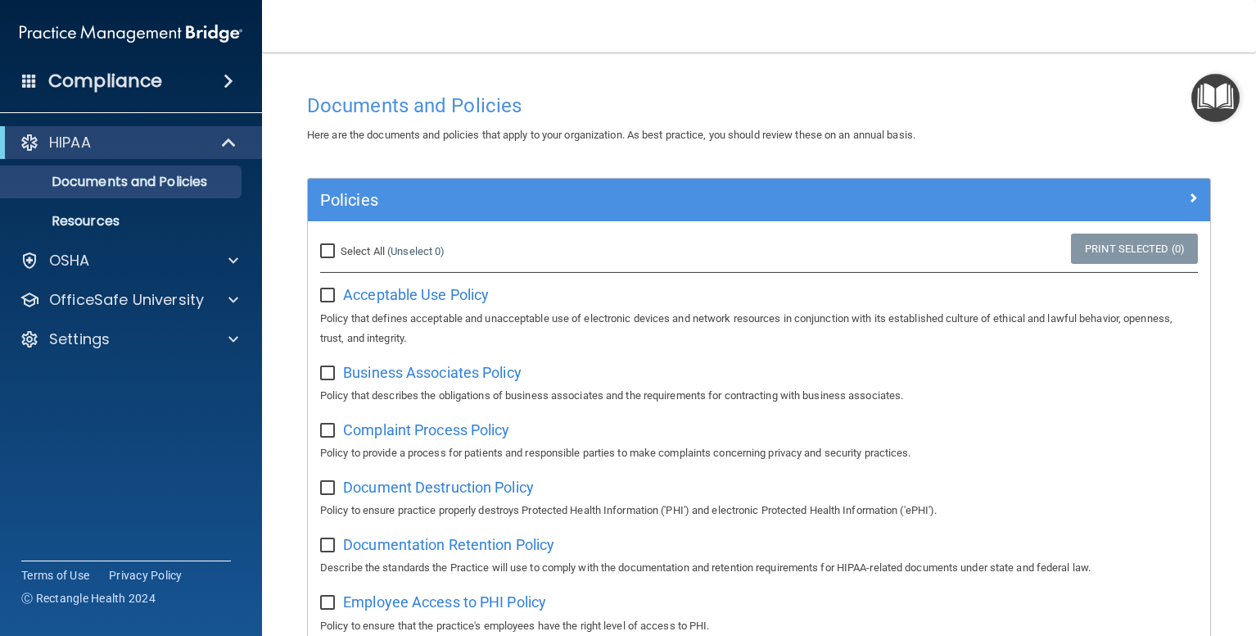
click at [329, 253] on input "Select All (Unselect 0) Unselect All" at bounding box center [329, 251] width 19 height 13
checkbox input "true"
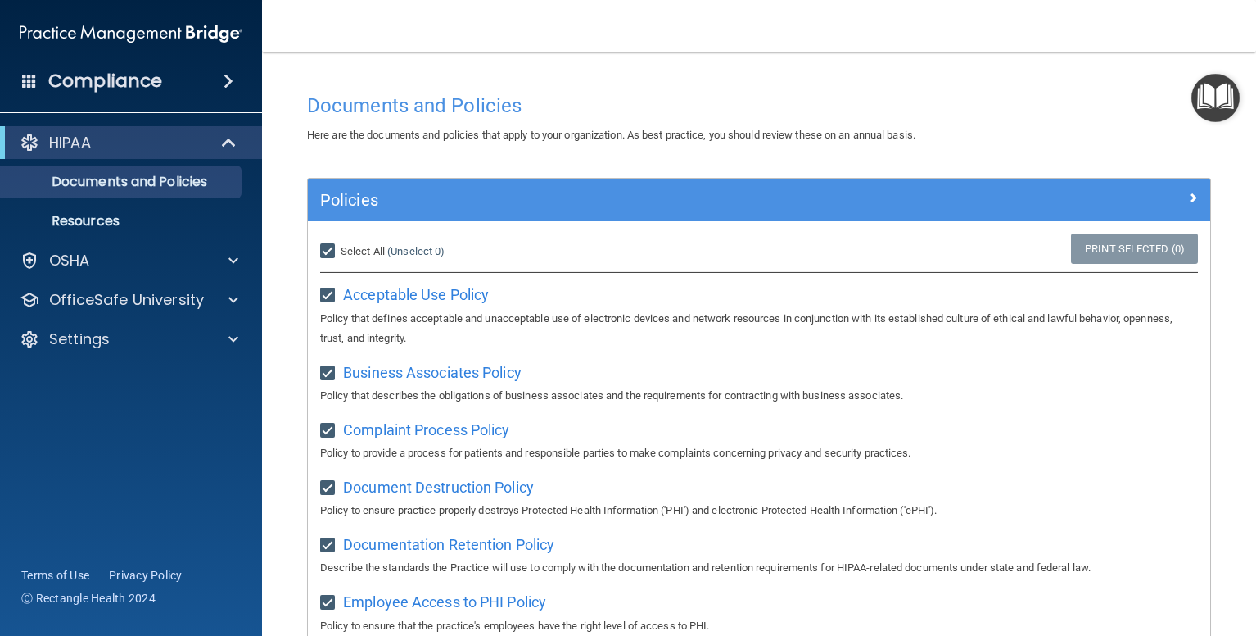
checkbox input "true"
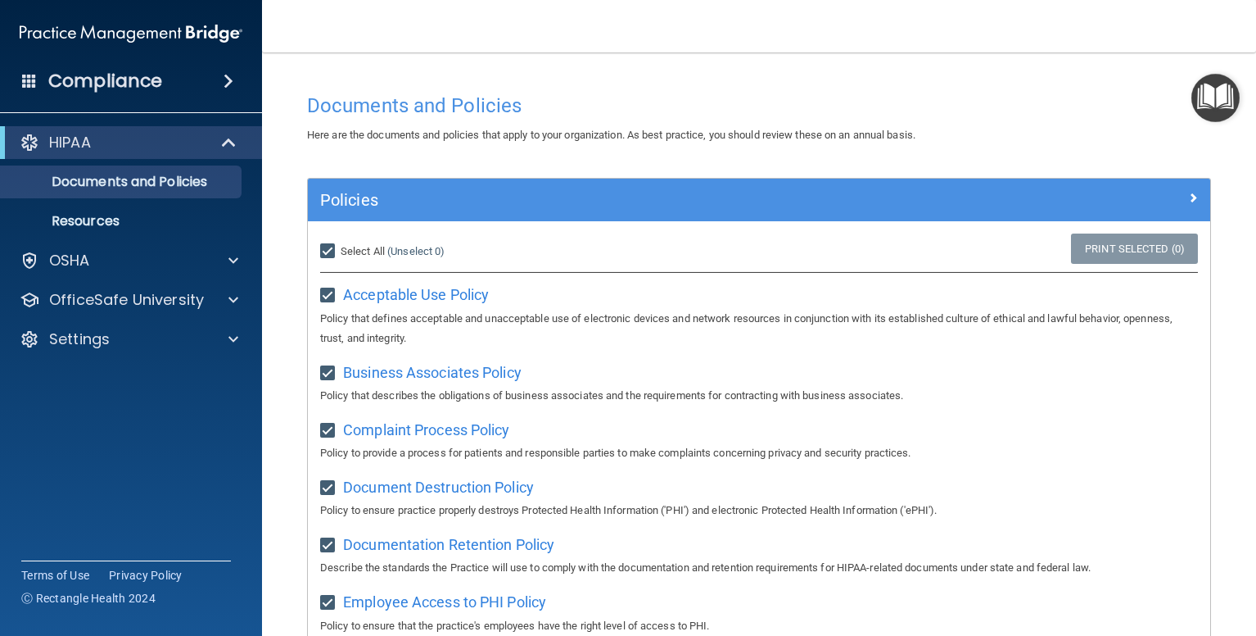
checkbox input "true"
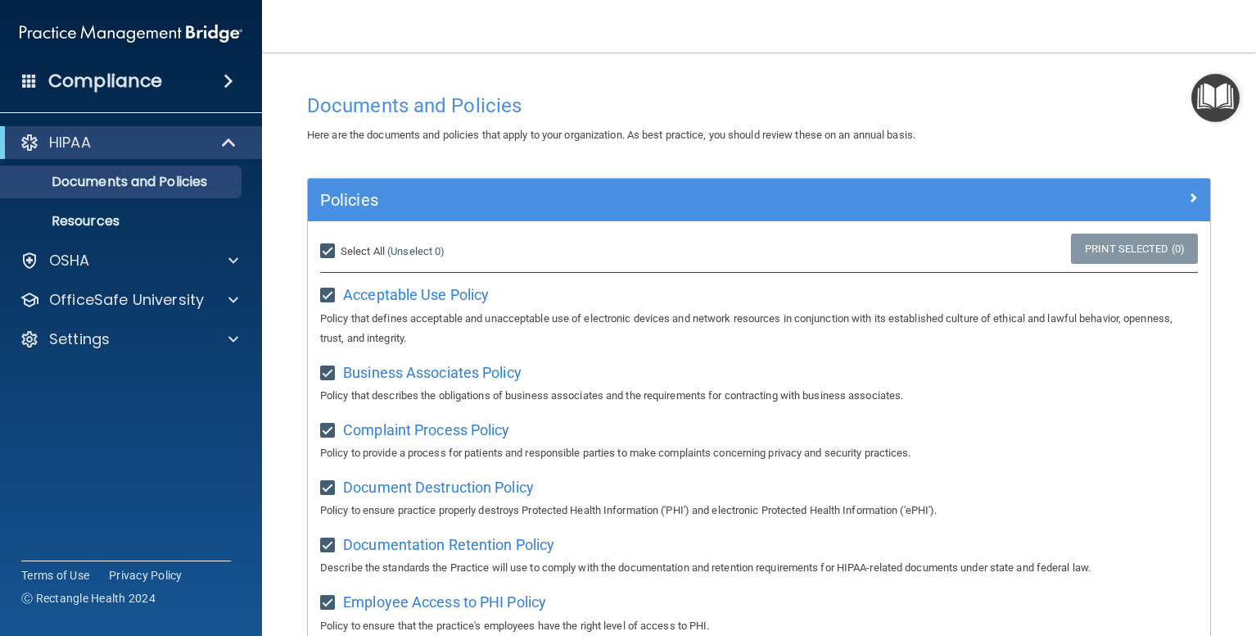
checkbox input "true"
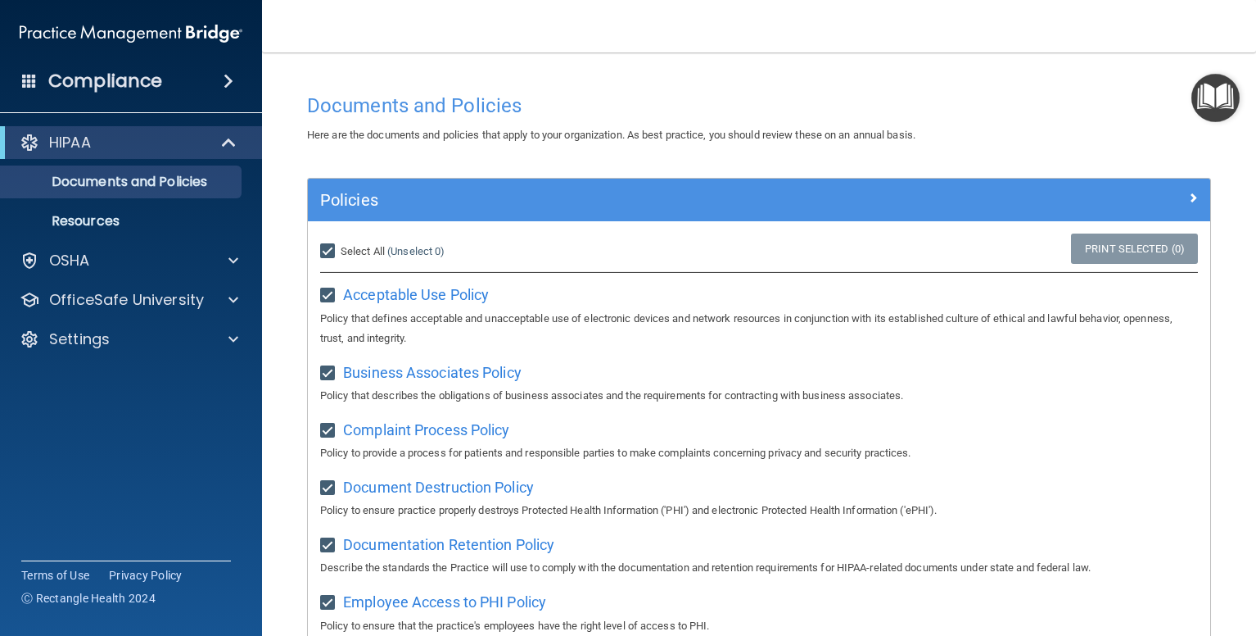
checkbox input "true"
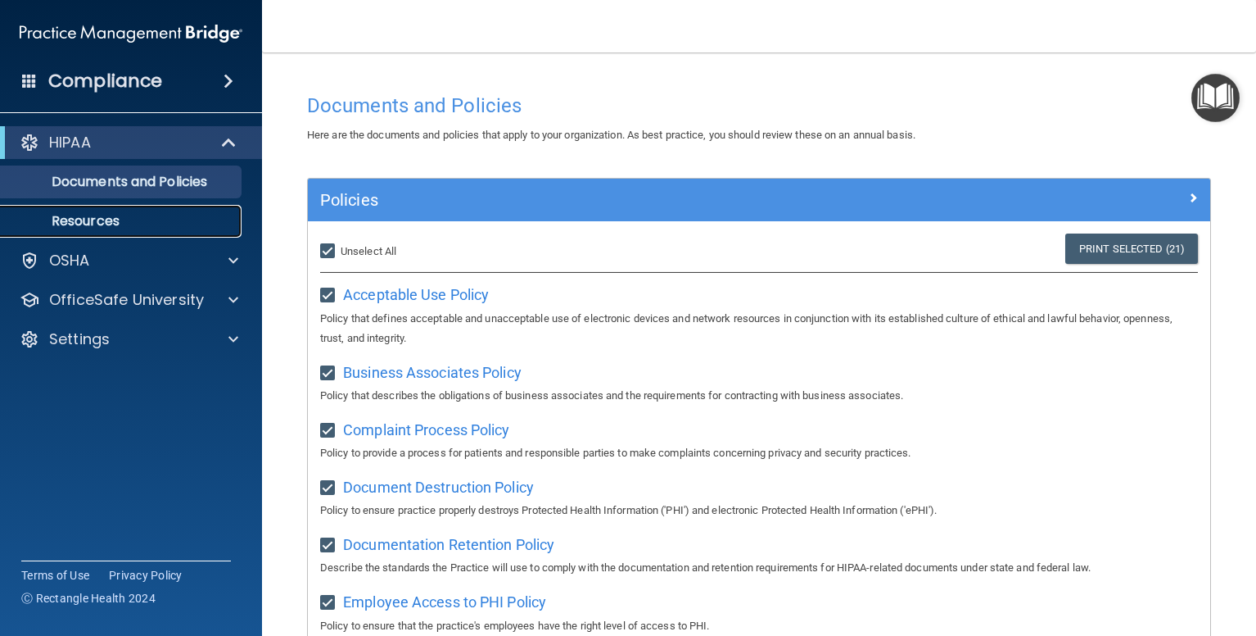
click at [115, 227] on p "Resources" at bounding box center [123, 221] width 224 height 16
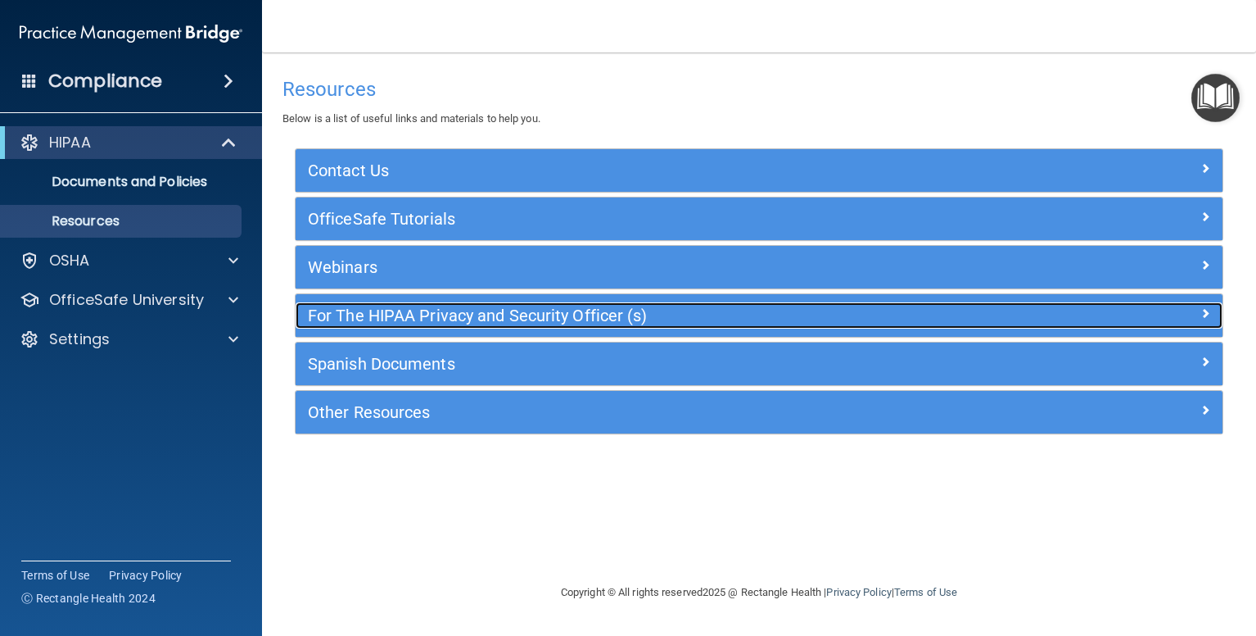
click at [395, 309] on h5 "For The HIPAA Privacy and Security Officer (s)" at bounding box center [643, 315] width 671 height 18
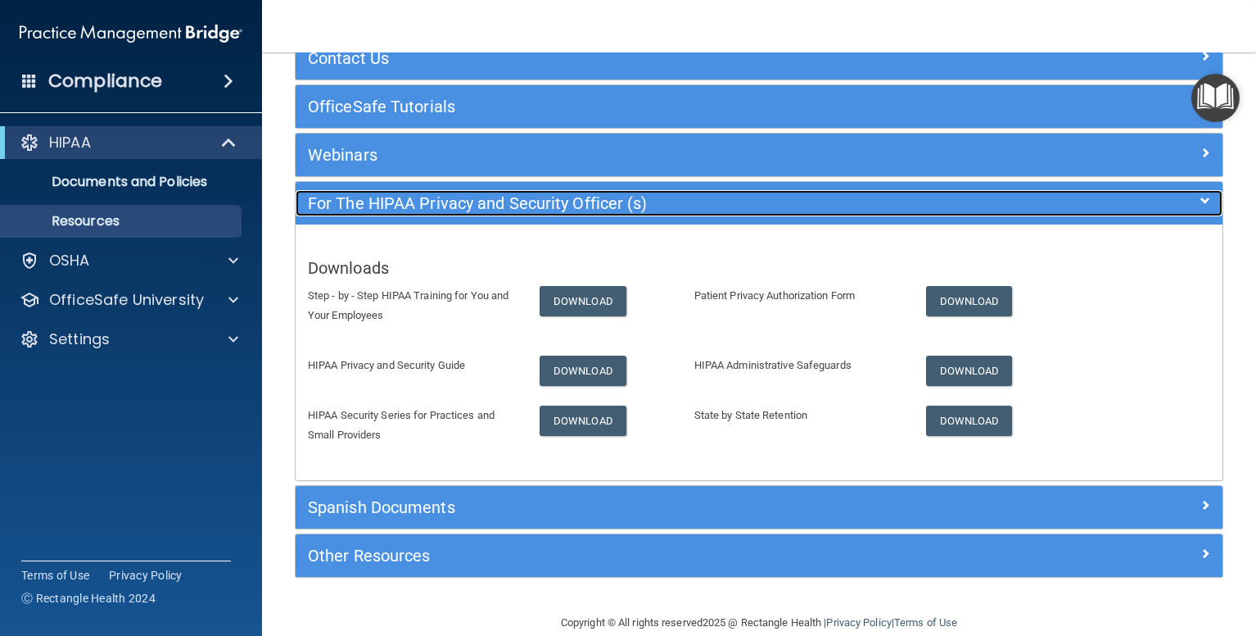
scroll to position [138, 0]
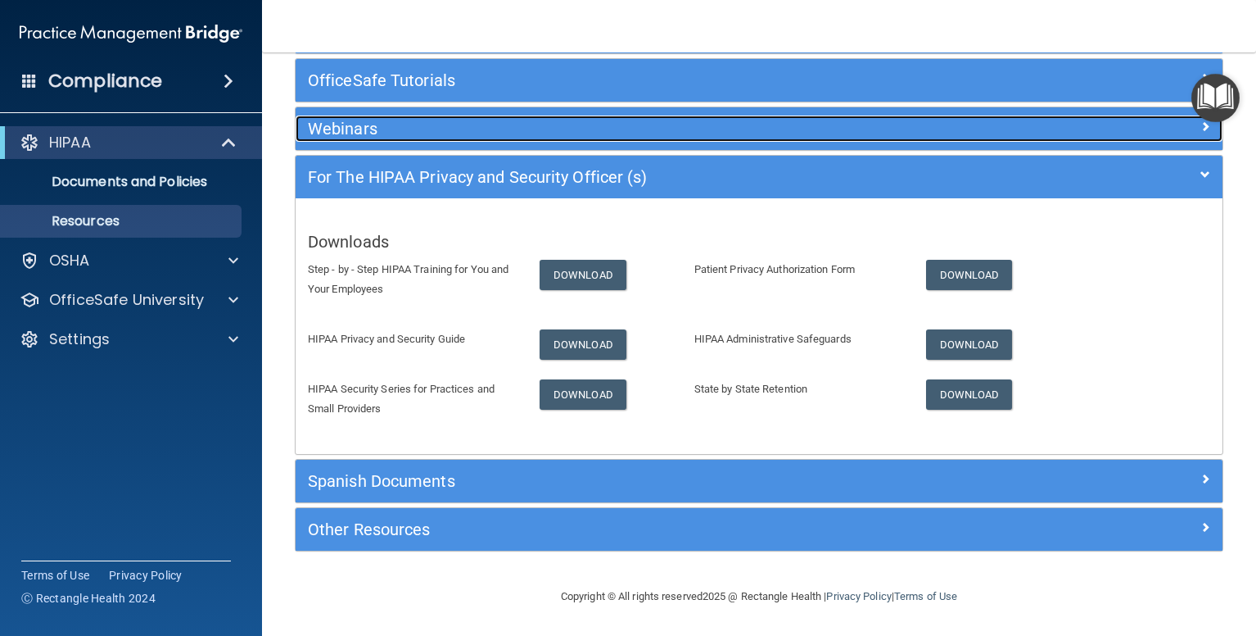
click at [351, 139] on div "Webinars" at bounding box center [643, 128] width 695 height 26
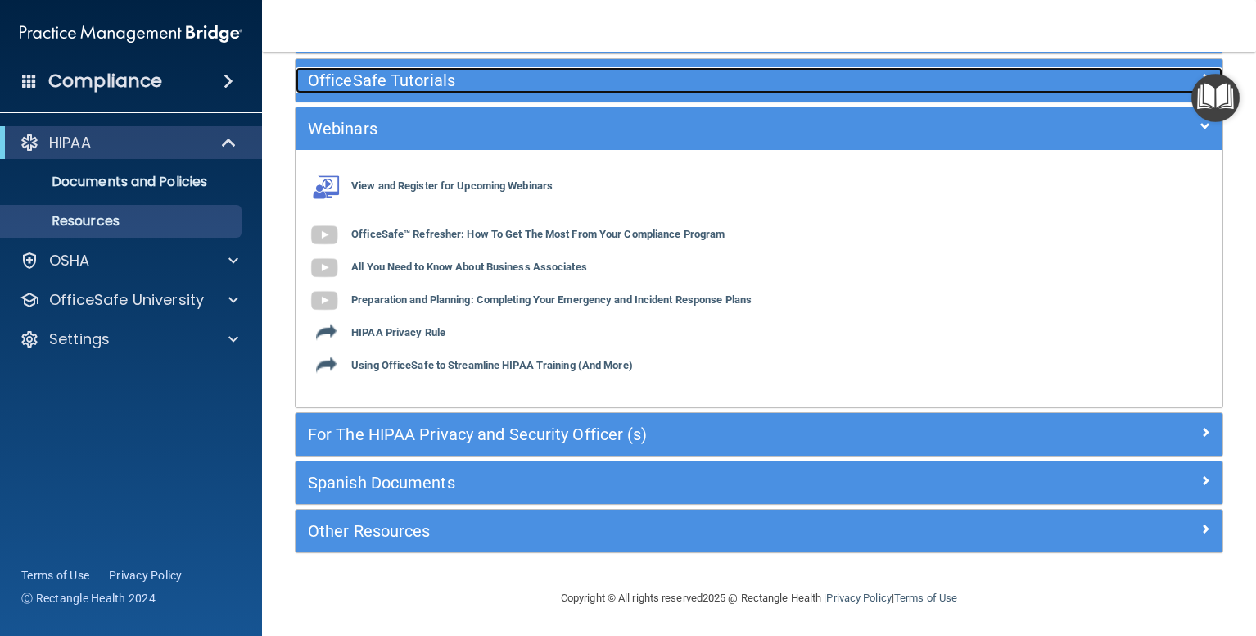
click at [356, 83] on h5 "OfficeSafe Tutorials" at bounding box center [643, 80] width 671 height 18
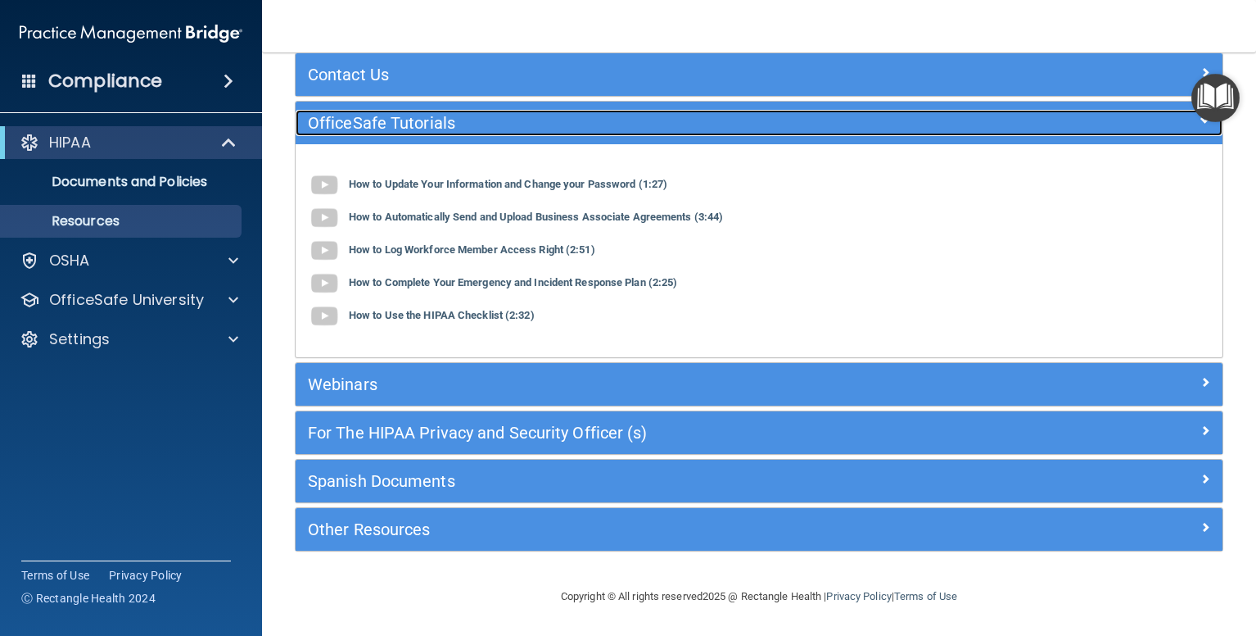
scroll to position [96, 0]
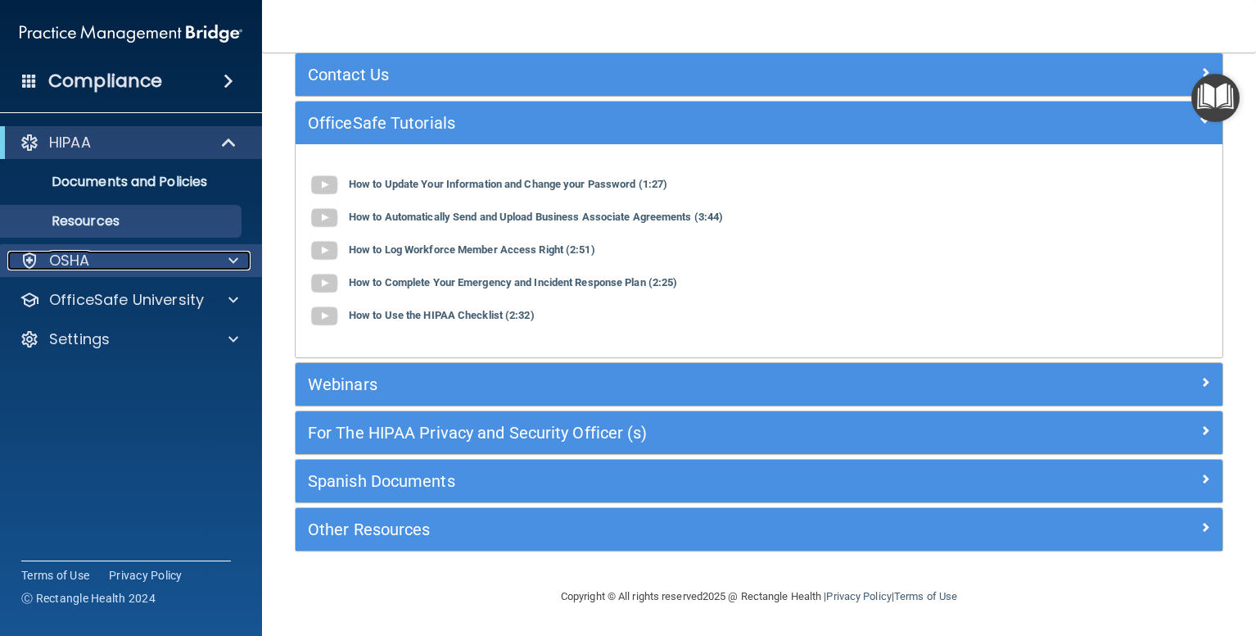
click at [103, 256] on div "OSHA" at bounding box center [108, 261] width 203 height 20
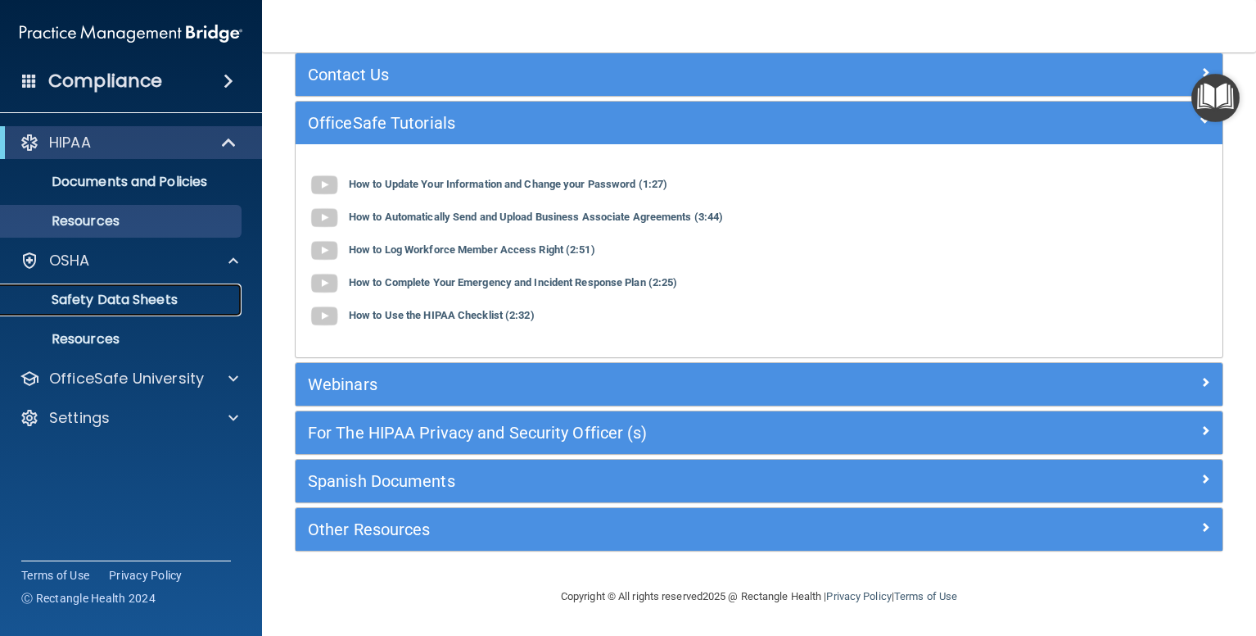
click at [168, 298] on p "Safety Data Sheets" at bounding box center [123, 300] width 224 height 16
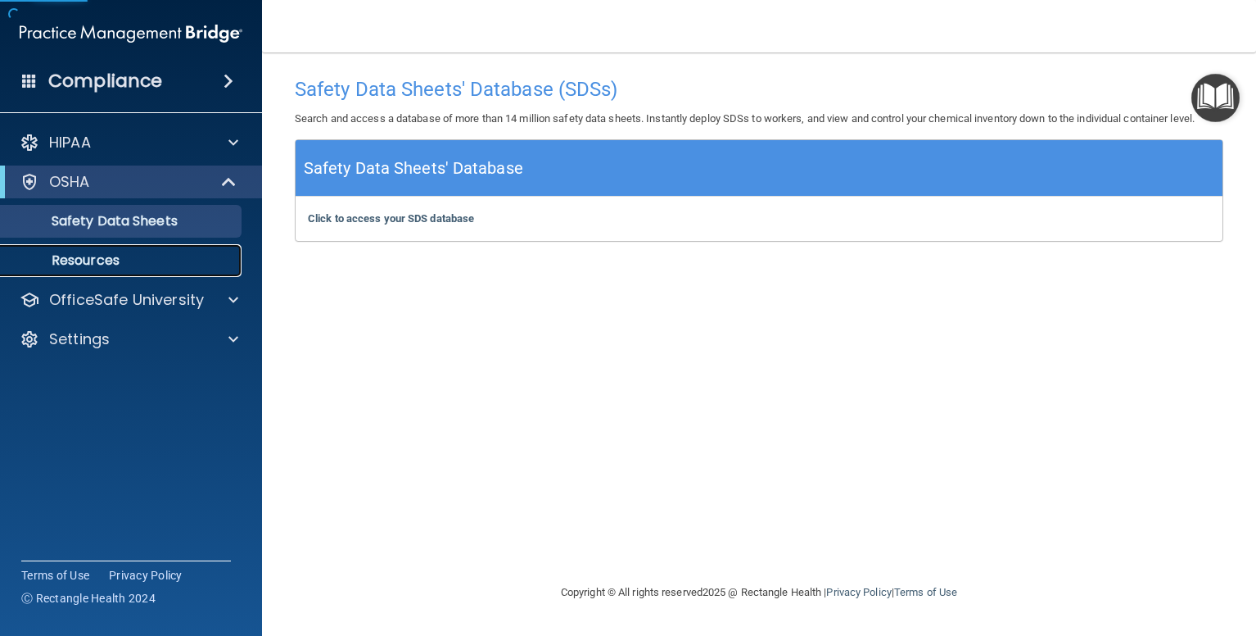
click at [117, 261] on p "Resources" at bounding box center [123, 260] width 224 height 16
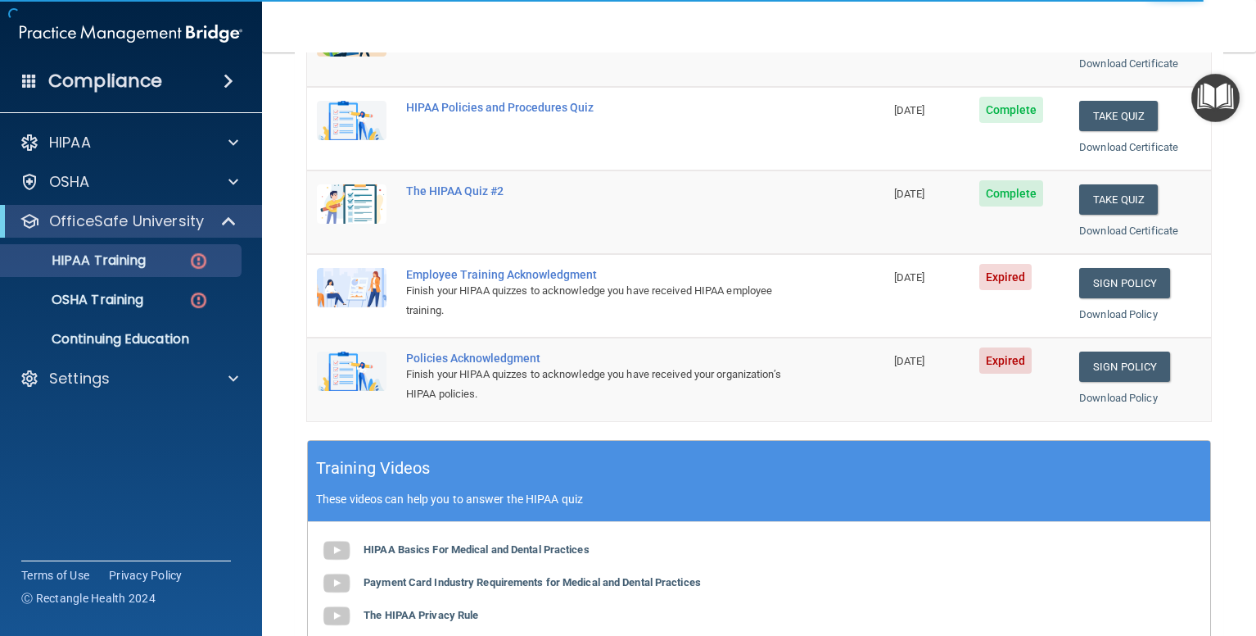
scroll to position [246, 0]
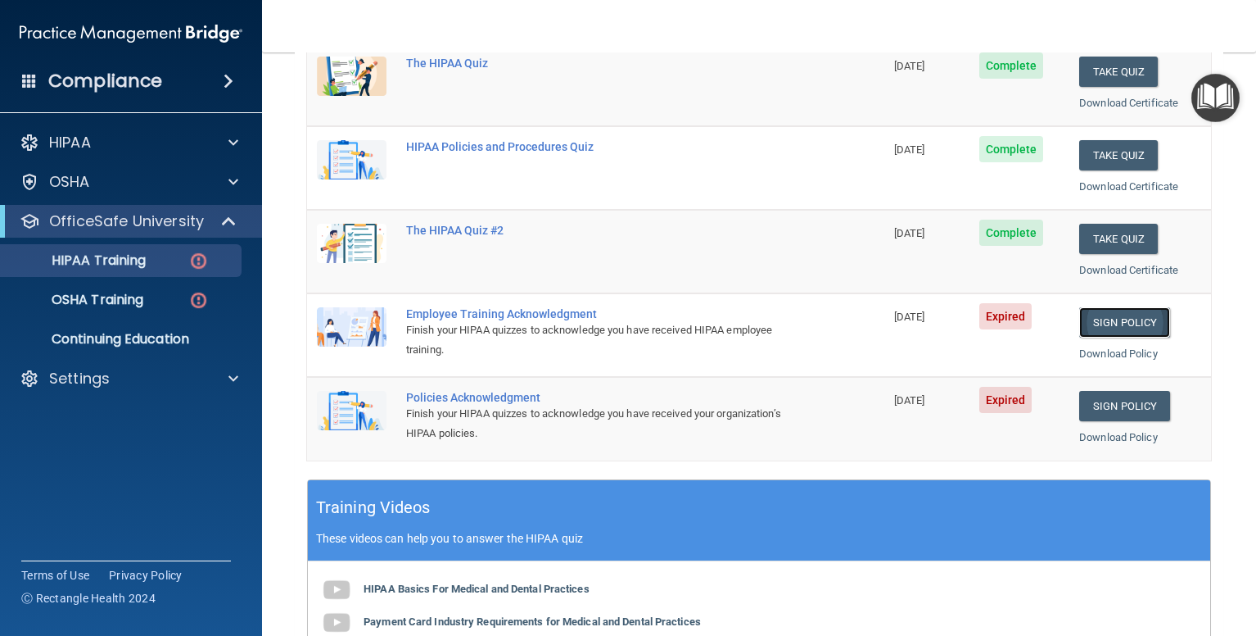
click at [1102, 322] on link "Sign Policy" at bounding box center [1124, 322] width 91 height 30
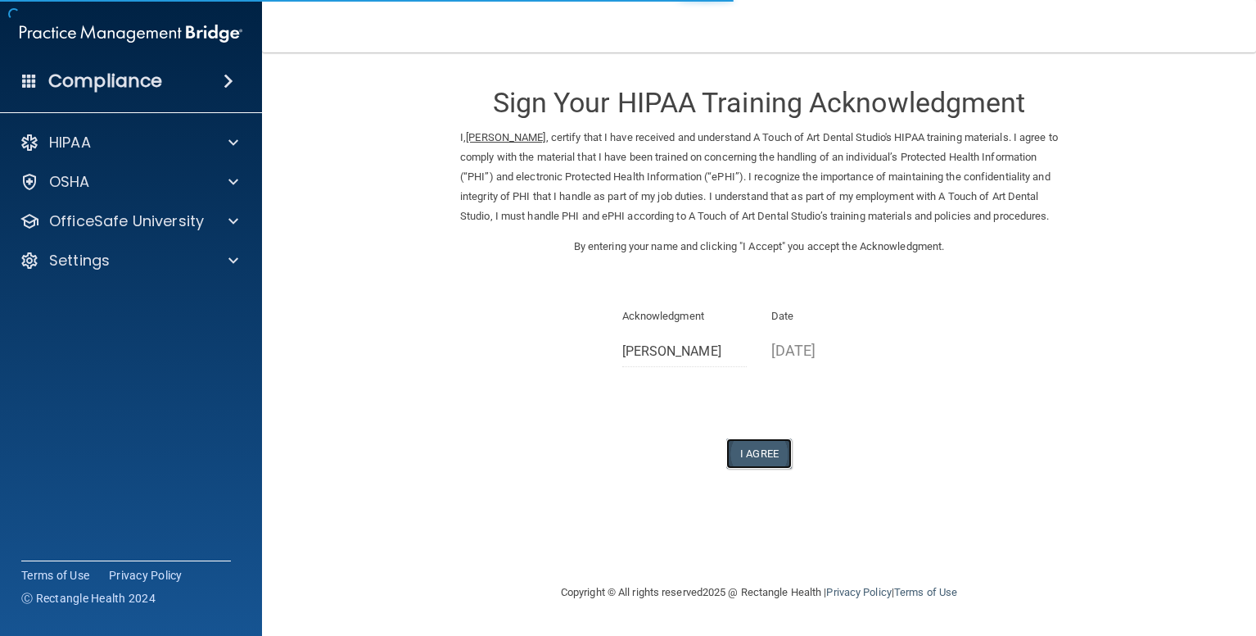
click at [758, 468] on button "I Agree" at bounding box center [759, 453] width 66 height 30
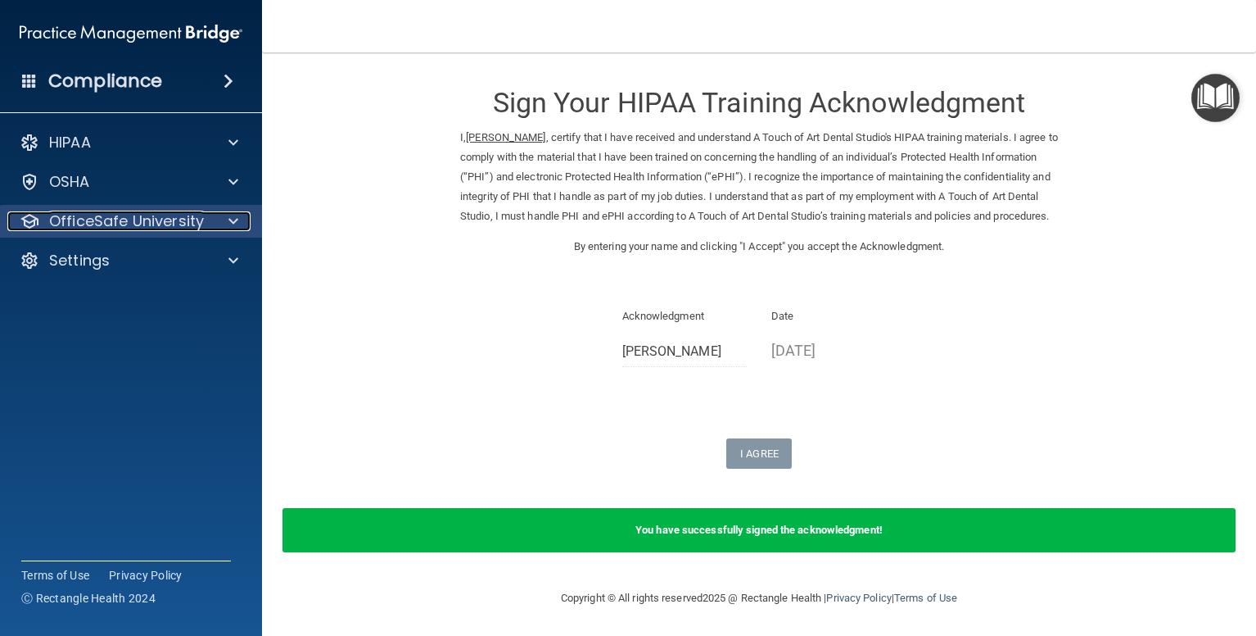
click at [115, 229] on p "OfficeSafe University" at bounding box center [126, 221] width 155 height 20
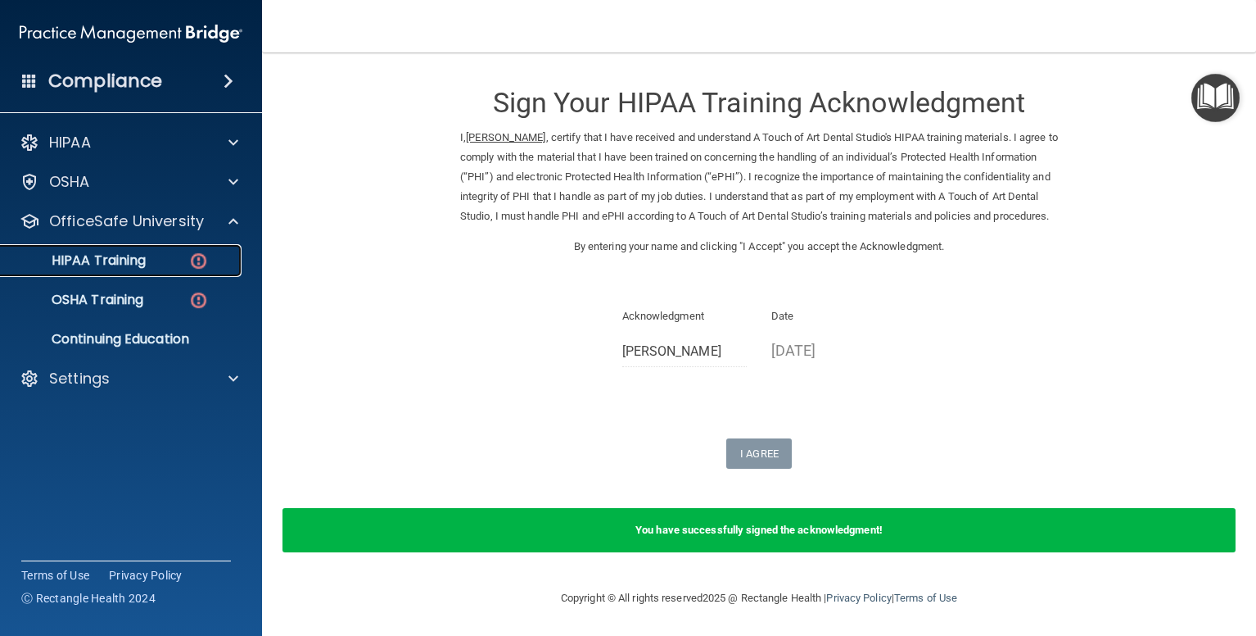
click at [183, 260] on div "HIPAA Training" at bounding box center [123, 260] width 224 height 16
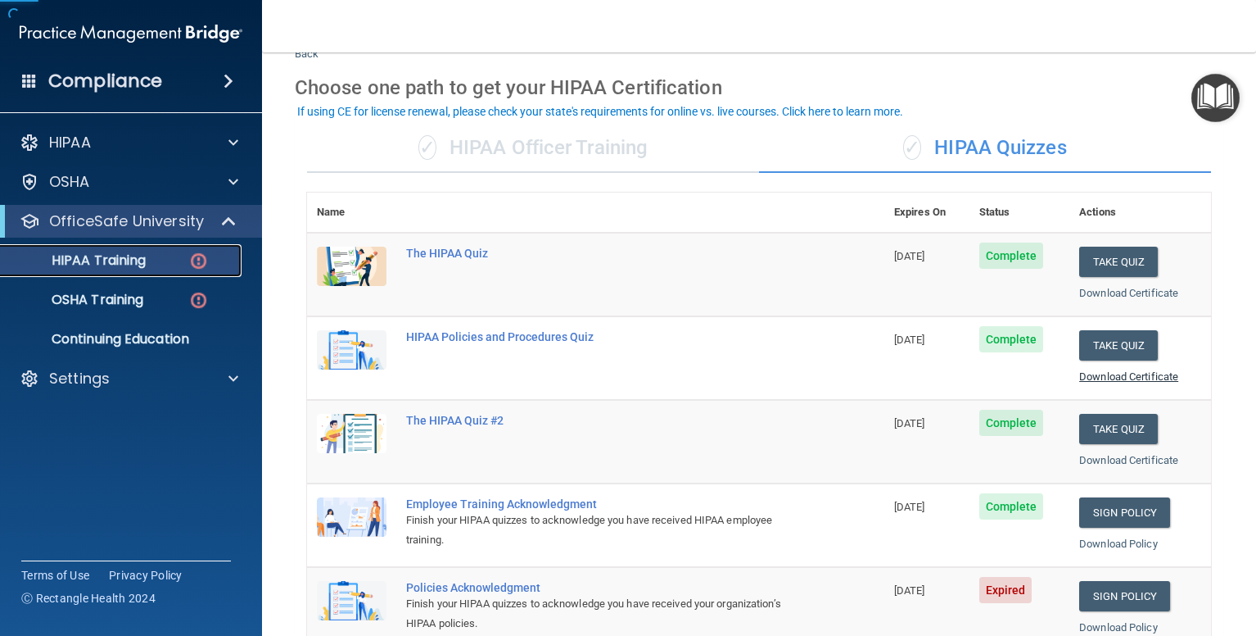
scroll to position [328, 0]
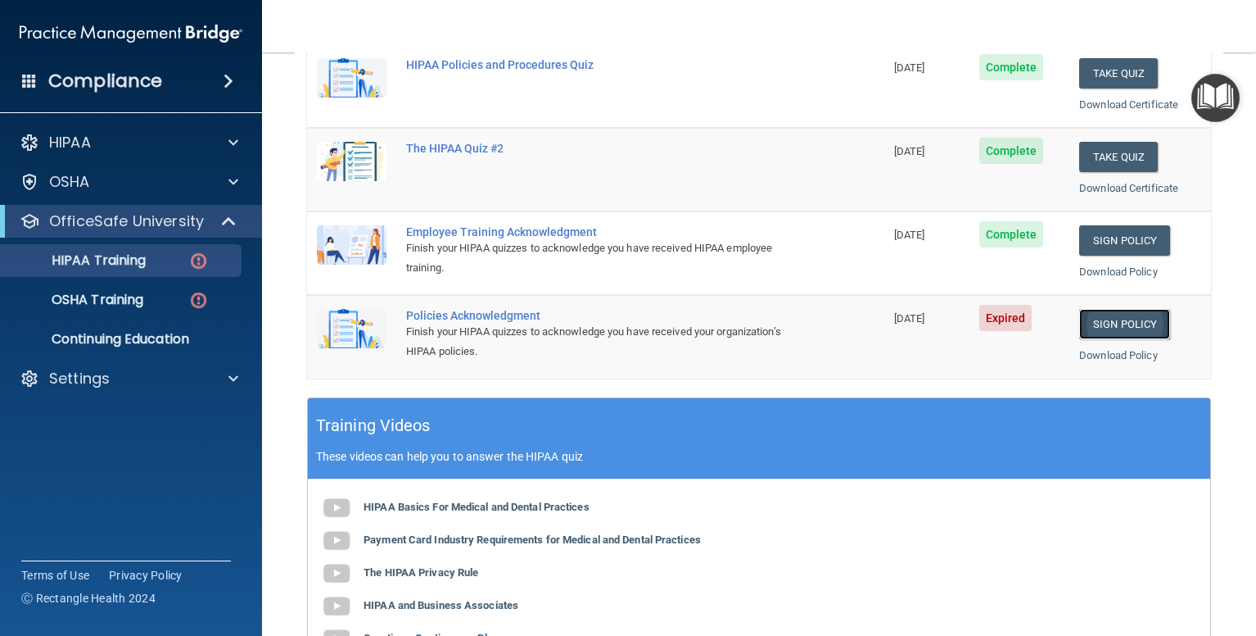
click at [1115, 318] on link "Sign Policy" at bounding box center [1124, 324] width 91 height 30
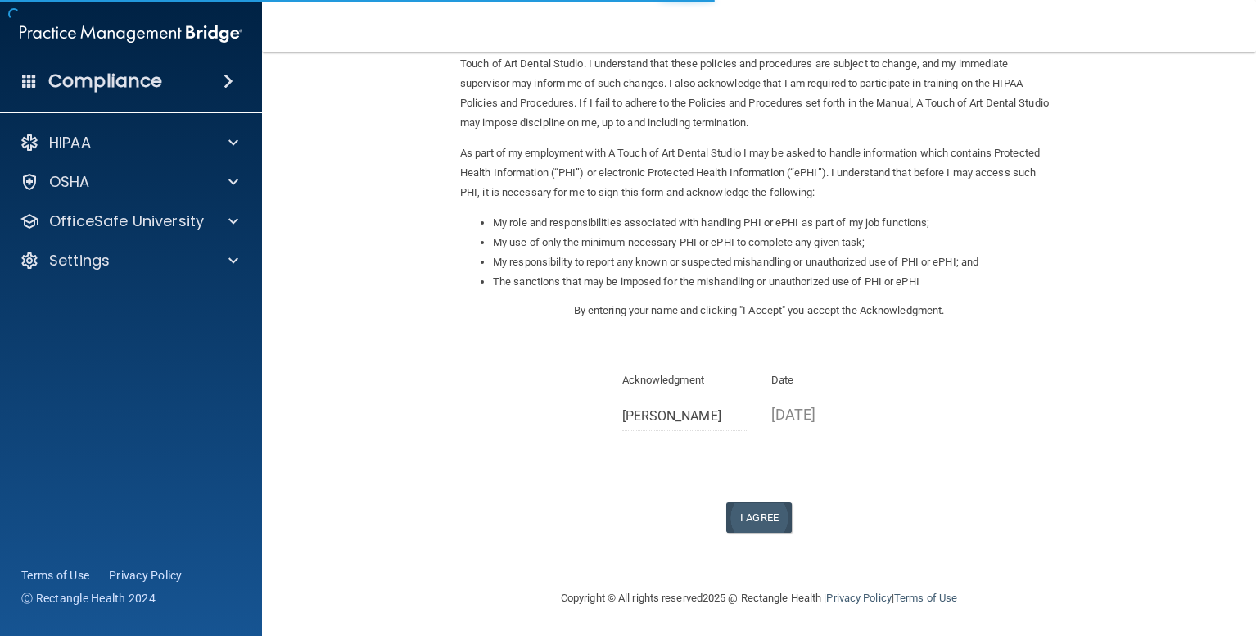
scroll to position [115, 0]
click at [749, 518] on button "I Agree" at bounding box center [759, 515] width 66 height 30
click at [727, 516] on button "I Agree" at bounding box center [759, 515] width 66 height 30
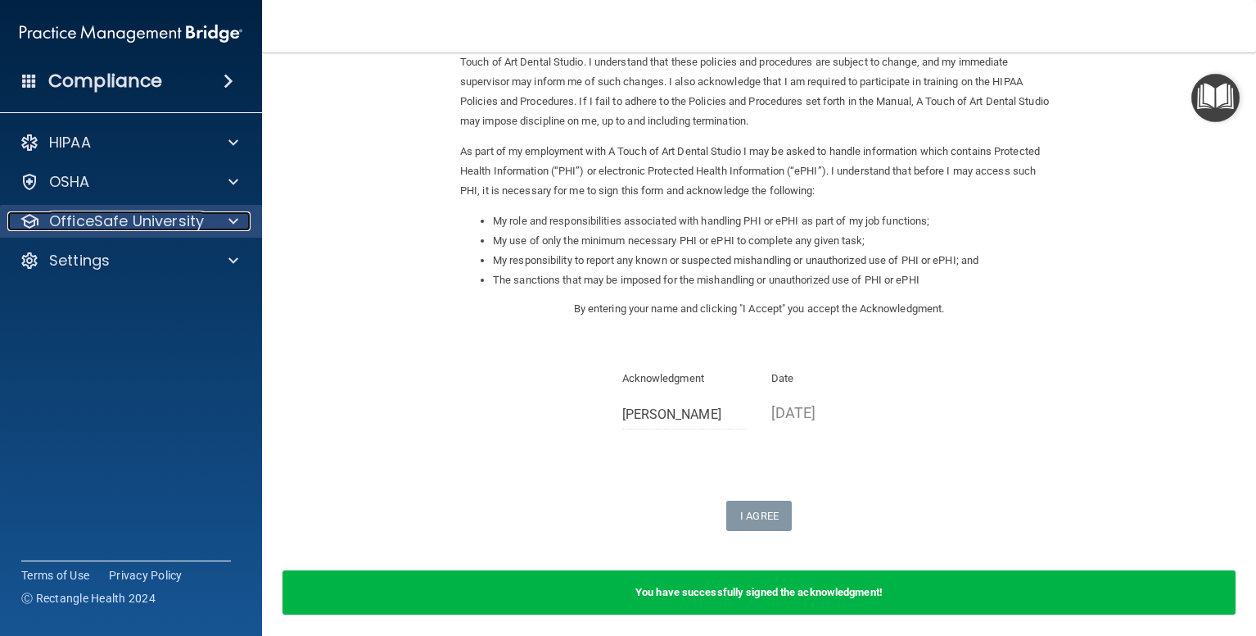
click at [121, 223] on p "OfficeSafe University" at bounding box center [126, 221] width 155 height 20
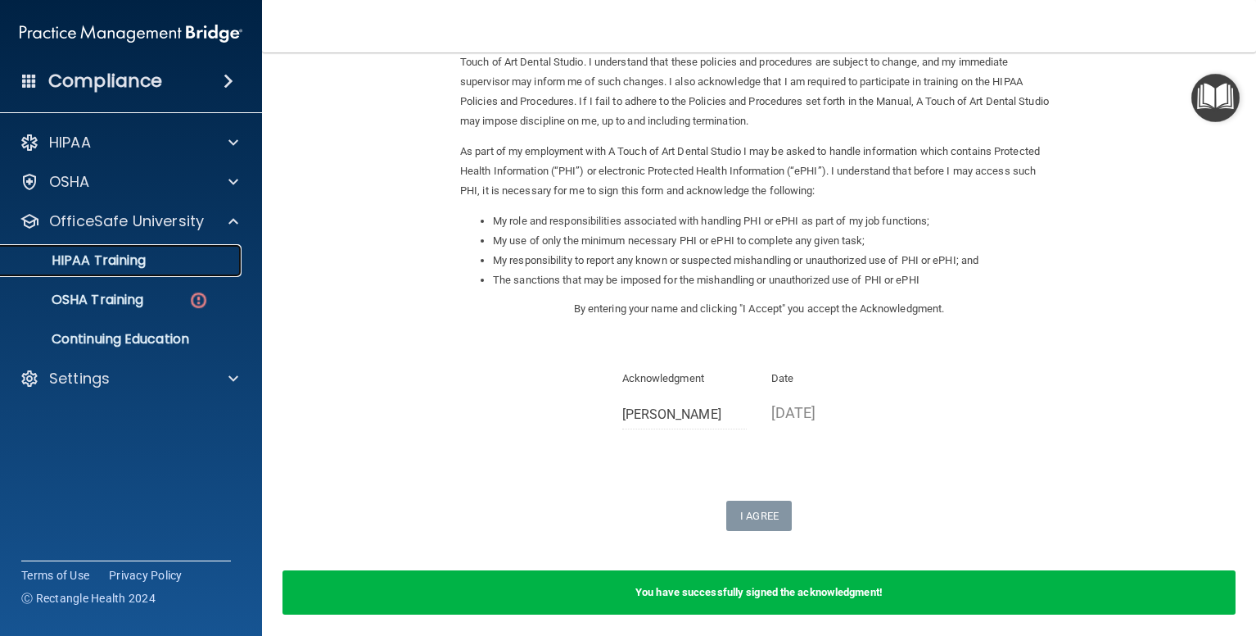
click at [119, 263] on p "HIPAA Training" at bounding box center [78, 260] width 135 height 16
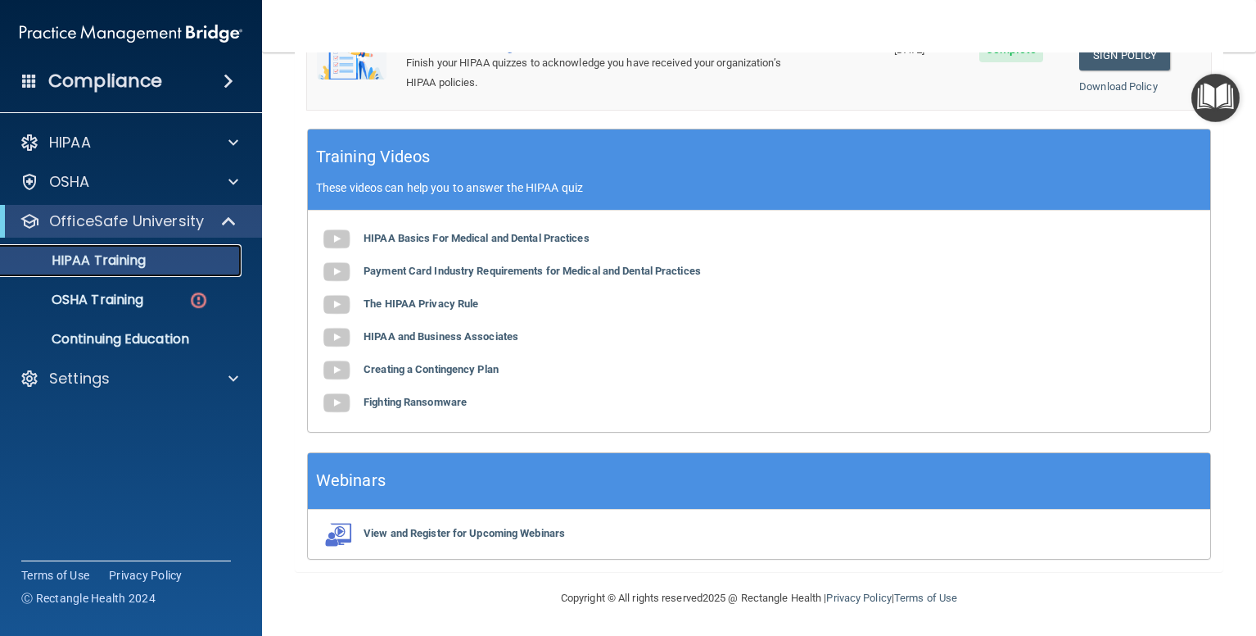
scroll to position [598, 0]
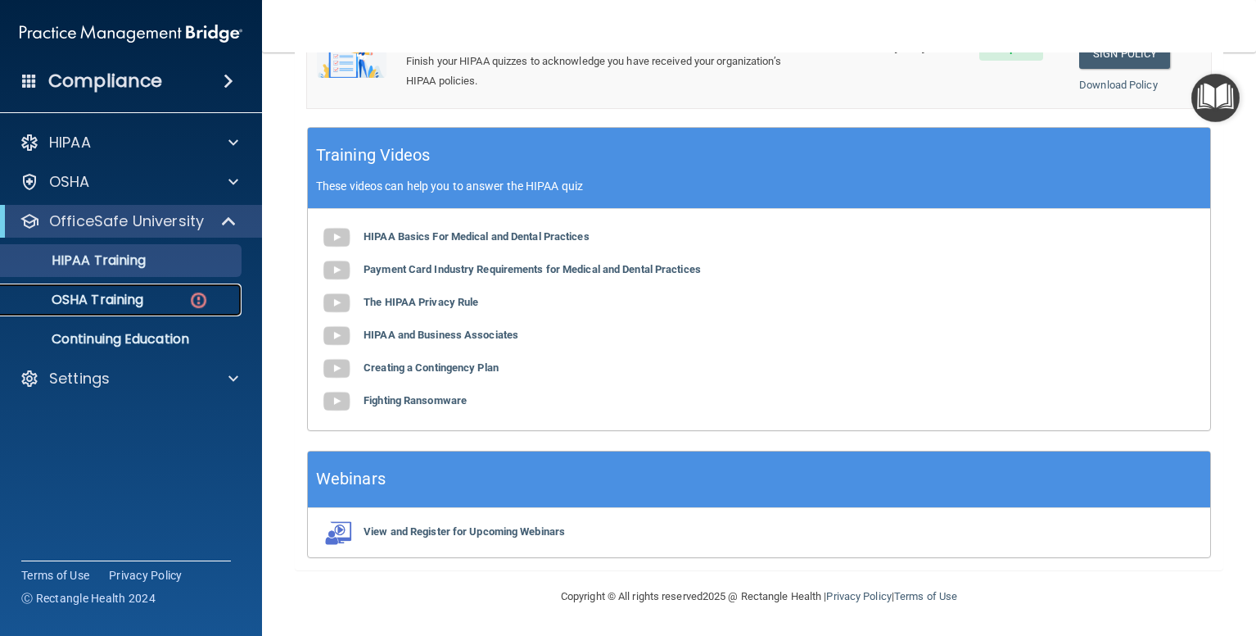
click at [119, 306] on p "OSHA Training" at bounding box center [77, 300] width 133 height 16
